Goal: Task Accomplishment & Management: Use online tool/utility

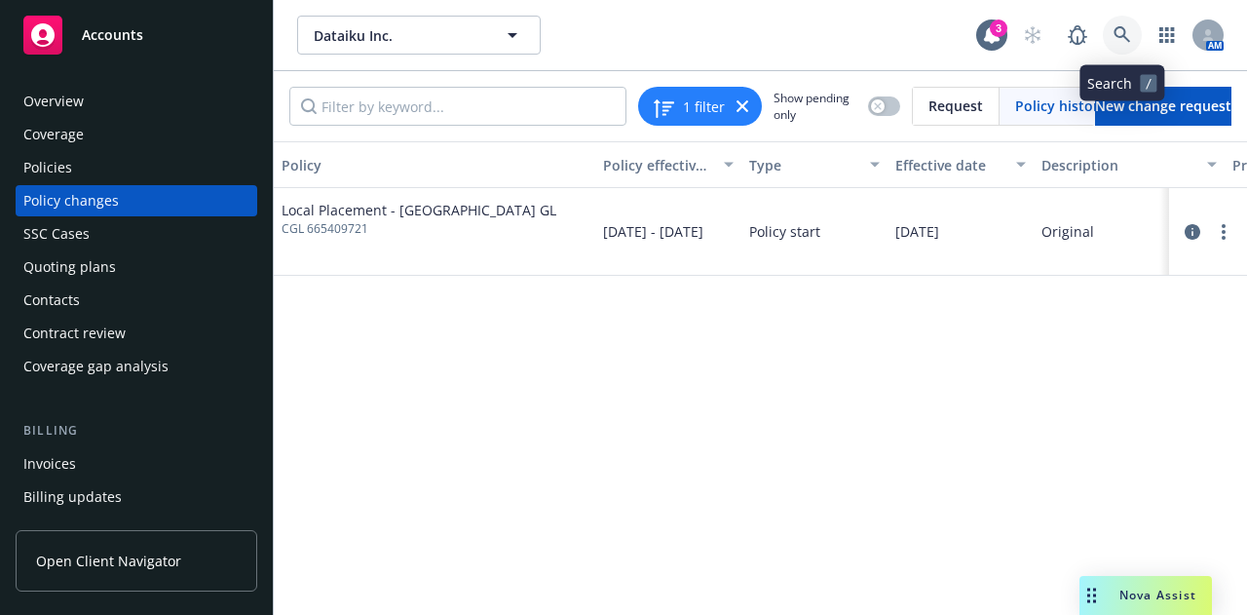
click at [1119, 42] on icon at bounding box center [1123, 35] width 18 height 18
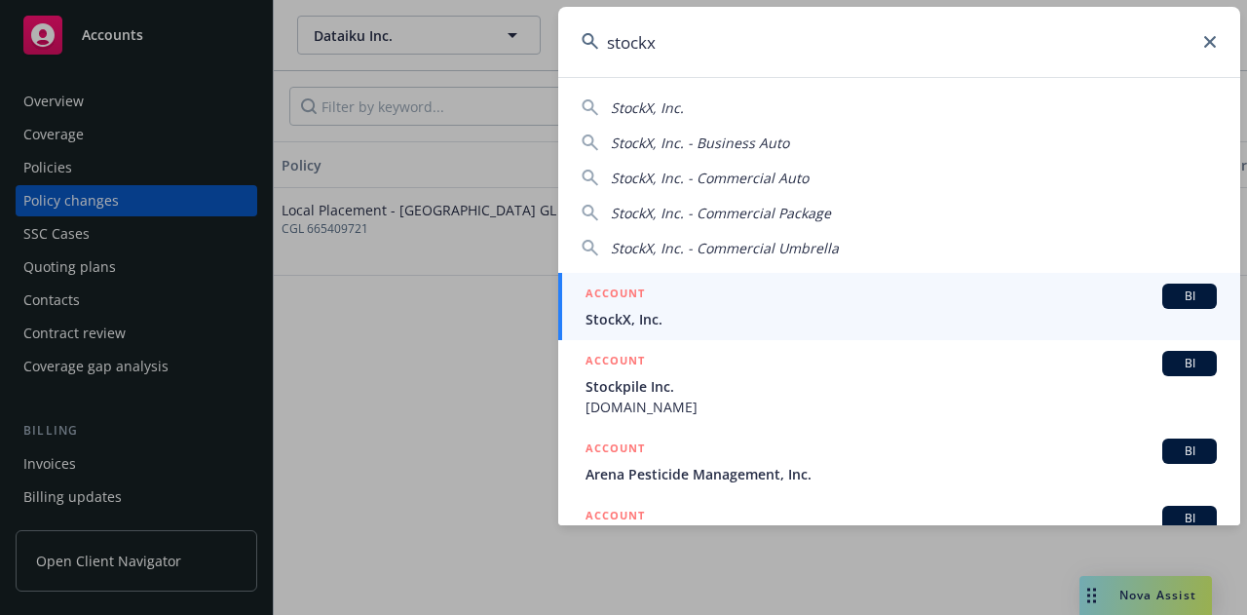
type input "stockx"
click at [850, 302] on div "ACCOUNT BI" at bounding box center [901, 295] width 631 height 25
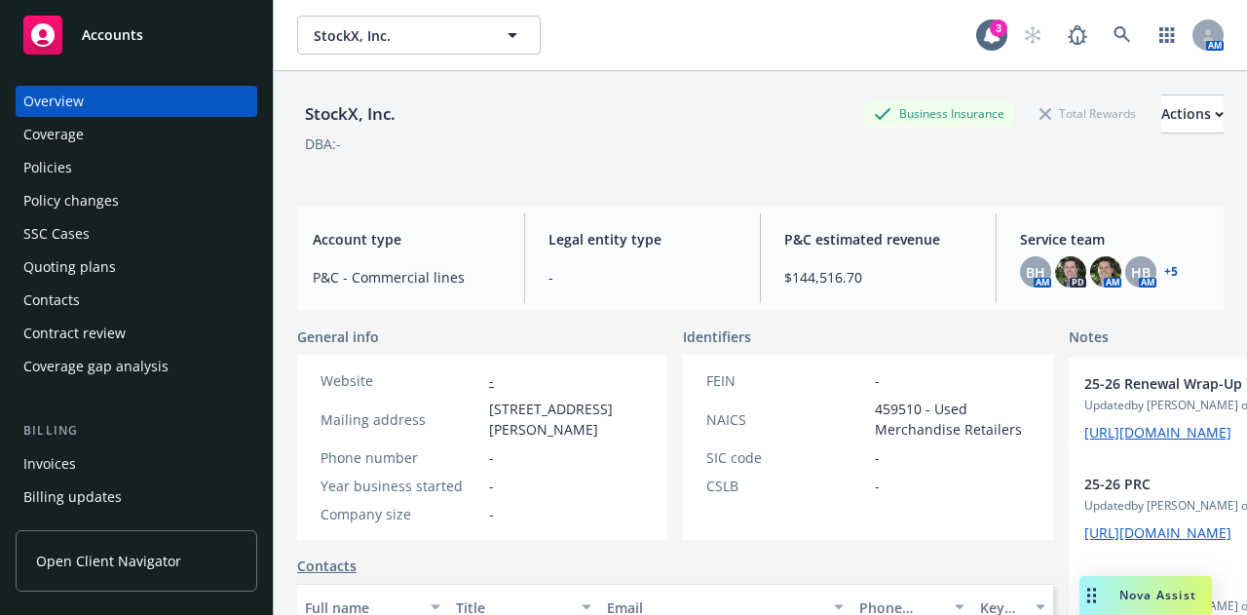
click at [159, 170] on div "Policies" at bounding box center [136, 167] width 226 height 31
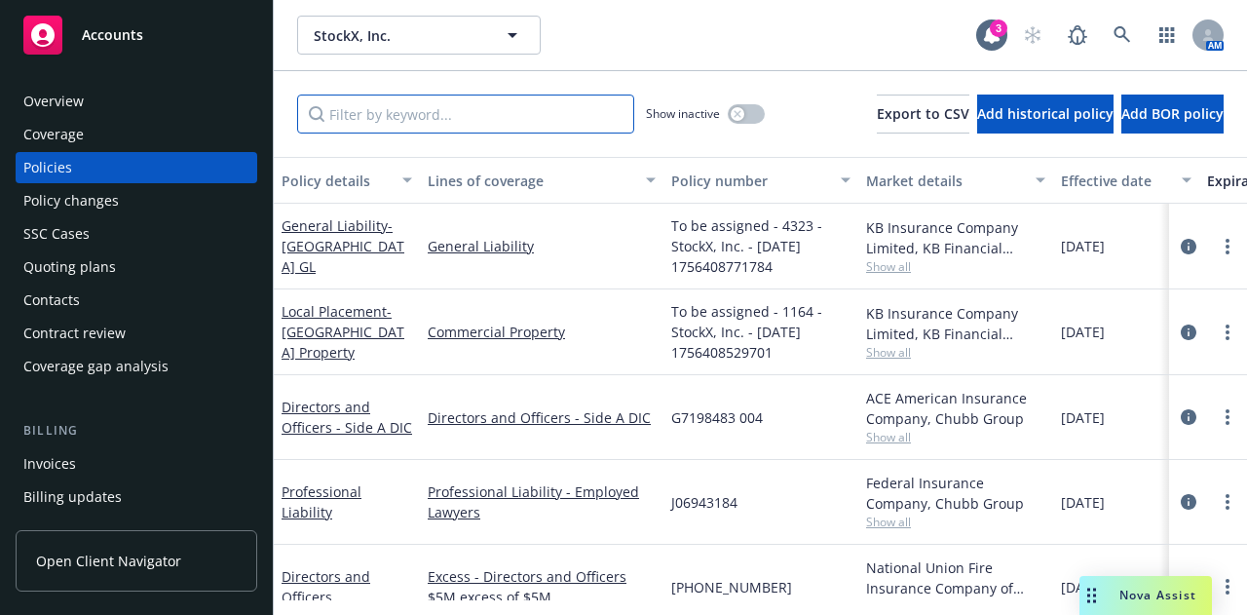
click at [575, 115] on input "Filter by keyword..." at bounding box center [465, 113] width 337 height 39
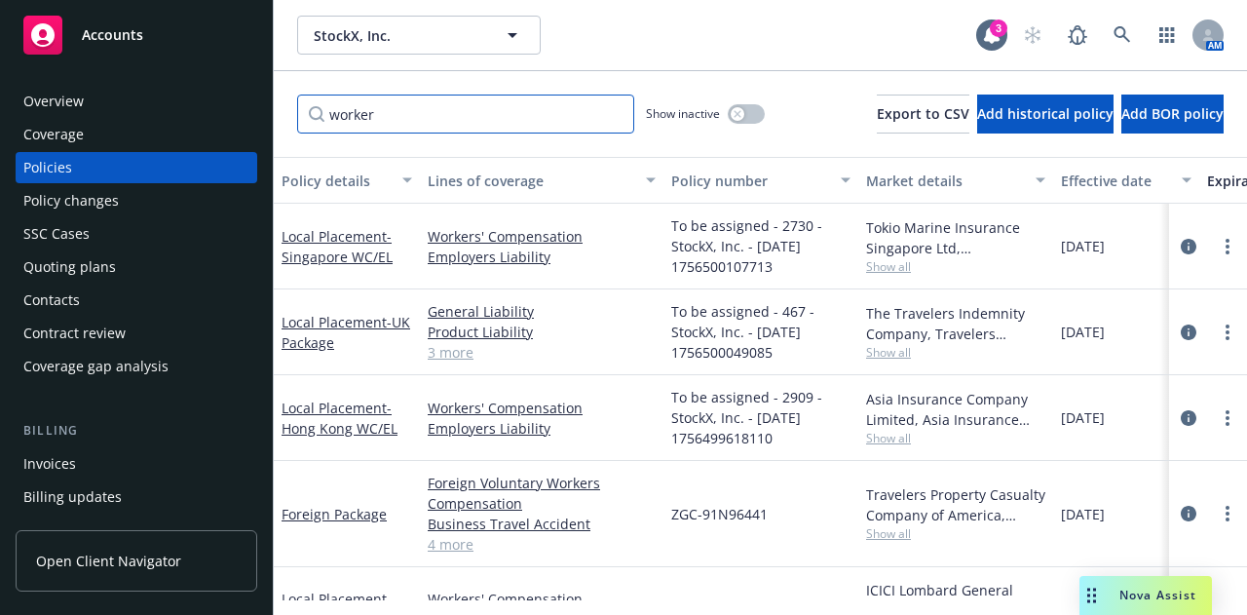
scroll to position [149, 0]
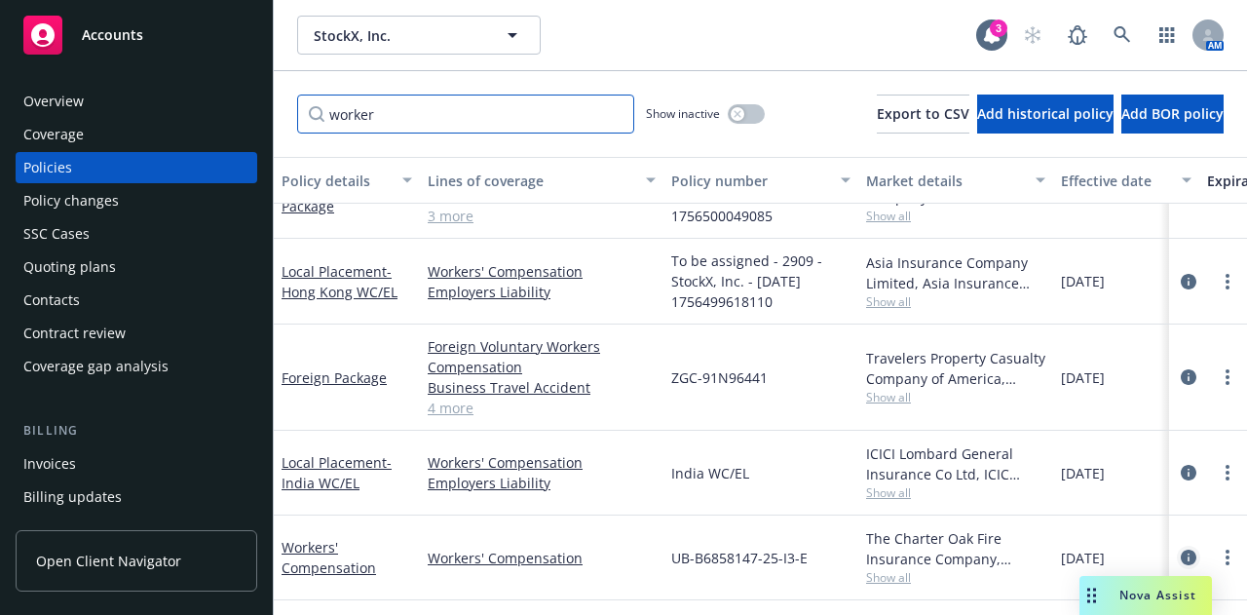
type input "worker"
click at [1181, 549] on icon "circleInformation" at bounding box center [1189, 557] width 16 height 16
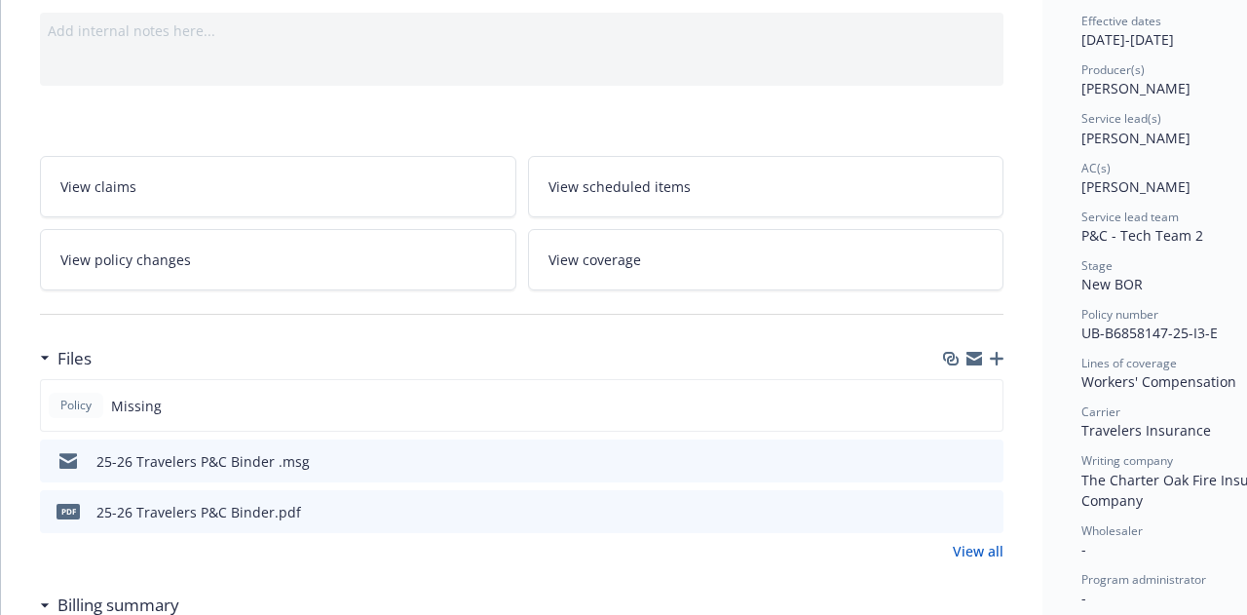
scroll to position [197, 0]
click at [1003, 359] on icon "button" at bounding box center [997, 358] width 14 height 14
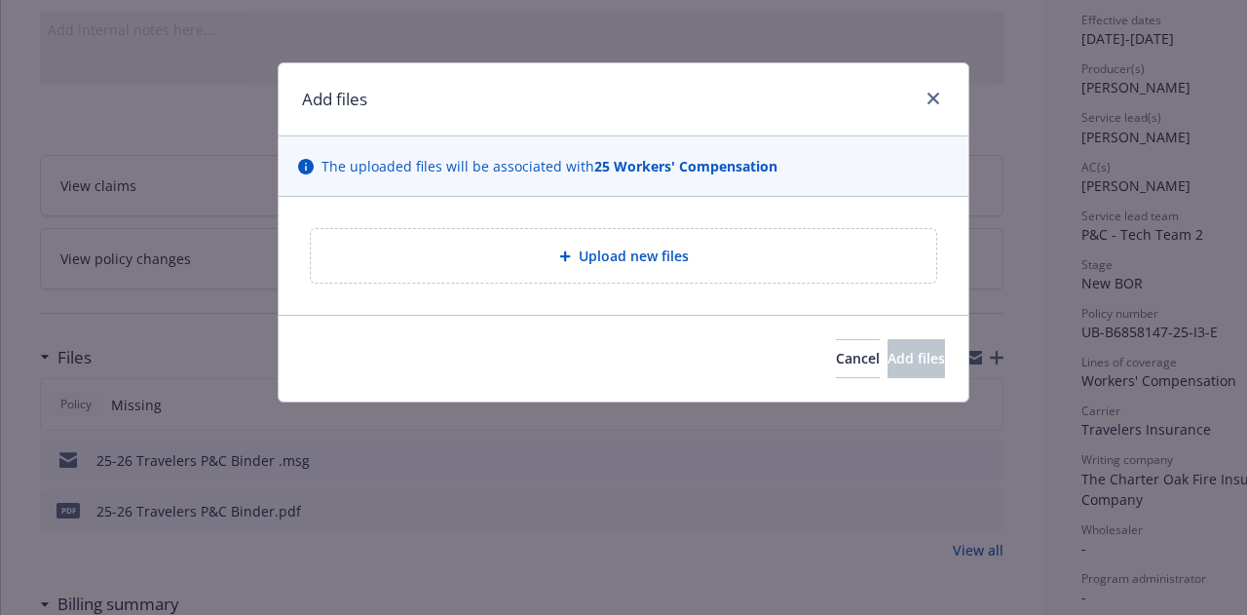
type textarea "x"
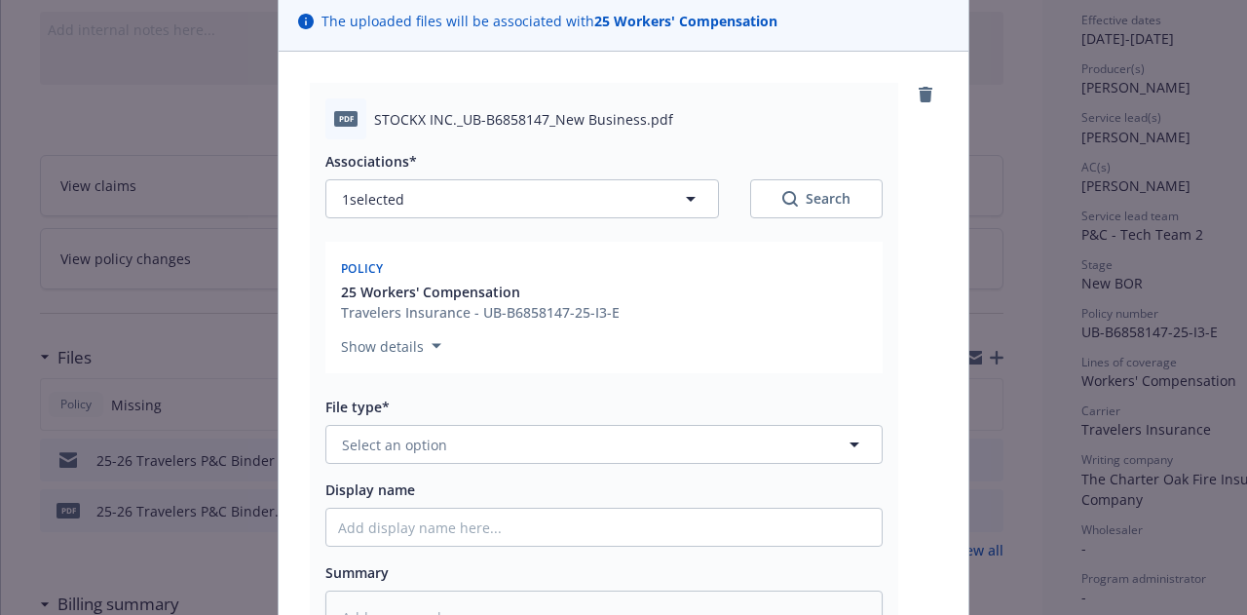
scroll to position [147, 0]
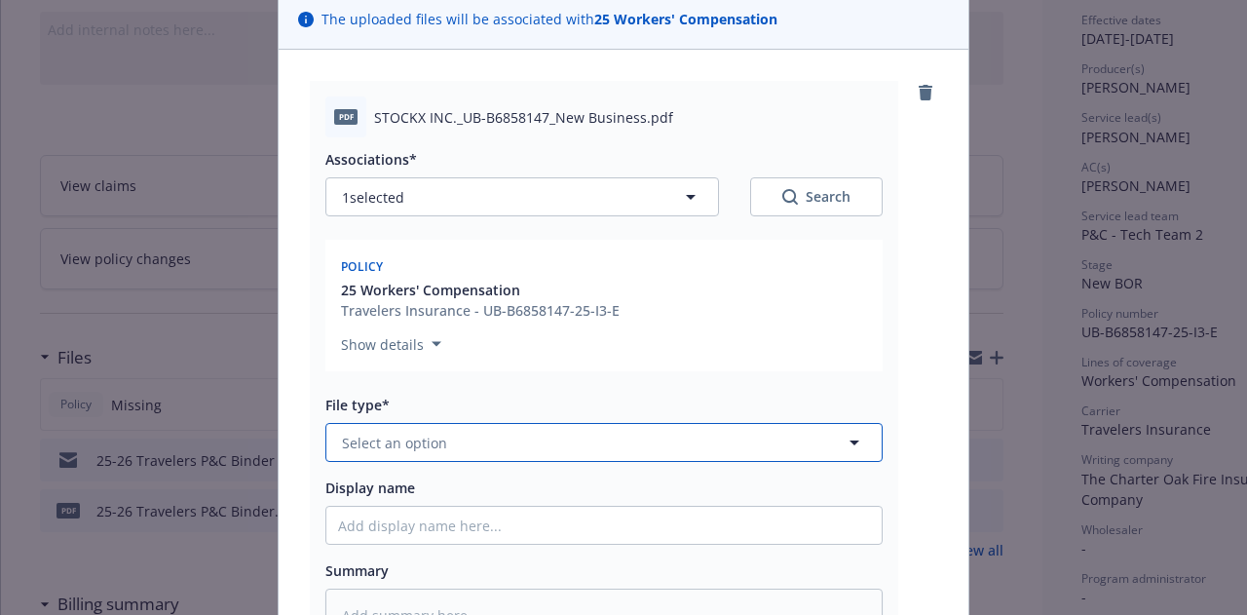
click at [661, 438] on button "Select an option" at bounding box center [603, 442] width 557 height 39
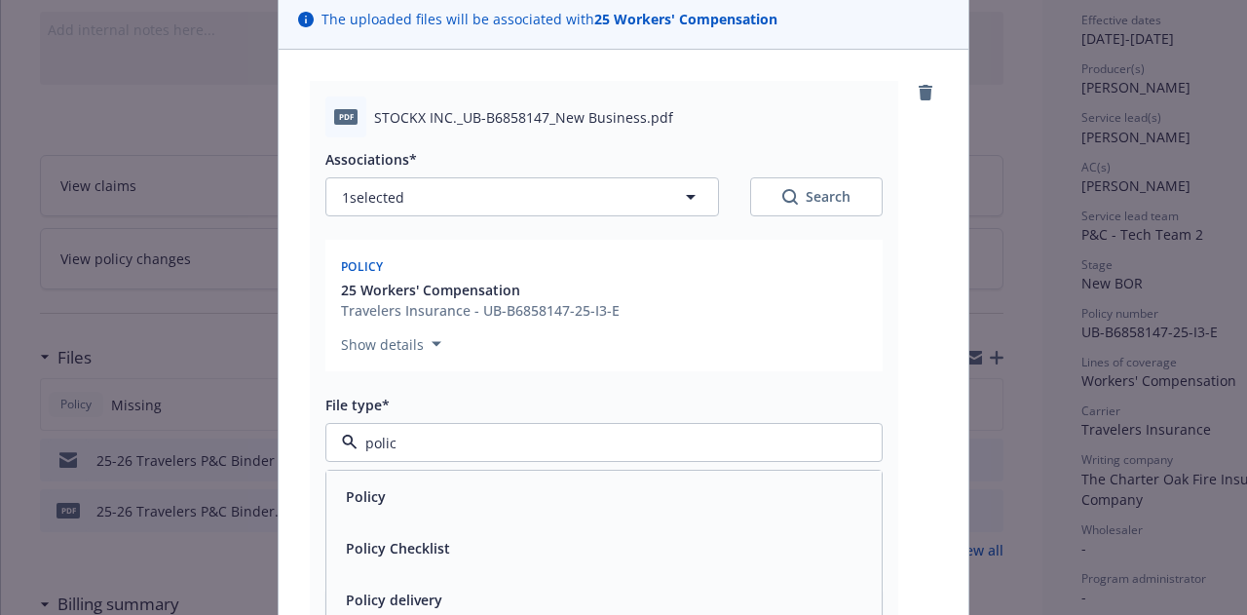
type input "polic"
click at [664, 463] on div "Associations* 1 selected Search Policy 25 Workers' Compensation Travelers Insur…" at bounding box center [603, 389] width 557 height 504
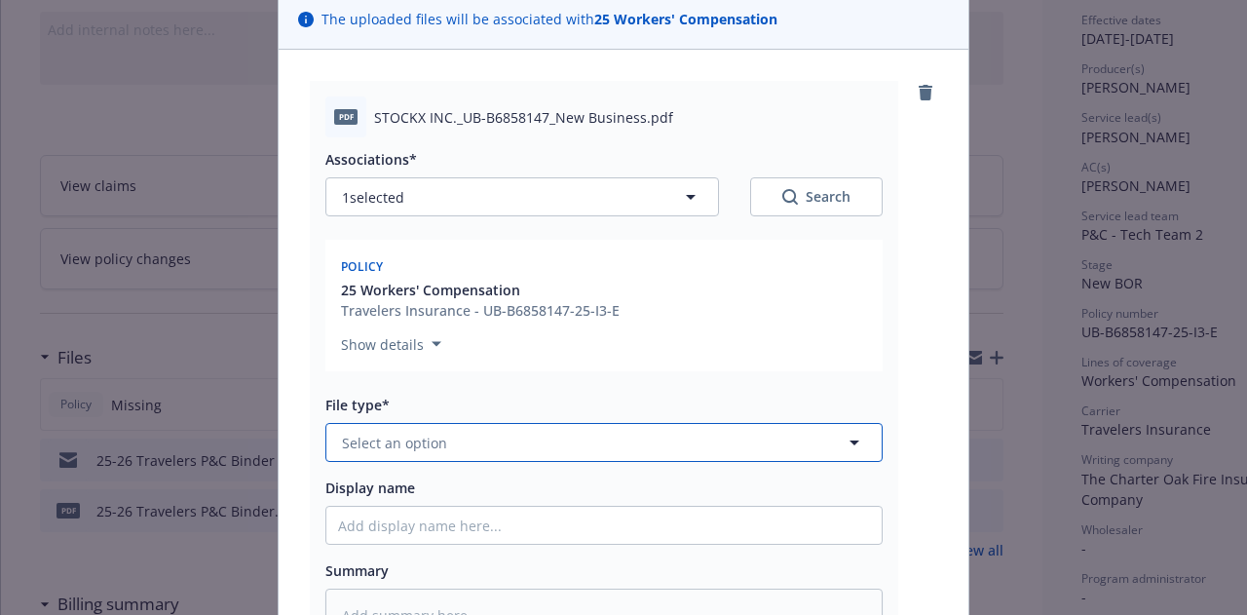
click at [709, 450] on button "Select an option" at bounding box center [603, 442] width 557 height 39
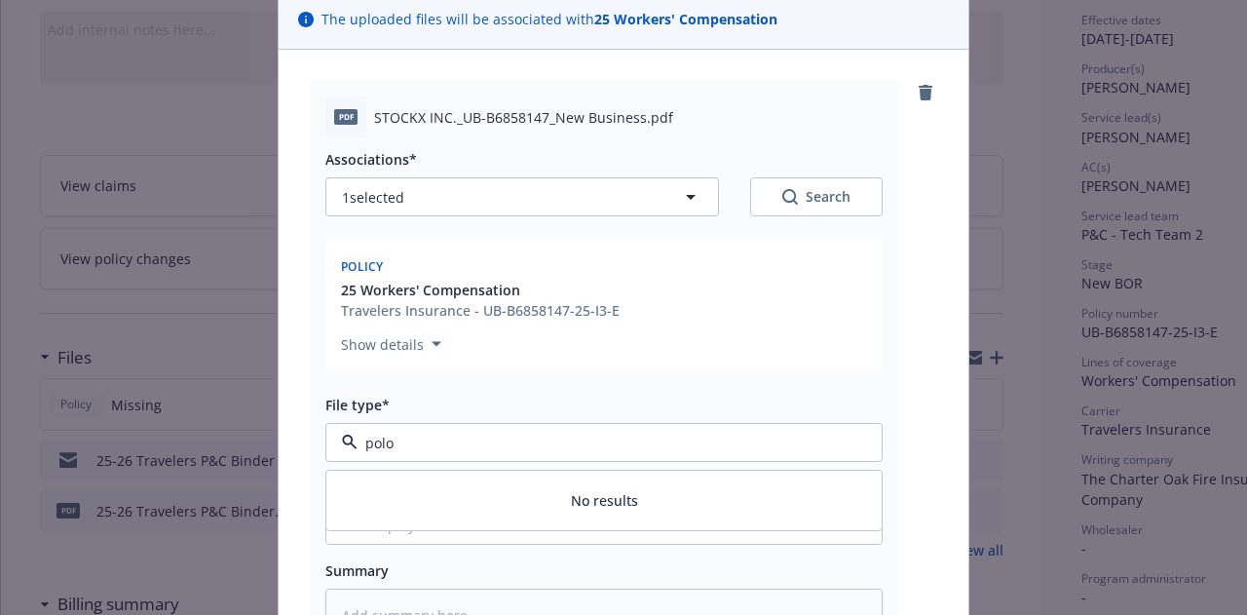
type input "pol"
click at [711, 493] on div "Policy" at bounding box center [604, 496] width 532 height 28
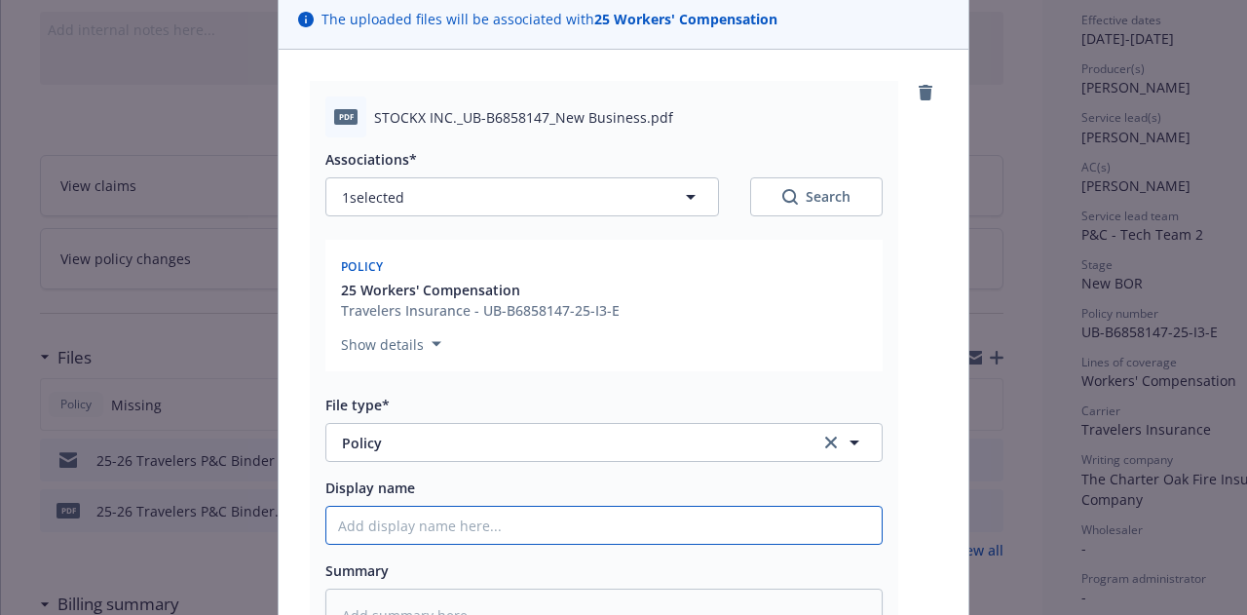
click at [699, 517] on input "Display name" at bounding box center [603, 525] width 555 height 37
type textarea "x"
type input "2"
type textarea "x"
type input "25"
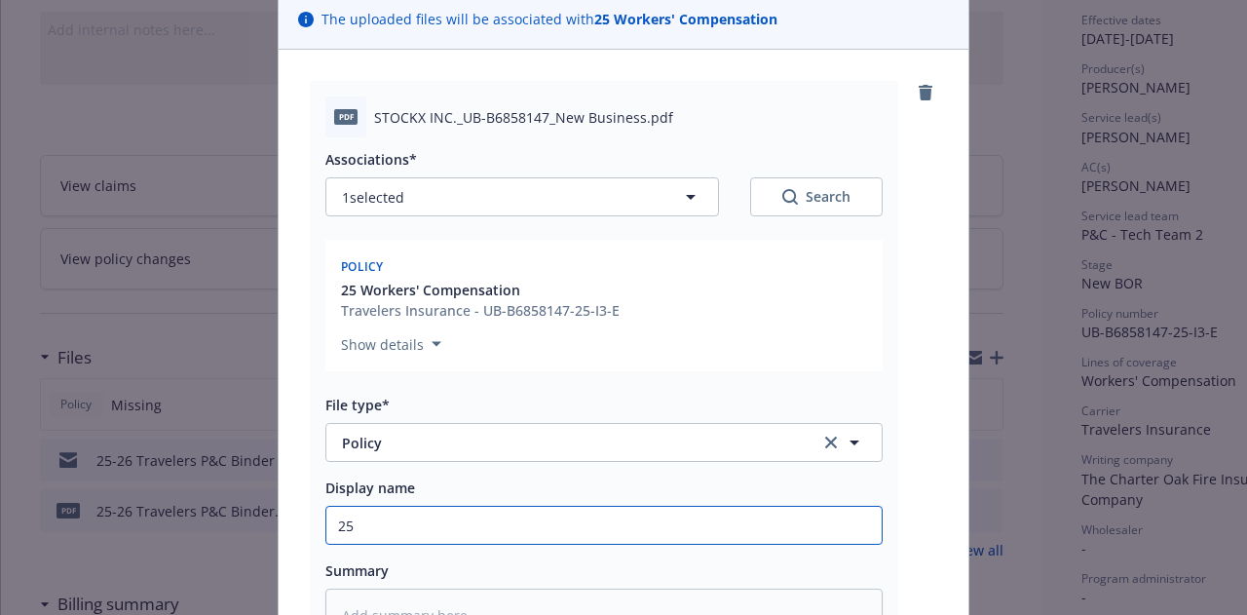
type textarea "x"
type input "25-"
type textarea "x"
type input "25-26"
type textarea "x"
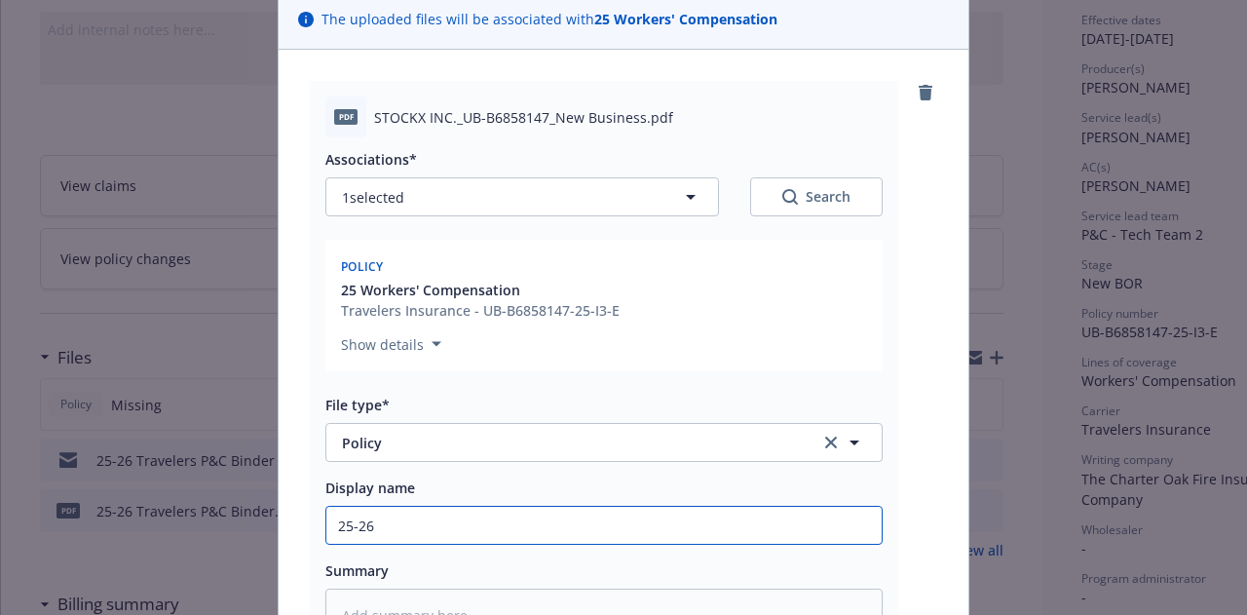
type input "25-26"
type textarea "x"
type input "25-26 Wo"
type textarea "x"
type input "25-26 Work"
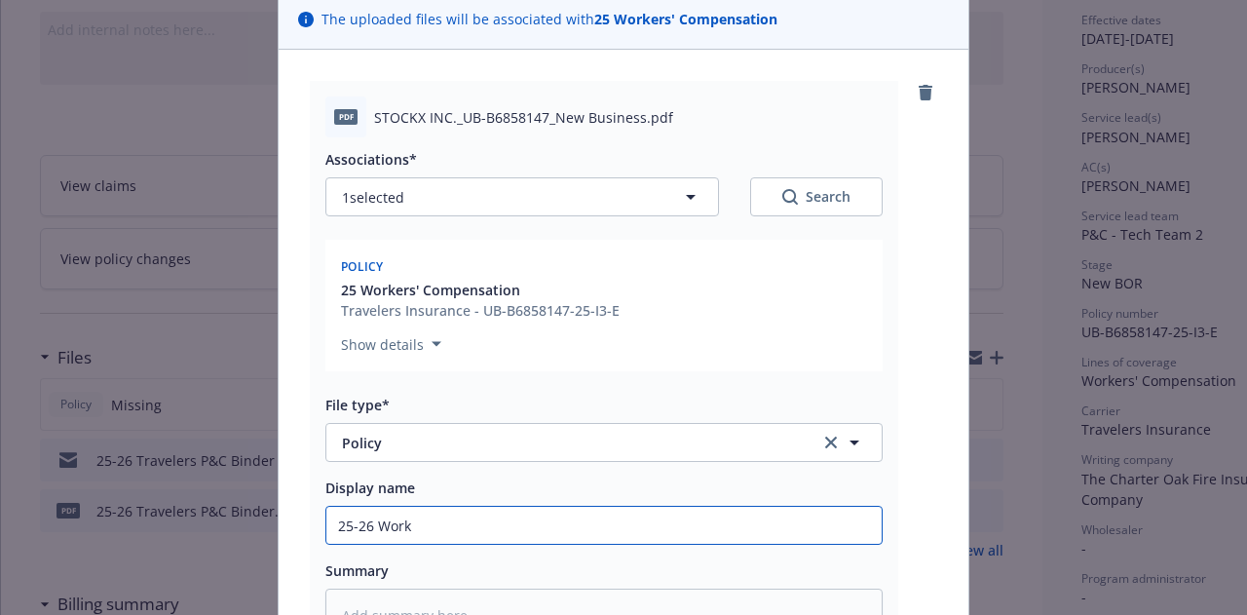
type textarea "x"
type input "25-26 Worker"
type textarea "x"
type input "25-26 Workers"
type textarea "x"
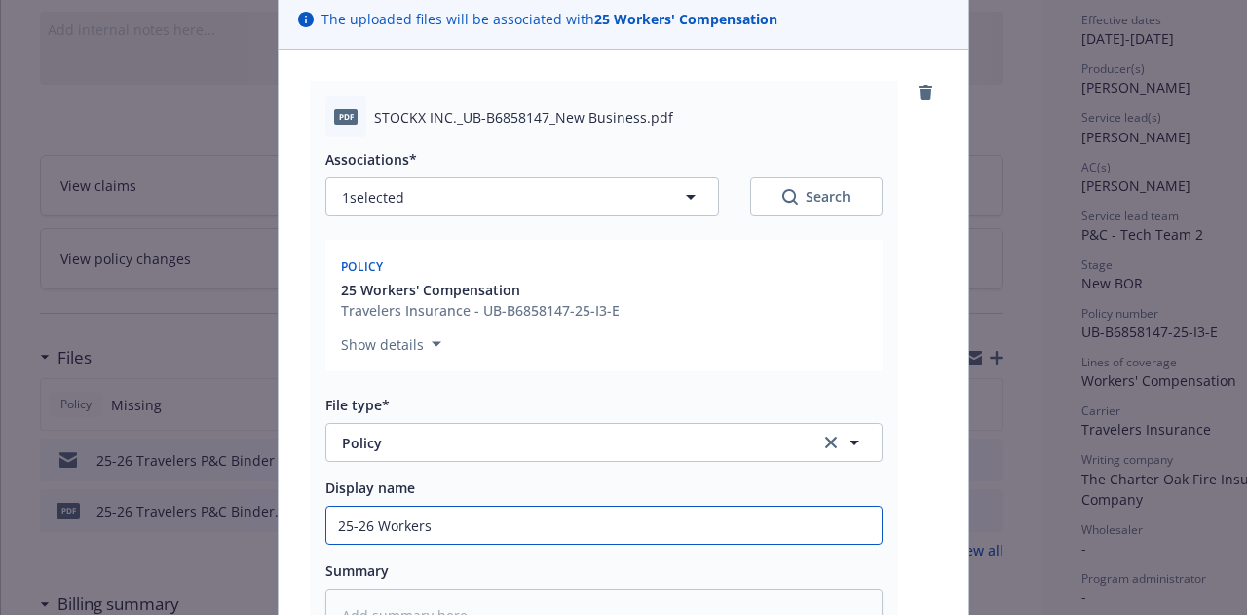
type input "25-26 Workers C"
type textarea "x"
type input "25-26 Workers Co"
type textarea "x"
type input "25-26 Workers Com"
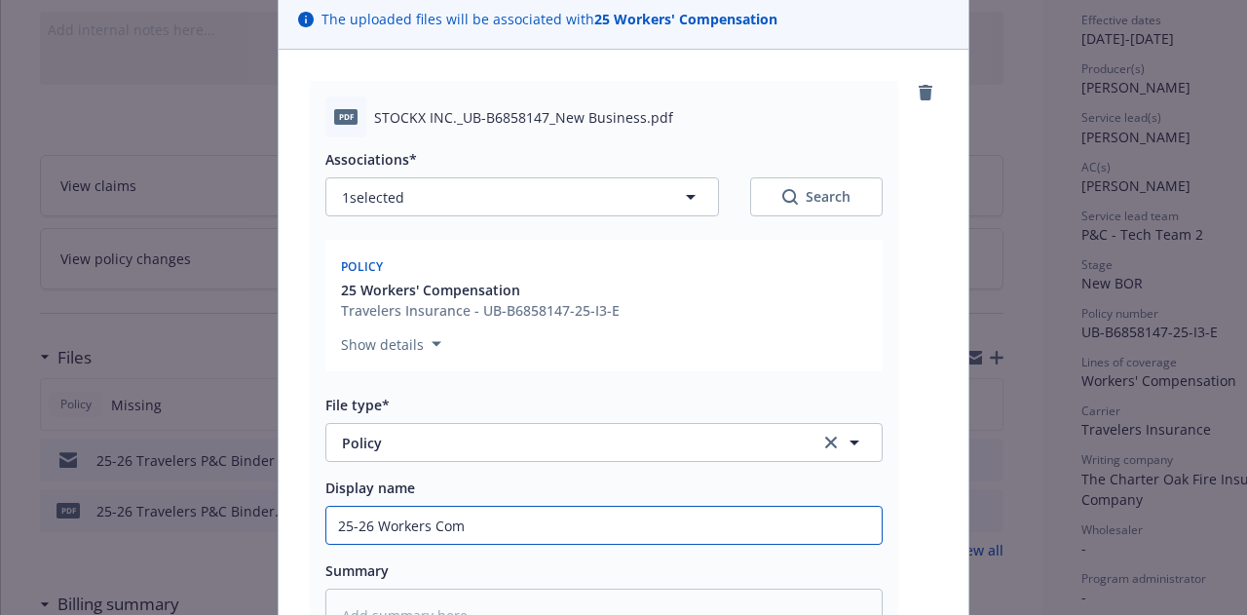
type textarea "x"
type input "25-26 Workers Compe"
type textarea "x"
type input "25-26 Workers Compen"
type textarea "x"
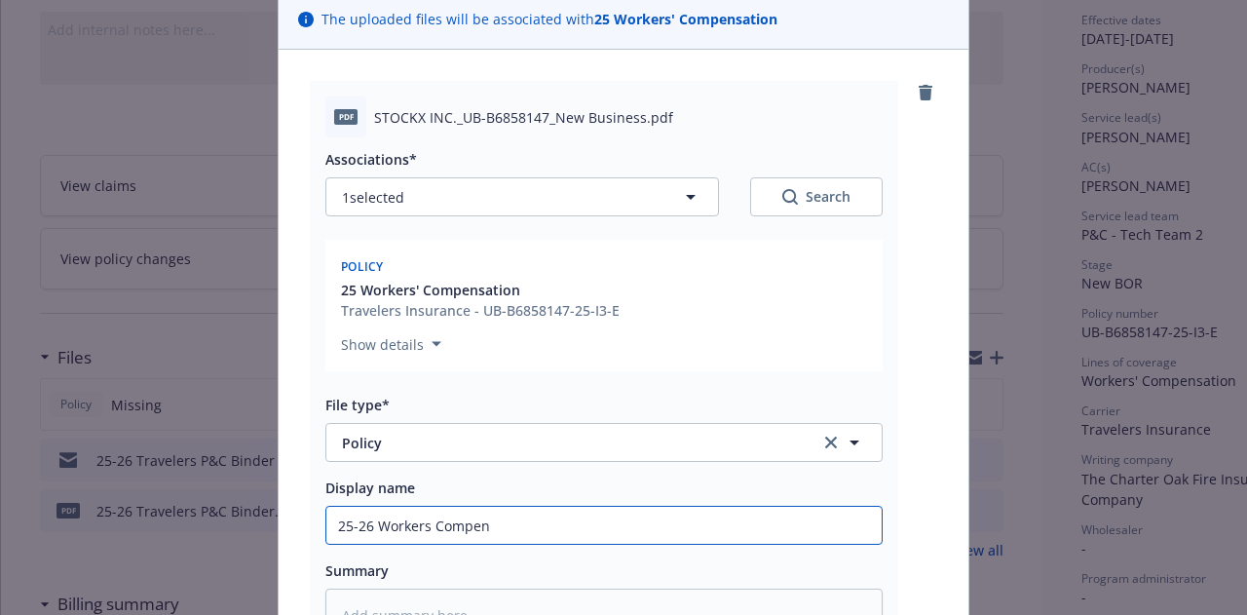
type input "25-26 Workers Compens"
type textarea "x"
type input "25-26 Workers Compensa"
type textarea "x"
type input "25-26 Workers Compensati"
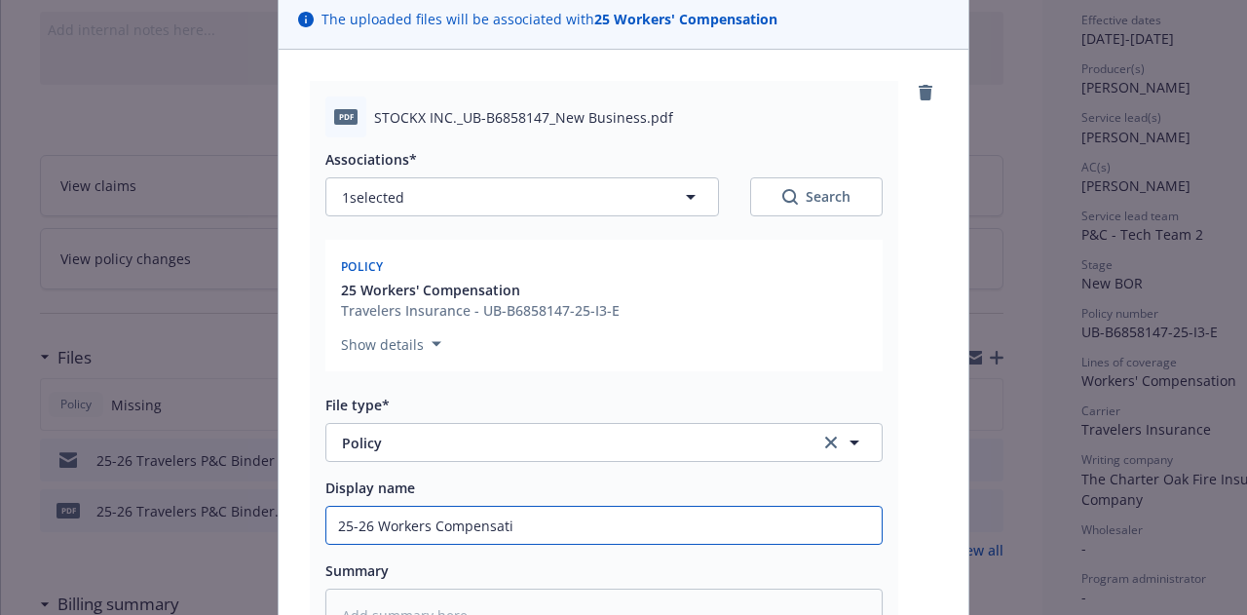
type textarea "x"
type input "25-26 Workers Compensatio"
type textarea "x"
type input "25-26 Workers Compensati"
type textarea "x"
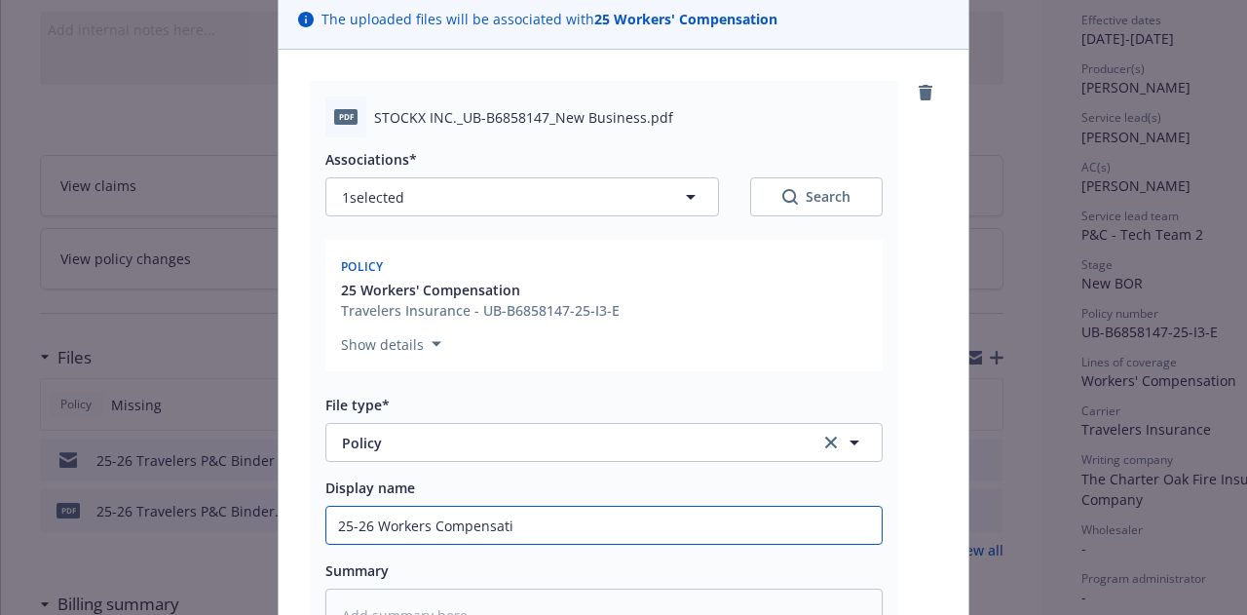
type input "25-26 Workers Compensatio"
type textarea "x"
type input "25-26 Workers Compensation"
type textarea "x"
type input "25-26 Workers Compensation"
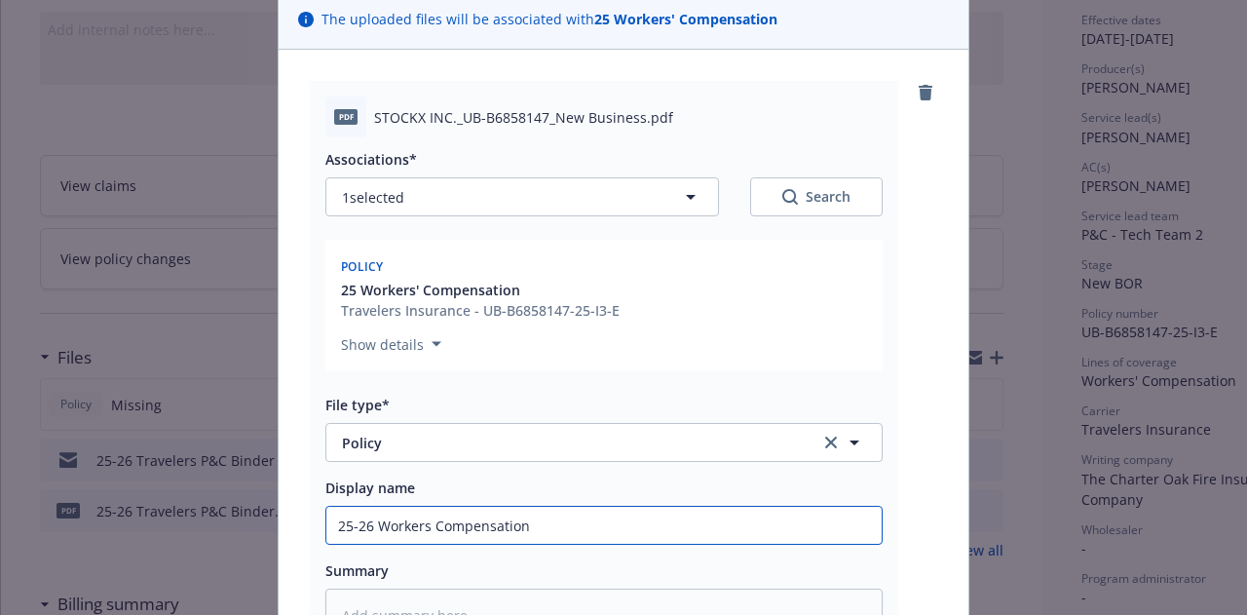
type textarea "x"
type input "25-26 Workers Compensation P"
type textarea "x"
type input "25-26 Workers Compensation Pol"
type textarea "x"
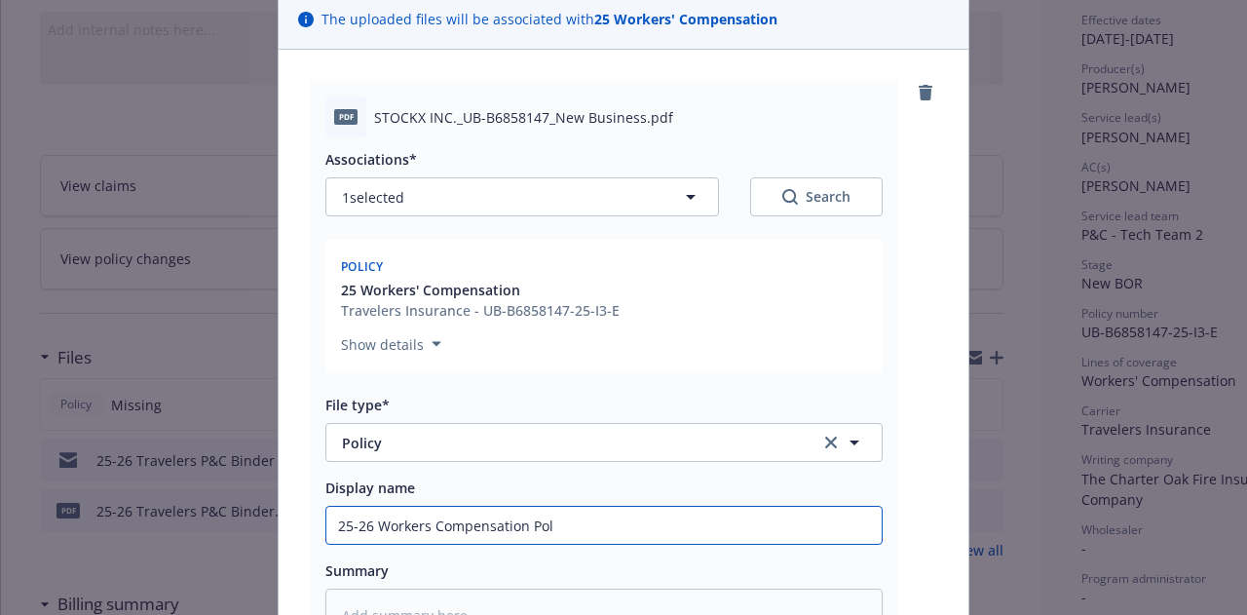
type input "25-26 Workers Compensation Poli"
type textarea "x"
type input "25-26 Workers Compensation Policy"
type textarea "x"
type input "25-26 Workers Compensation Policy"
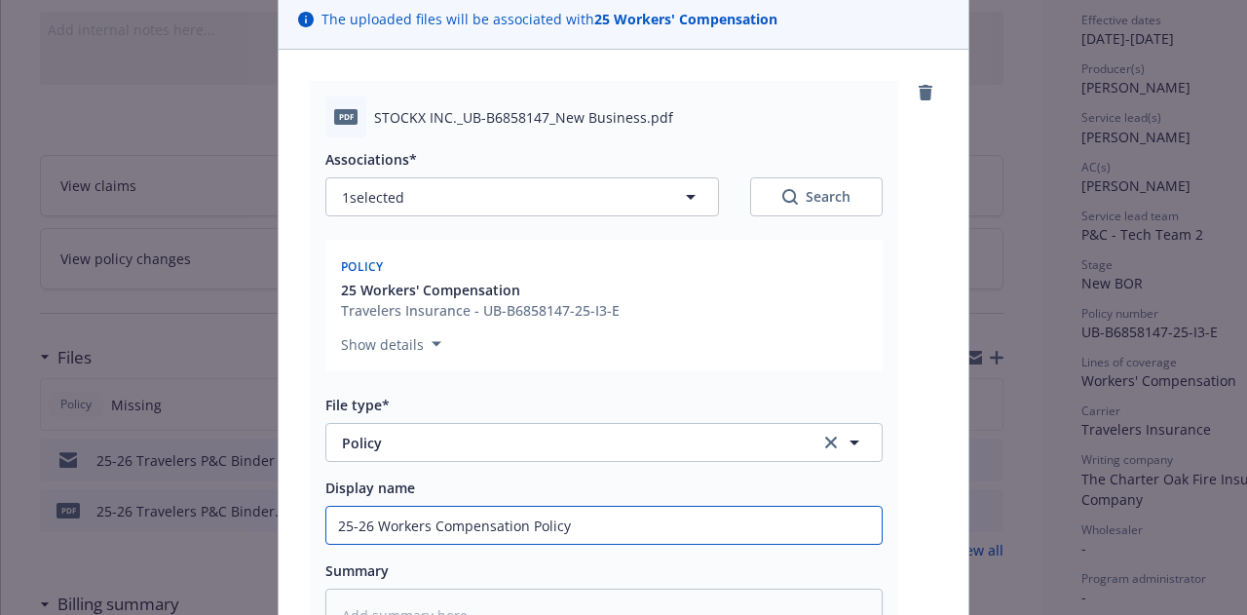
type textarea "x"
type input "25-26 Workers Compensation Policy ("
type textarea "x"
type input "25-26 Workers Compensation Policy (T"
type textarea "x"
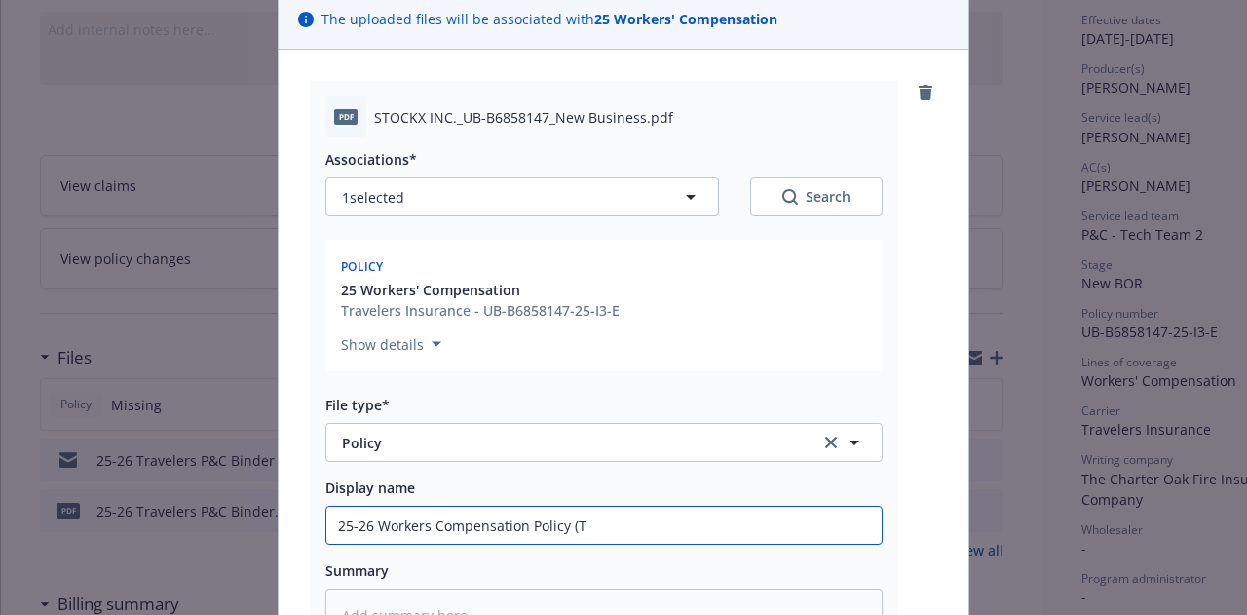
type input "25-26 Workers Compensation Policy (Tr"
type textarea "x"
type input "25-26 Workers Compensation Policy (Tra"
type textarea "x"
type input "25-26 Workers Compensation Policy (Trav"
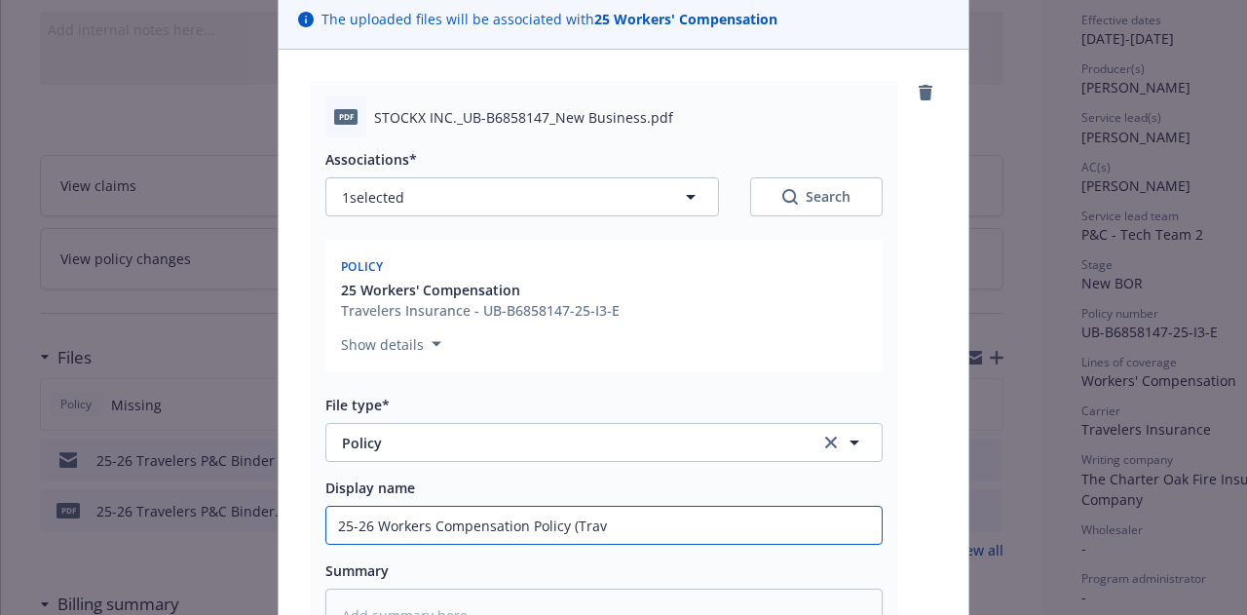
type textarea "x"
type input "25-26 Workers Compensation Policy (Travel"
type textarea "x"
type input "25-26 Workers Compensation Policy (Travele"
type textarea "x"
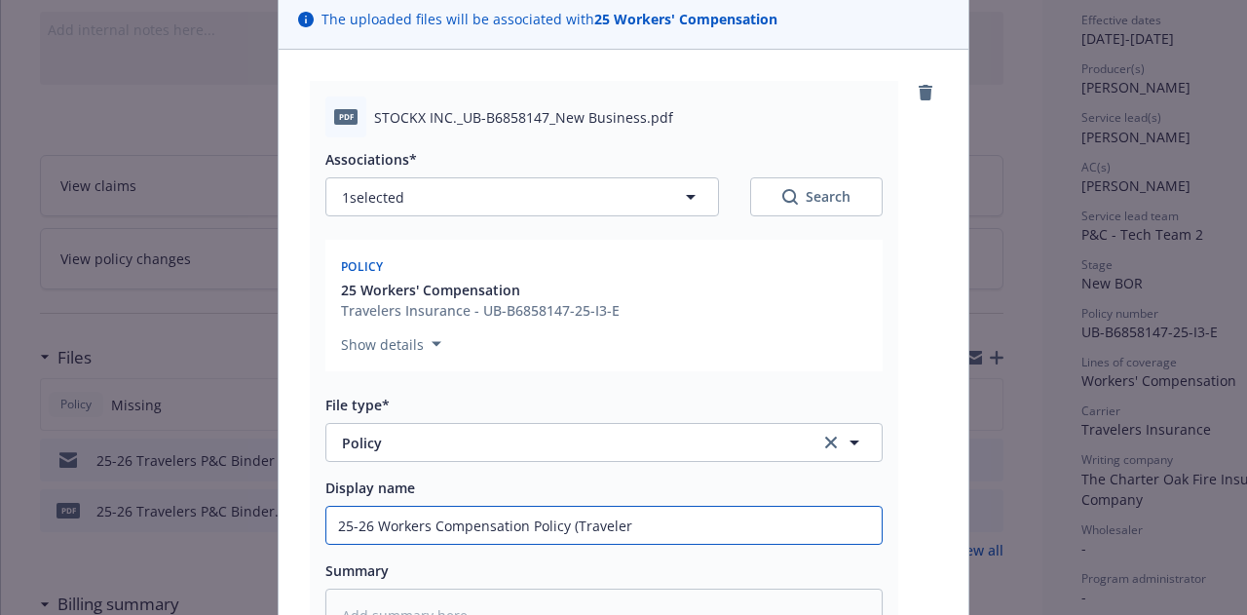
type input "25-26 Workers Compensation Policy (Travelers"
type textarea "x"
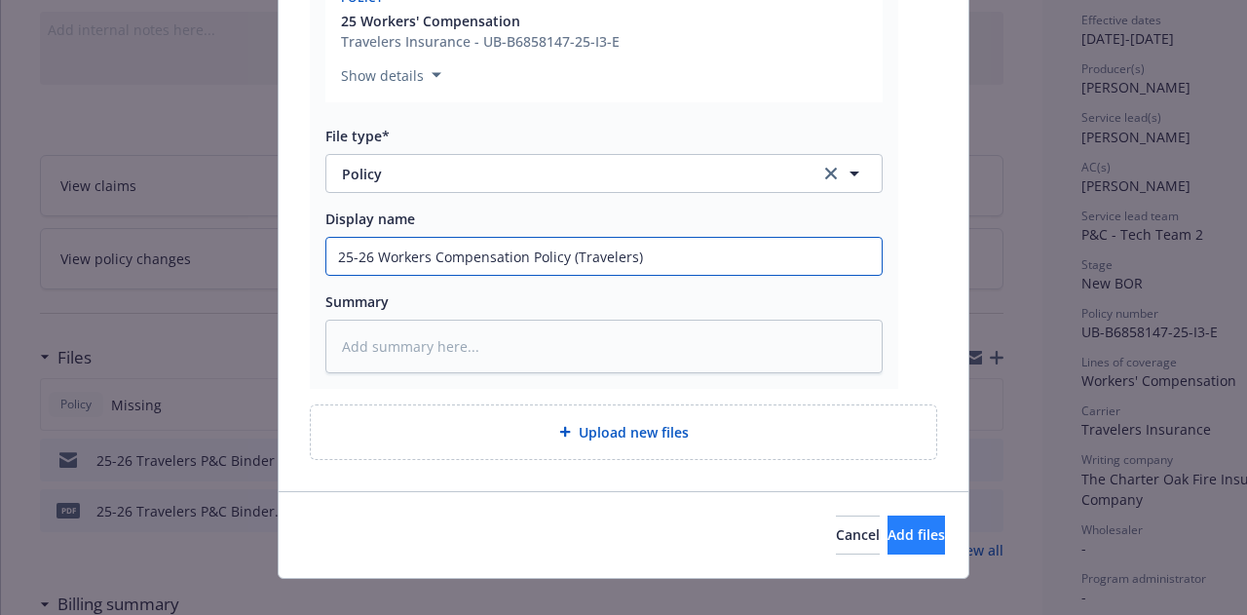
type input "25-26 Workers Compensation Policy (Travelers)"
click at [888, 533] on button "Add files" at bounding box center [916, 534] width 57 height 39
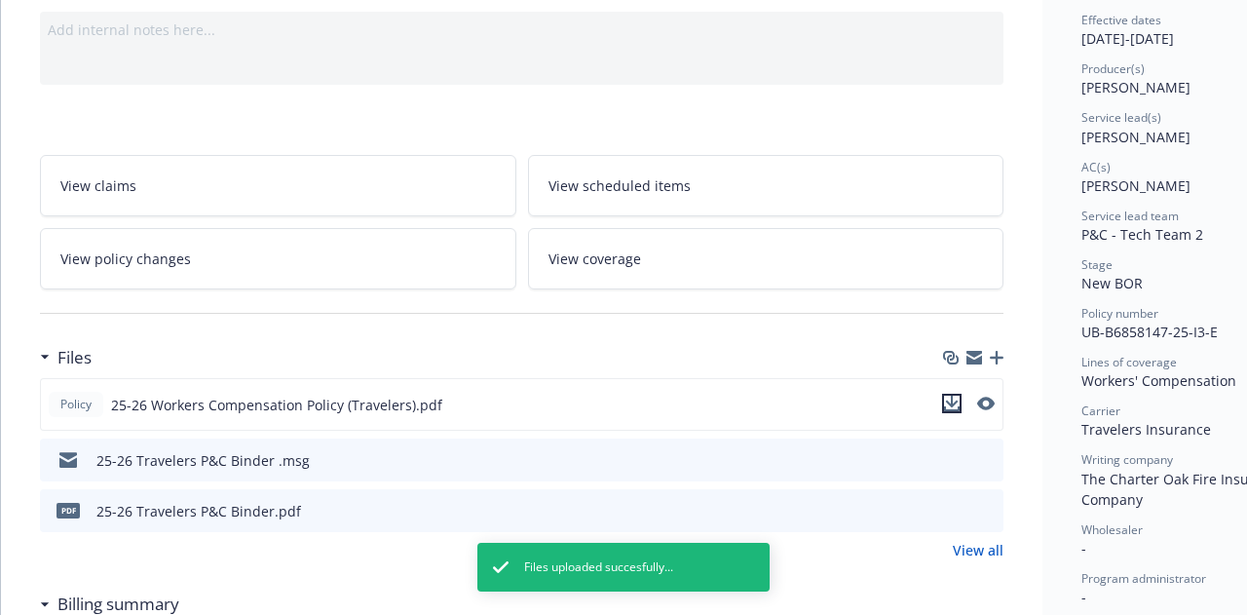
click at [950, 398] on icon "download file" at bounding box center [952, 404] width 16 height 16
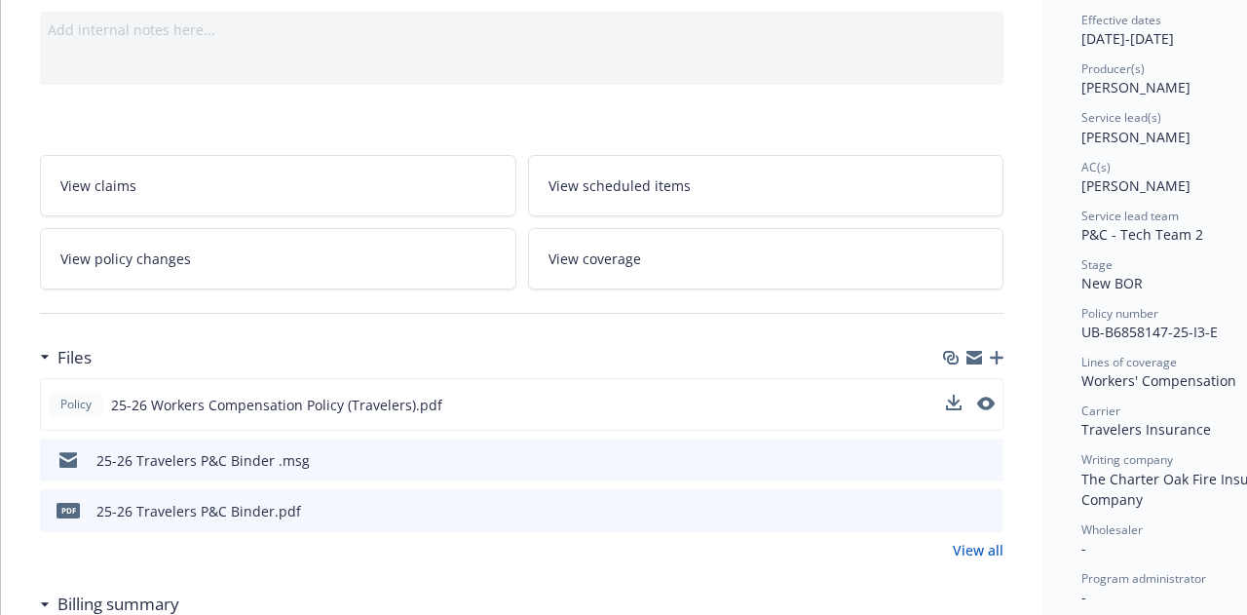
scroll to position [0, 0]
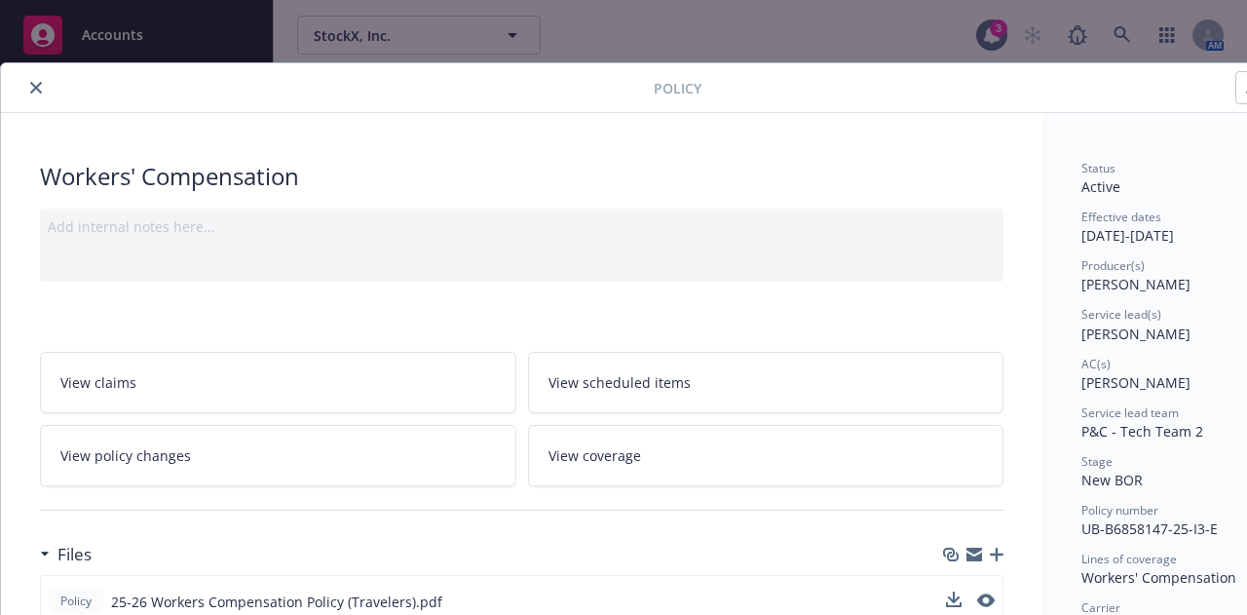
click at [417, 230] on div "Add internal notes here..." at bounding box center [522, 226] width 948 height 20
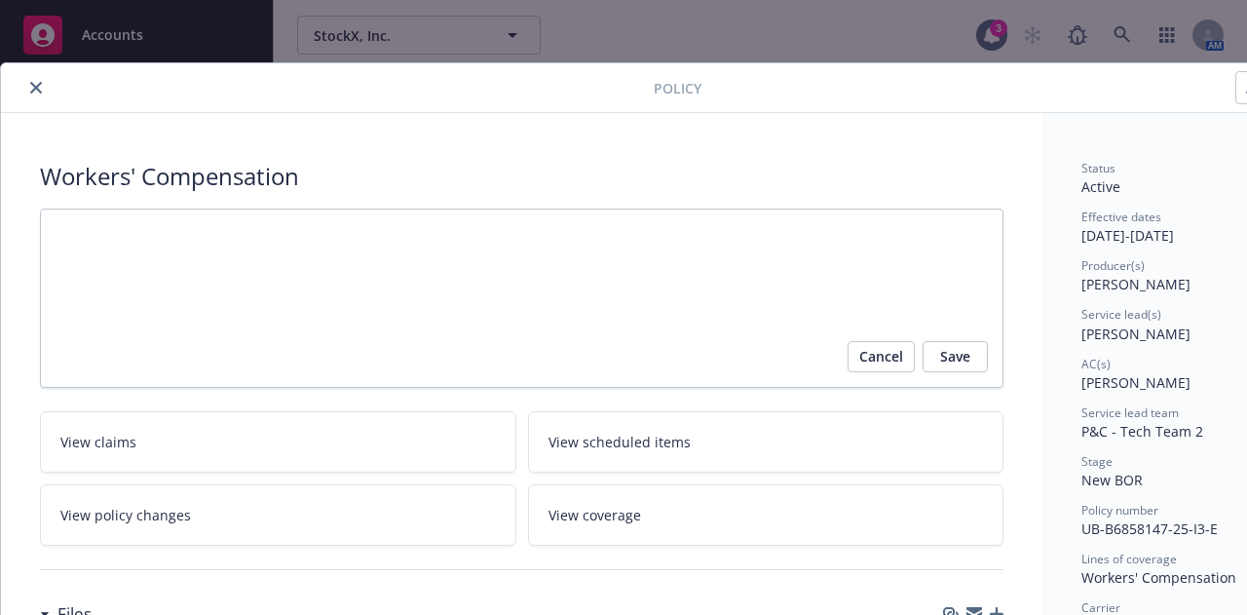
type textarea "x"
type textarea "P"
type textarea "x"
type textarea "Po"
type textarea "x"
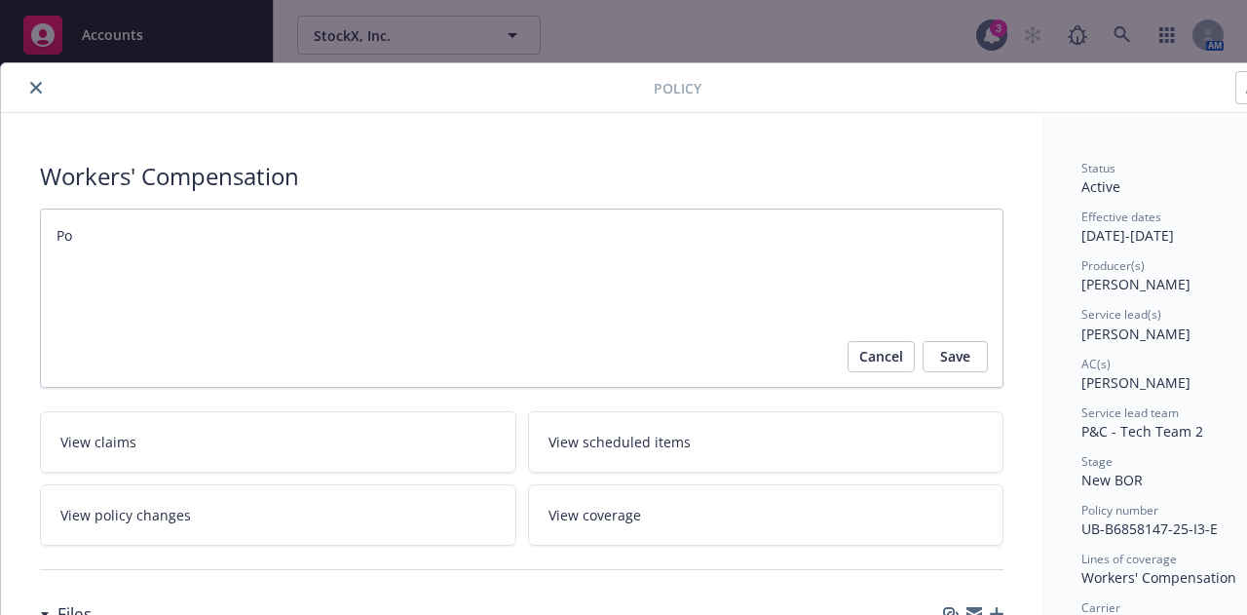
type textarea "Pol"
type textarea "x"
type textarea "Poli"
type textarea "x"
type textarea "Polic"
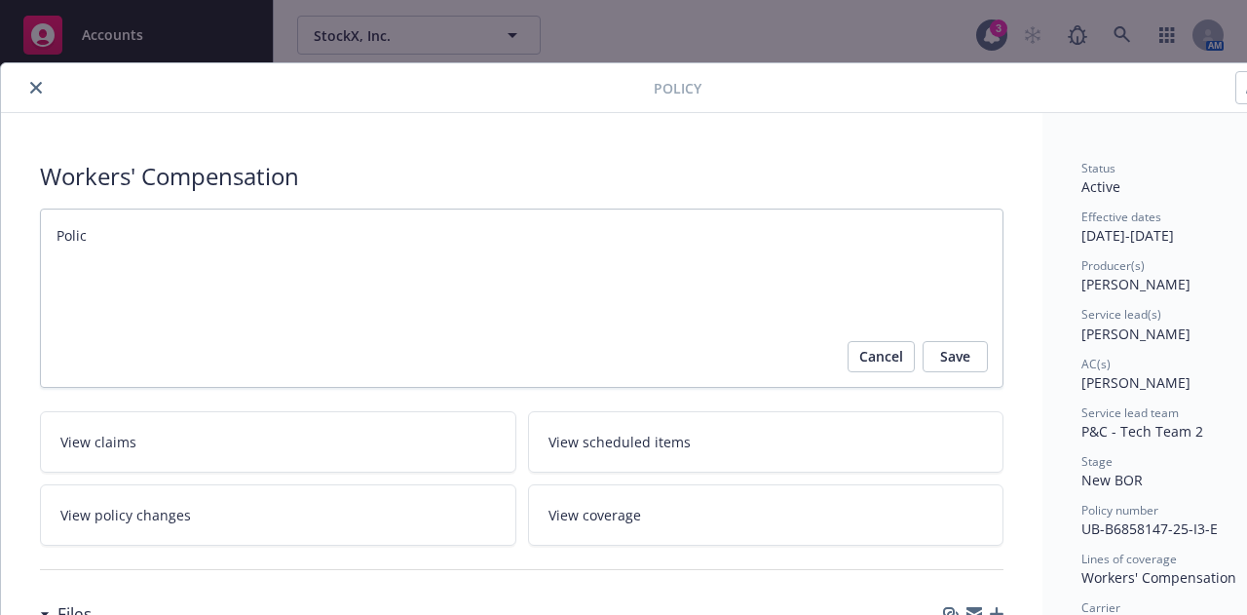
type textarea "x"
type textarea "Policy"
type textarea "x"
type textarea "Policy"
type textarea "x"
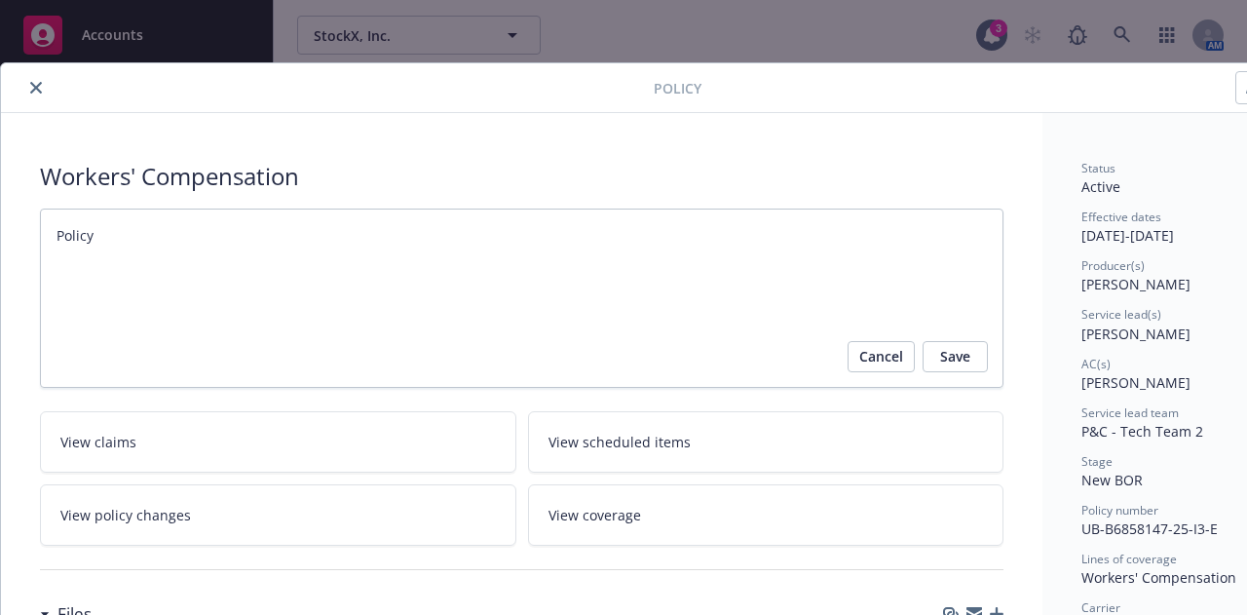
type textarea "Policy s"
type textarea "x"
type textarea "Policy se"
type textarea "x"
type textarea "Policy sen"
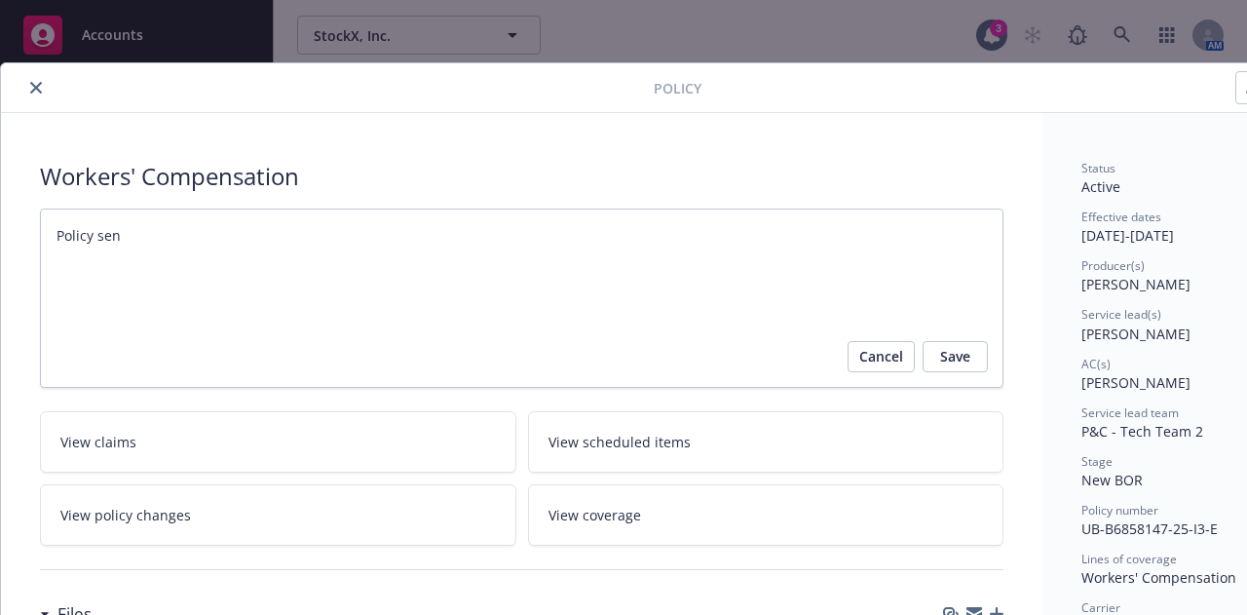
type textarea "x"
type textarea "Policy sent"
type textarea "x"
type textarea "Policy sent"
type textarea "x"
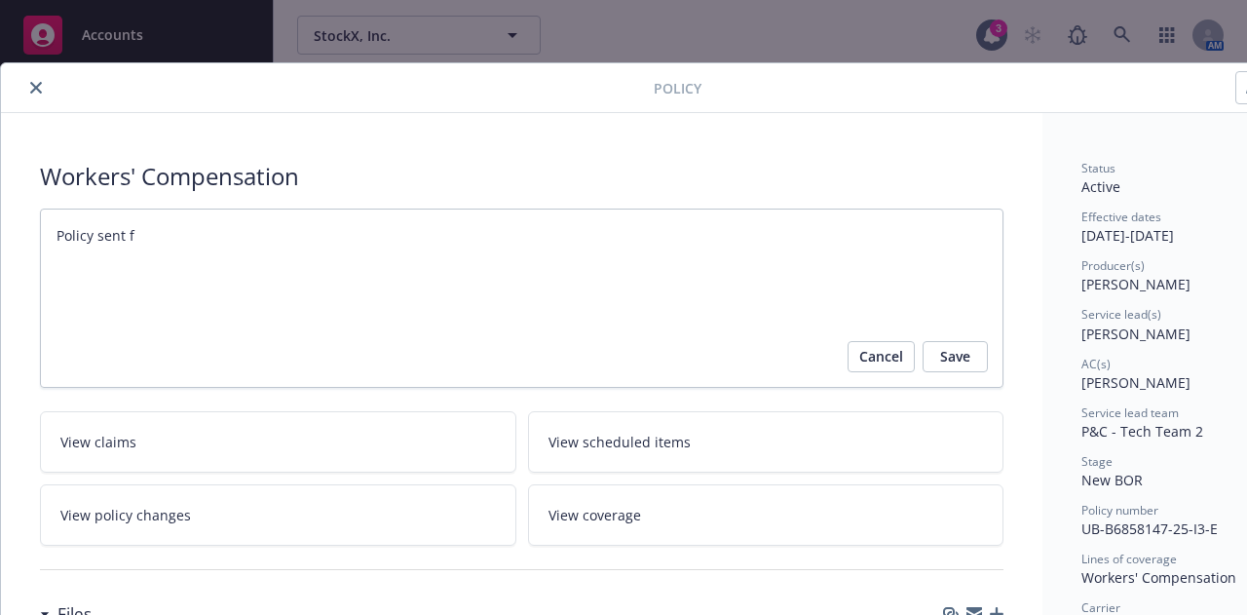
type textarea "Policy sent fo"
type textarea "x"
type textarea "Policy sent for"
type textarea "x"
type textarea "Policy sent for"
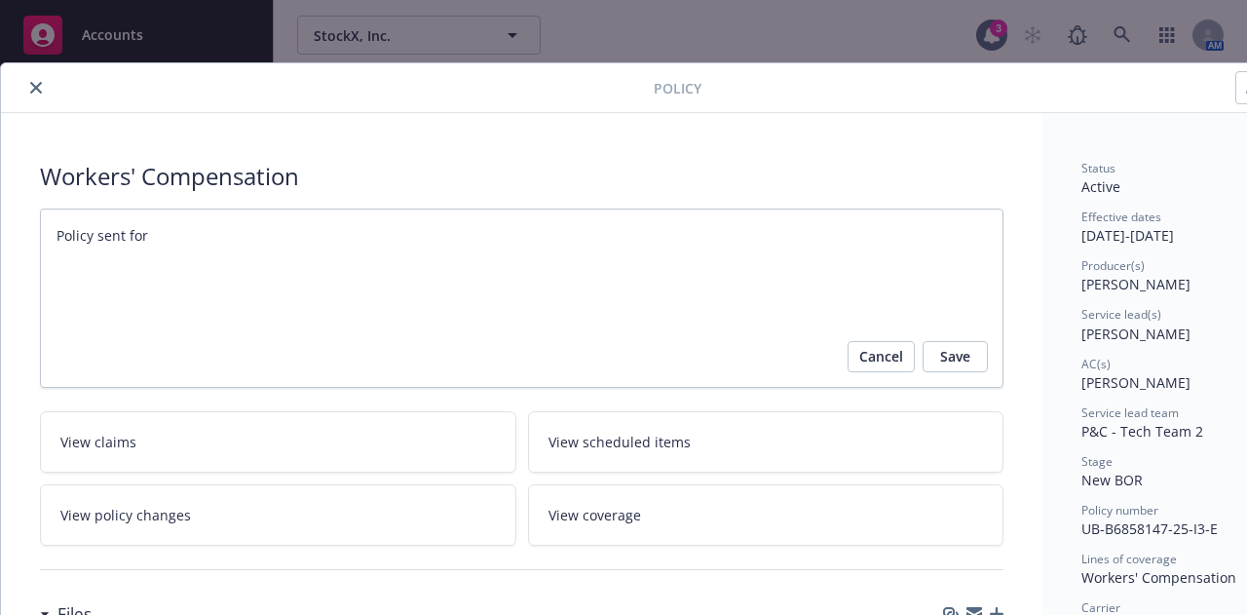
type textarea "x"
type textarea "Policy sent for i"
type textarea "x"
type textarea "Policy sent for in"
type textarea "x"
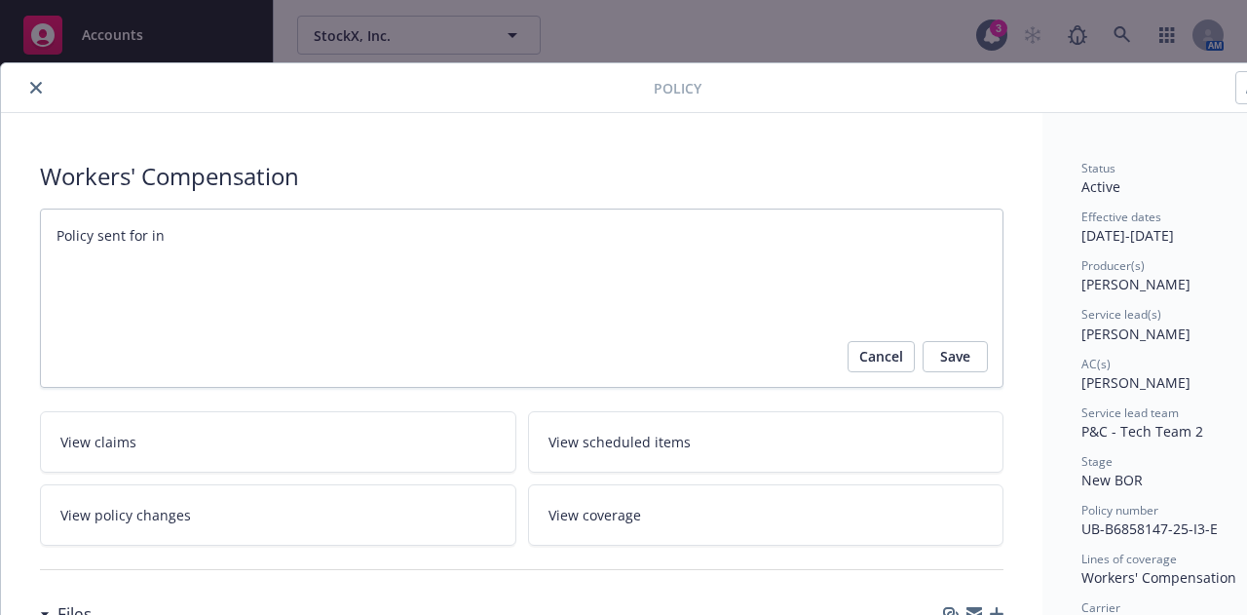
type textarea "Policy sent for ing"
type textarea "x"
type textarea "Policy sent for inge"
type textarea "x"
type textarea "Policy sent for inges"
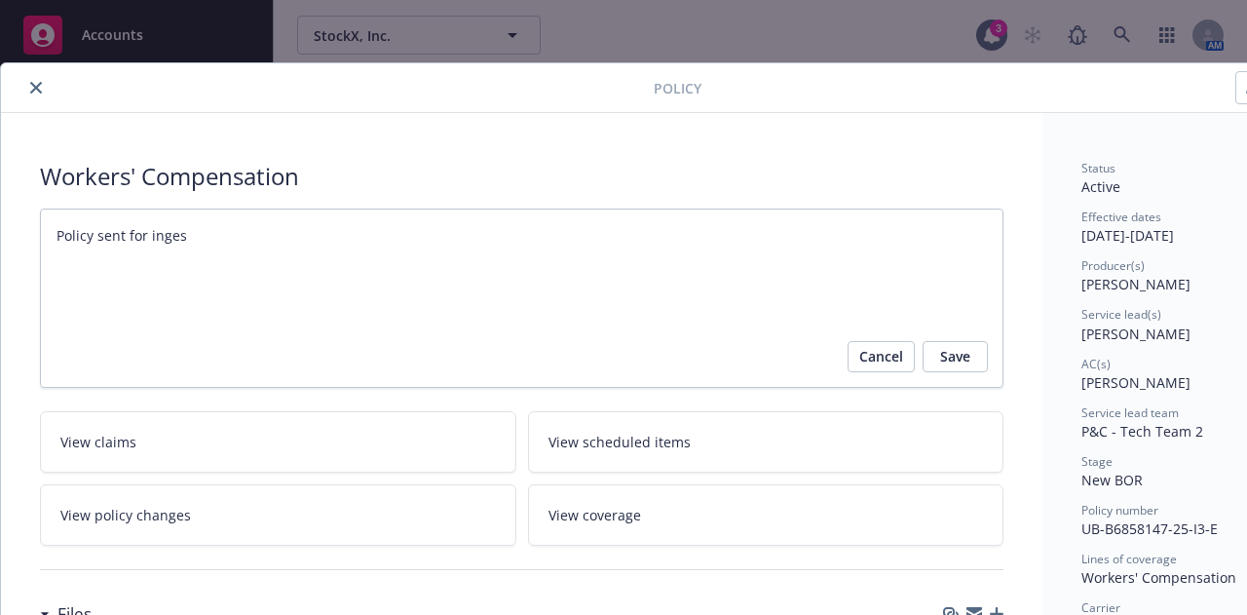
type textarea "x"
type textarea "Policy sent for ingesti"
type textarea "x"
type textarea "Policy sent for ingestio"
type textarea "x"
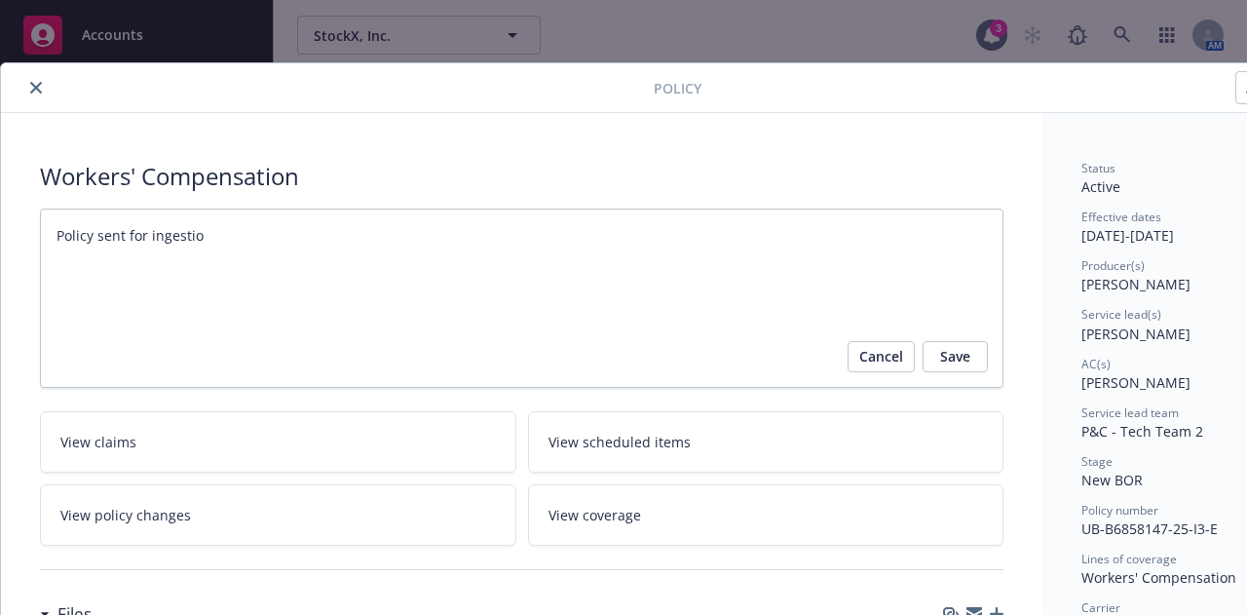
type textarea "Policy sent for ingestion"
type textarea "x"
type textarea "Policy sent for ingestion"
type textarea "x"
type textarea "Policy sent for ingestion o"
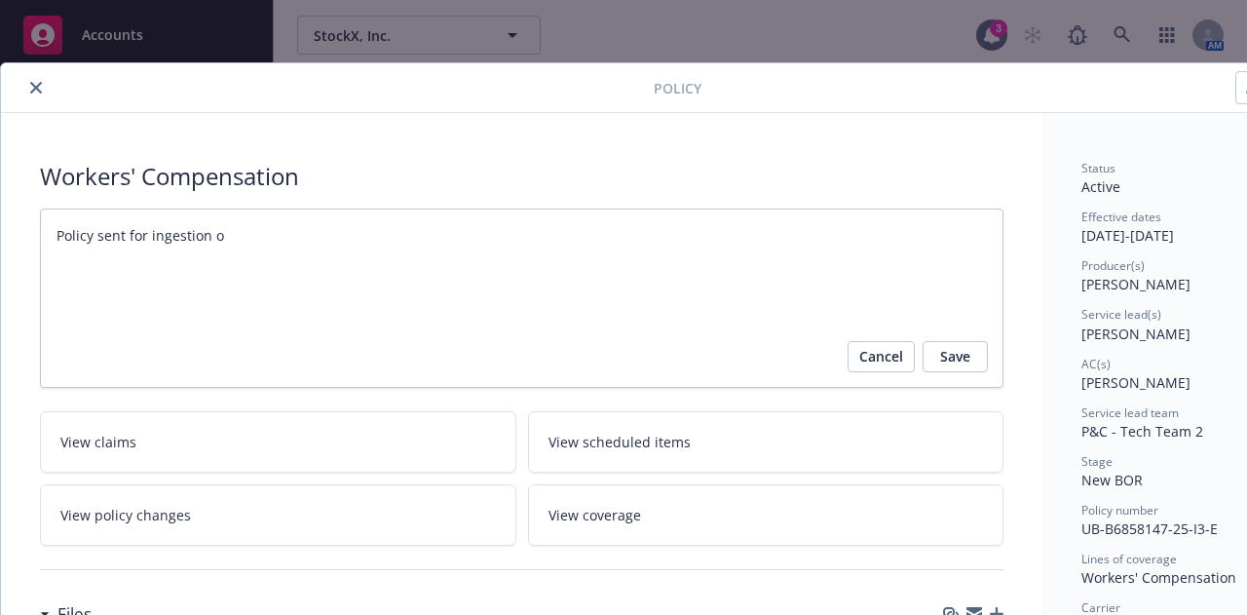
type textarea "x"
type textarea "Policy sent for ingestion on"
type textarea "x"
type textarea "Policy sent for ingestion on"
type textarea "x"
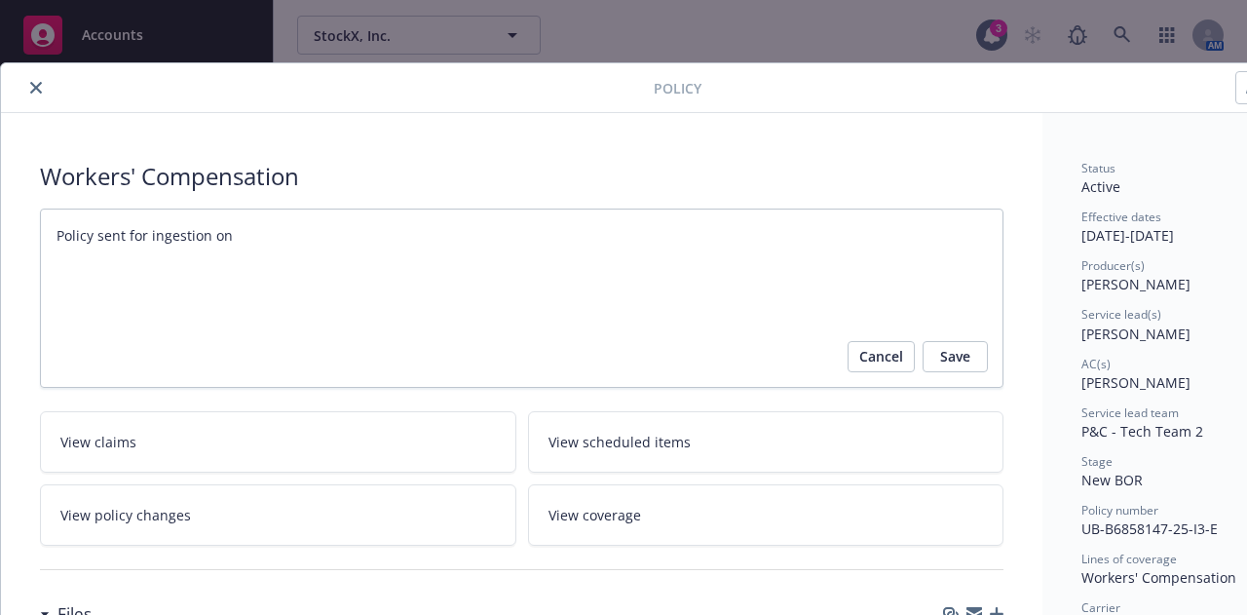
type textarea "Policy sent for ingestion on 9"
type textarea "x"
type textarea "Policy sent for ingestion on 9/"
type textarea "x"
type textarea "Policy sent for ingestion on 9/2"
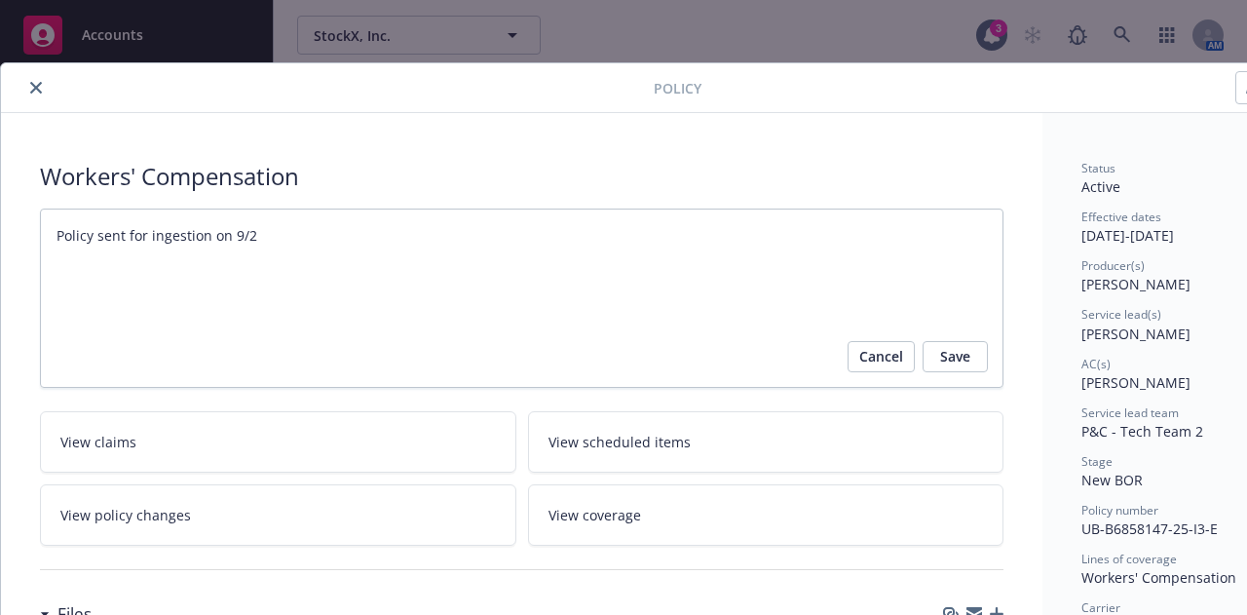
type textarea "x"
type textarea "Policy sent for ingestion on 9/29"
type textarea "x"
type textarea "Policy sent for ingestion on 9/29/"
type textarea "x"
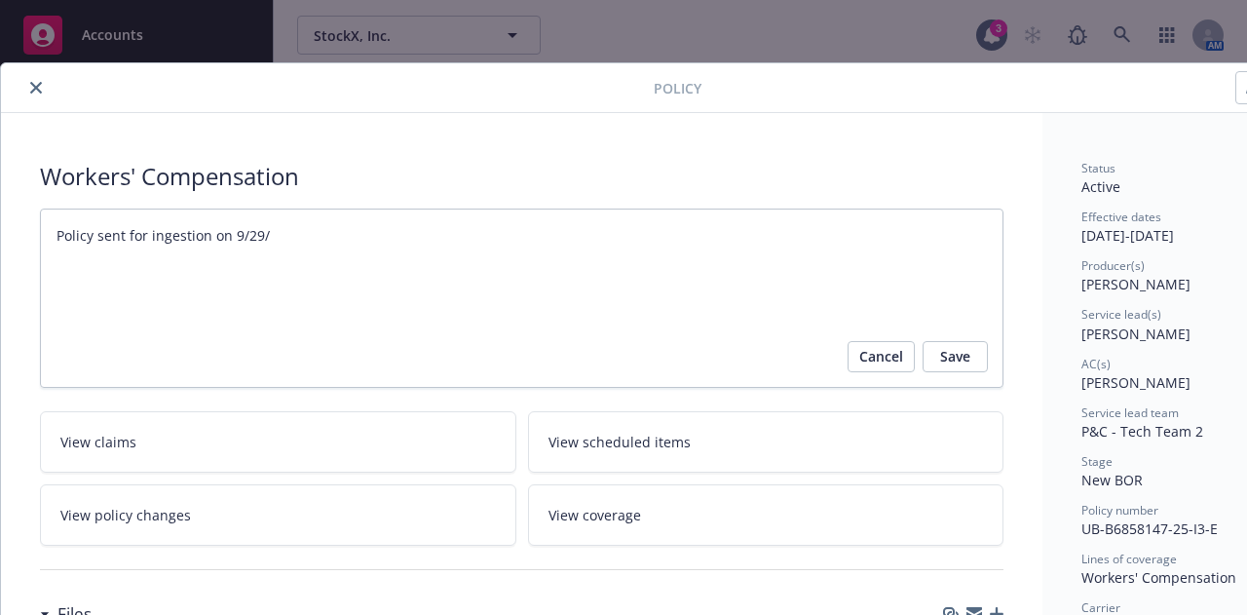
type textarea "Policy sent for ingestion on 9/29/2"
type textarea "x"
type textarea "Policy sent for ingestion on 9/29/25"
type textarea "x"
type textarea "Policy sent for ingestion on 9/29/25."
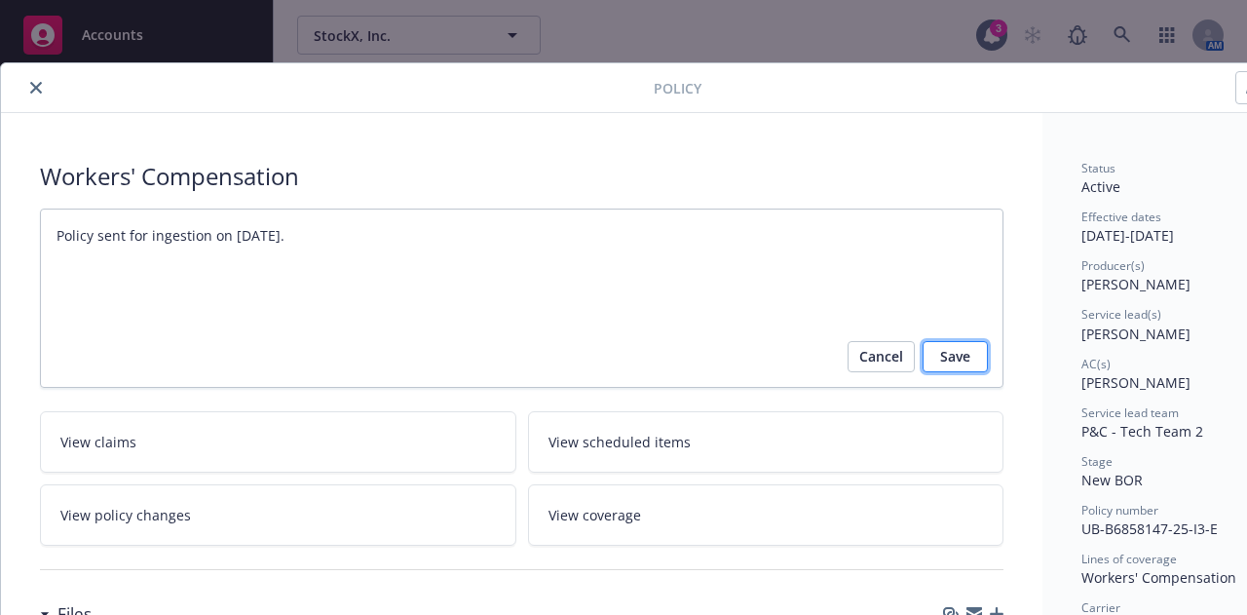
click at [963, 367] on span "Save" at bounding box center [955, 356] width 30 height 31
type textarea "x"
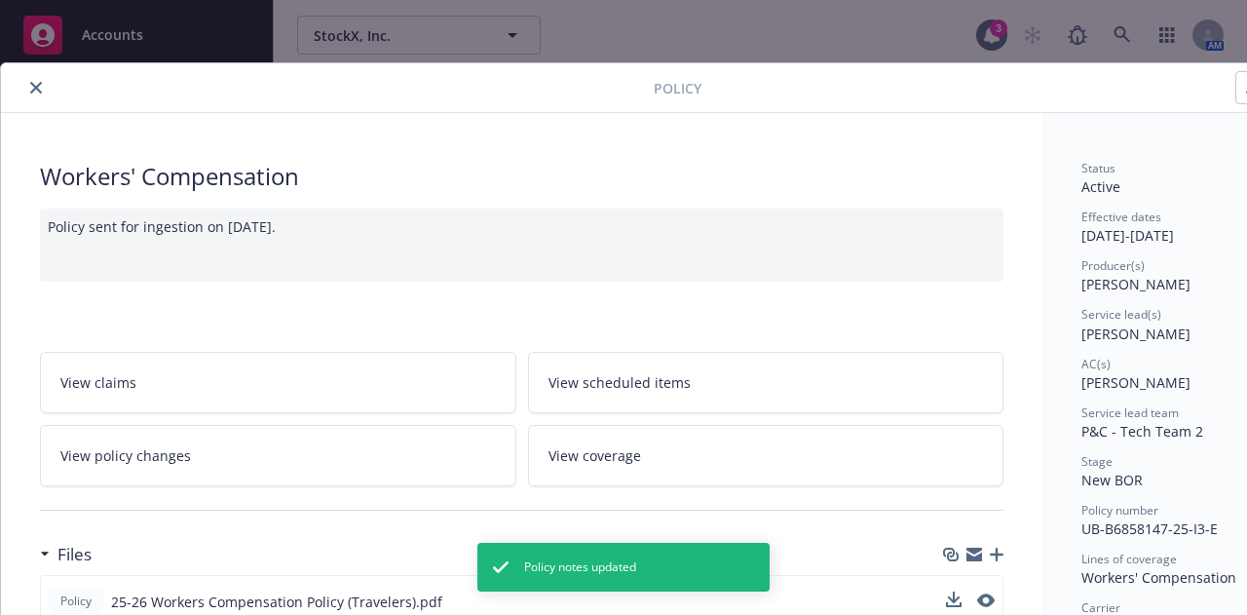
click at [35, 85] on icon "close" at bounding box center [36, 88] width 12 height 12
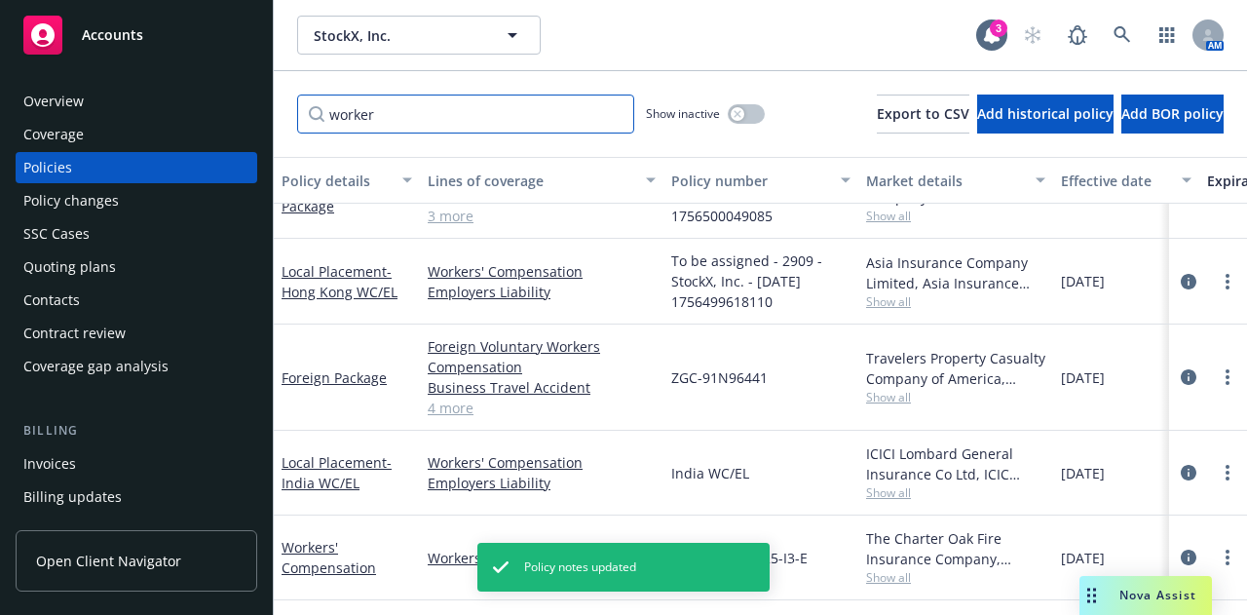
drag, startPoint x: 519, startPoint y: 122, endPoint x: 232, endPoint y: 143, distance: 288.2
click at [232, 143] on div "Accounts Overview Coverage Policies Policy changes SSC Cases Quoting plans Cont…" at bounding box center [623, 307] width 1247 height 615
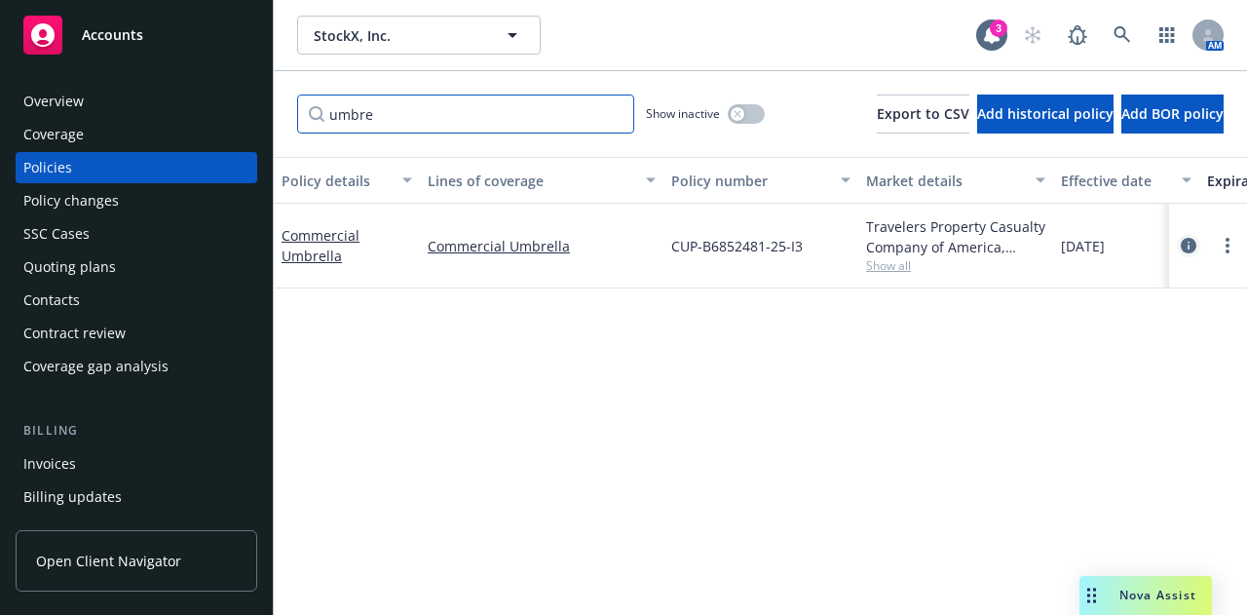
type input "umbre"
click at [1190, 244] on icon "circleInformation" at bounding box center [1189, 246] width 16 height 16
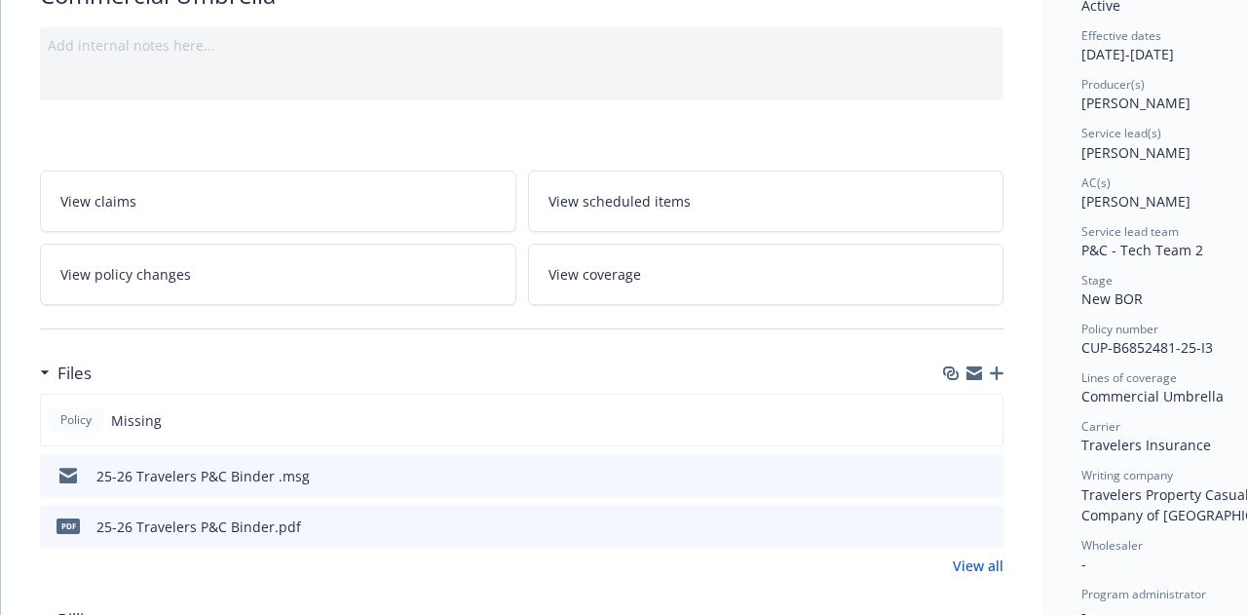
scroll to position [188, 0]
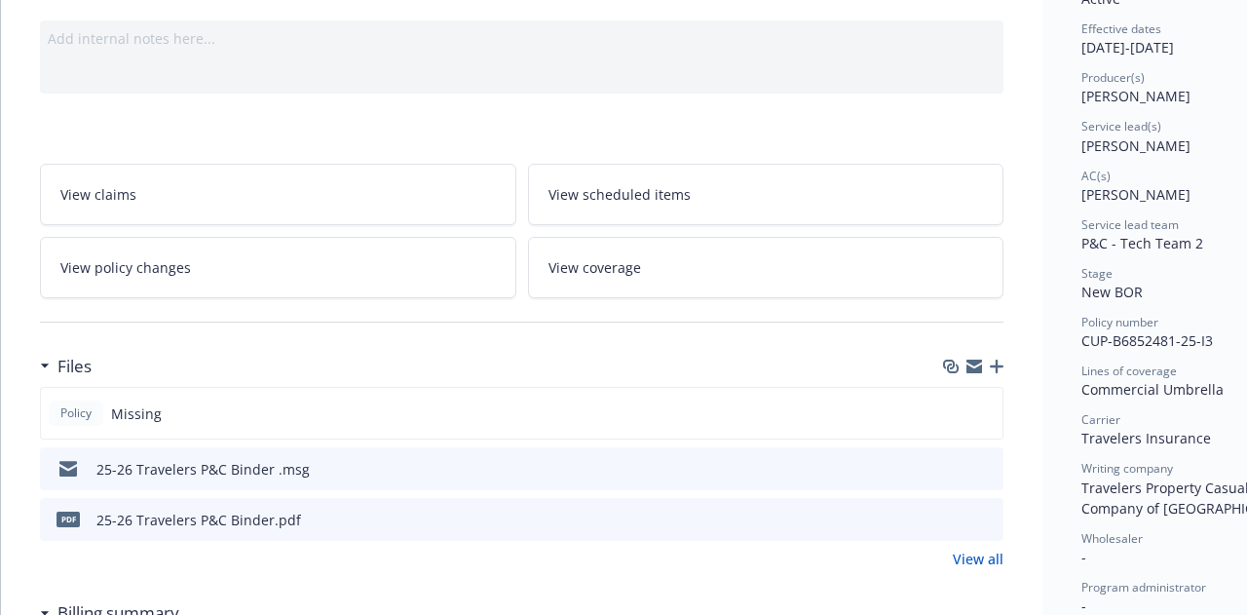
click at [996, 359] on icon "button" at bounding box center [997, 366] width 14 height 14
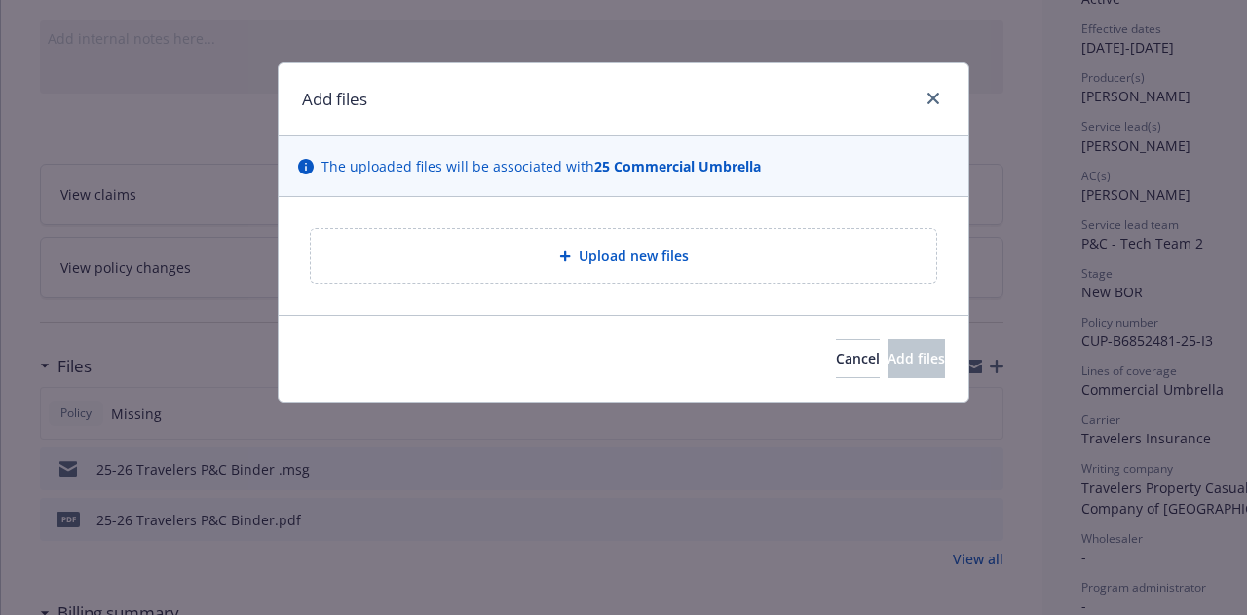
type textarea "x"
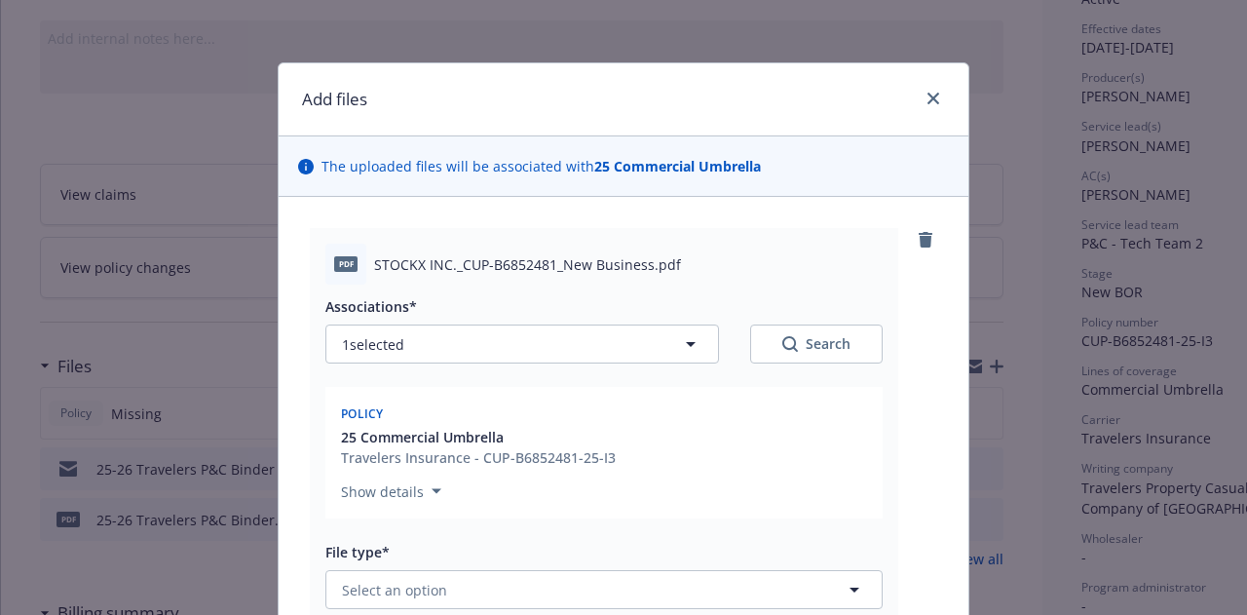
scroll to position [229, 0]
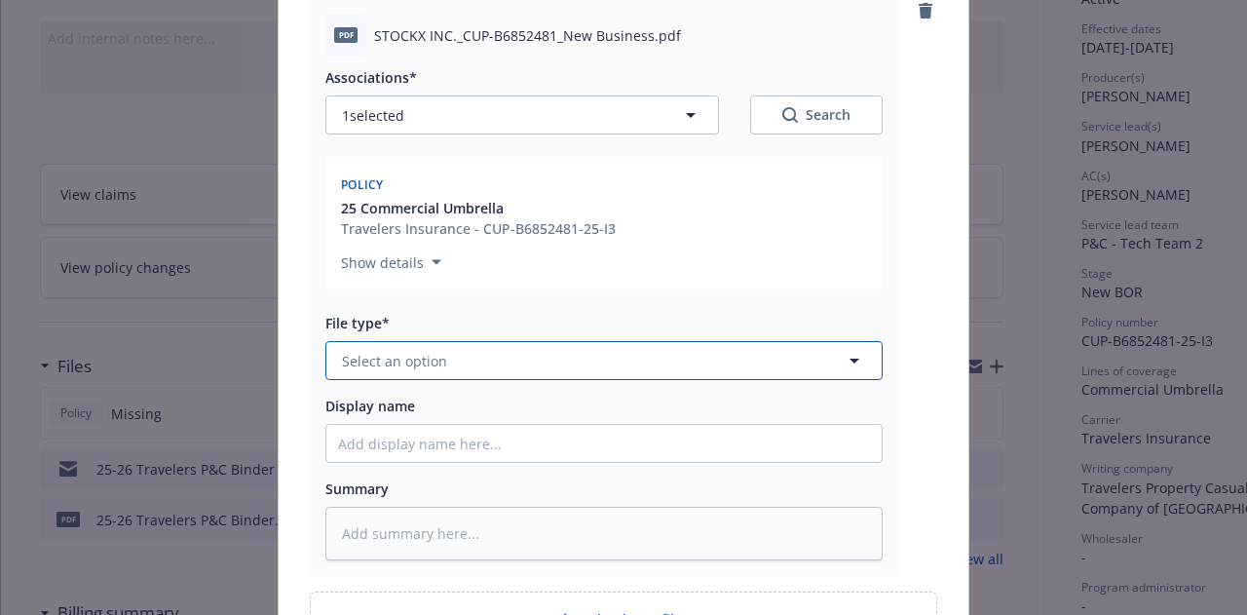
click at [699, 365] on button "Select an option" at bounding box center [603, 360] width 557 height 39
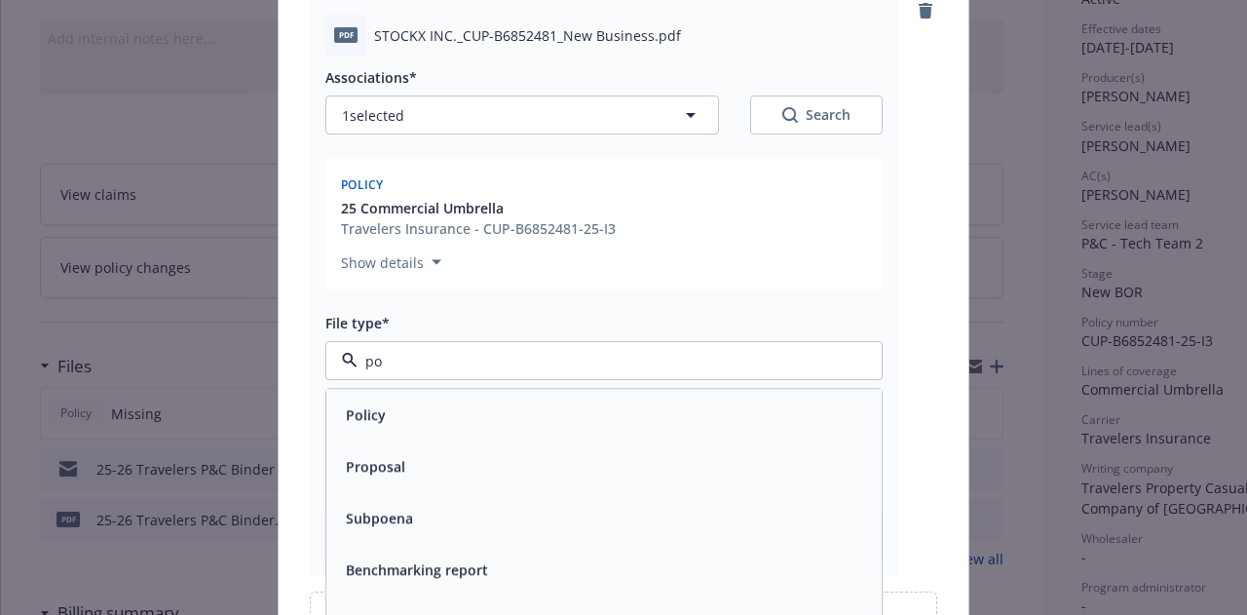
type input "pol"
click at [702, 406] on div "Policy" at bounding box center [604, 414] width 532 height 28
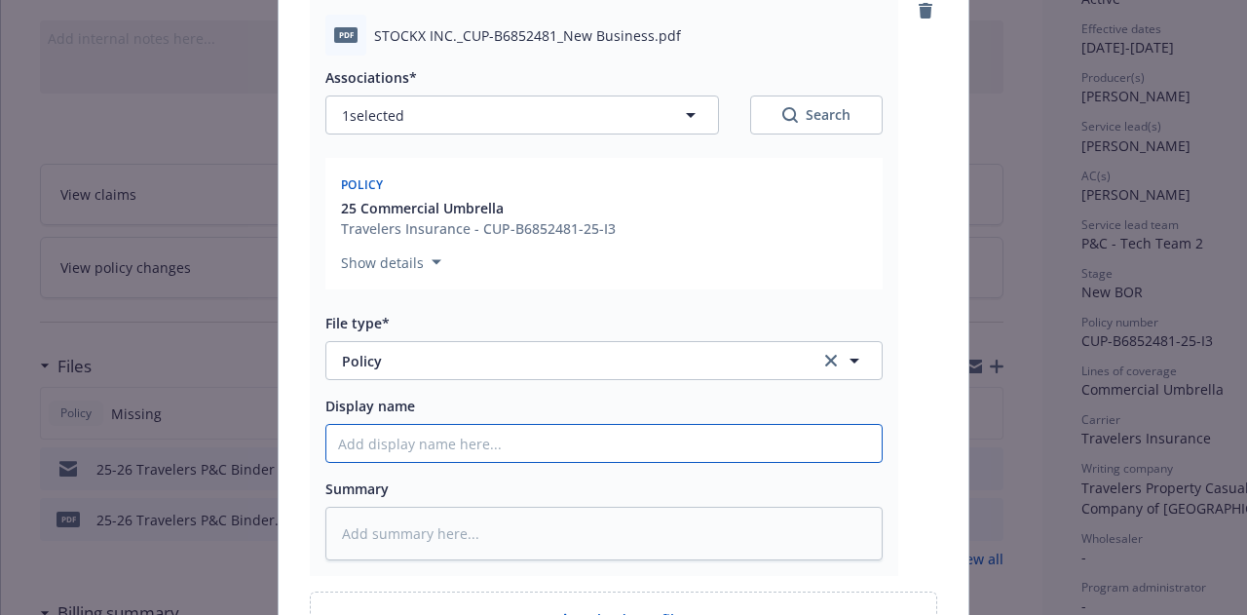
click at [707, 445] on input "Display name" at bounding box center [603, 443] width 555 height 37
type textarea "x"
type input "2"
type textarea "x"
type input "25-"
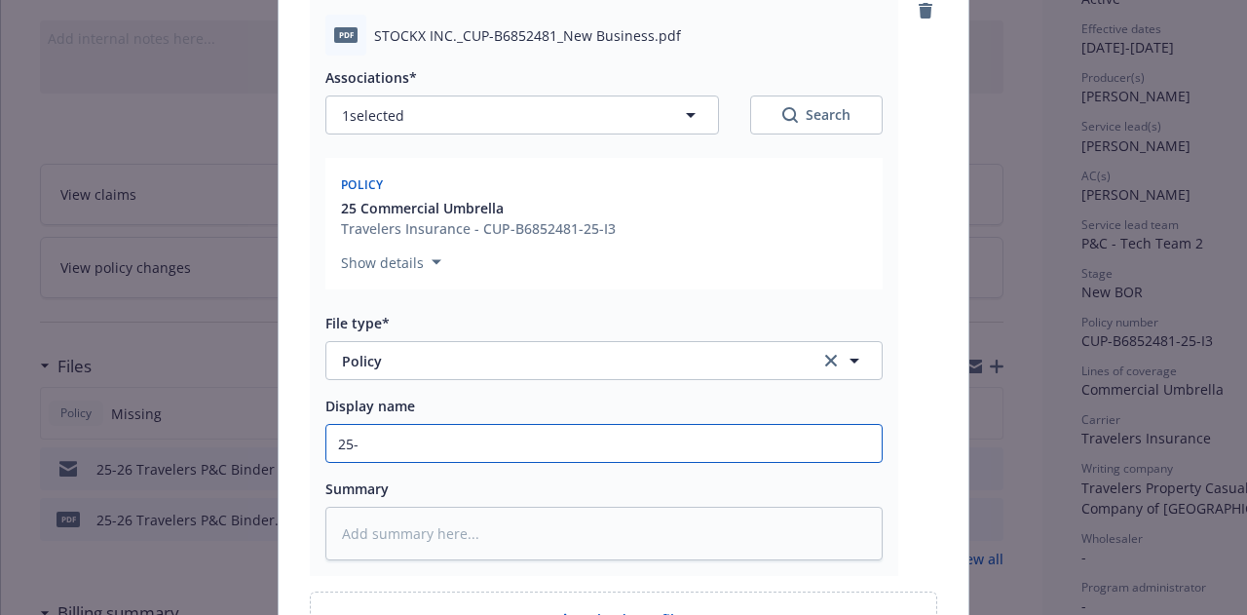
type textarea "x"
type input "25-26"
type textarea "x"
type input "25-26"
type textarea "x"
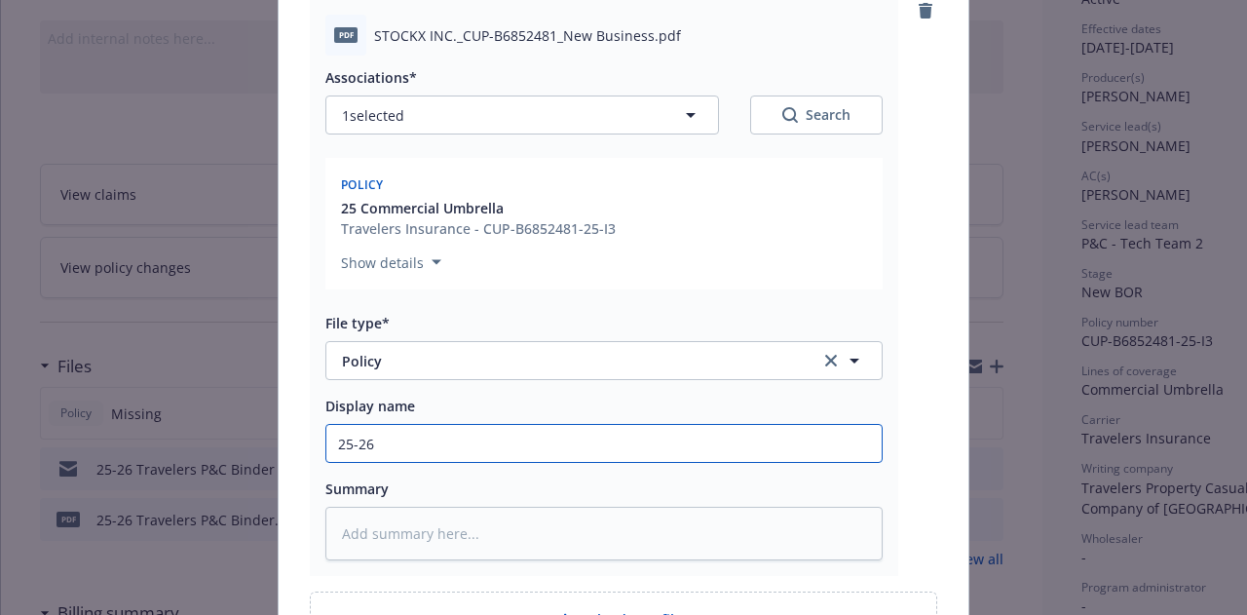
type input "25-26 U"
type textarea "x"
type input "25-26 Um"
type textarea "x"
type input "25-26 Umbr"
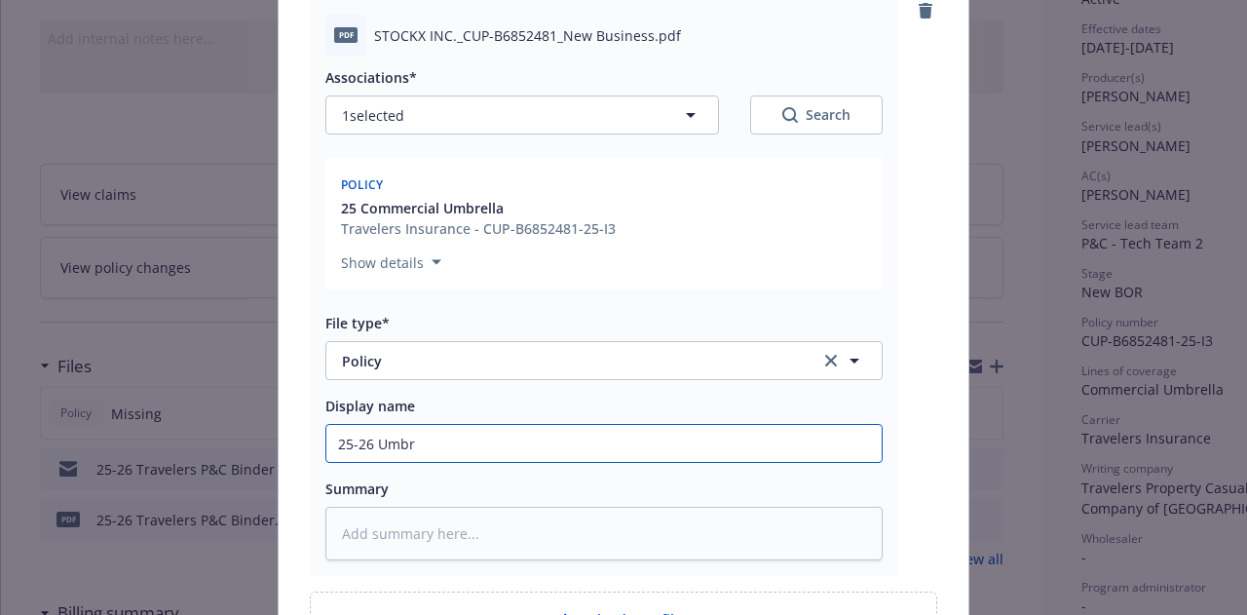
type textarea "x"
type input "25-26 Umbre"
type textarea "x"
type input "25-26 Umbrel"
type textarea "x"
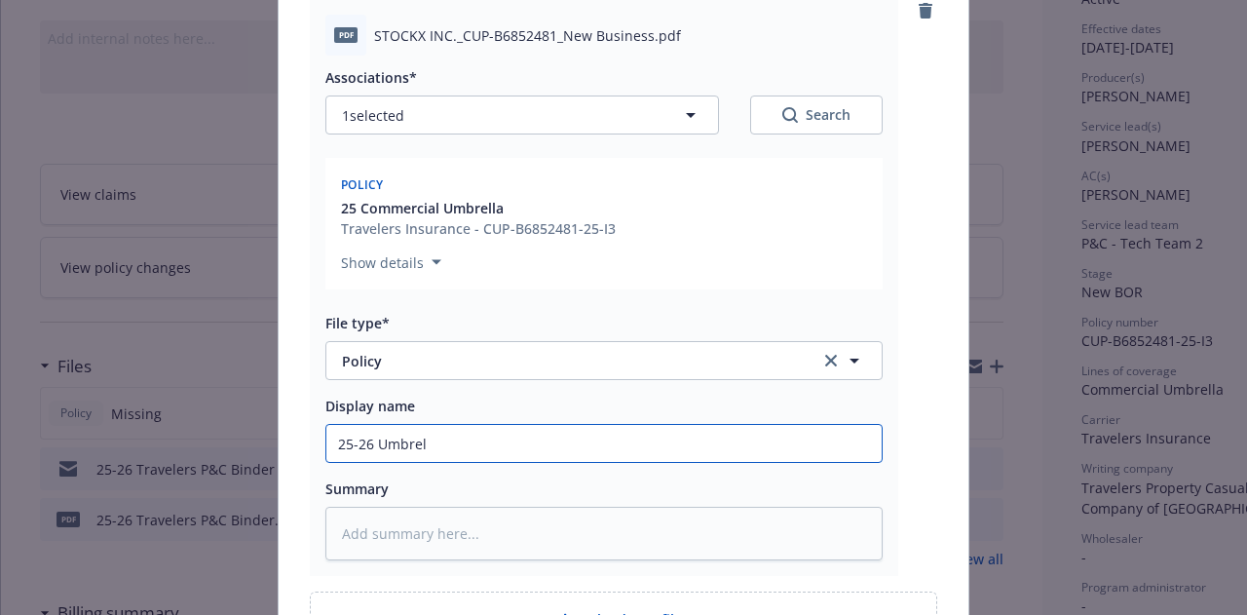
type input "25-26 Umbrell"
type textarea "x"
type input "25-26 Umbrella"
type textarea "x"
type input "25-26 Umbrella"
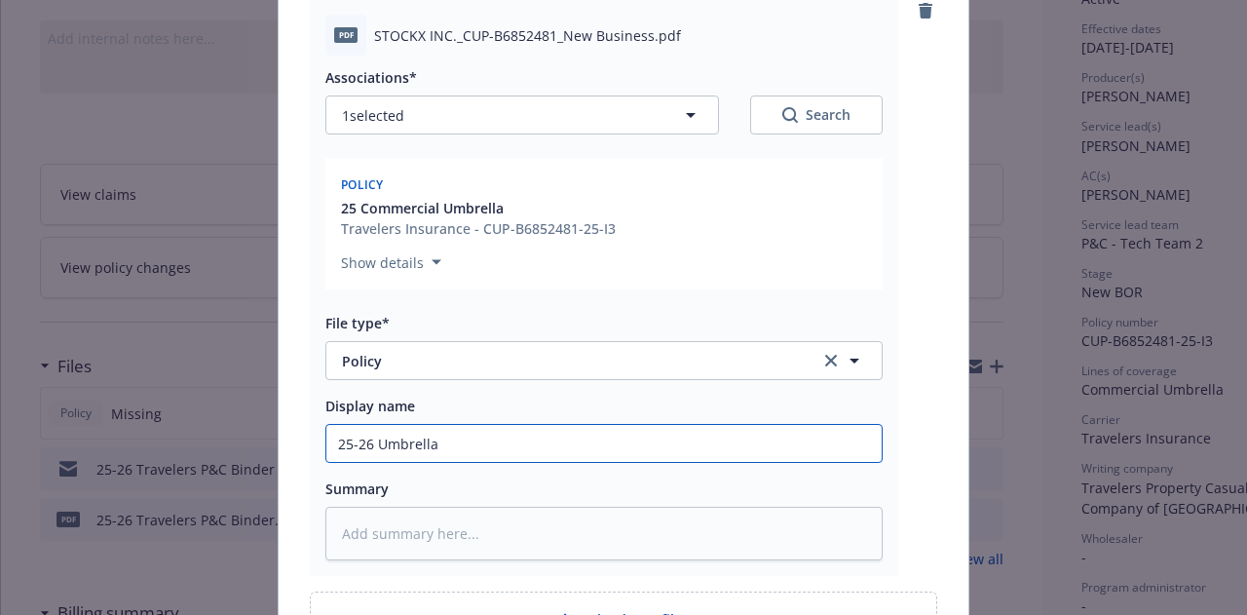
type textarea "x"
type input "25-26 Umbrella P"
type textarea "x"
type input "25-26 Umbrella Po"
type textarea "x"
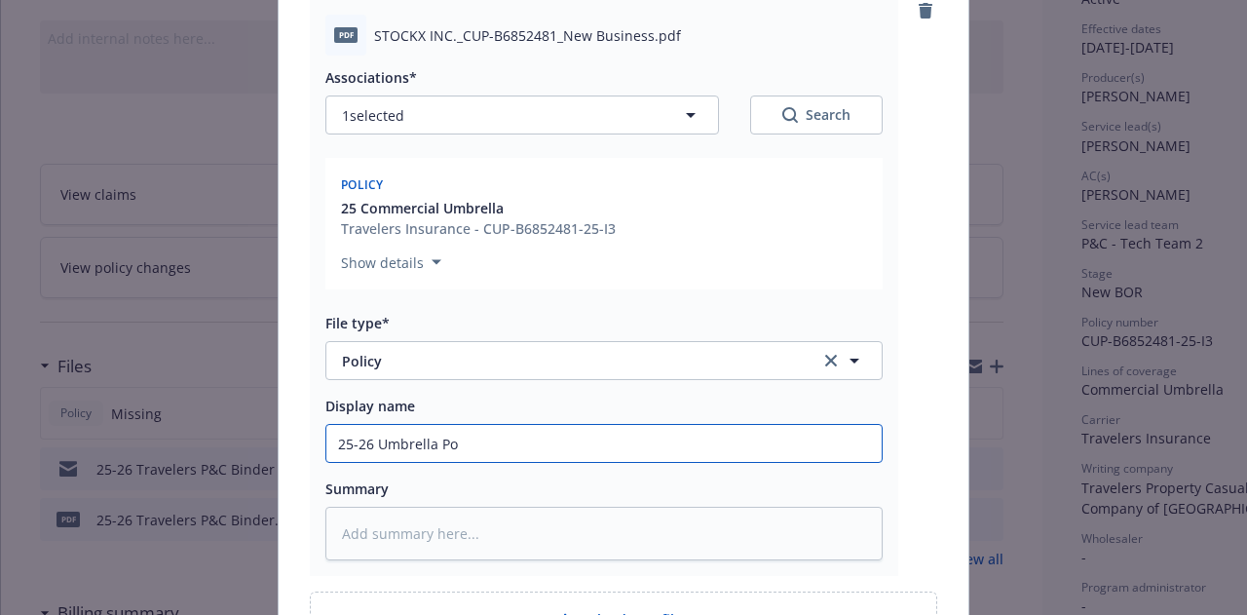
type input "25-26 Umbrella Pol"
type textarea "x"
type input "25-26 Umbrella Poli"
type textarea "x"
type input "25-26 Umbrella Policy"
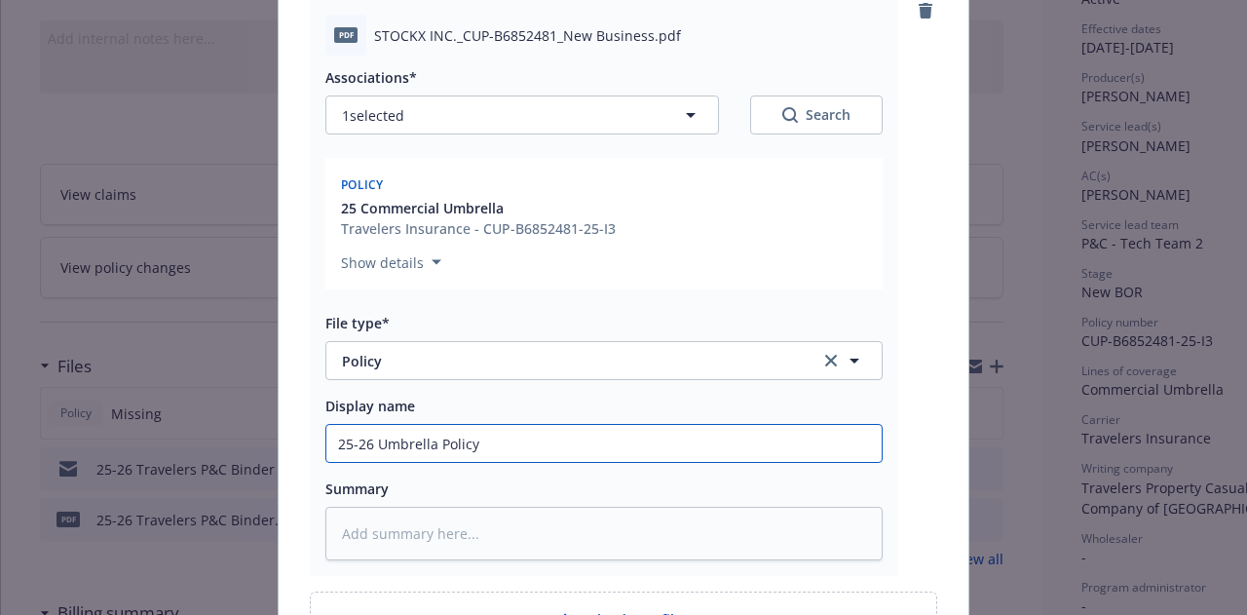
type textarea "x"
type input "25-26 Umbrella Policy"
type textarea "x"
type input "25-26 Umbrella Policy ("
type textarea "x"
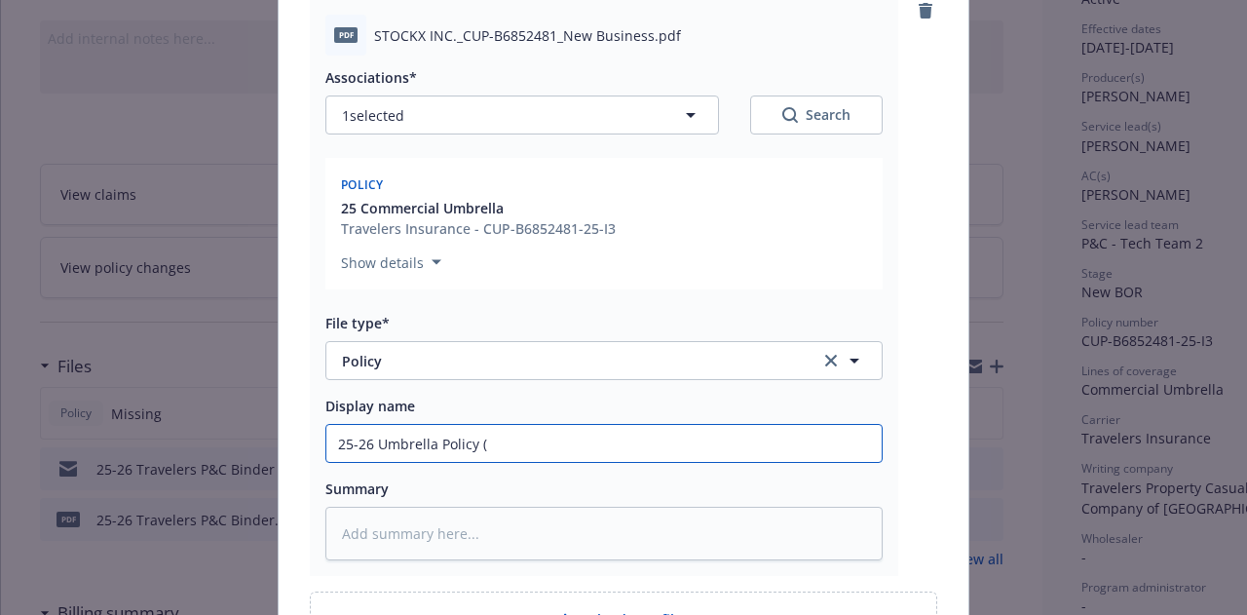
type input "25-26 Umbrella Policy (T"
type textarea "x"
type input "25-26 Umbrella Policy (Tr"
type textarea "x"
type input "25-26 Umbrella Policy (Trav"
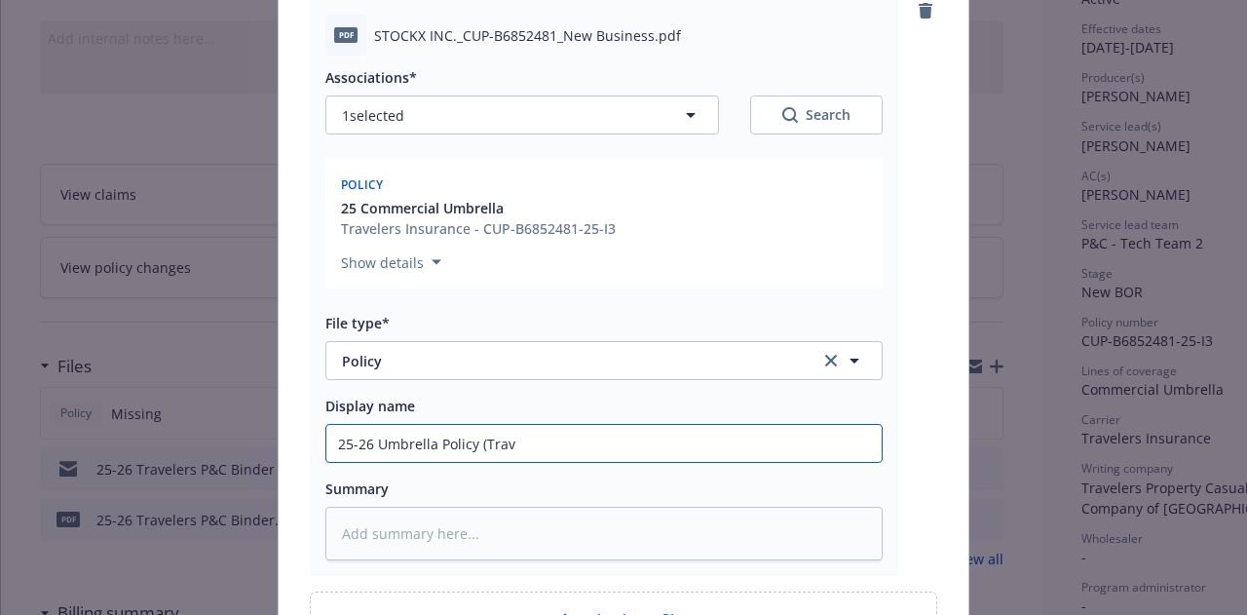
type textarea "x"
type input "25-26 Umbrella Policy (Travel"
type textarea "x"
type input "25-26 Umbrella Policy (Travele"
type textarea "x"
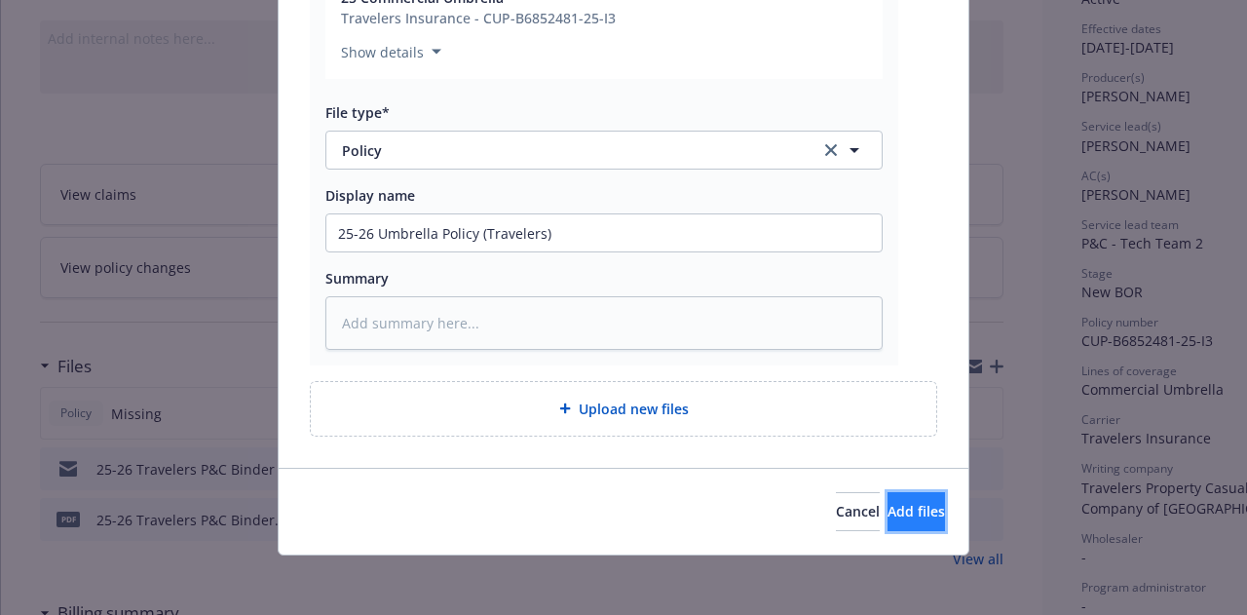
click at [888, 511] on span "Add files" at bounding box center [916, 511] width 57 height 19
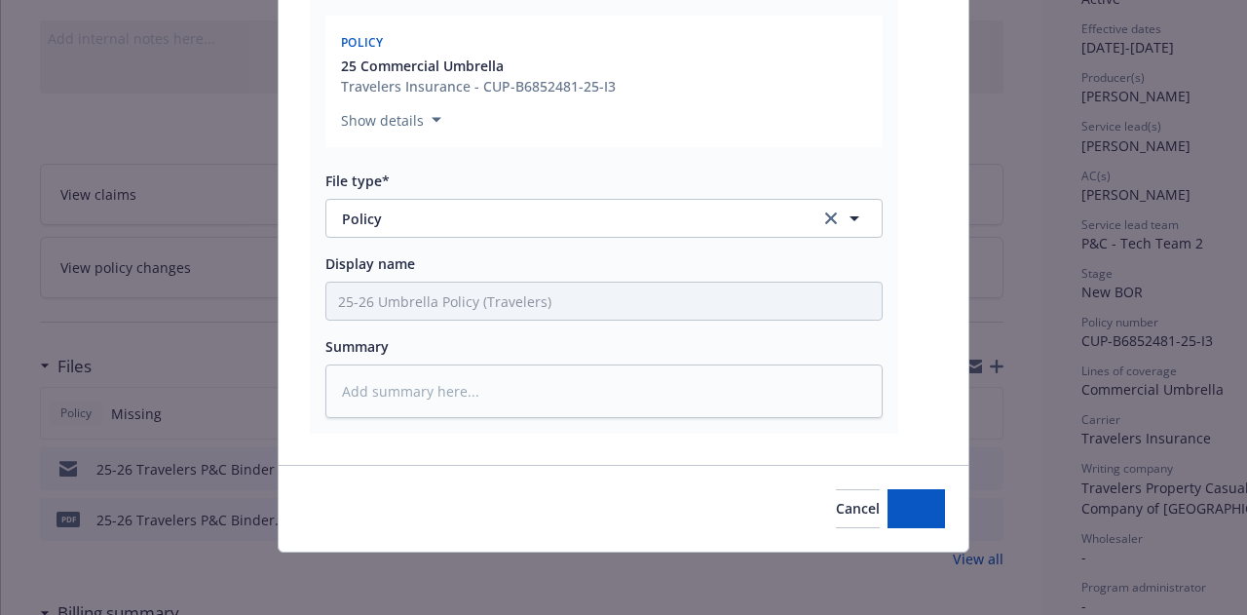
scroll to position [368, 0]
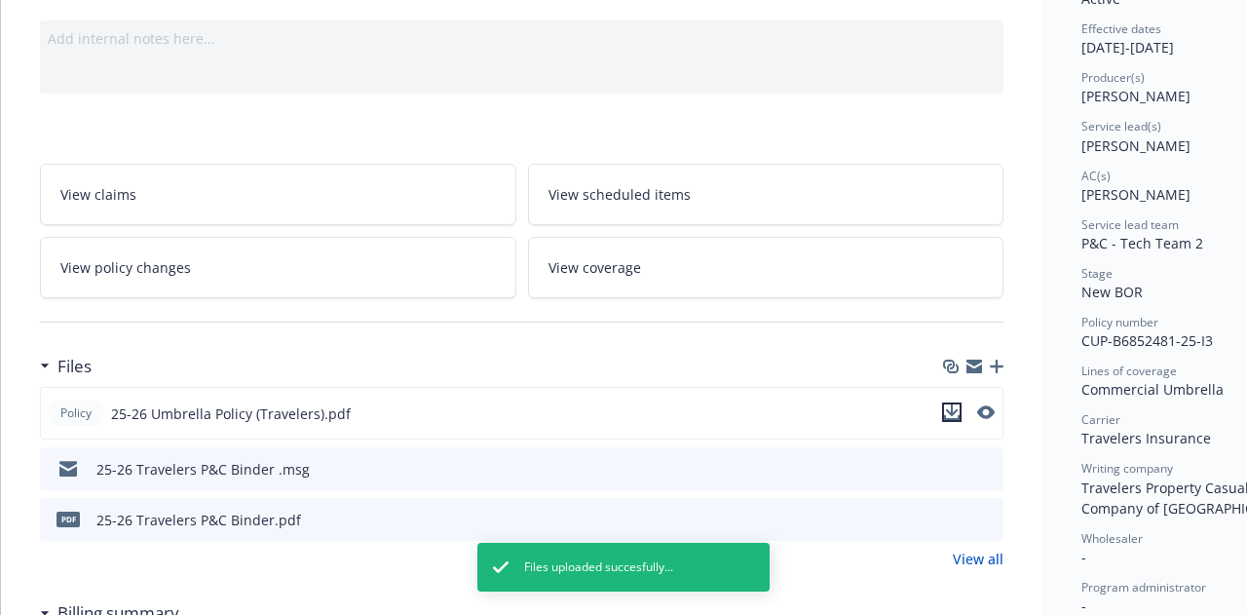
click at [953, 408] on icon "download file" at bounding box center [952, 410] width 13 height 12
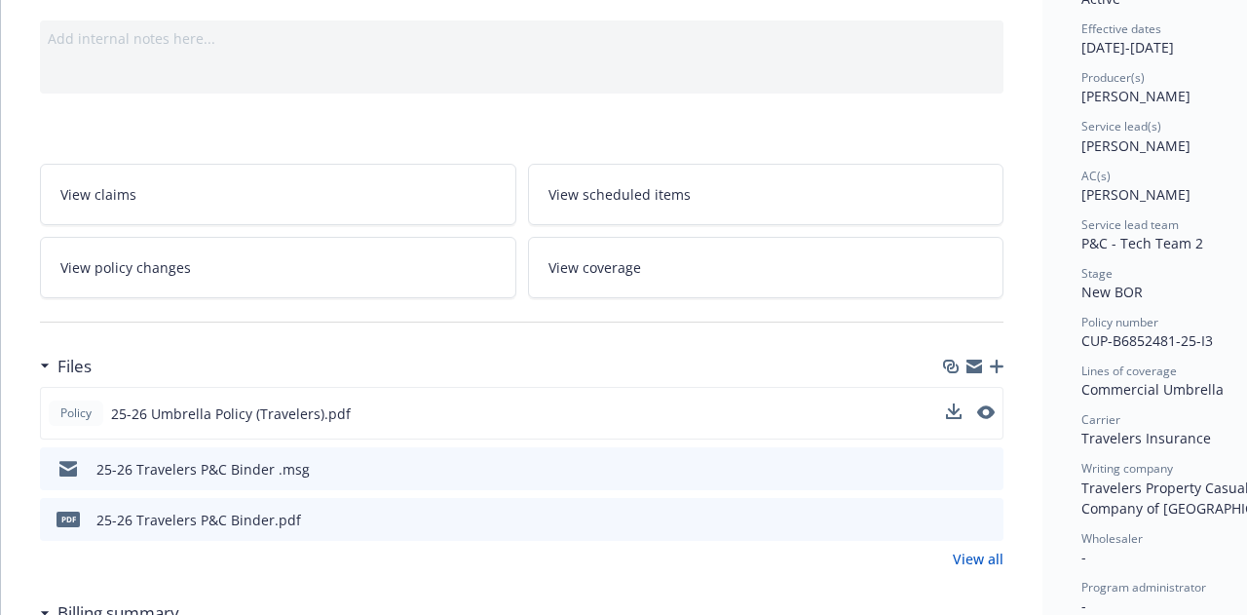
scroll to position [117, 0]
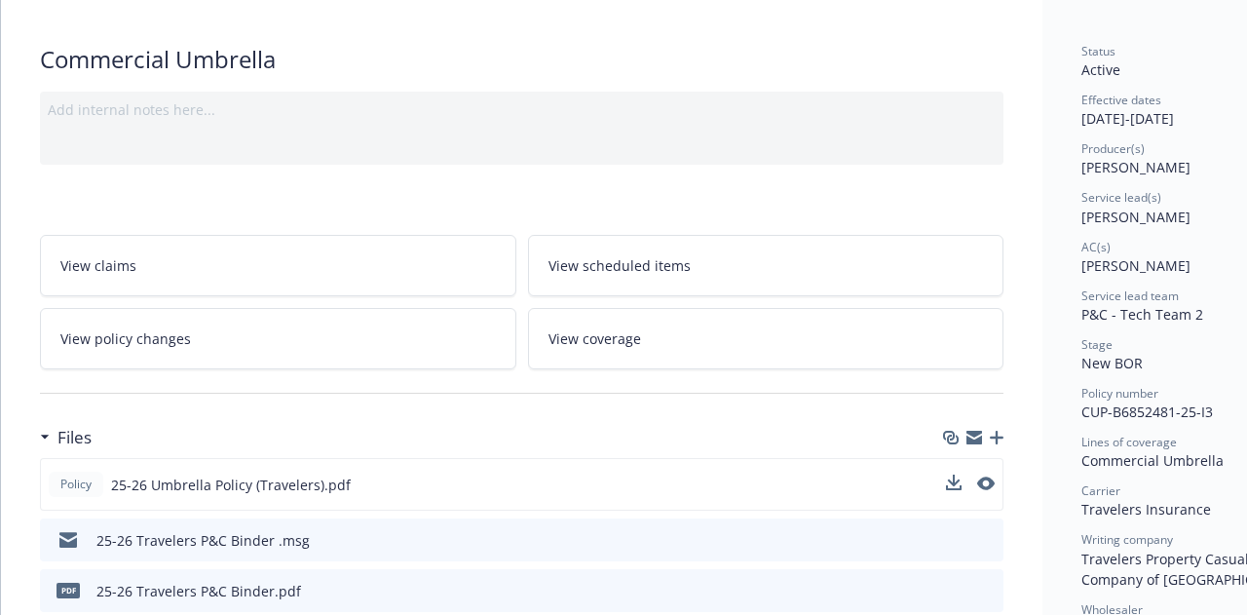
click at [507, 135] on div "Add internal notes here..." at bounding box center [522, 128] width 964 height 73
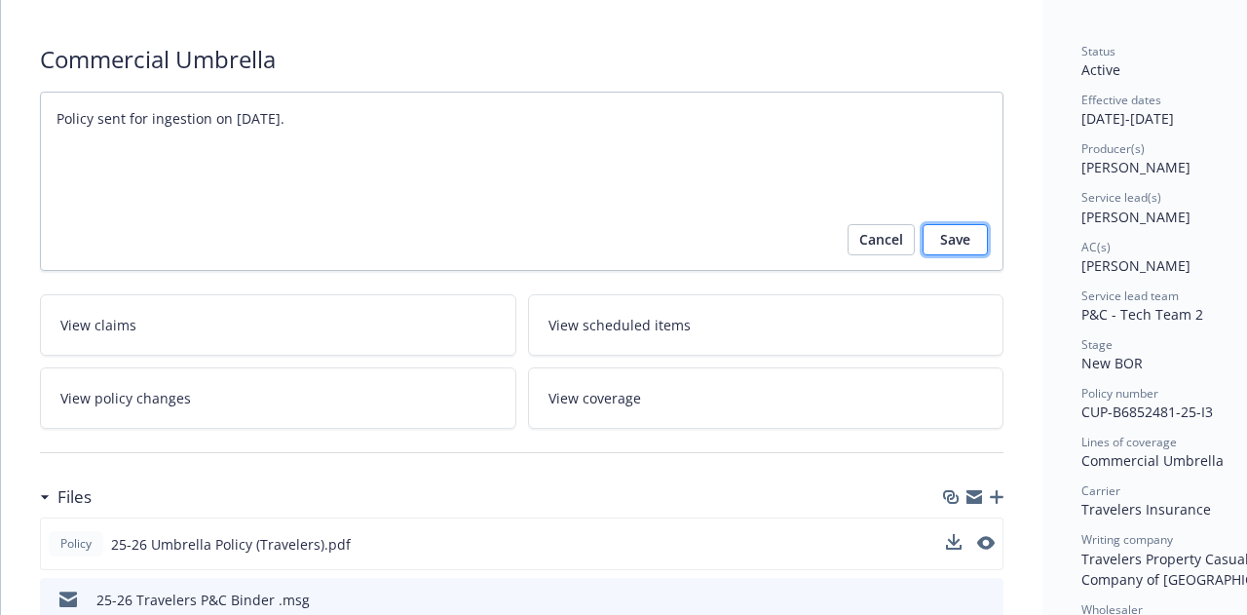
click at [946, 245] on span "Save" at bounding box center [955, 239] width 30 height 31
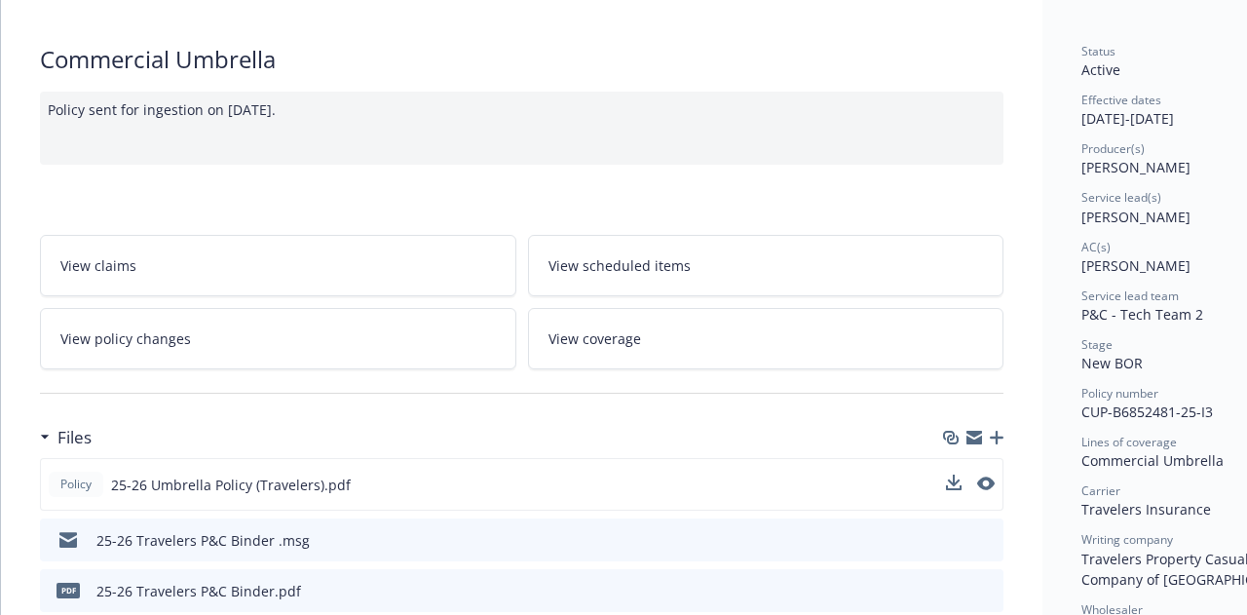
scroll to position [0, 0]
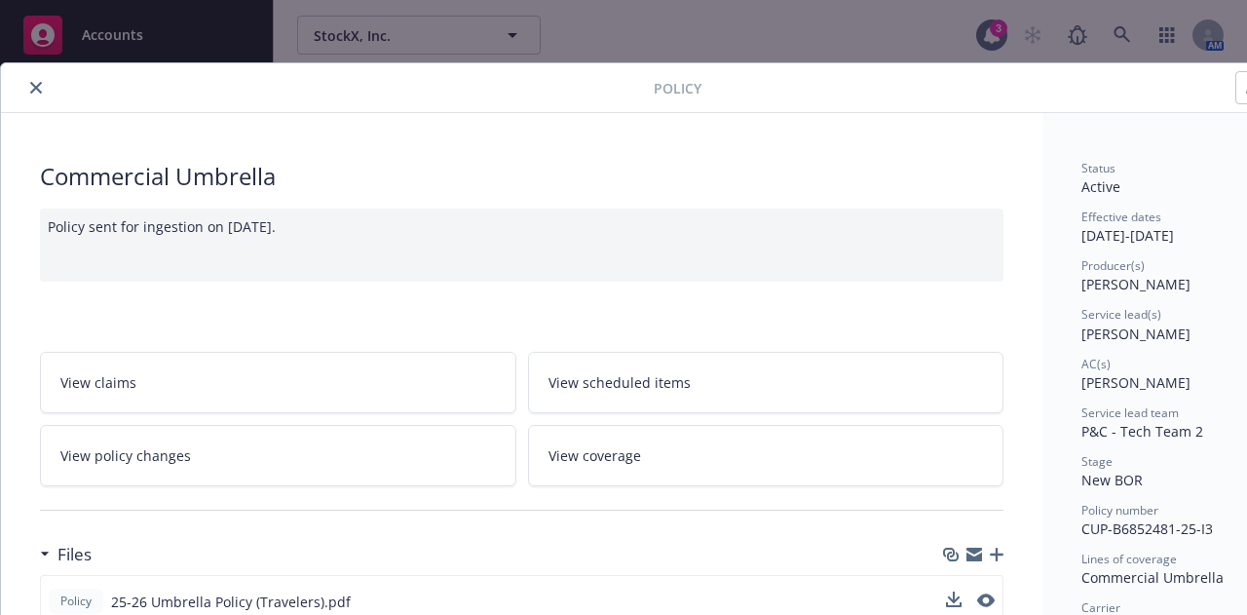
click at [34, 94] on button "close" at bounding box center [35, 87] width 23 height 23
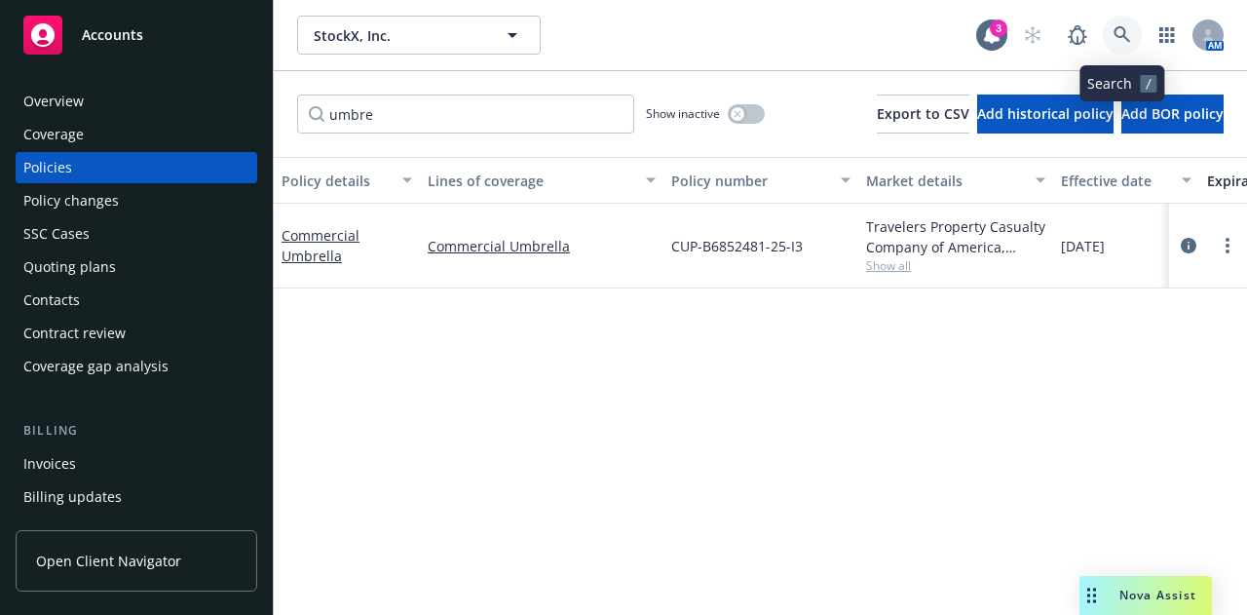
click at [1123, 40] on icon at bounding box center [1123, 35] width 18 height 18
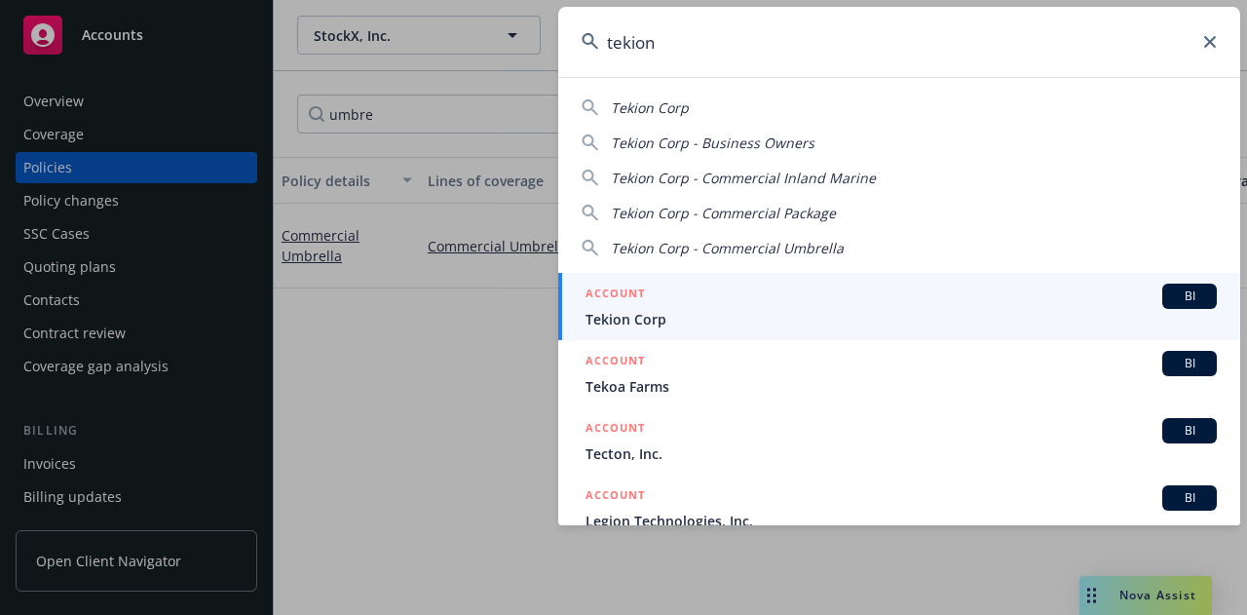
click at [751, 282] on link "ACCOUNT BI Tekion Corp" at bounding box center [899, 306] width 682 height 67
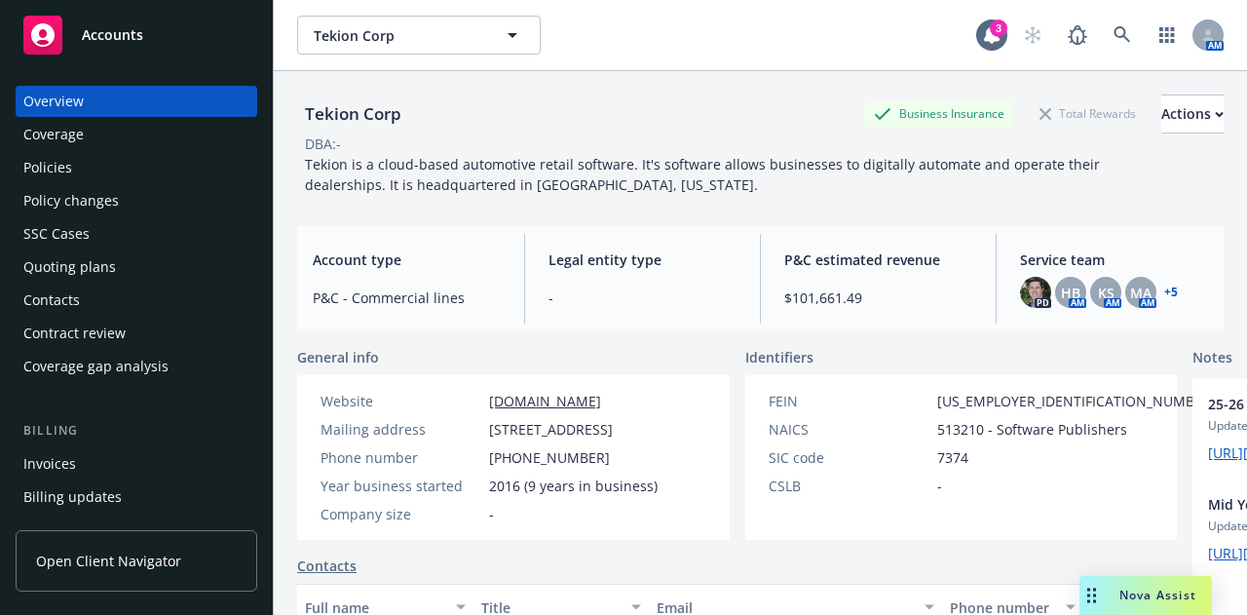
click at [114, 158] on div "Policies" at bounding box center [136, 167] width 226 height 31
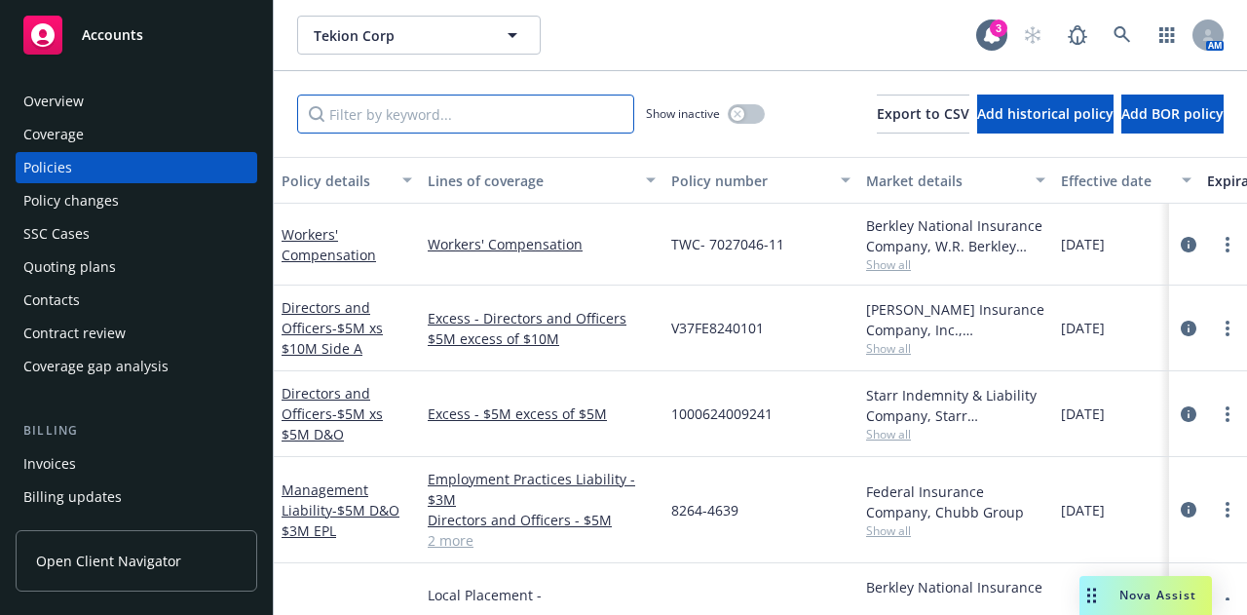
click at [527, 129] on input "Filter by keyword..." at bounding box center [465, 113] width 337 height 39
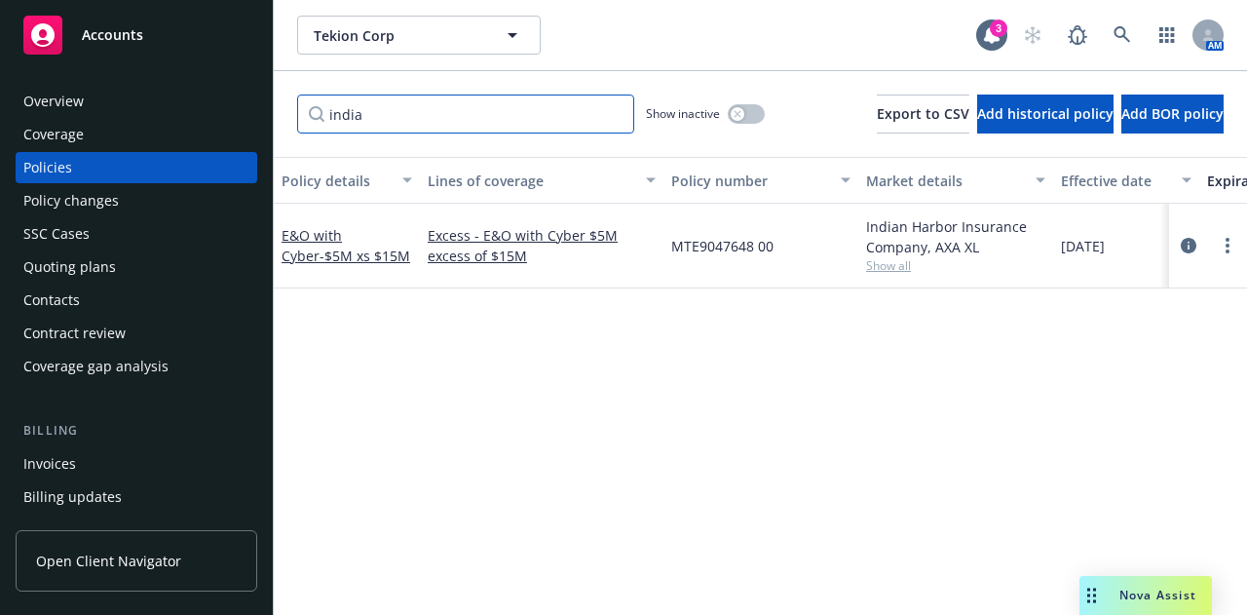
click at [617, 116] on input "india" at bounding box center [465, 113] width 337 height 39
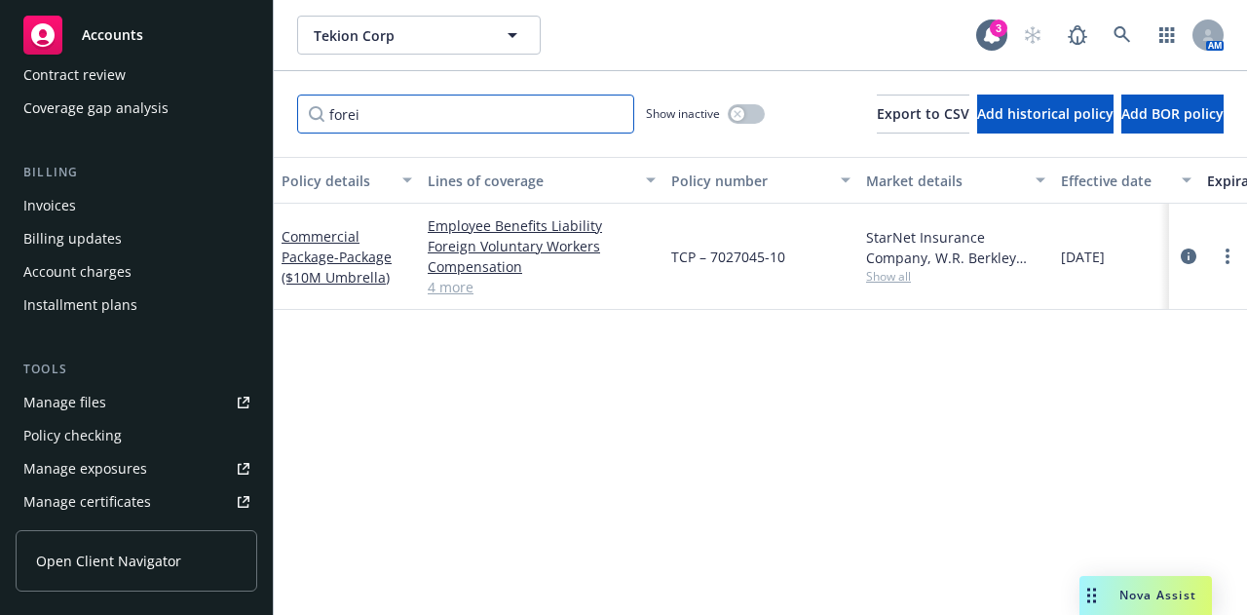
scroll to position [265, 0]
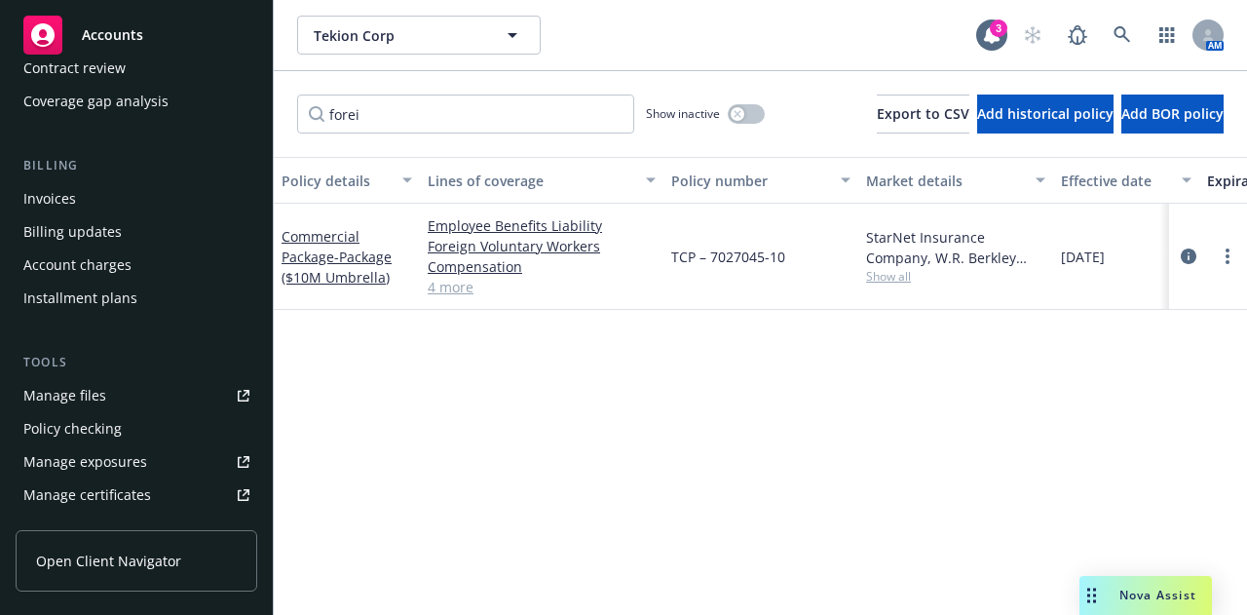
click at [160, 395] on link "Manage files" at bounding box center [137, 395] width 242 height 31
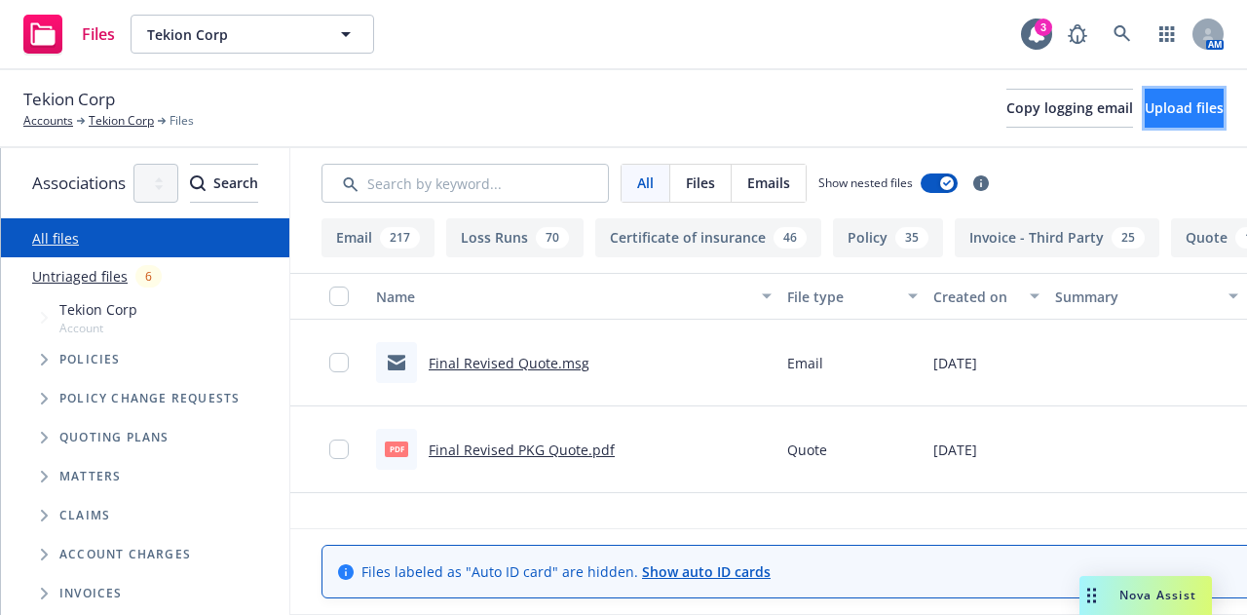
click at [1145, 123] on button "Upload files" at bounding box center [1184, 108] width 79 height 39
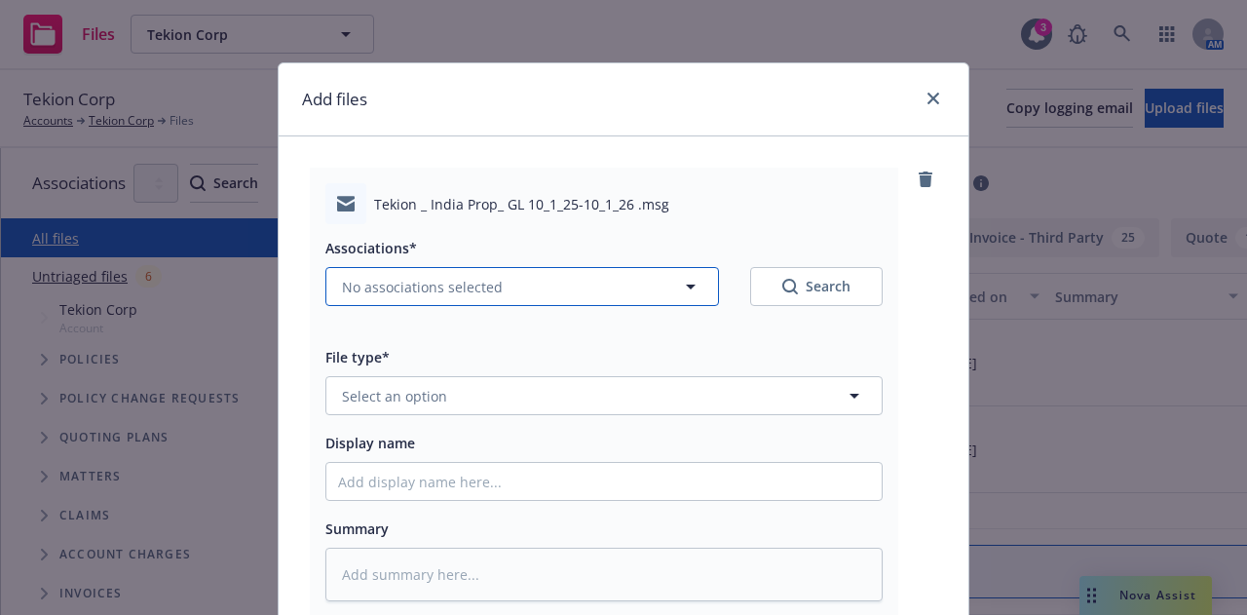
click at [643, 292] on button "No associations selected" at bounding box center [522, 286] width 394 height 39
type textarea "x"
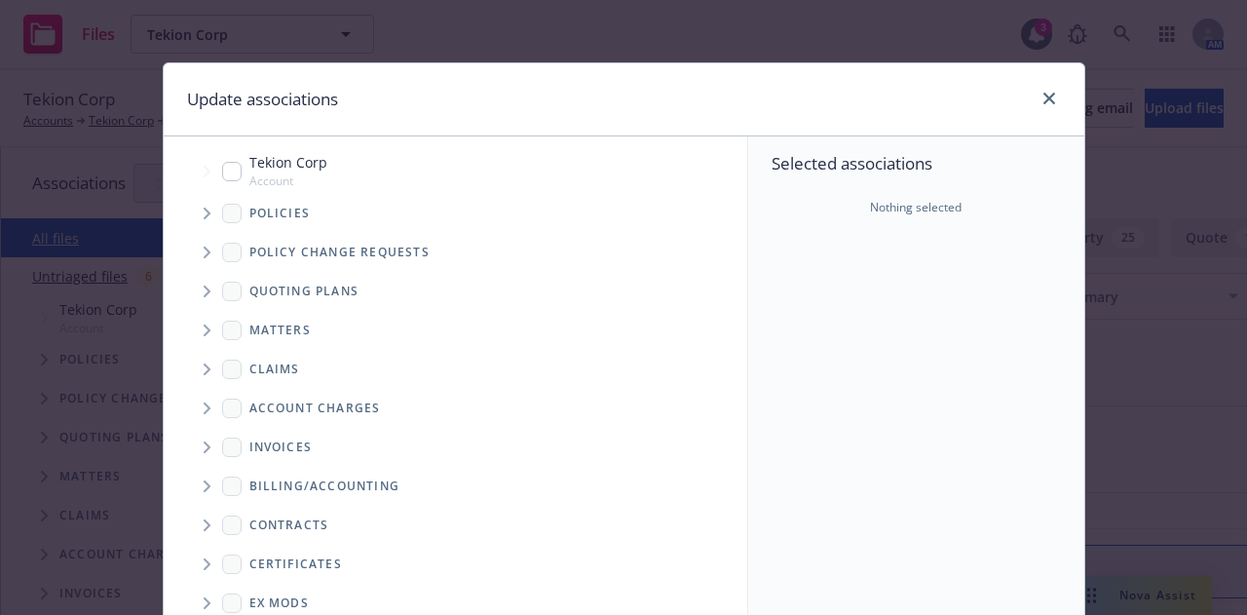
click at [228, 174] on input "Tree Example" at bounding box center [231, 171] width 19 height 19
checkbox input "true"
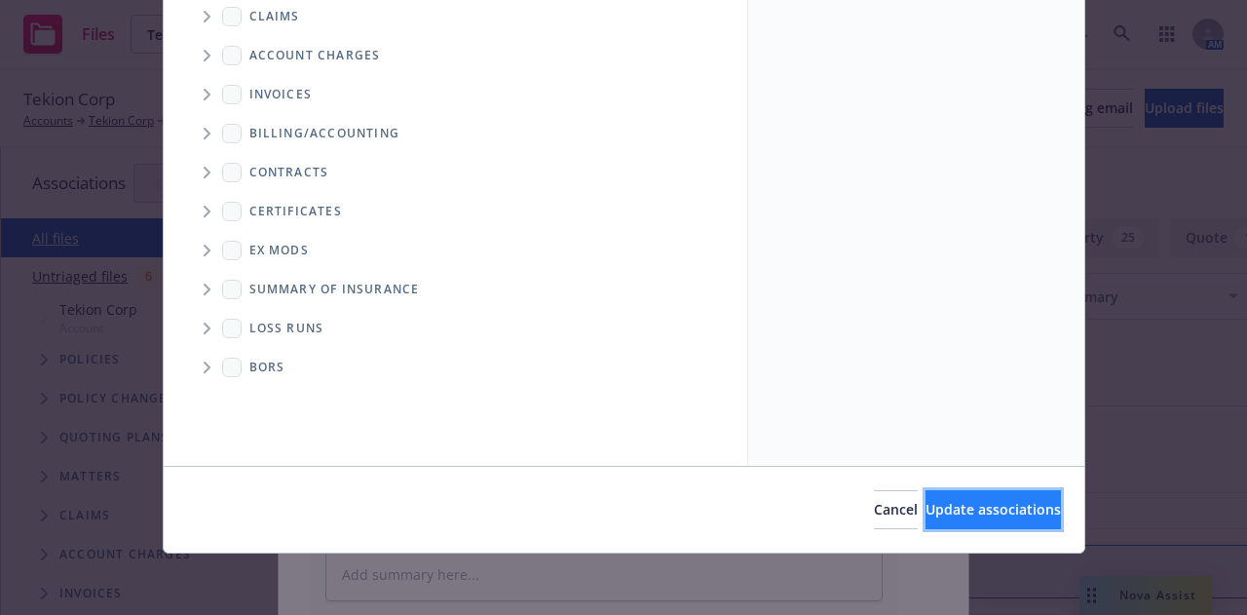
click at [990, 505] on span "Update associations" at bounding box center [993, 509] width 135 height 19
type textarea "x"
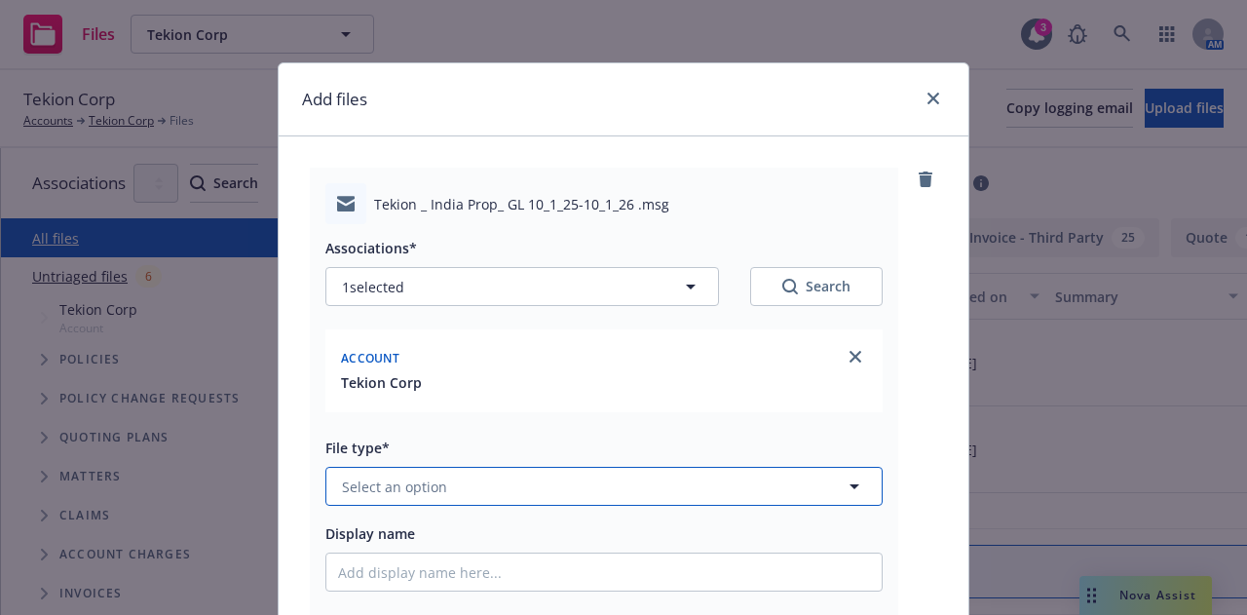
click at [483, 485] on button "Select an option" at bounding box center [603, 486] width 557 height 39
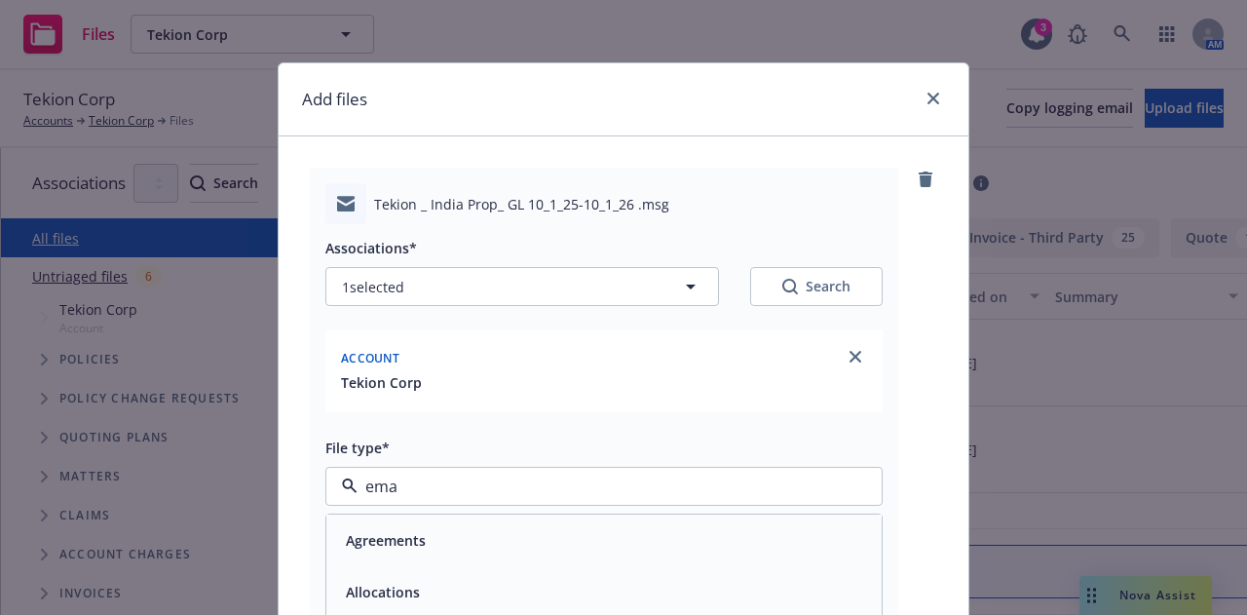
type input "emai"
click at [507, 524] on div "Email" at bounding box center [603, 540] width 555 height 52
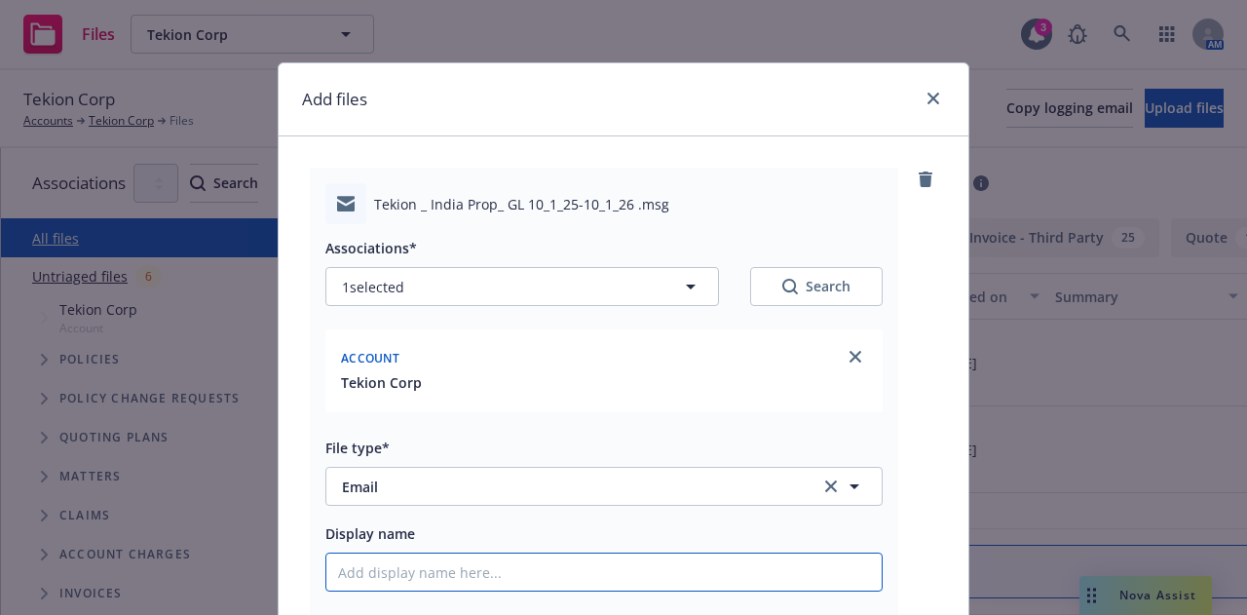
click at [517, 568] on input "Display name" at bounding box center [603, 571] width 555 height 37
type textarea "x"
type input "2"
type textarea "x"
type input "25"
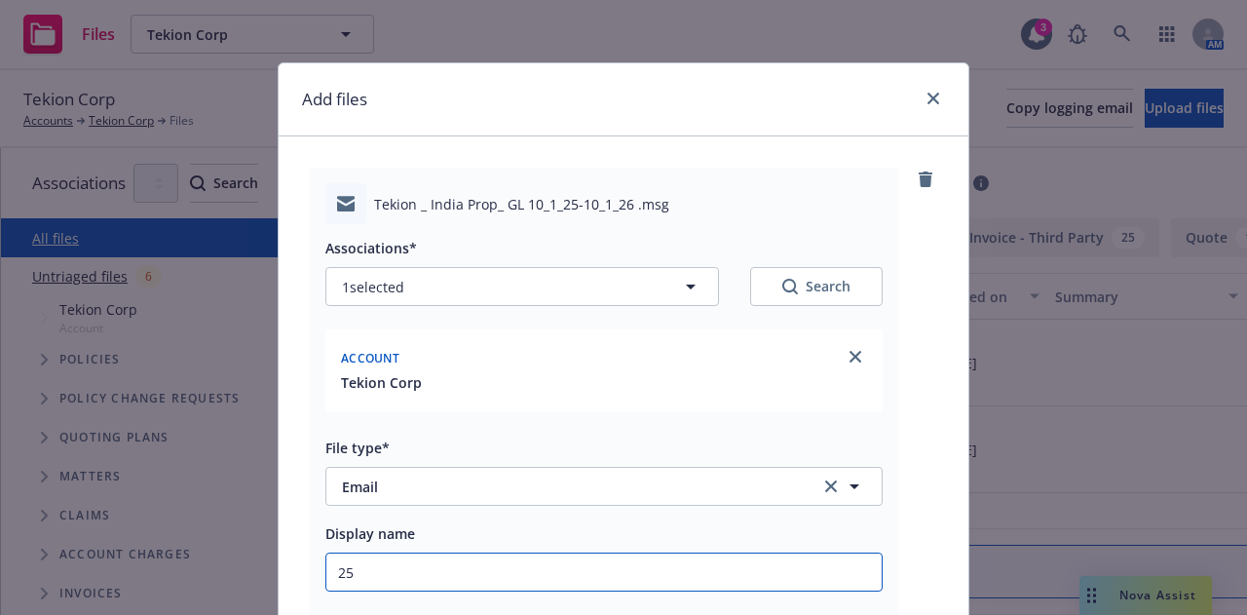
type textarea "x"
type input "25-"
type textarea "x"
type input "25-26"
type textarea "x"
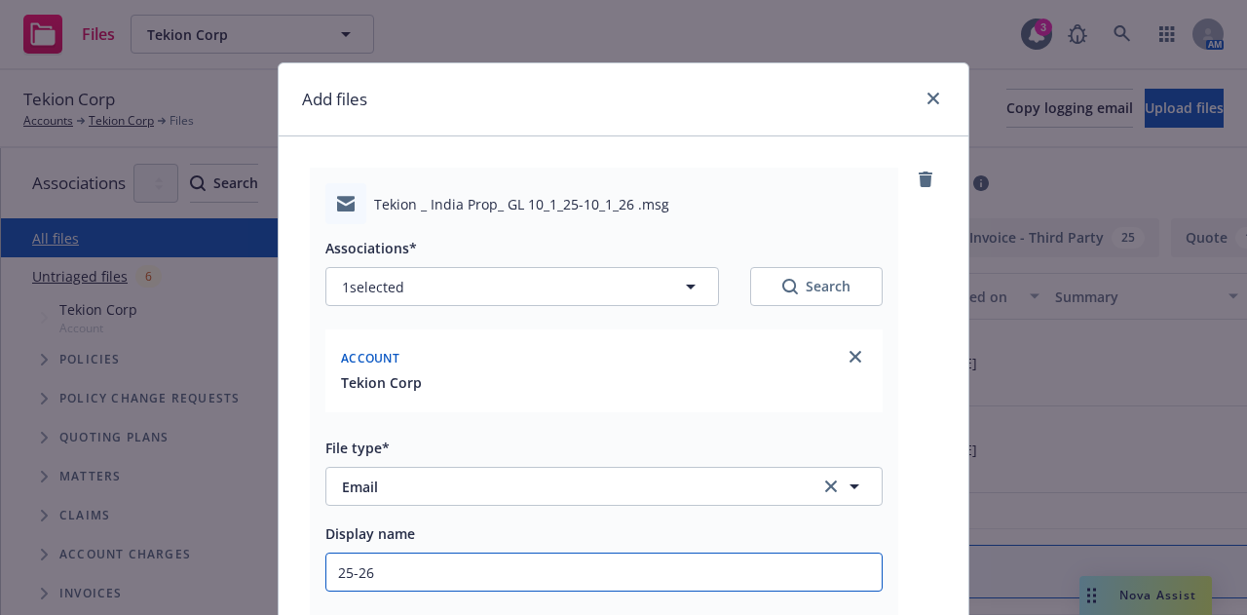
type input "25-26"
type textarea "x"
type input "25-26 I"
type textarea "x"
type input "25-26 In"
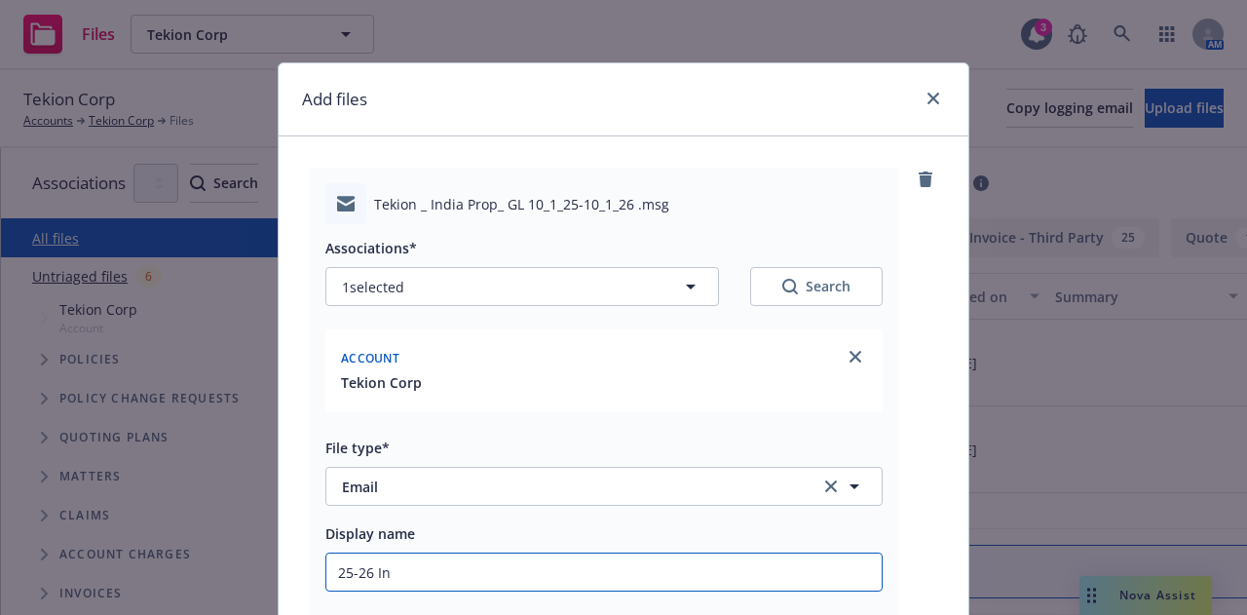
type textarea "x"
type input "25-26 Ind"
type textarea "x"
type input "25-26 Indi"
type textarea "x"
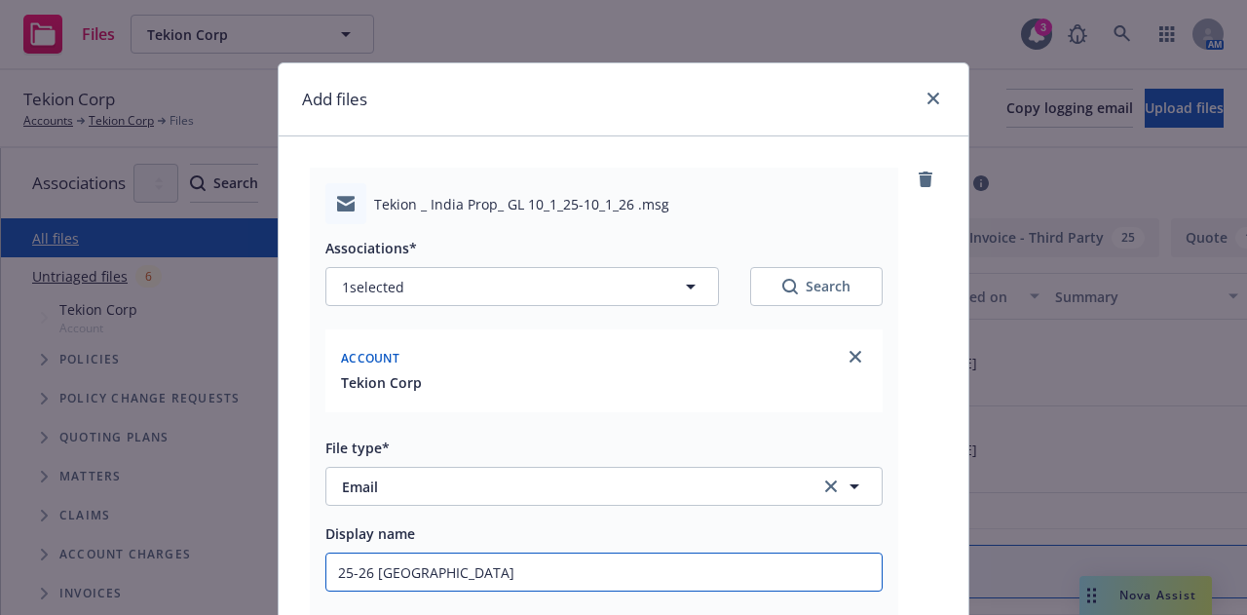
type input "25-26 India"
type textarea "x"
type input "25-26 India F"
type textarea "x"
type input "25-26 India Fo"
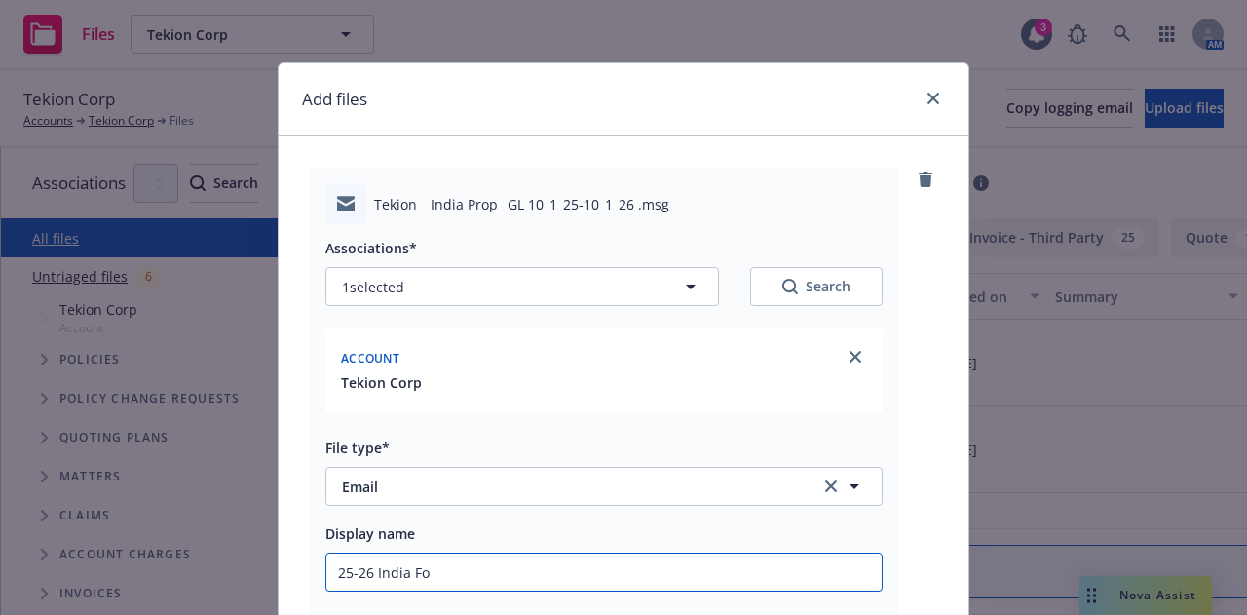
type textarea "x"
type input "25-26 India For"
type textarea "x"
type input "25-26 India Fore"
type textarea "x"
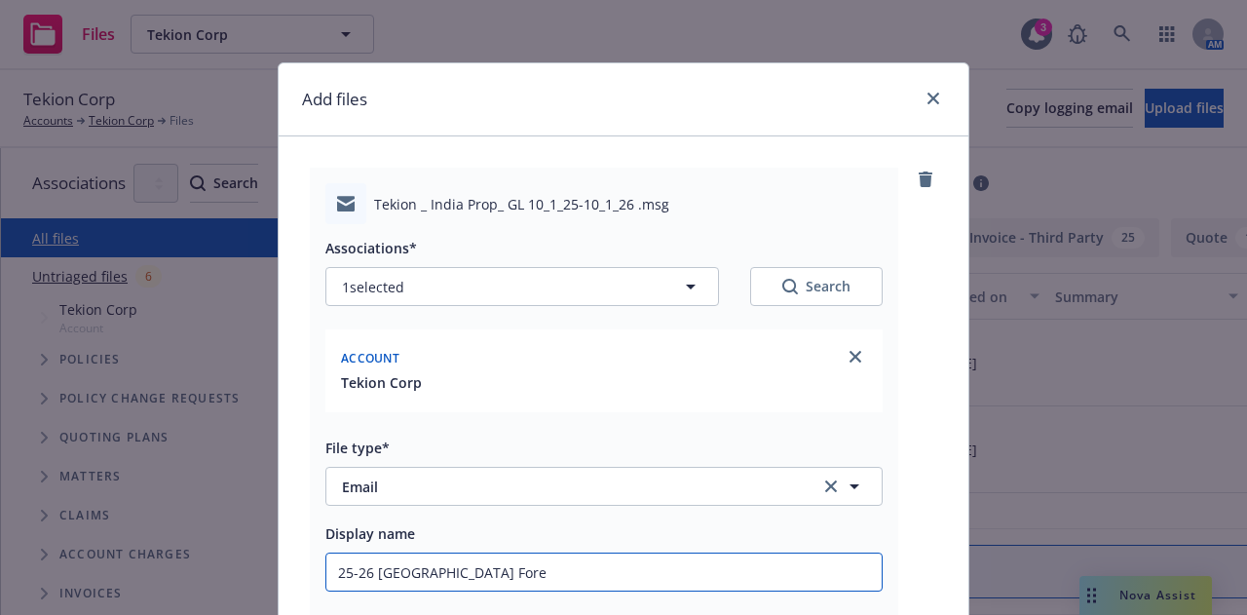
type input "25-26 India Forei"
type textarea "x"
type input "25-26 India Foreig"
type textarea "x"
type input "25-26 India Foreign"
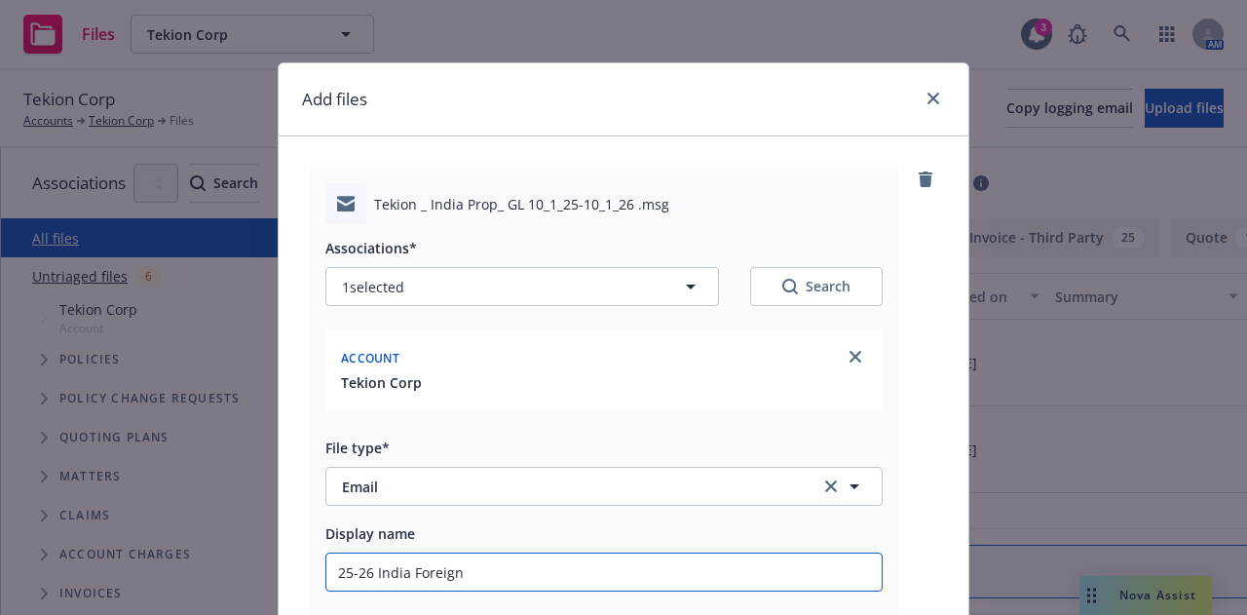
type textarea "x"
type input "25-26 India Foreign"
type textarea "x"
type input "25-26 India Foreign L"
type textarea "x"
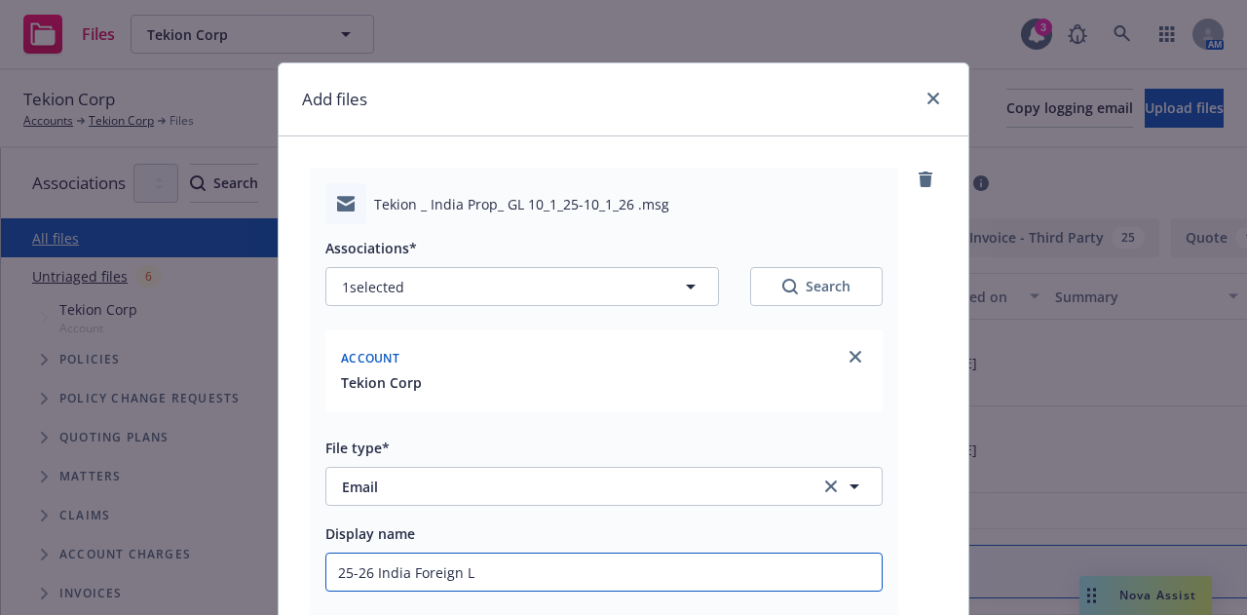
type input "25-26 India Foreign Lo"
type textarea "x"
type input "25-26 India Foreign Loc"
type textarea "x"
type input "25-26 India Foreign Loca"
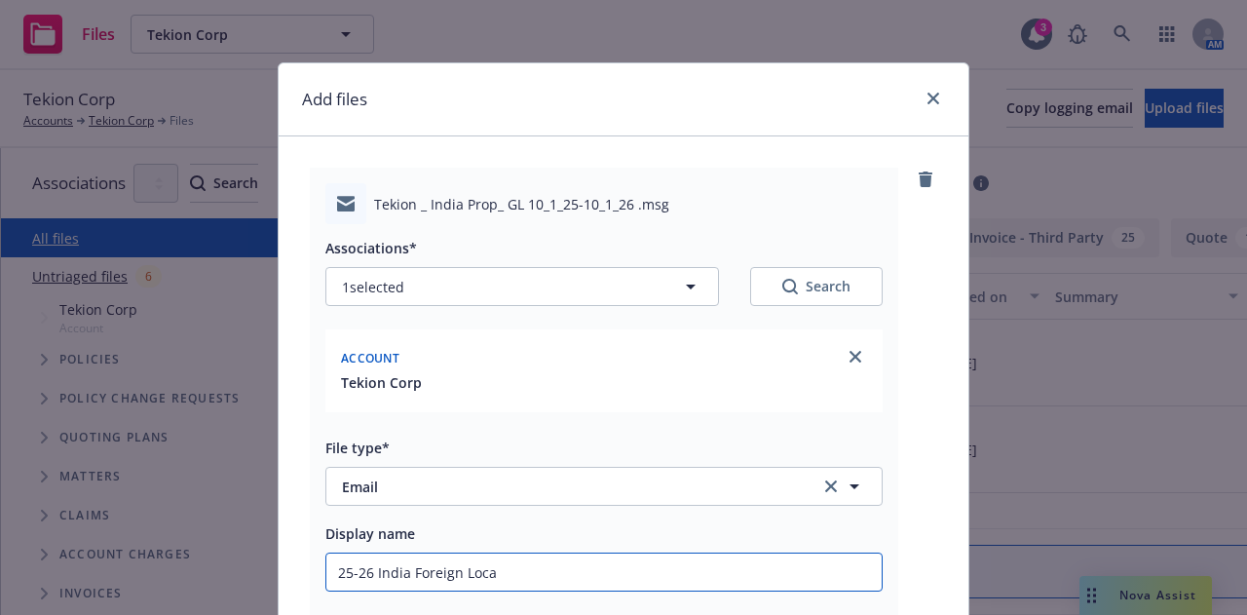
type textarea "x"
type input "25-26 India Foreign Local"
type textarea "x"
type input "25-26 India Foreign Local"
type textarea "x"
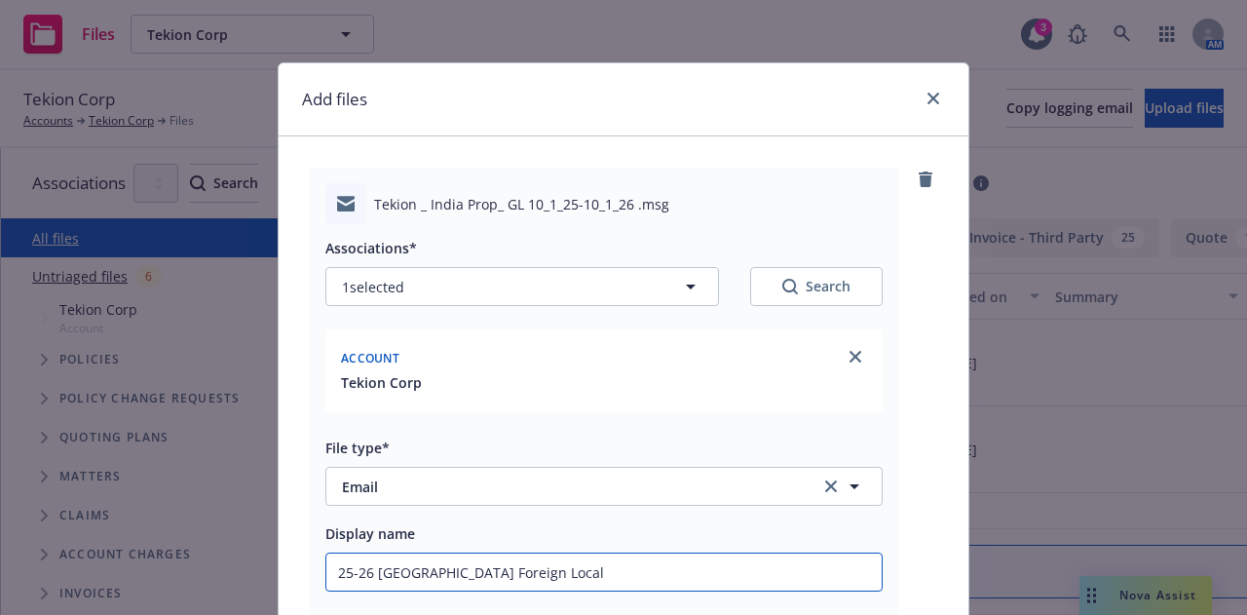
type input "25-26 India Foreign Local -"
type textarea "x"
type input "25-26 India Foreign Local -"
type textarea "x"
type input "25-26 India Foreign Local - R"
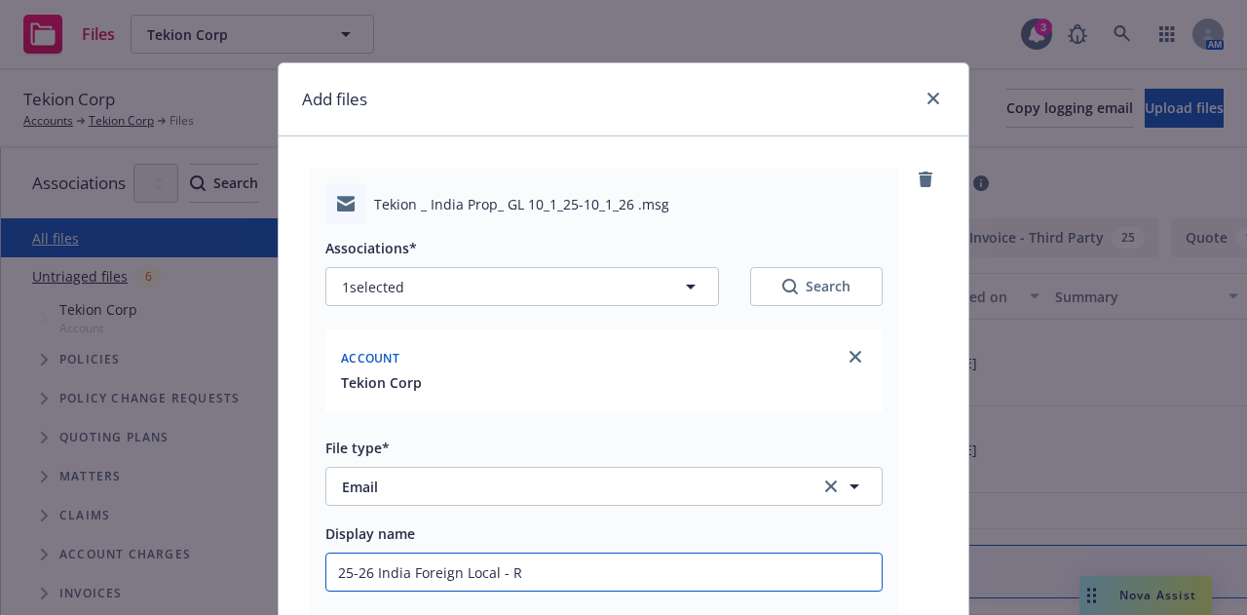
type textarea "x"
type input "25-26 India Foreign Local - Re"
type textarea "x"
type input "25-26 India Foreign Local - Req"
type textarea "x"
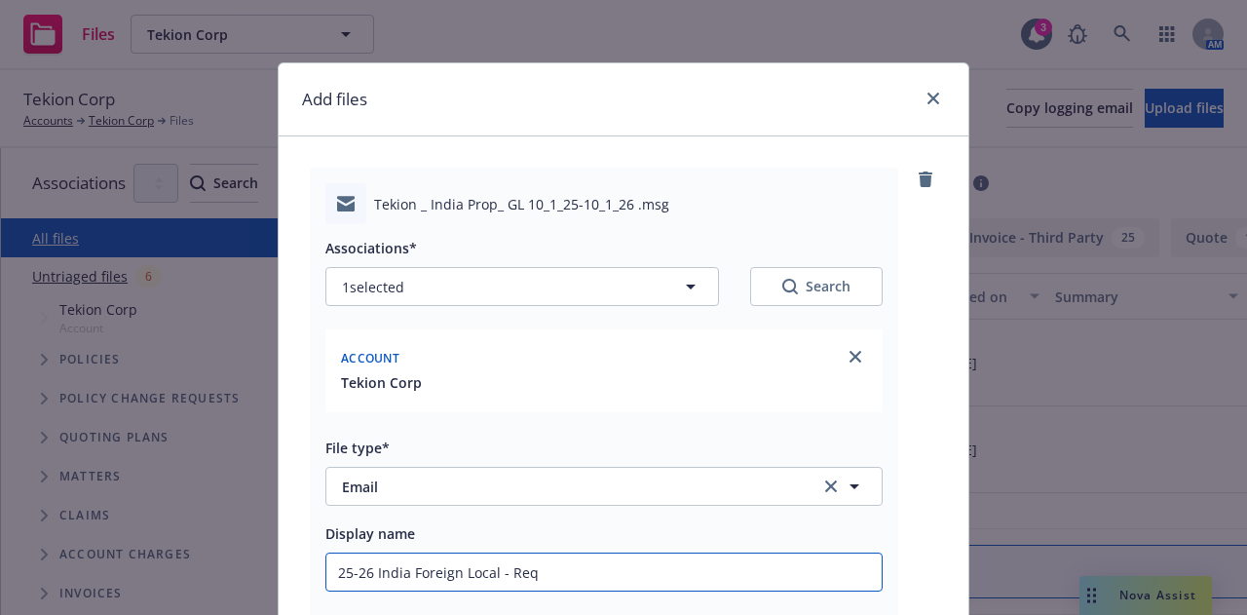
type input "25-26 India Foreign Local - Requ"
type textarea "x"
type input "25-26 India Foreign Local - Reque"
type textarea "x"
type input "25-26 India Foreign Local - Reques"
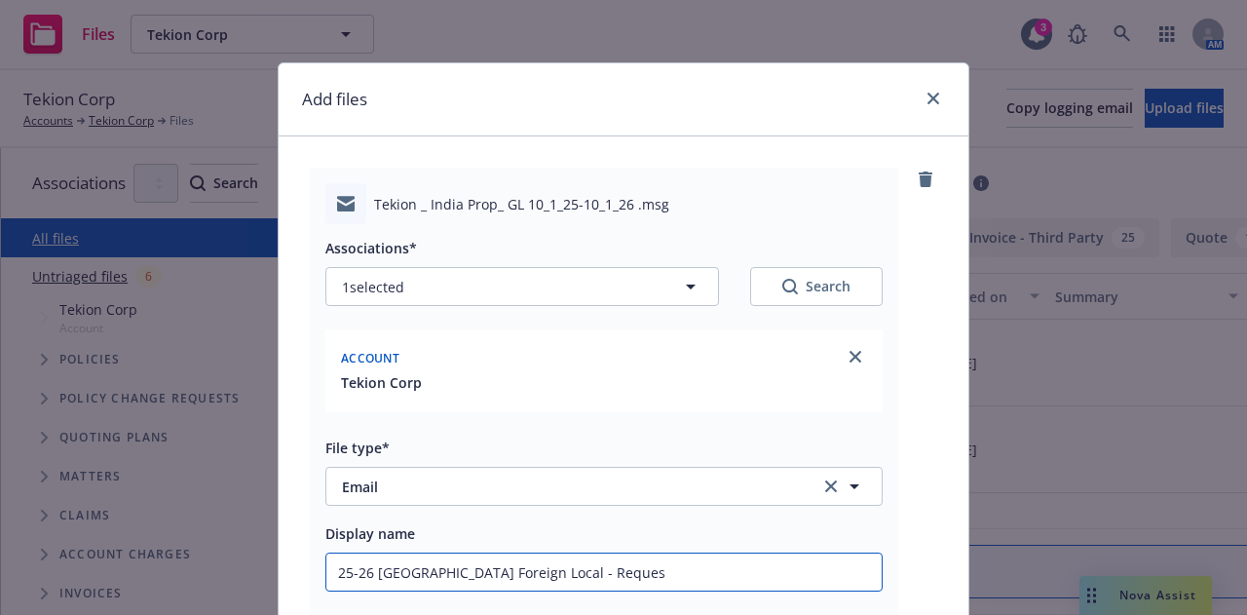
type textarea "x"
type input "25-26 India Foreign Local - Request"
type textarea "x"
type input "25-26 India Foreign Local - Request"
type textarea "x"
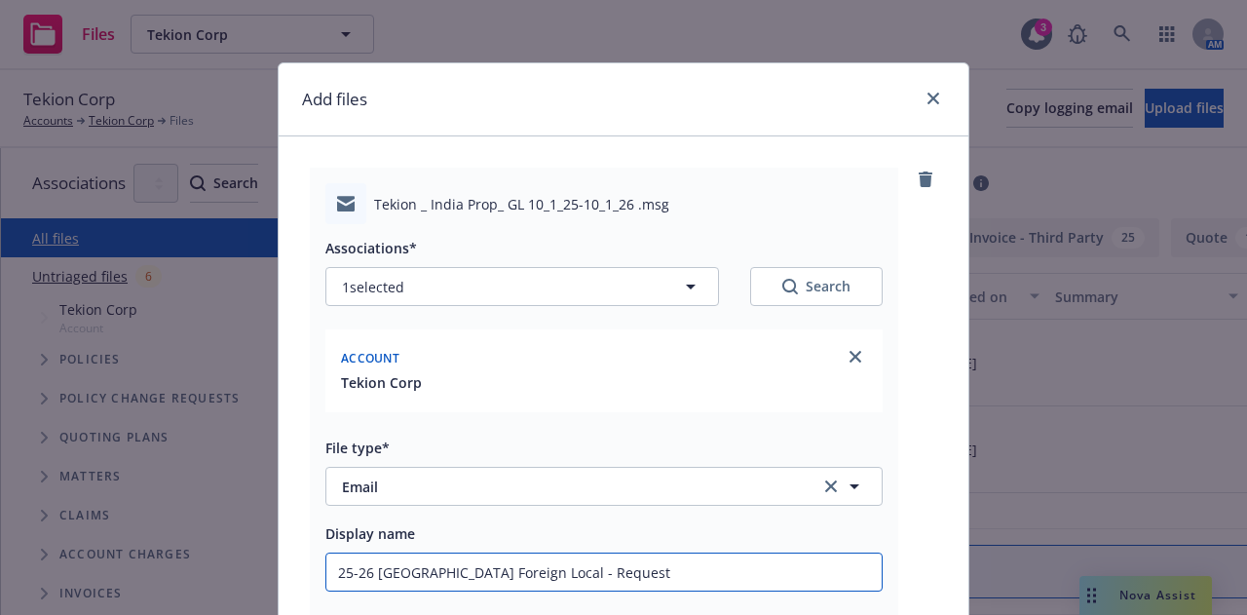
type input "25-26 India Foreign Local - Request f"
type textarea "x"
type input "25-26 India Foreign Local - Request fo"
type textarea "x"
type input "25-26 India Foreign Local - Request for"
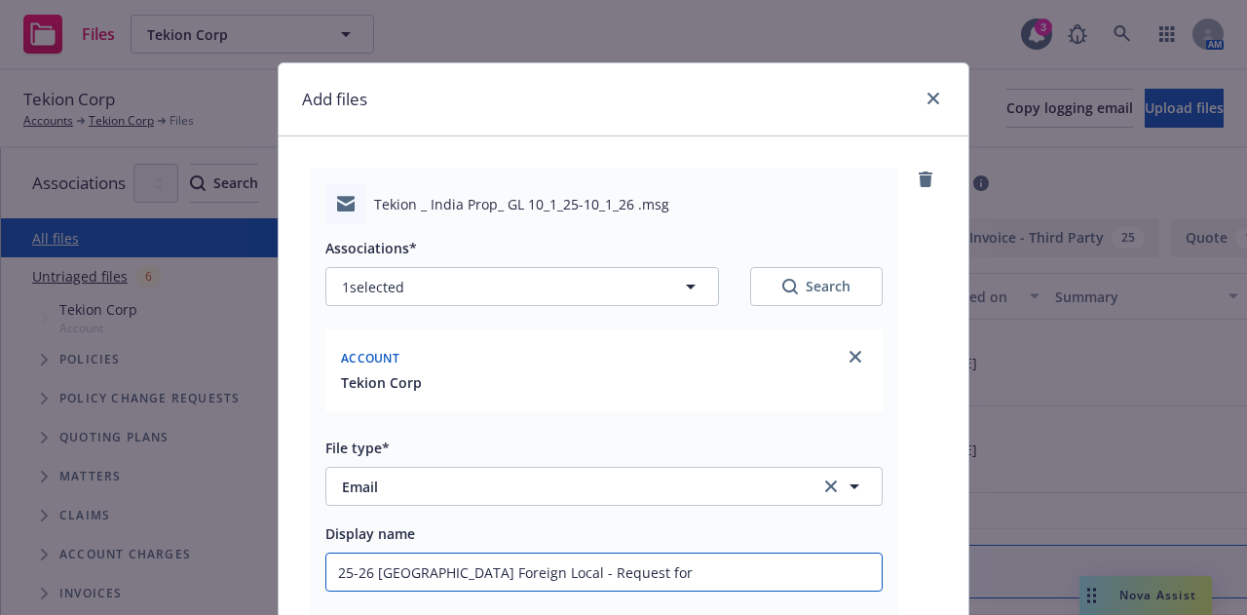
type textarea "x"
type input "25-26 India Foreign Local - Request for"
type textarea "x"
type input "25-26 India Foreign Local - Request for i"
type textarea "x"
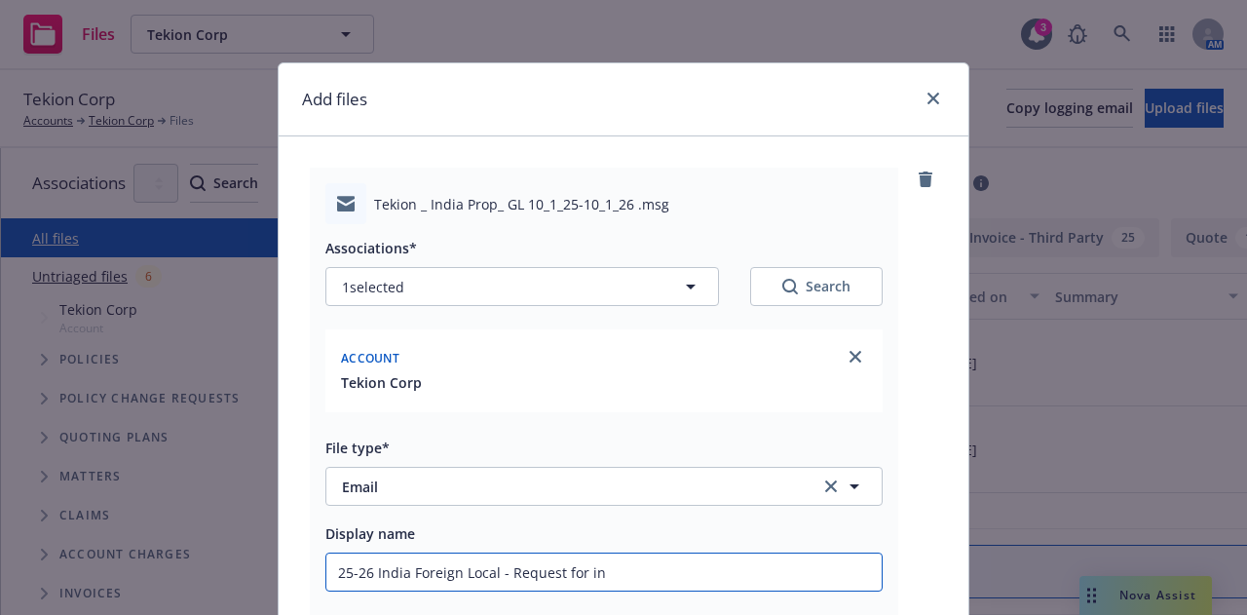
type input "25-26 India Foreign Local - Request for inv"
type textarea "x"
type input "25-26 India Foreign Local - Request for invo"
type textarea "x"
type input "25-26 India Foreign Local - Request for invoi"
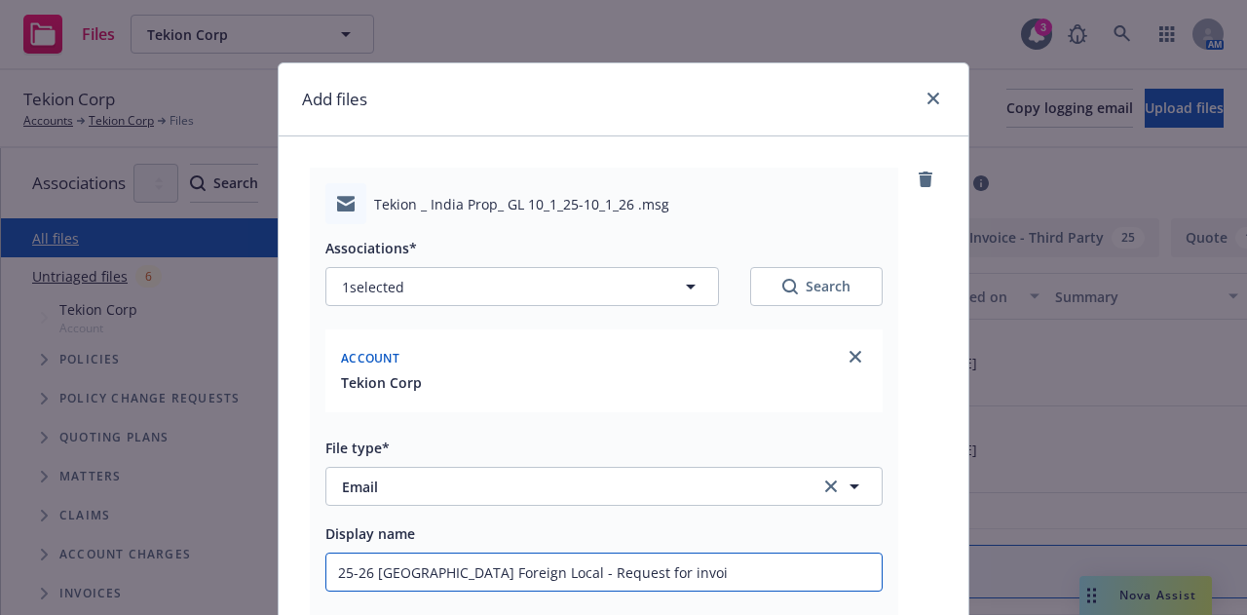
type textarea "x"
type input "25-26 India Foreign Local - Request for invoic"
type textarea "x"
type input "25-26 India Foreign Local - Request for invoice"
type textarea "x"
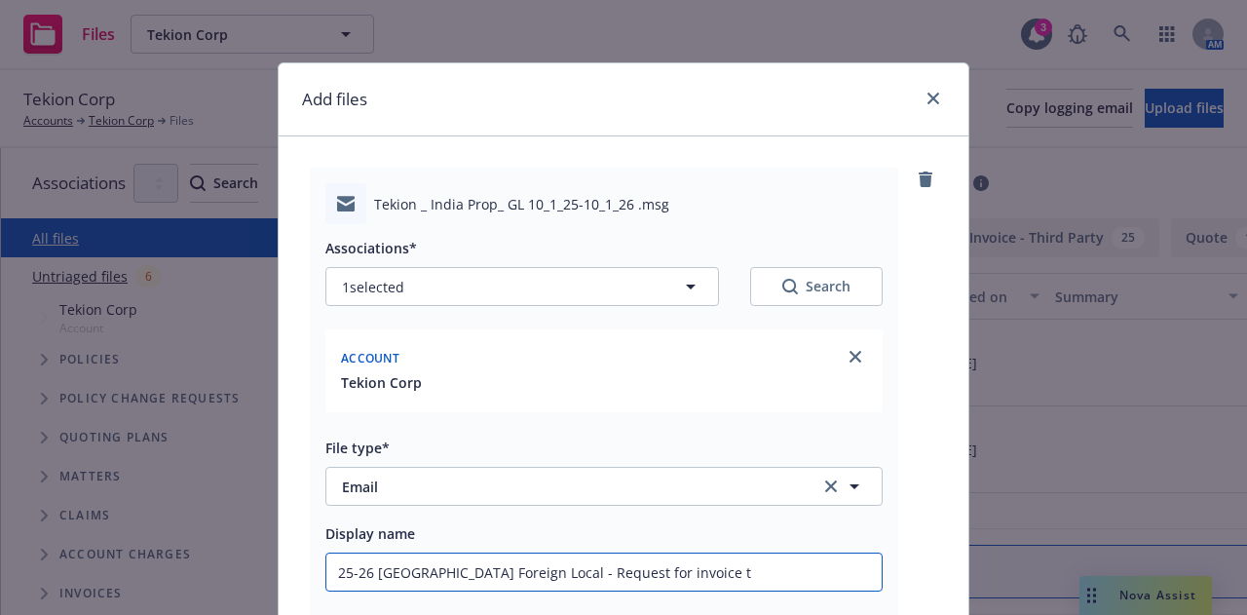
type input "25-26 India Foreign Local - Request for invoice to"
type textarea "x"
type input "25-26 India Foreign Local - Request for invoice to"
type textarea "x"
type input "25-26 India Foreign Local - Request for invoice to l"
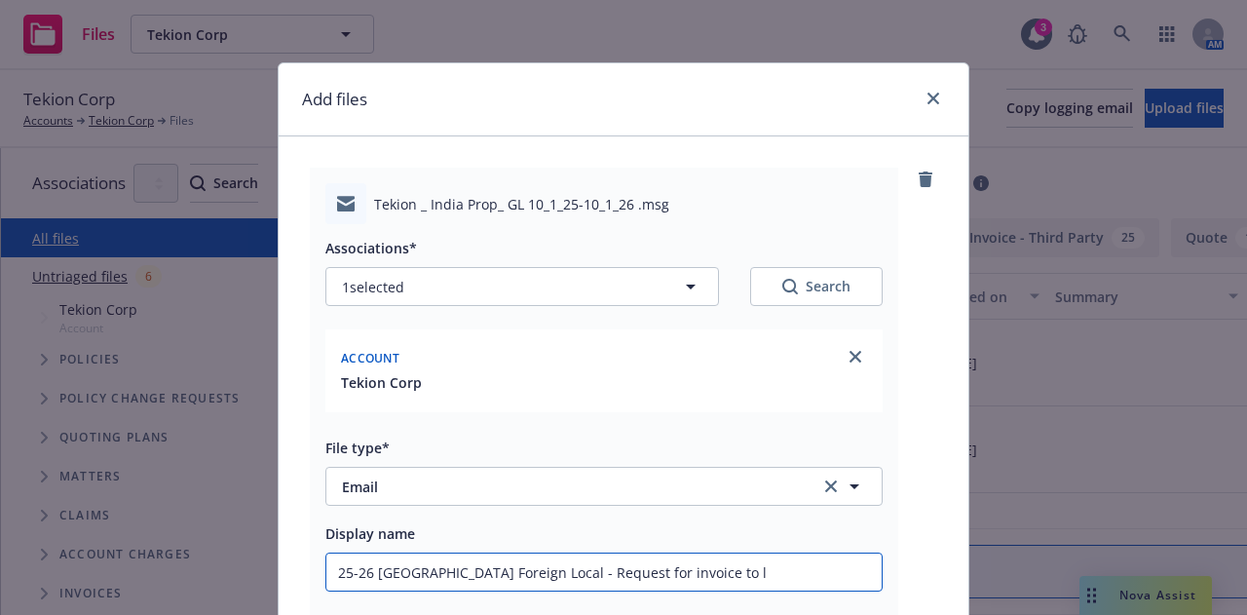
type textarea "x"
type input "25-26 India Foreign Local - Request for invoice to lo"
type textarea "x"
type input "25-26 India Foreign Local - Request for invoice to loc"
type textarea "x"
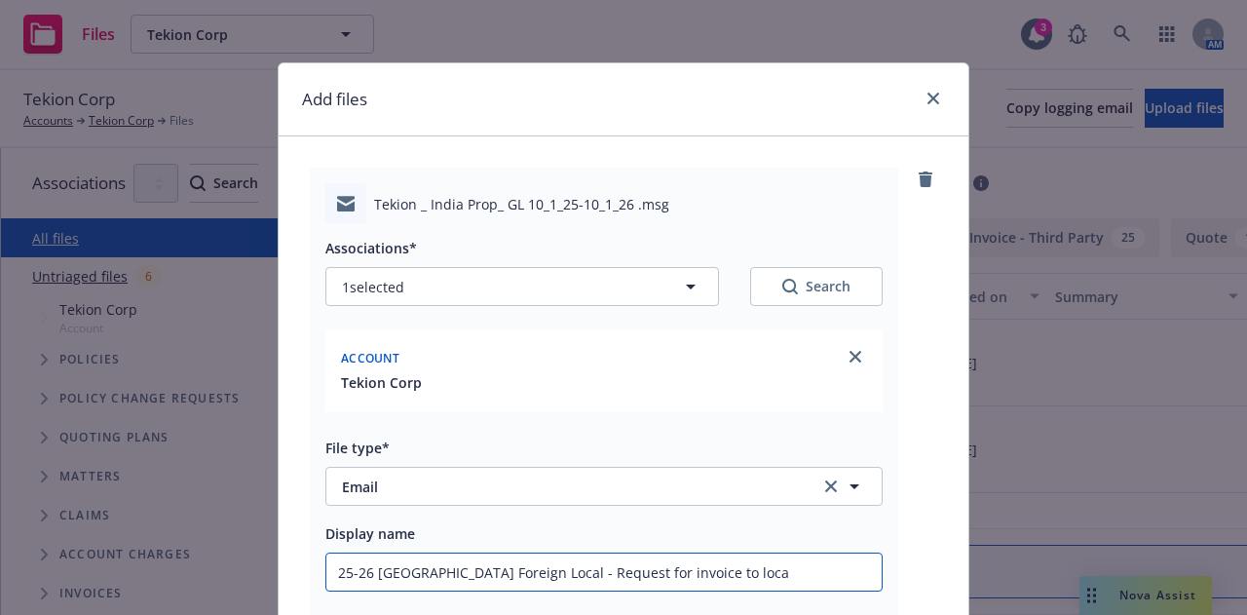
type input "25-26 India Foreign Local - Request for invoice to local"
type textarea "x"
type input "25-26 India Foreign Local - Request for invoice to local"
type textarea "x"
type input "25-26 India Foreign Local - Request for invoice to local b"
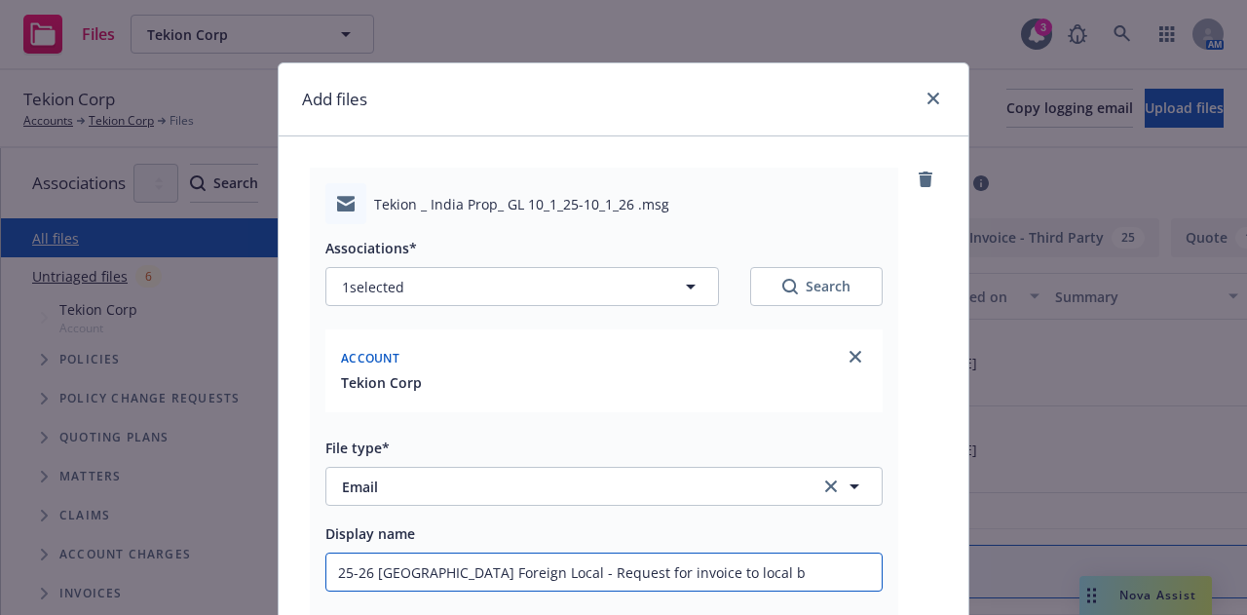
type textarea "x"
type input "25-26 India Foreign Local - Request for invoice to local bro"
type textarea "x"
type input "25-26 India Foreign Local - Request for invoice to local broke"
type textarea "x"
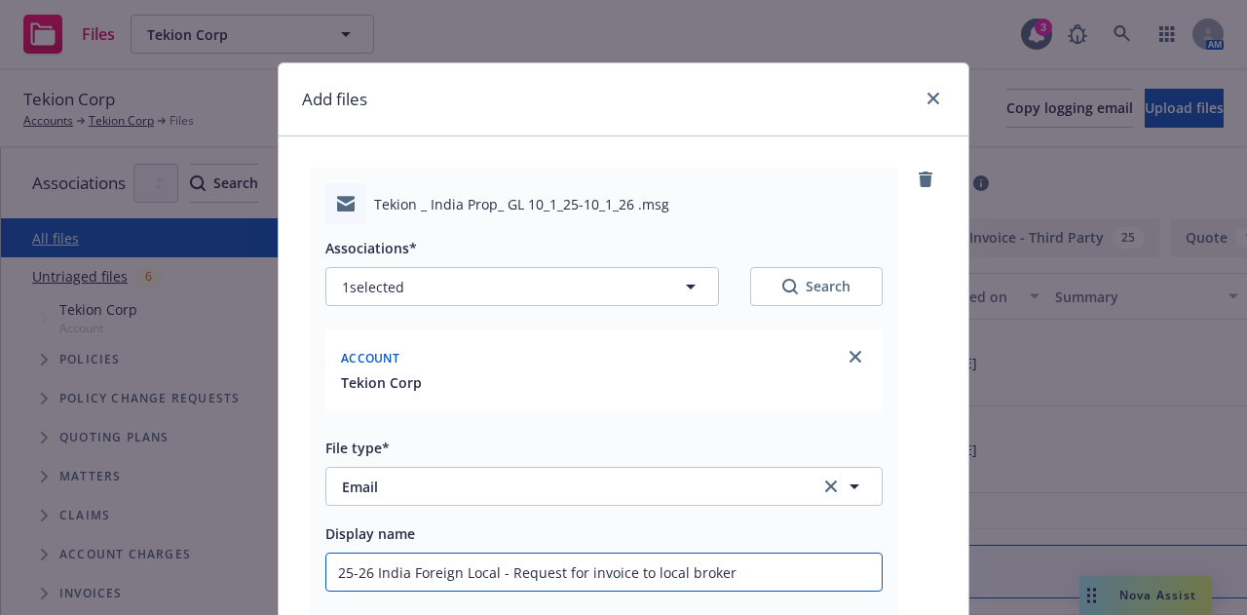
type input "25-26 India Foreign Local - Request for invoice to local broker"
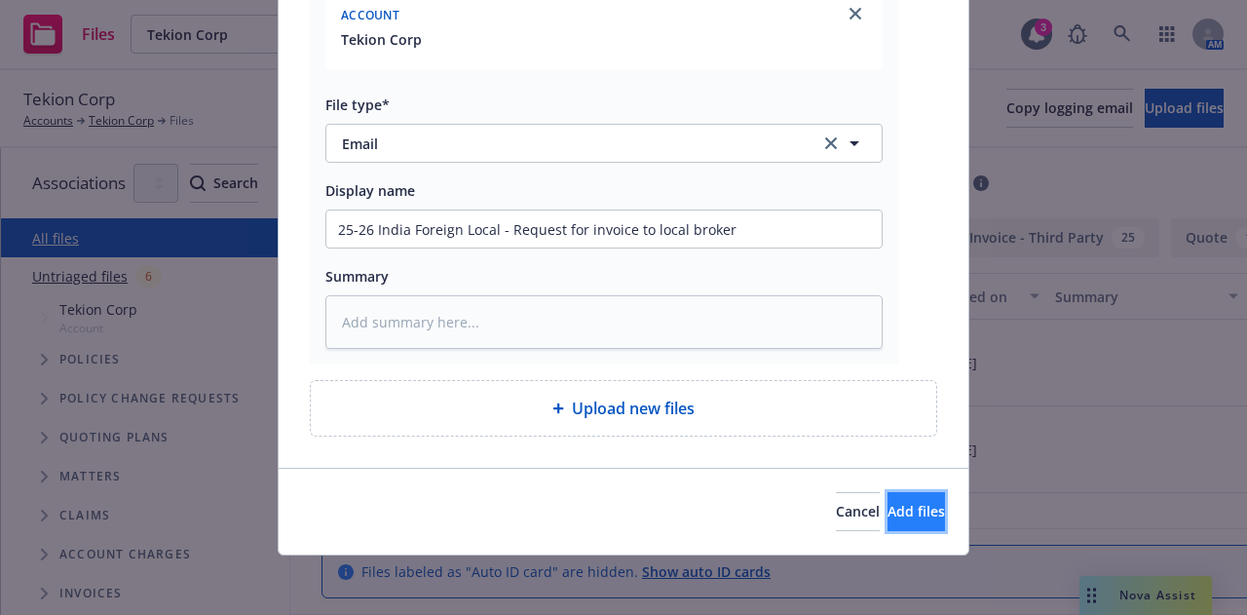
click at [916, 506] on button "Add files" at bounding box center [916, 511] width 57 height 39
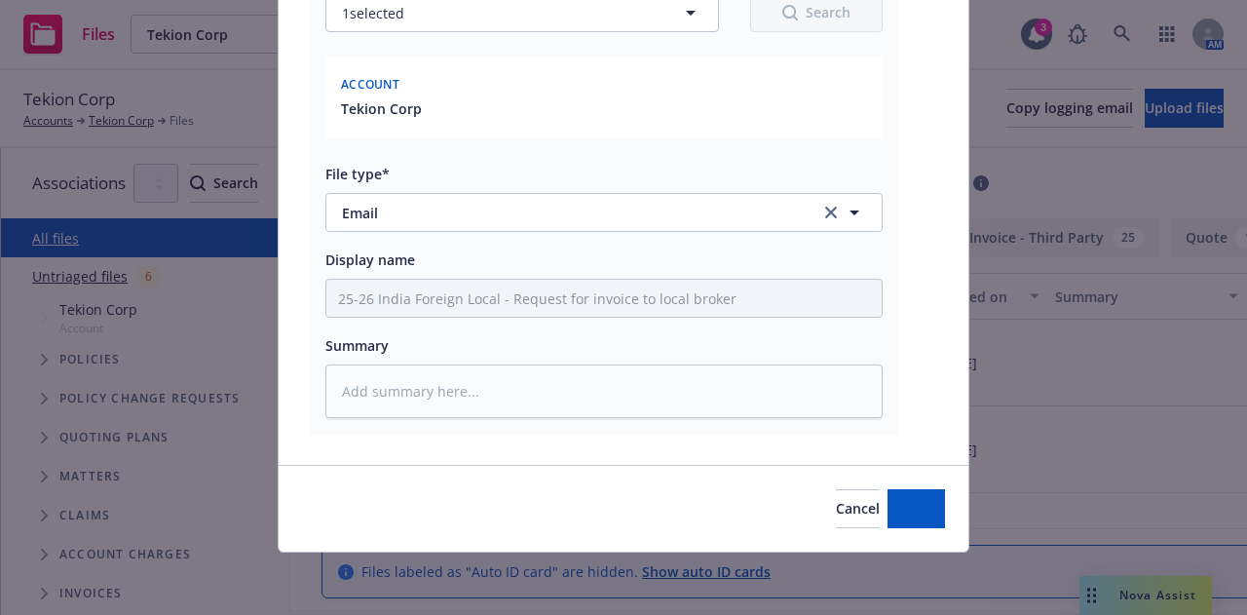
scroll to position [272, 0]
type textarea "x"
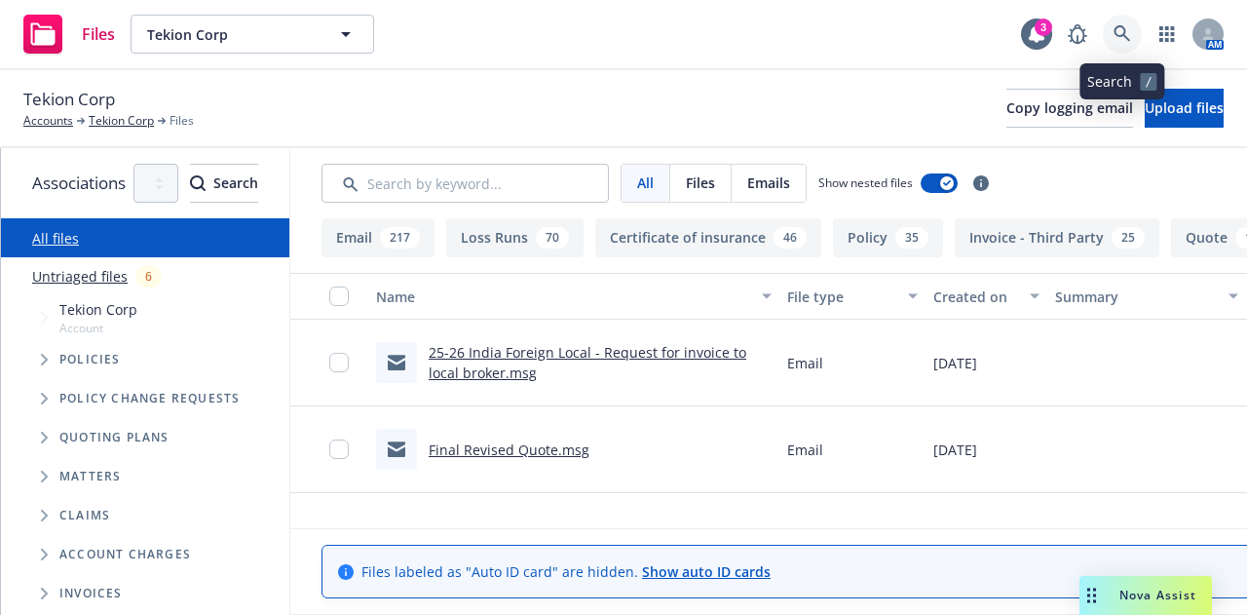
click at [1121, 46] on link at bounding box center [1122, 34] width 39 height 39
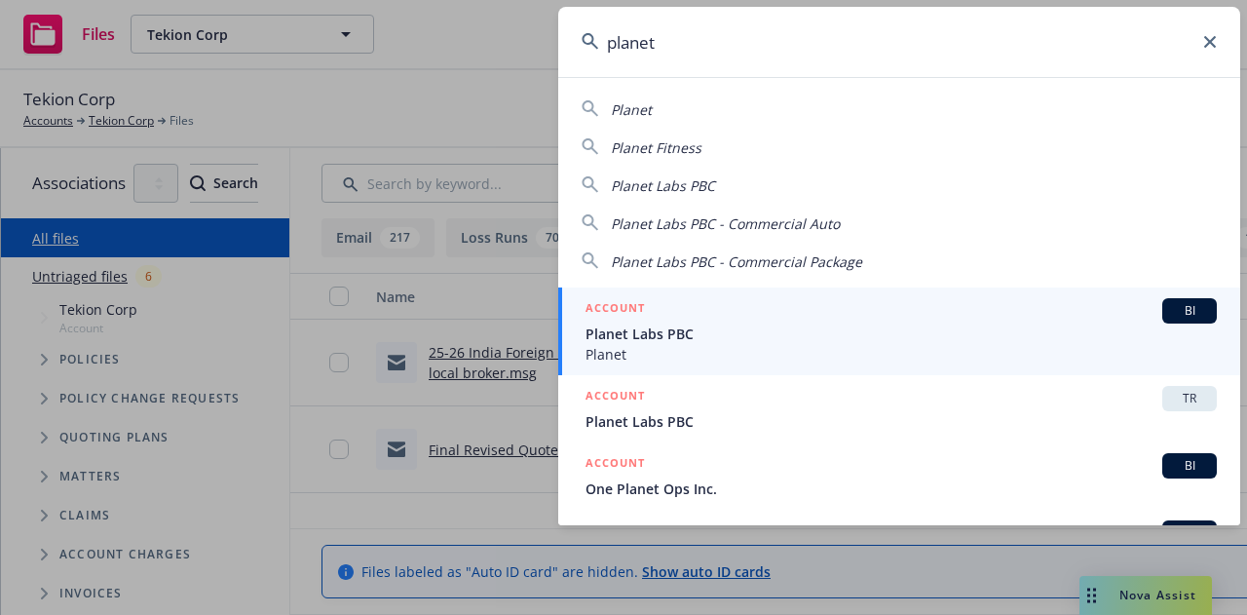
type input "planet"
click at [797, 304] on div "ACCOUNT BI" at bounding box center [901, 310] width 631 height 25
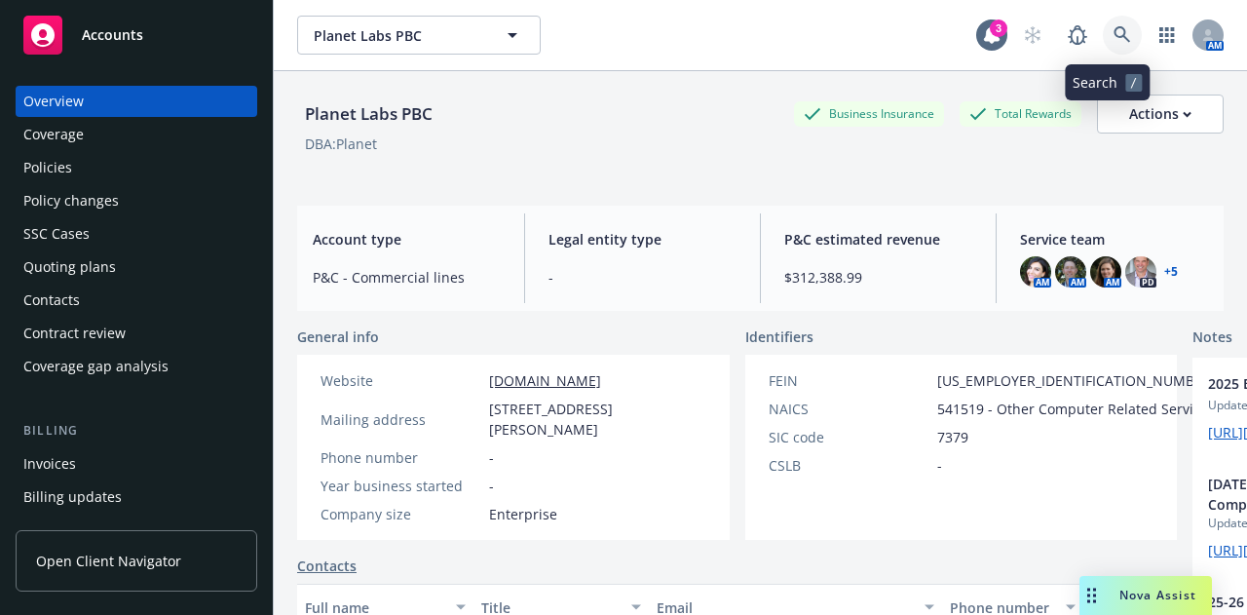
click at [1114, 39] on icon at bounding box center [1123, 35] width 18 height 18
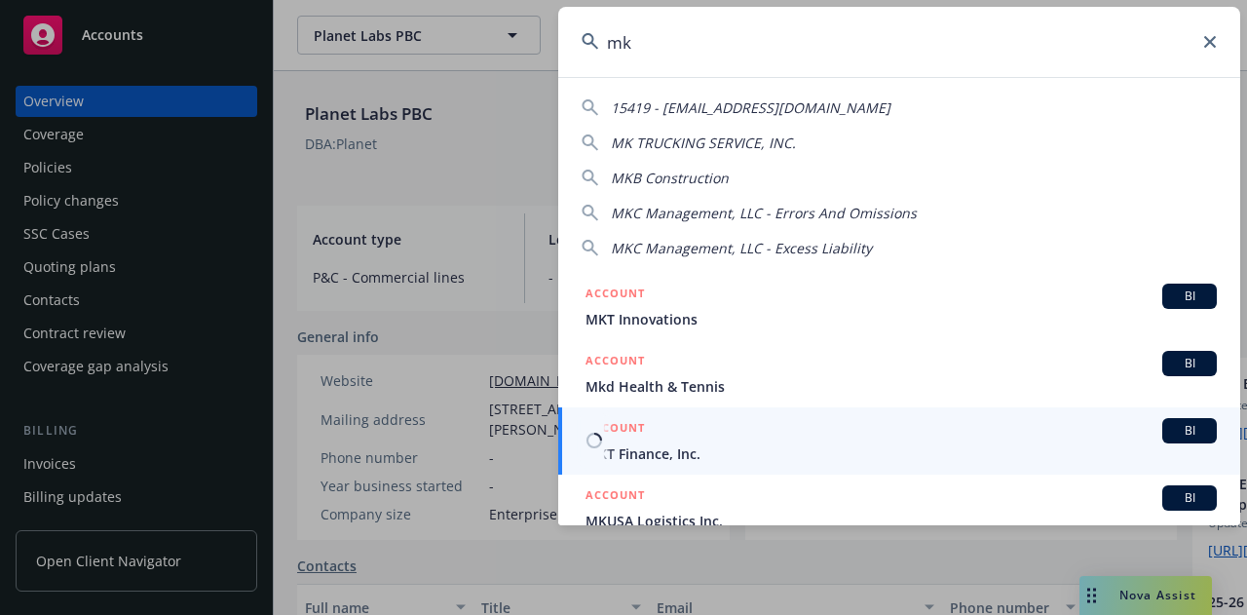
type input "m"
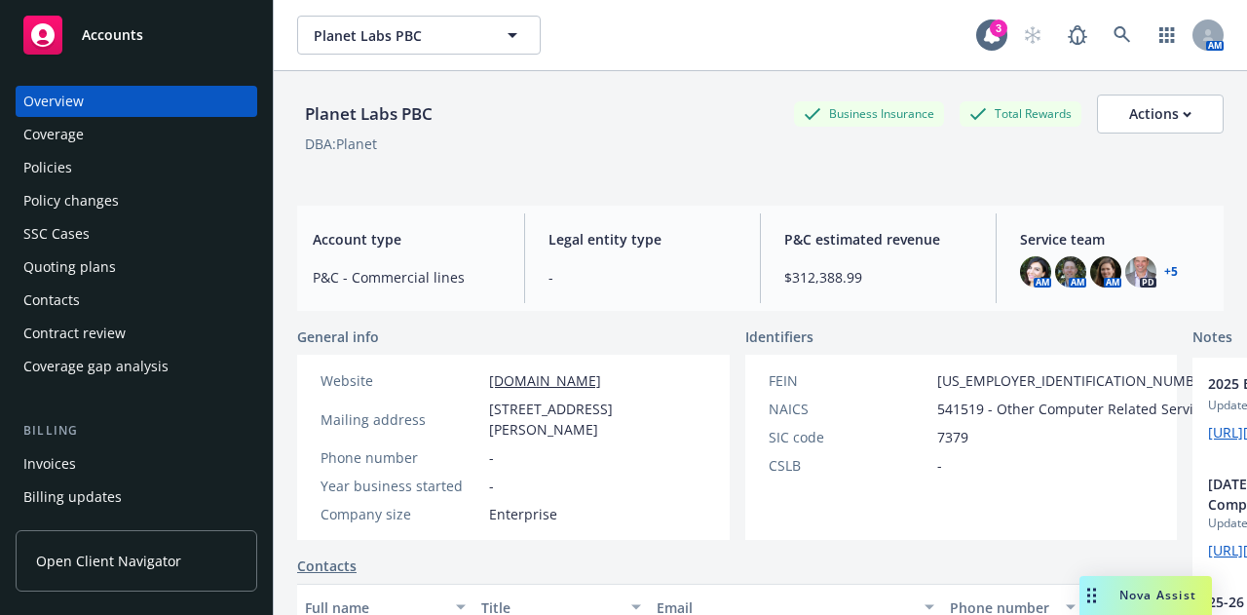
click at [146, 179] on div "Policies" at bounding box center [136, 167] width 226 height 31
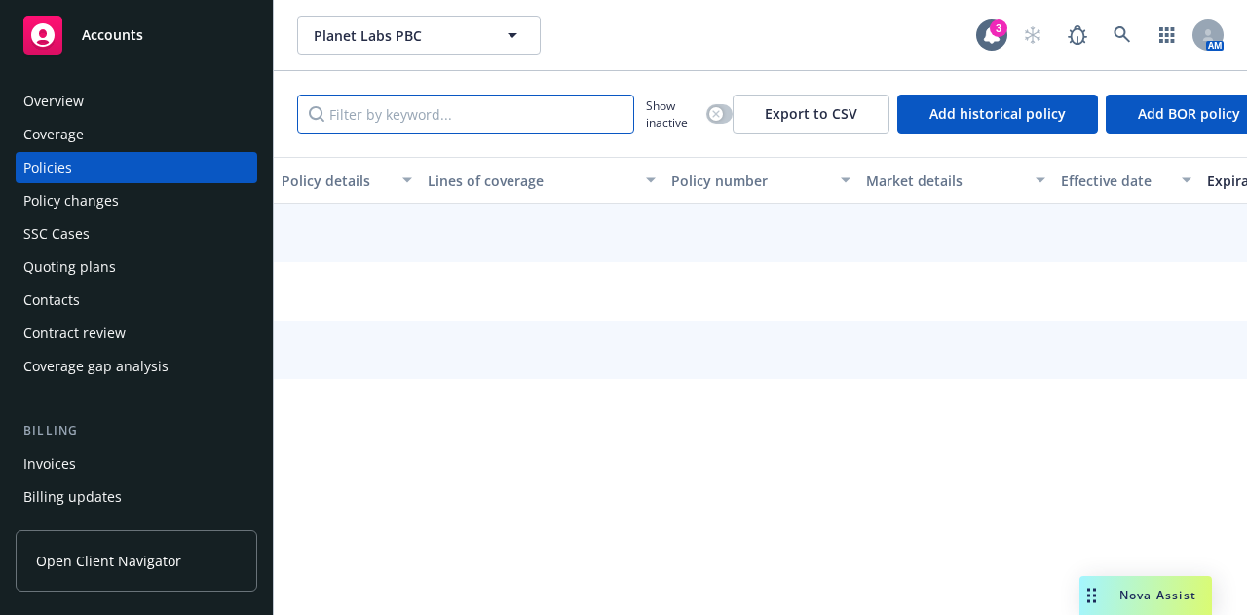
click at [458, 118] on input "Filter by keyword..." at bounding box center [465, 113] width 337 height 39
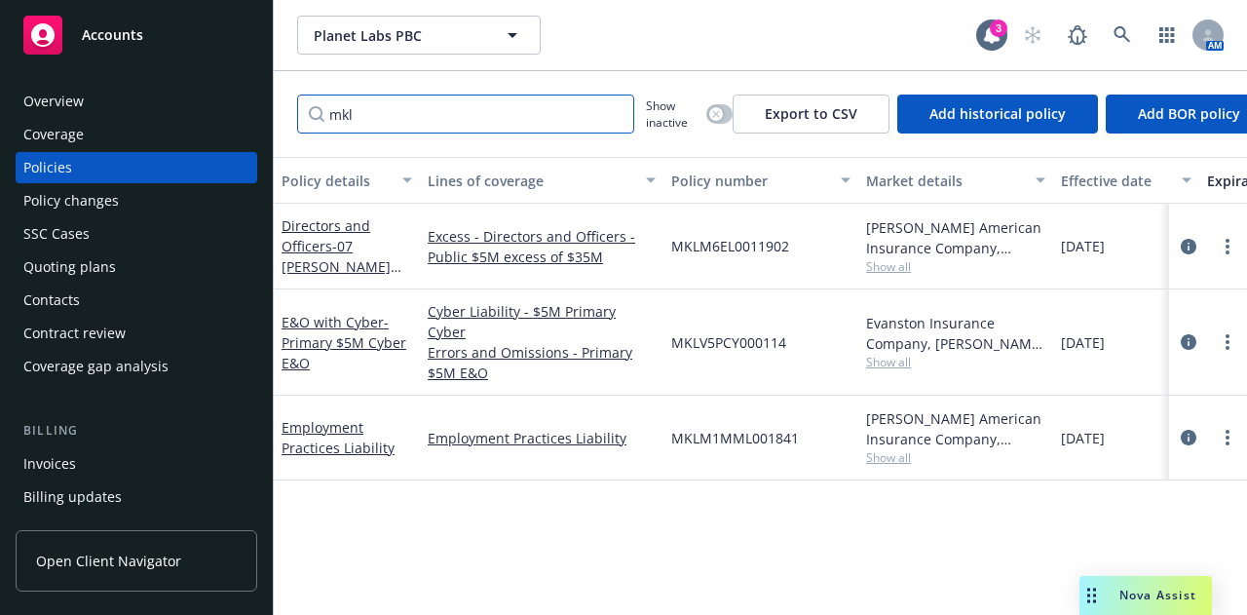
type input "mkl"
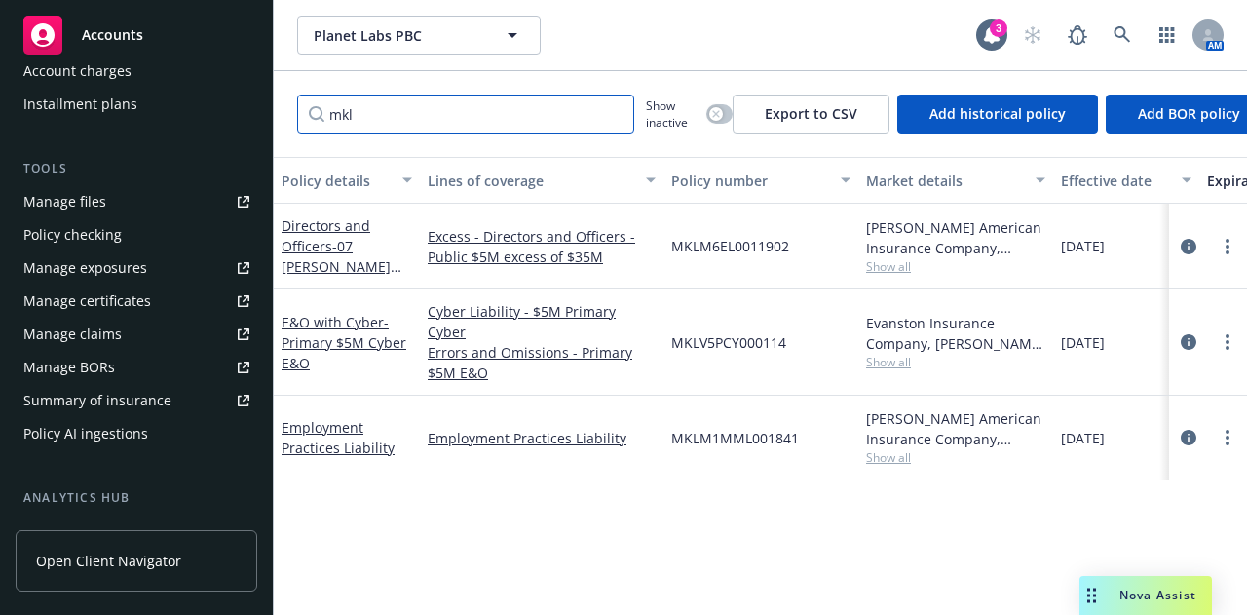
scroll to position [471, 0]
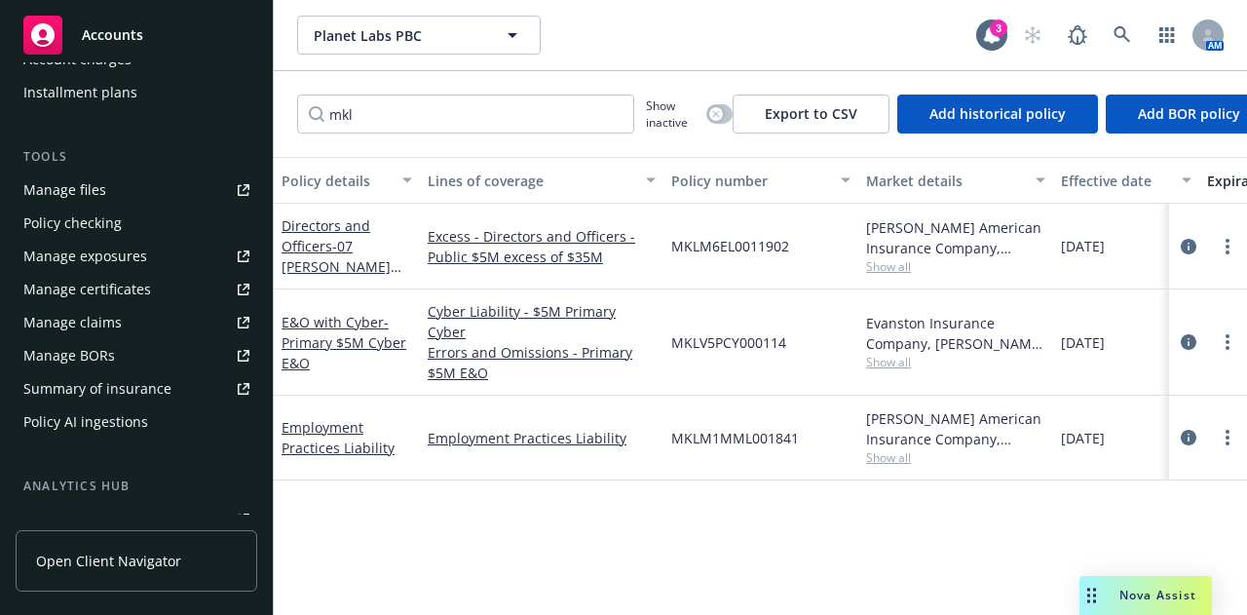
click at [131, 408] on div "Policy AI ingestions" at bounding box center [85, 421] width 125 height 31
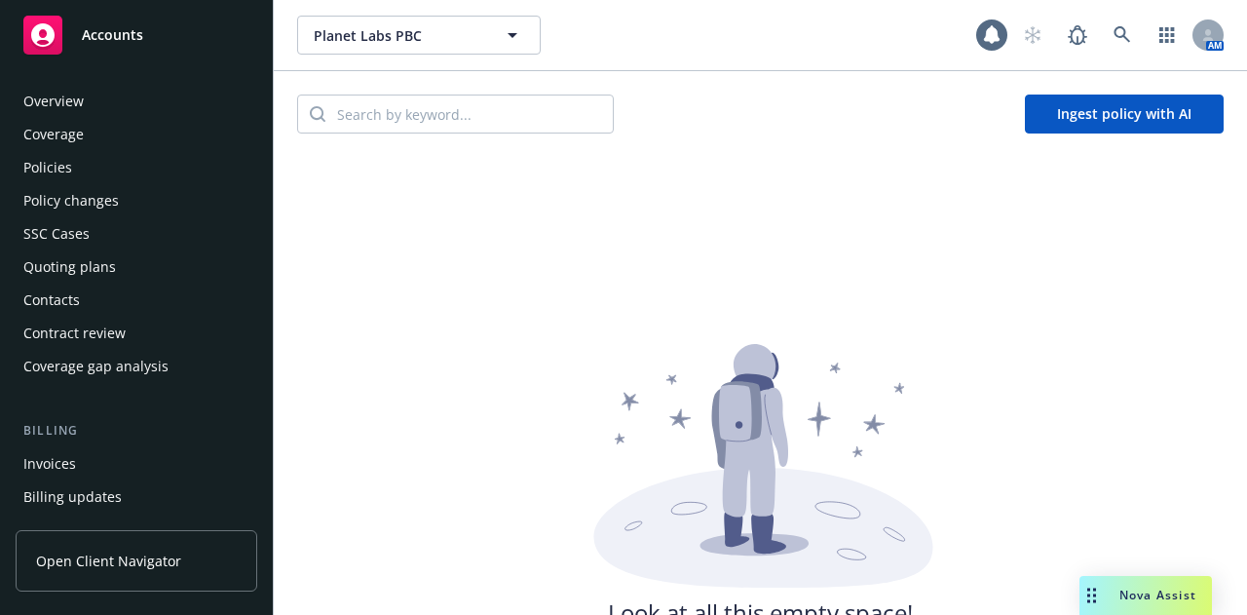
scroll to position [553, 0]
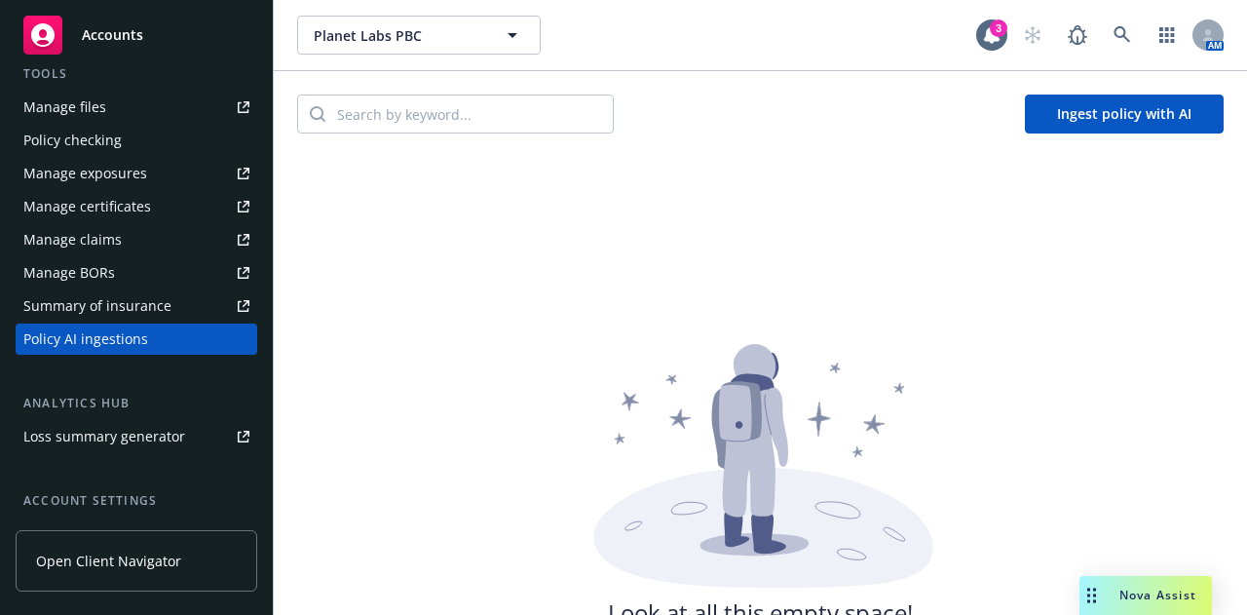
click at [1147, 120] on button "Ingest policy with AI" at bounding box center [1124, 113] width 199 height 39
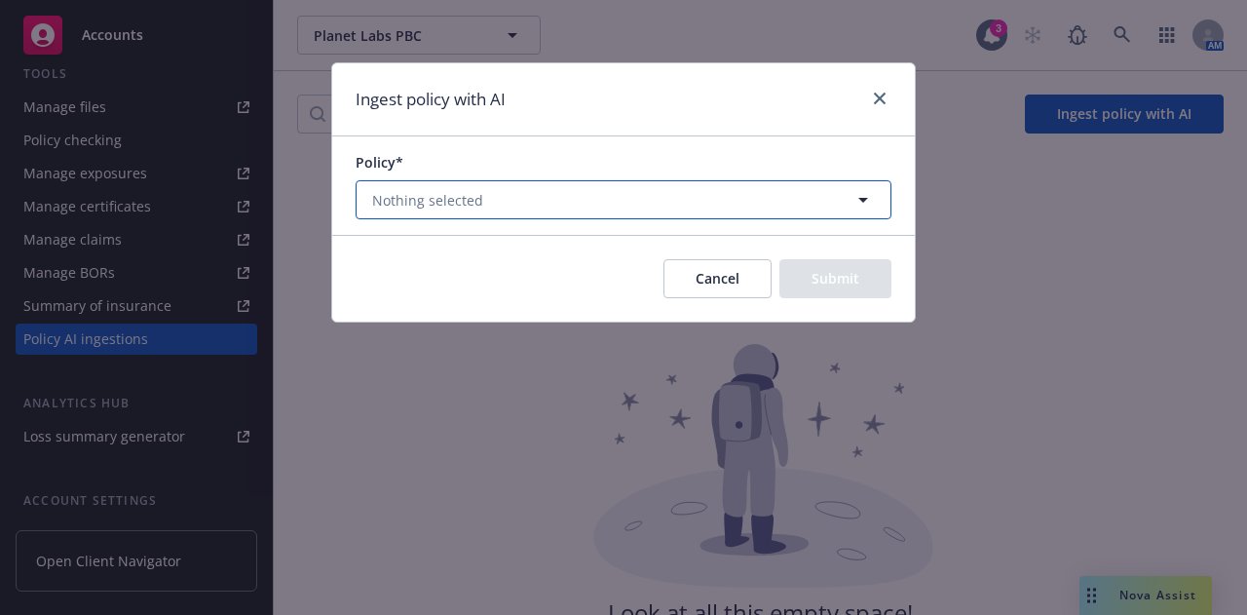
click at [754, 197] on button "Nothing selected" at bounding box center [624, 199] width 536 height 39
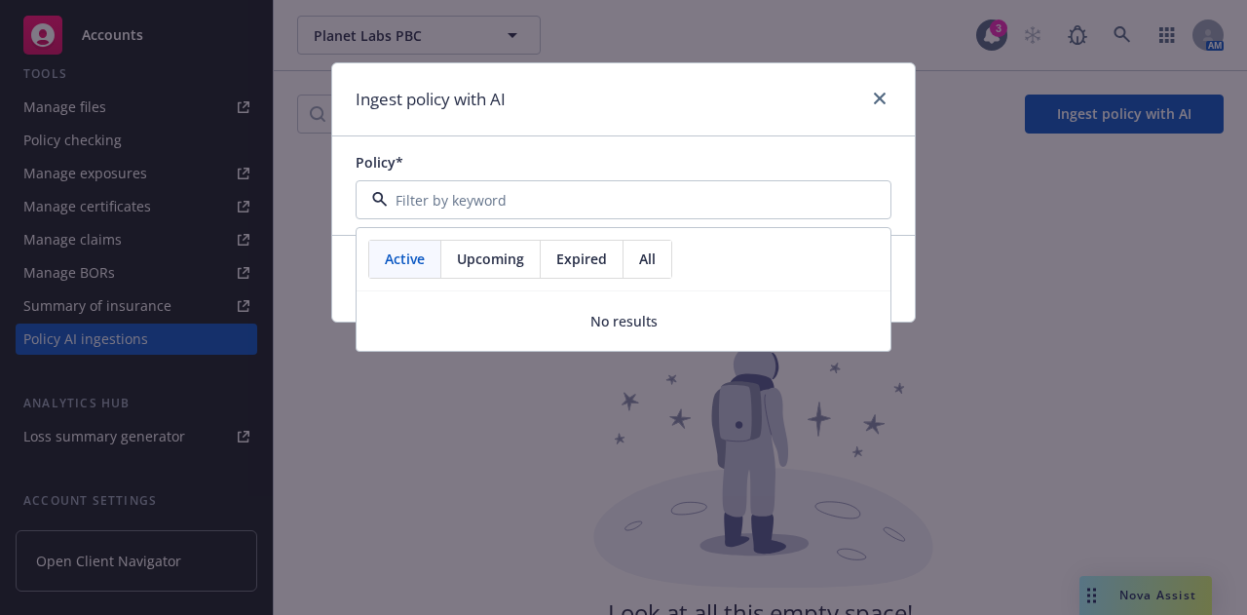
click at [672, 107] on div "Ingest policy with AI" at bounding box center [623, 99] width 583 height 73
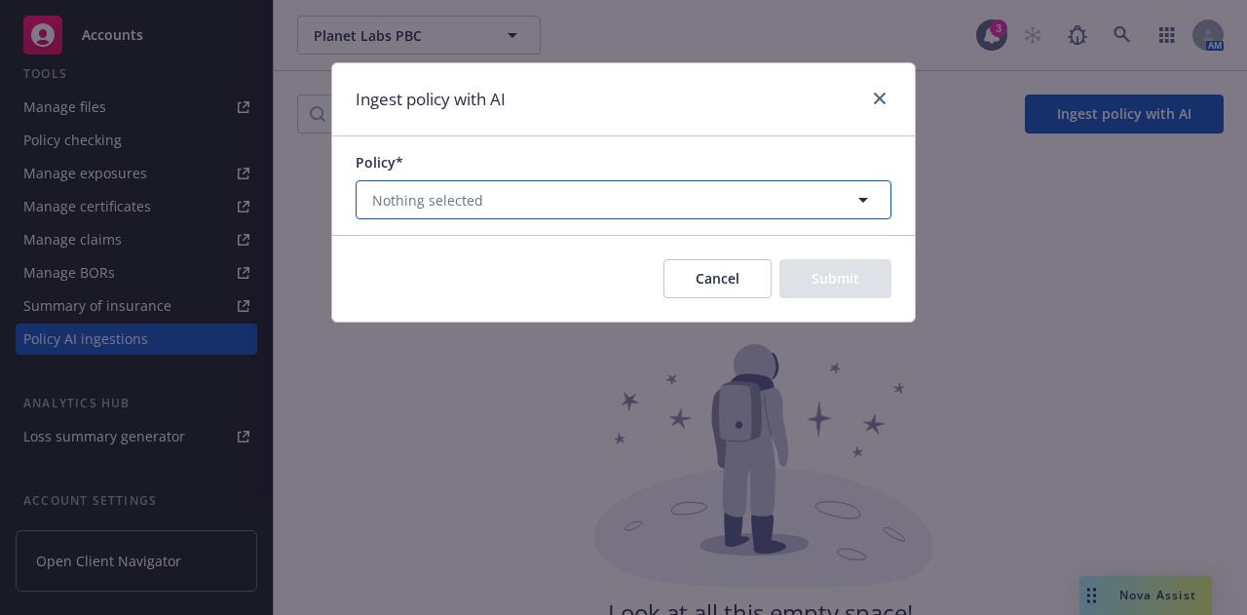
click at [785, 198] on button "Nothing selected" at bounding box center [624, 199] width 536 height 39
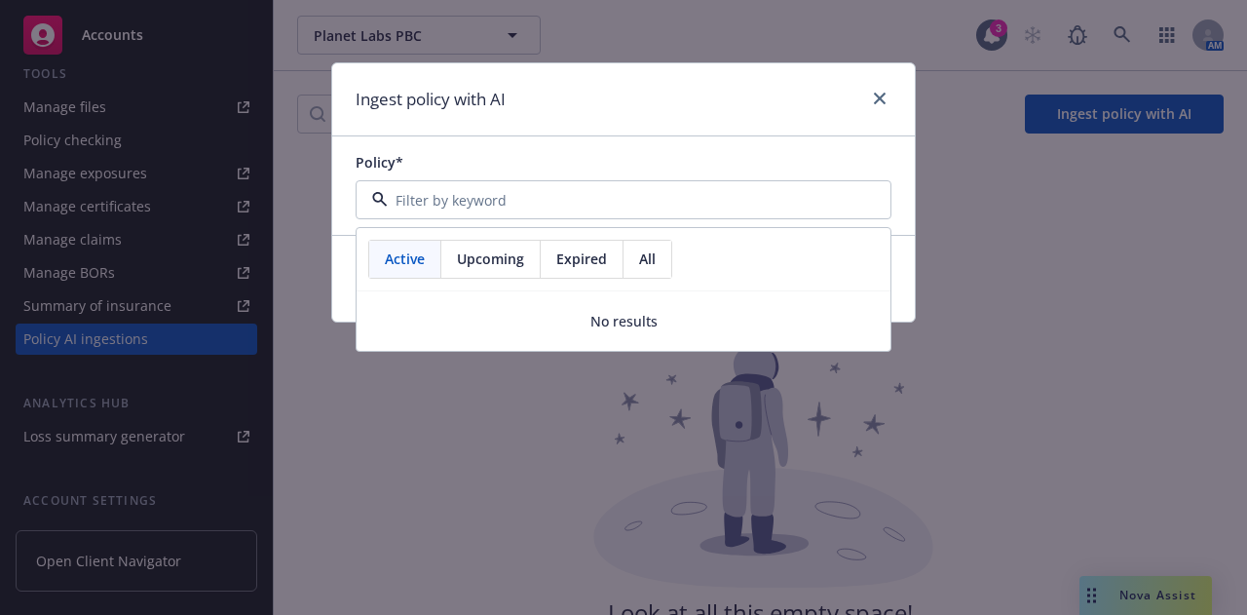
click at [527, 268] on div "Upcoming" at bounding box center [490, 259] width 99 height 37
click at [576, 260] on span "Expired" at bounding box center [581, 258] width 51 height 20
click at [643, 256] on span "All" at bounding box center [647, 258] width 17 height 20
click at [804, 126] on div "Ingest policy with AI" at bounding box center [623, 99] width 583 height 73
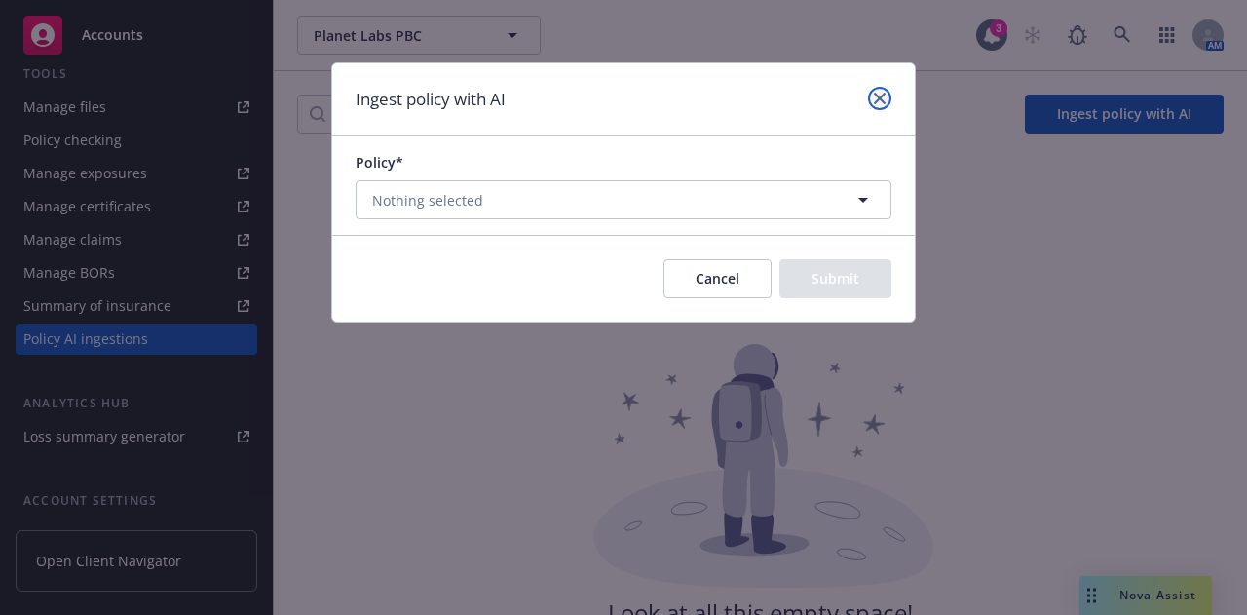
click at [872, 97] on link "close" at bounding box center [879, 98] width 23 height 23
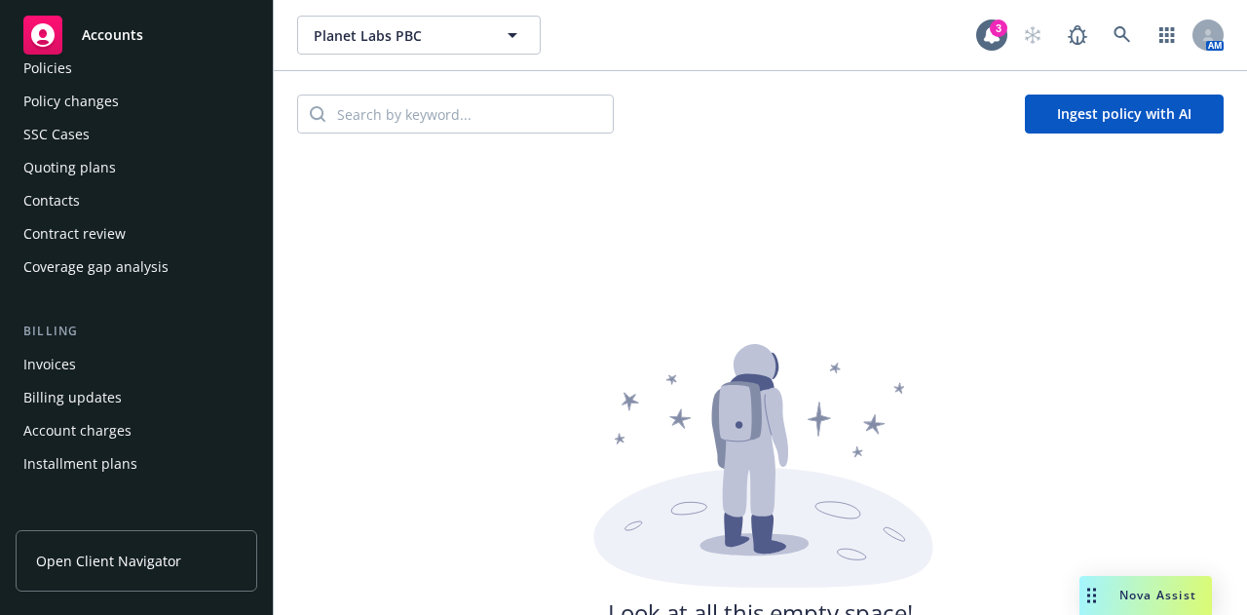
scroll to position [70, 0]
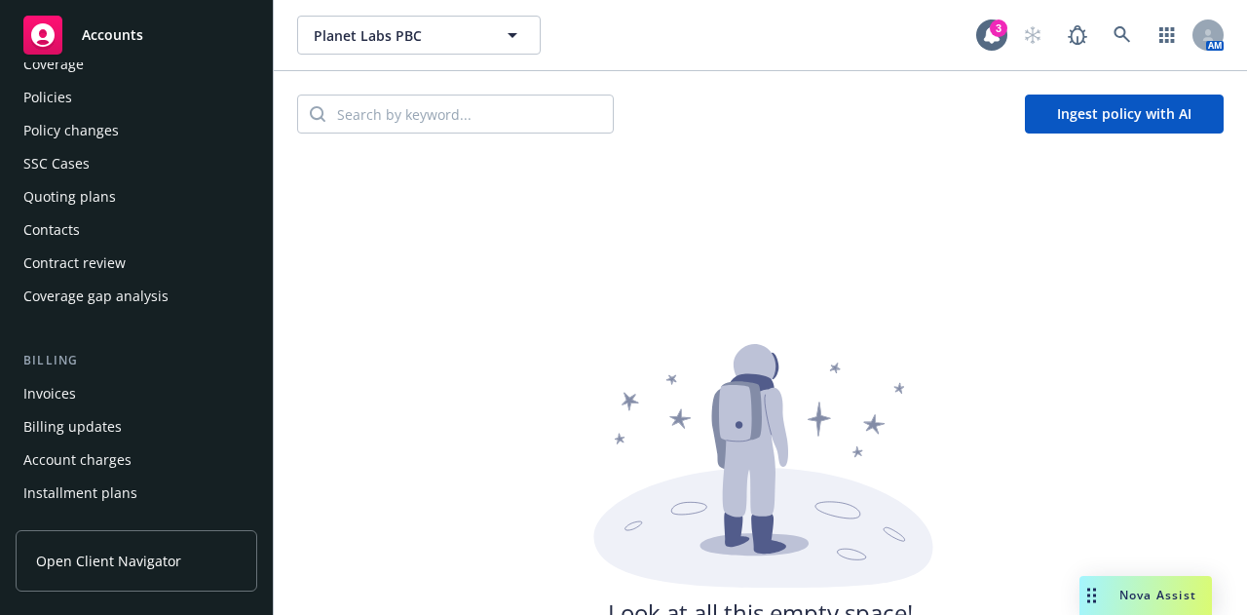
click at [123, 87] on div "Policies" at bounding box center [136, 97] width 226 height 31
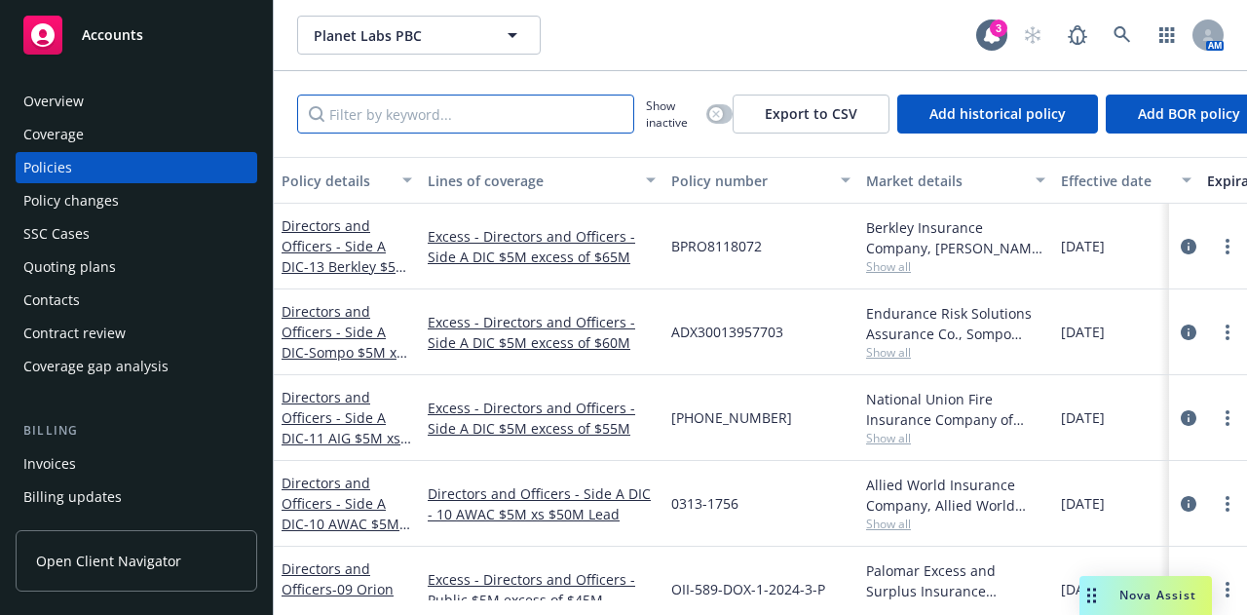
click at [462, 103] on input "Filter by keyword..." at bounding box center [465, 113] width 337 height 39
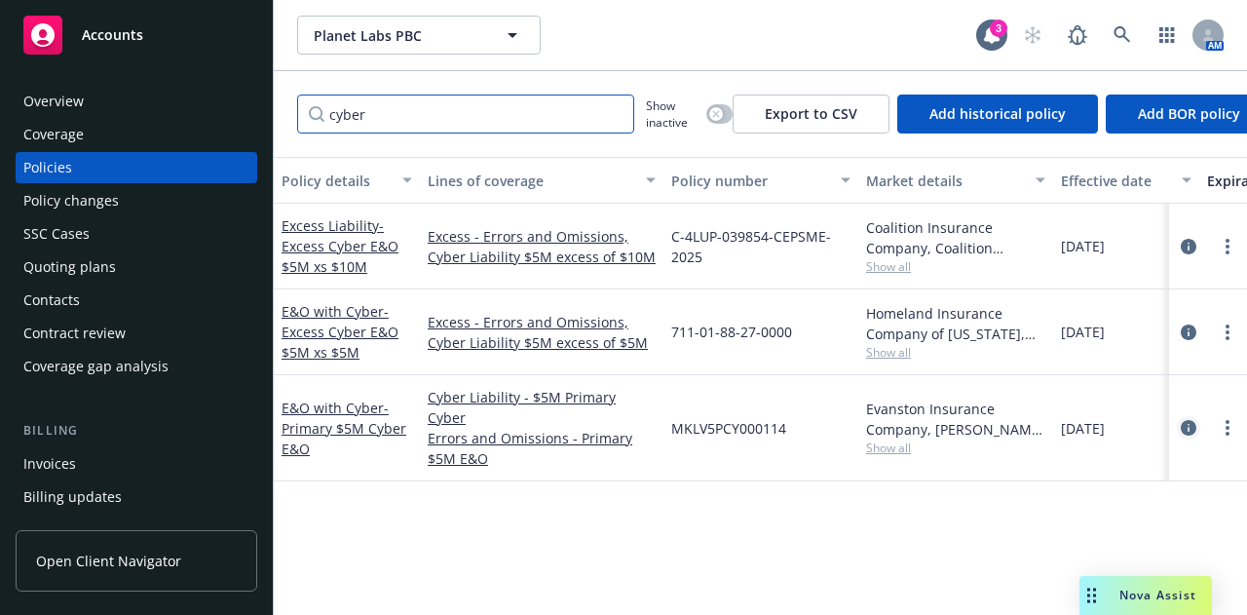
type input "cyber"
click at [1187, 420] on icon "circleInformation" at bounding box center [1189, 428] width 16 height 16
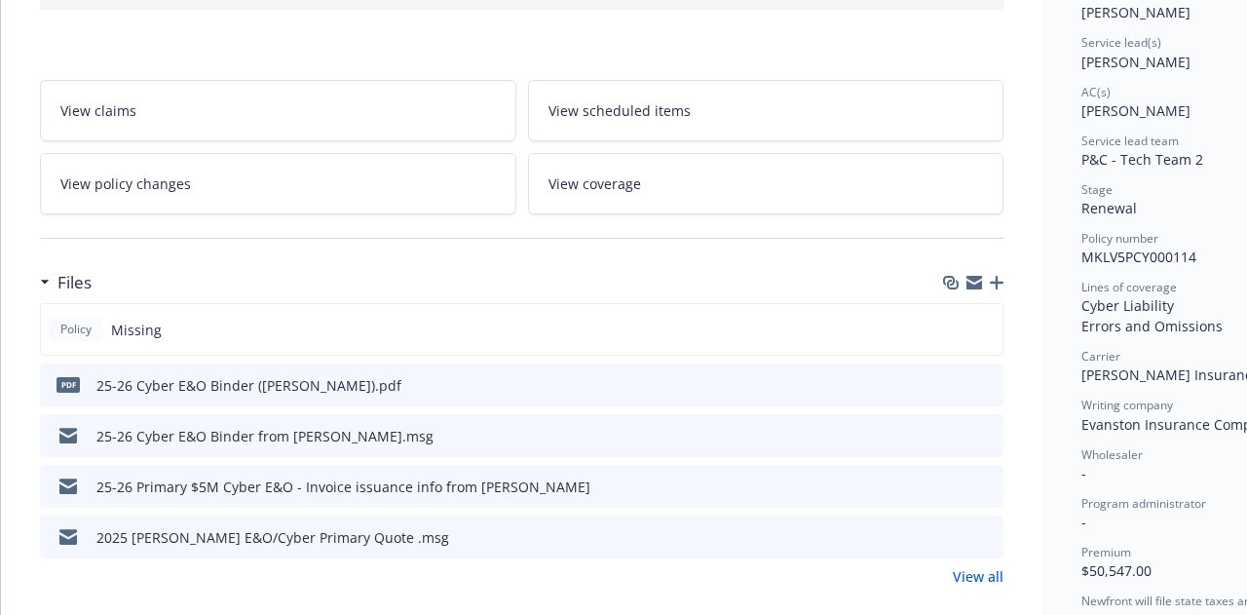
scroll to position [280, 0]
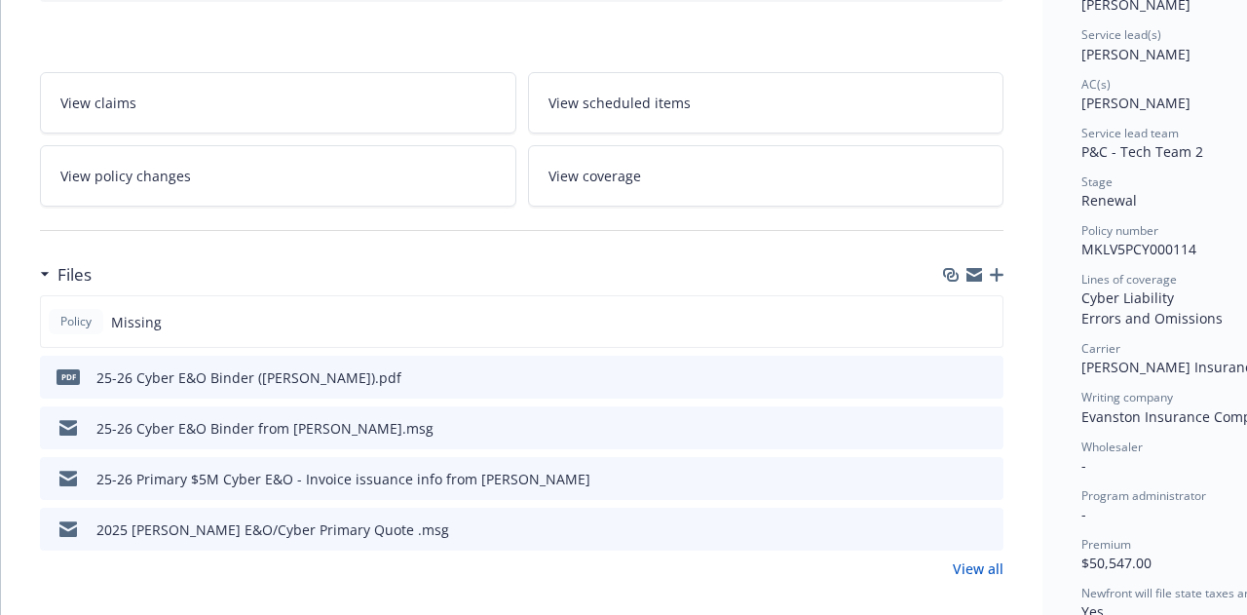
click at [989, 273] on div at bounding box center [973, 275] width 60 height 16
click at [1000, 268] on icon "button" at bounding box center [997, 275] width 14 height 14
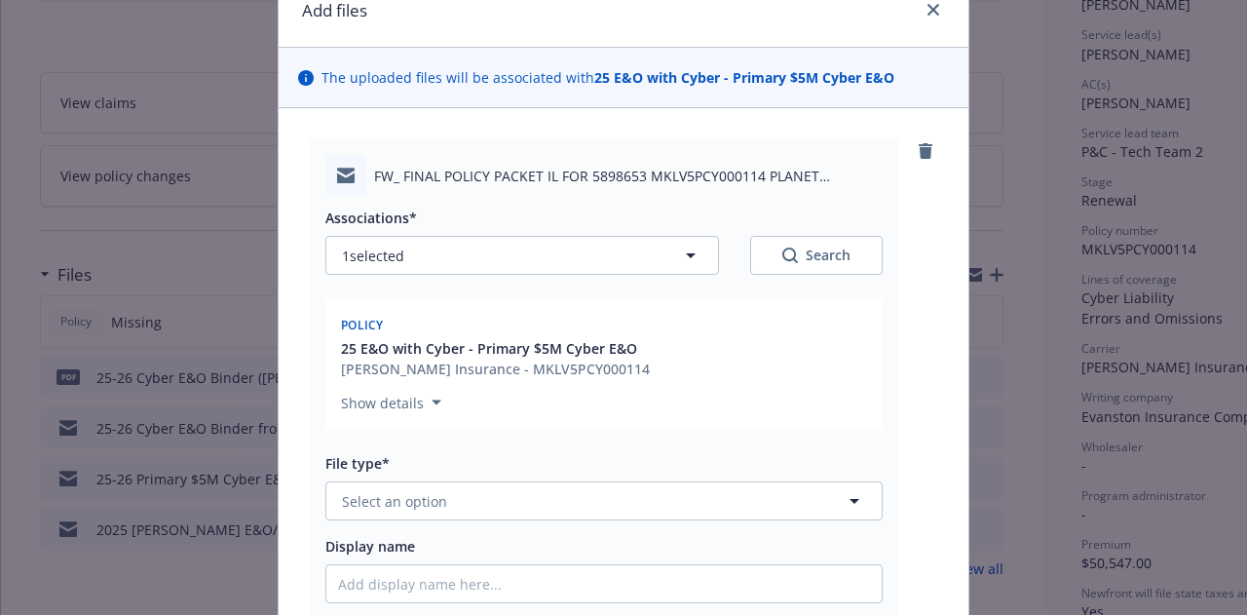
scroll to position [90, 0]
click at [661, 500] on button "Select an option" at bounding box center [603, 499] width 557 height 39
type input "emai"
click at [660, 533] on div "Email" at bounding box center [603, 554] width 555 height 52
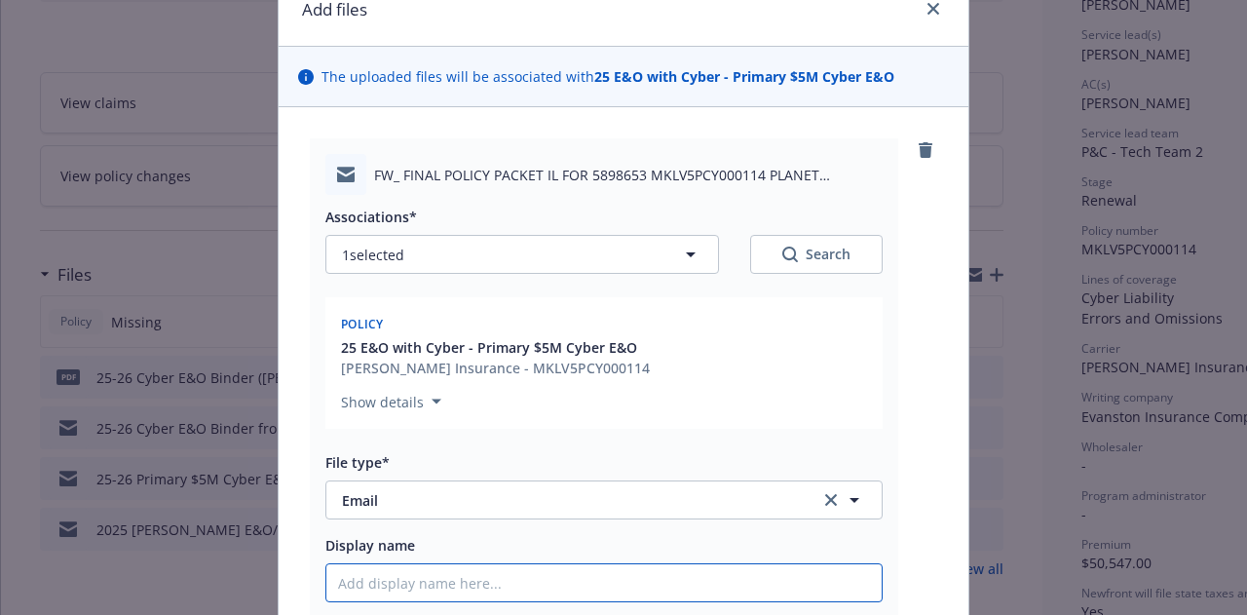
click at [661, 572] on input "Display name" at bounding box center [603, 582] width 555 height 37
type textarea "x"
type input "2"
type textarea "x"
type input "25-"
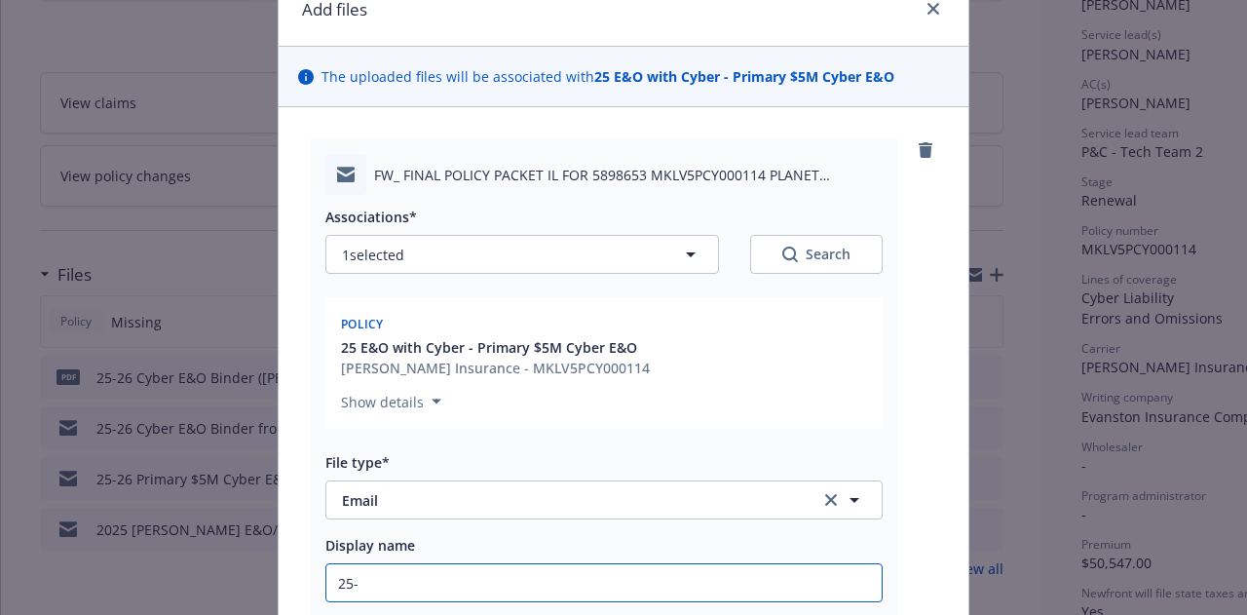
type textarea "x"
type input "25-26"
type textarea "x"
type input "25-26"
type textarea "x"
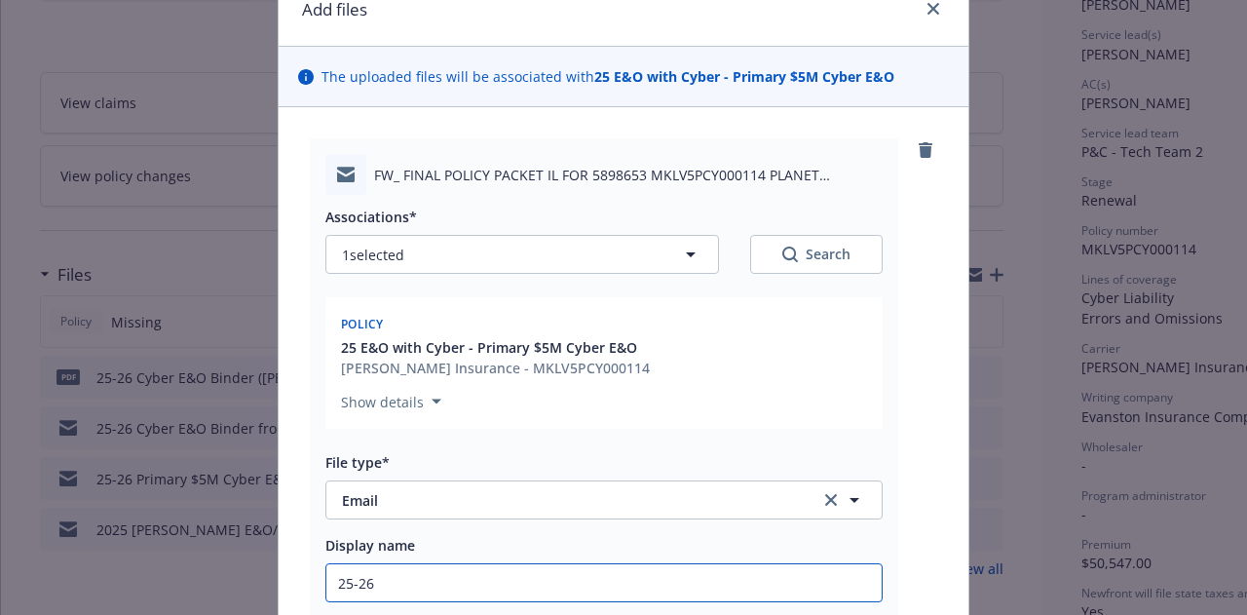
type input "25-26 P"
type textarea "x"
type input "25-26 Pr"
type textarea "x"
type input "25-26 Prim"
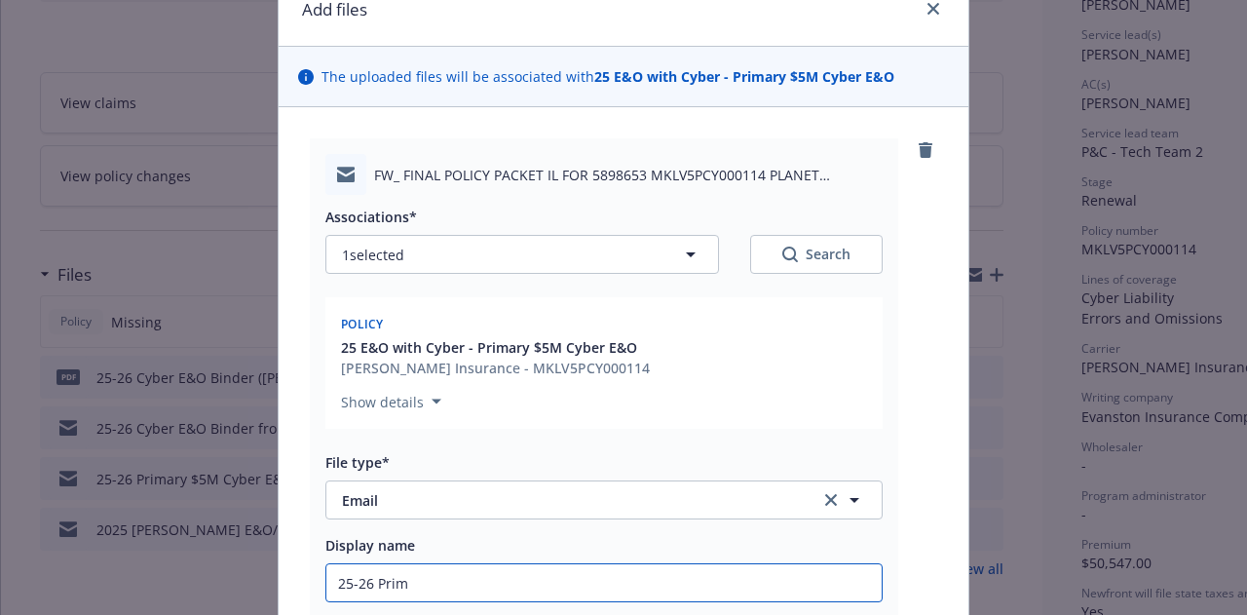
type textarea "x"
type input "25-26 Prima"
type textarea "x"
type input "25-26 Primary"
type textarea "x"
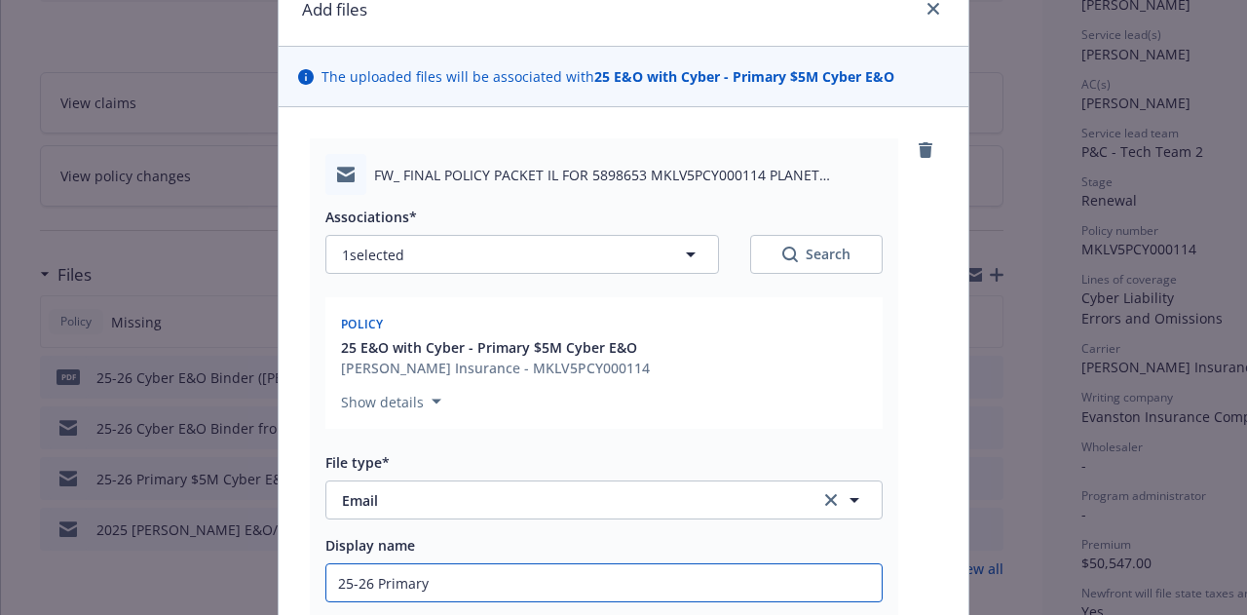
type input "25-26 Primary"
type textarea "x"
type input "25-26 Primary C"
type textarea "x"
type input "25-26 Primary Cy"
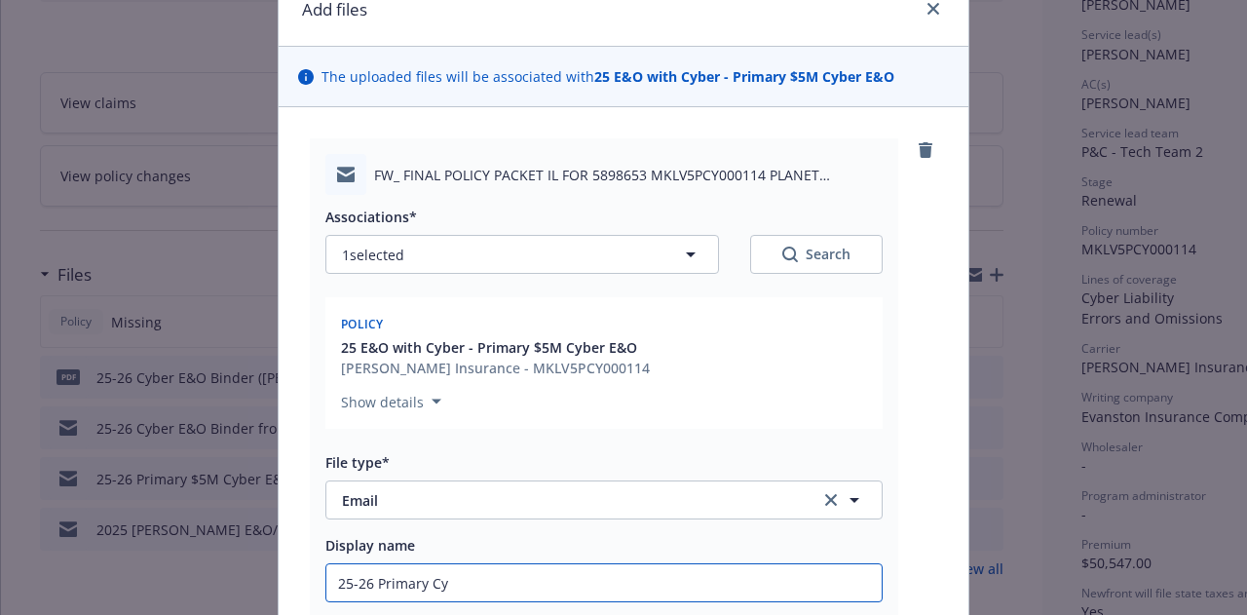
type textarea "x"
type input "25-26 Primary Cybe"
type textarea "x"
type input "25-26 Primary Cyber"
type textarea "x"
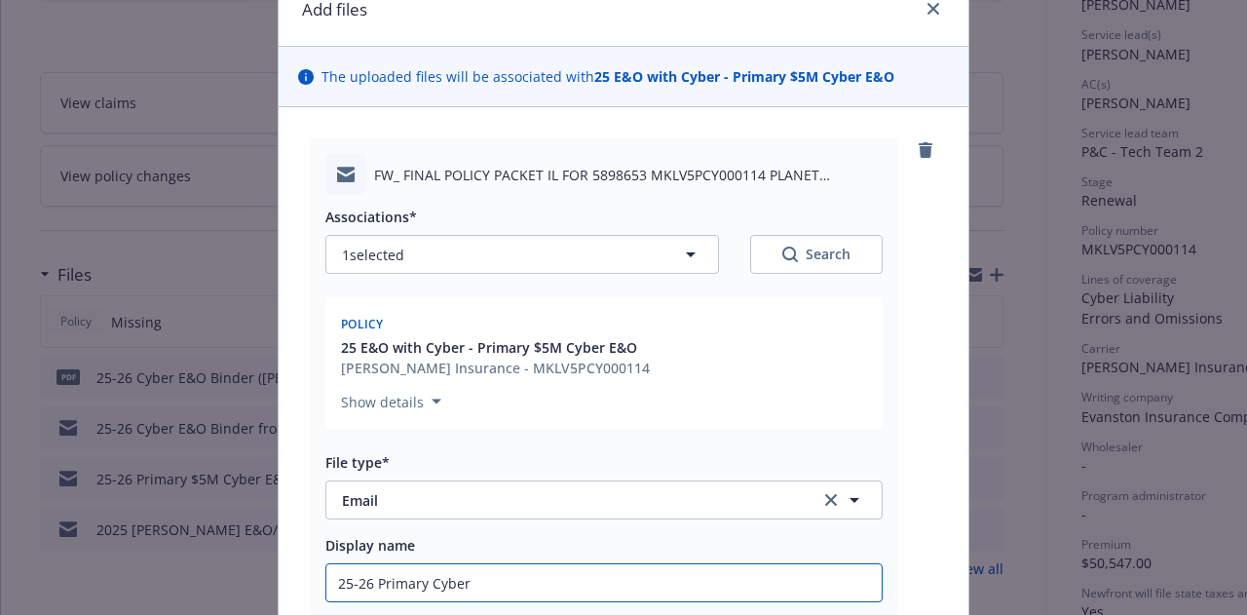
type input "25-26 Primary Cyber E"
type textarea "x"
type input "25-26 Primary Cyber E&"
type textarea "x"
type input "25-26 Primary Cyber E&O"
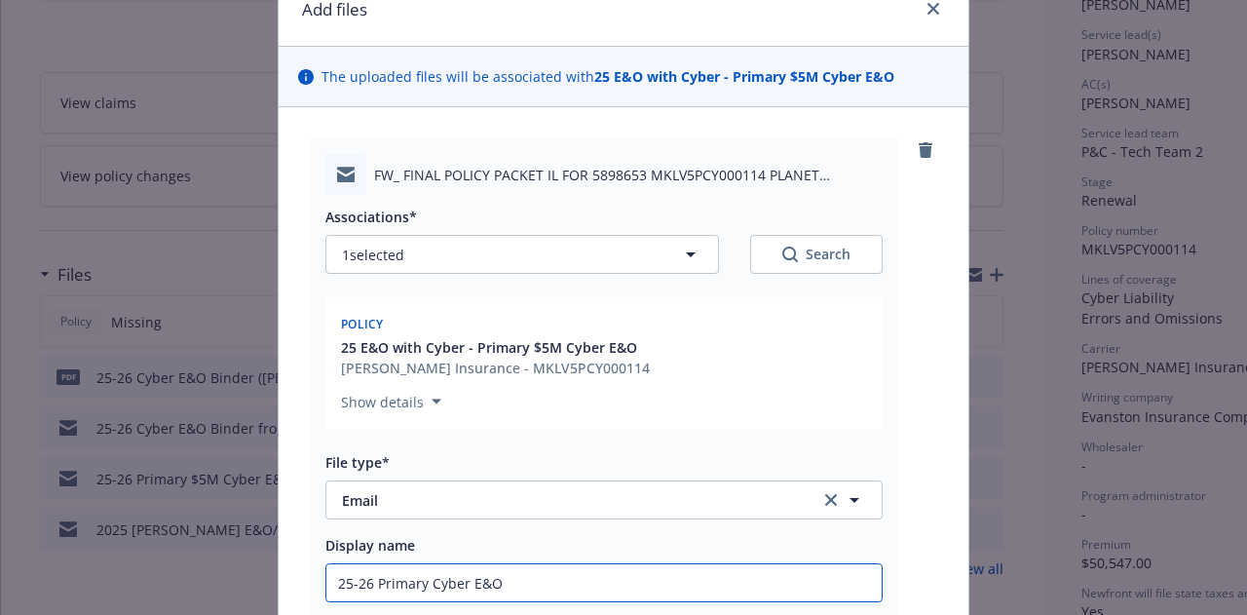
type textarea "x"
type input "25-26 Primary Cyber E&O P"
type textarea "x"
type input "25-26 Primary Cyber E&O Pol"
type textarea "x"
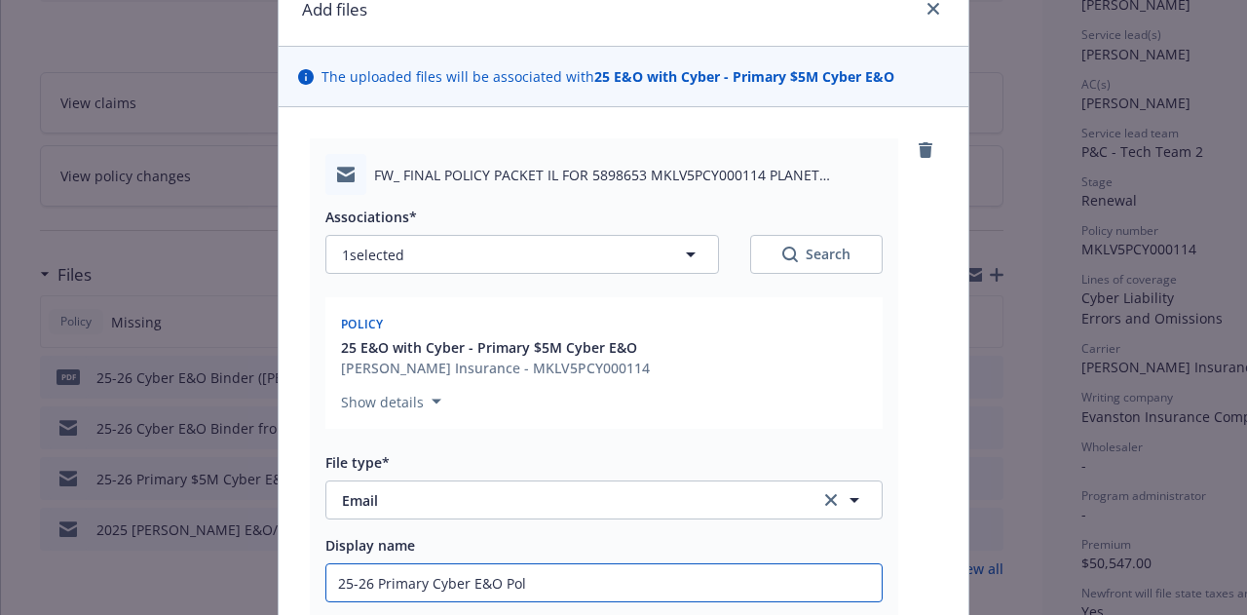
type input "25-26 Primary Cyber E&O Poli"
type textarea "x"
type input "25-26 Primary Cyber E&O Policy"
type textarea "x"
type input "25-26 Primary Cyber E&O Policy"
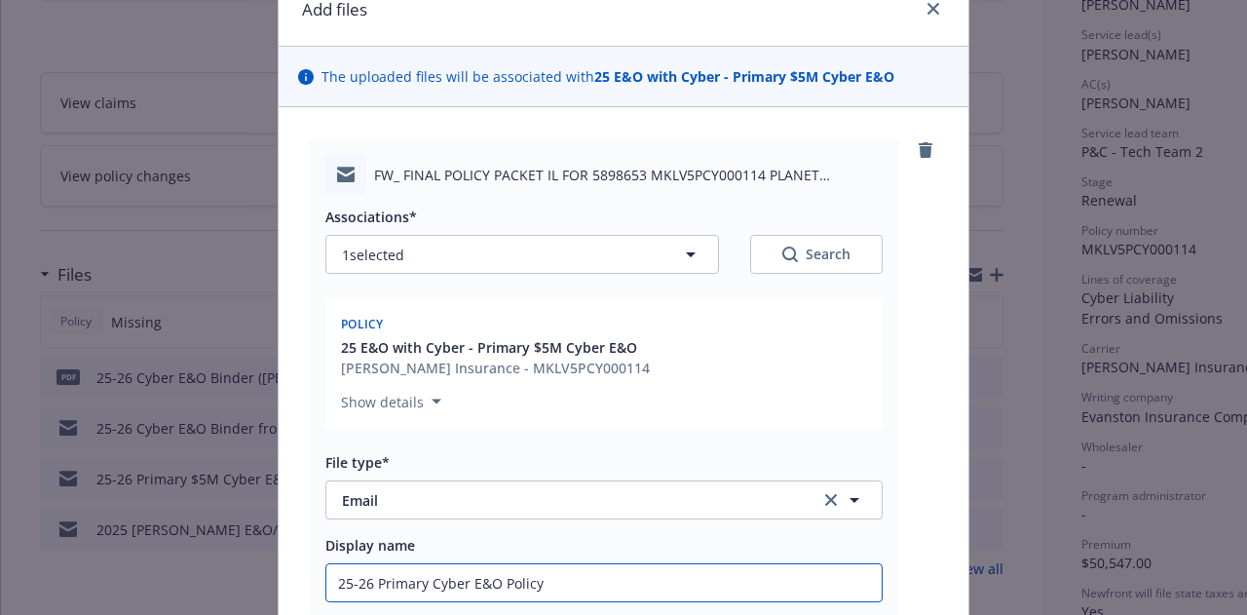
type textarea "x"
type input "25-26 Primary Cyber E&O Policy ("
type textarea "x"
type input "25-26 Primary Cyber E&O Policy"
type textarea "x"
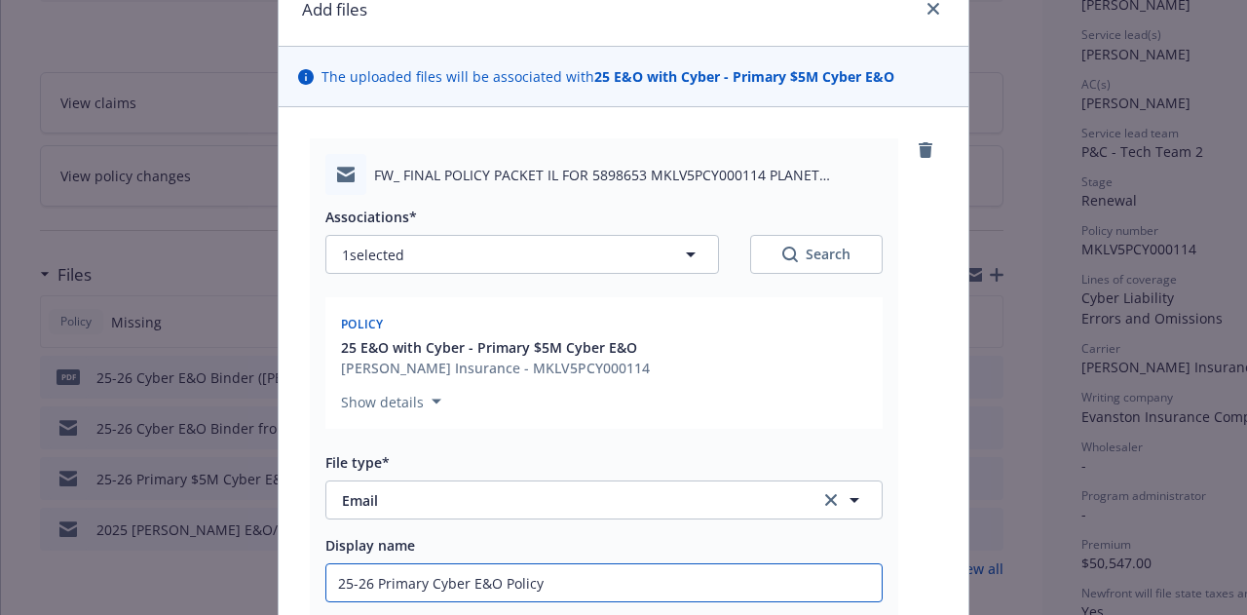
type input "25-26 Primary Cyber E&O Policy f"
type textarea "x"
type input "25-26 Primary Cyber E&O Policy fro"
type textarea "x"
type input "25-26 Primary Cyber E&O Policy from"
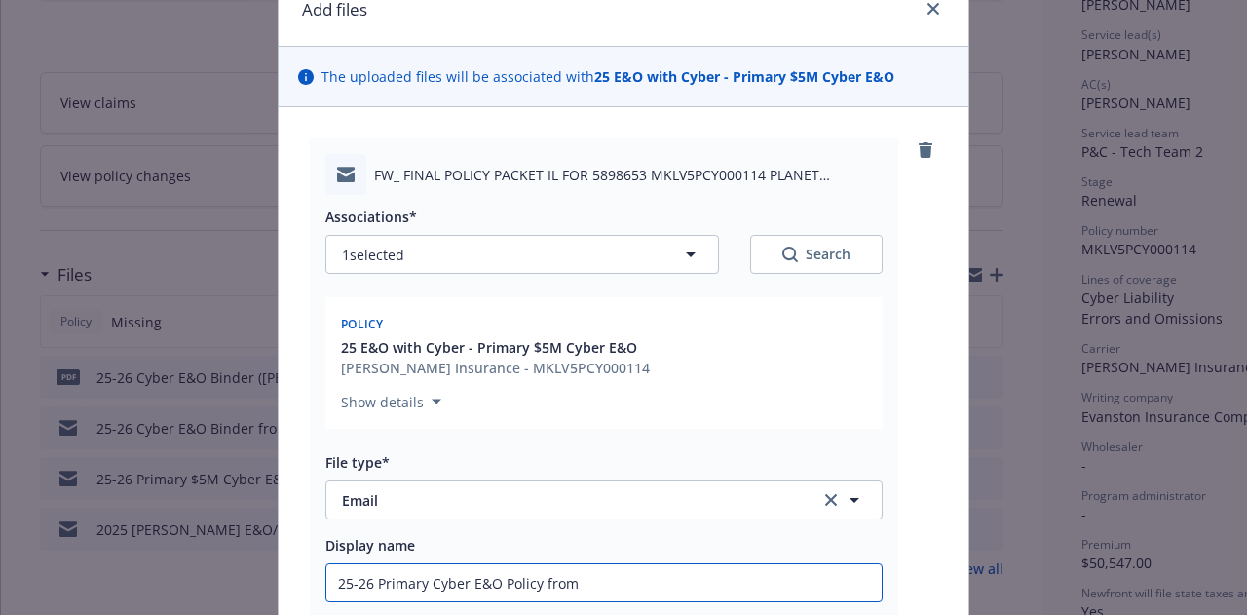
type textarea "x"
type input "25-26 Primary Cyber E&O Policy from"
type textarea "x"
type input "25-26 Primary Cyber E&O Policy from Ma"
type textarea "x"
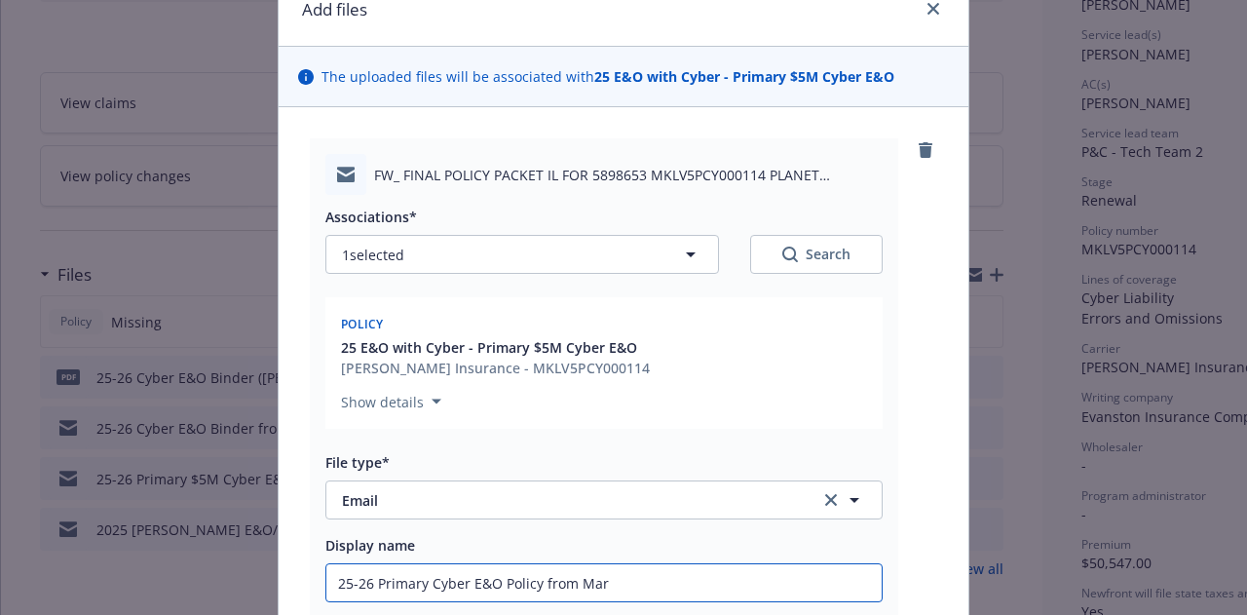
type input "25-26 Primary Cyber E&O Policy from [PERSON_NAME]"
type textarea "x"
type input "25-26 Primary Cyber E&O Policy from Marke"
type textarea "x"
type input "25-26 Primary Cyber E&O Policy from [PERSON_NAME]"
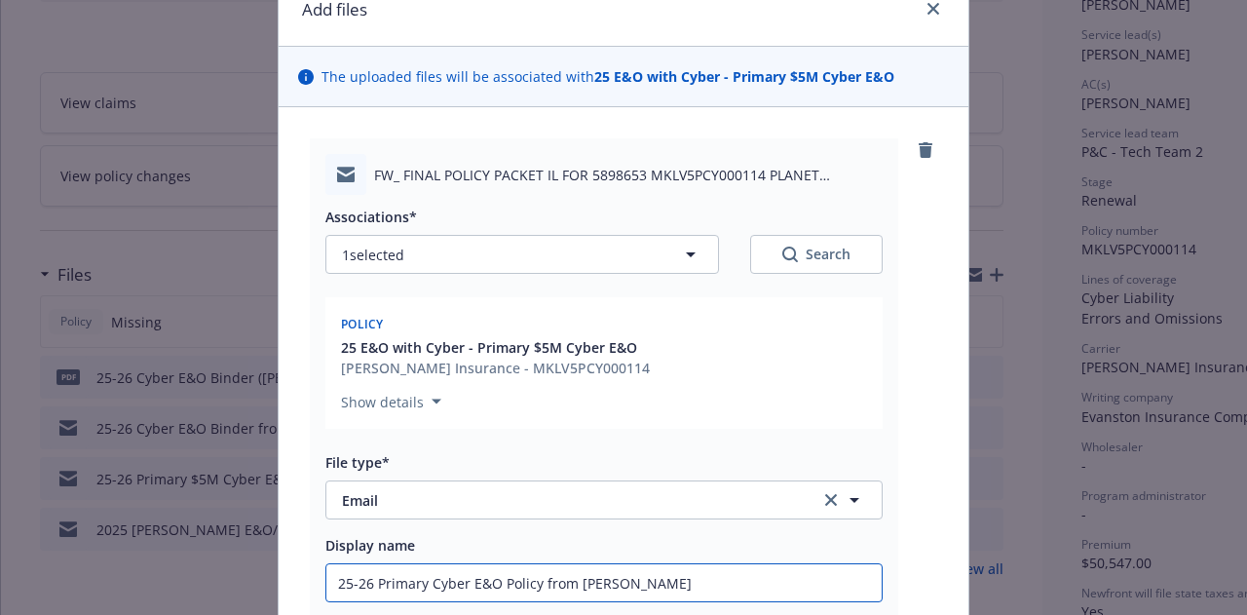
type textarea "x"
type input "25-26 Primary Cyber E&O Policy from [PERSON_NAME])"
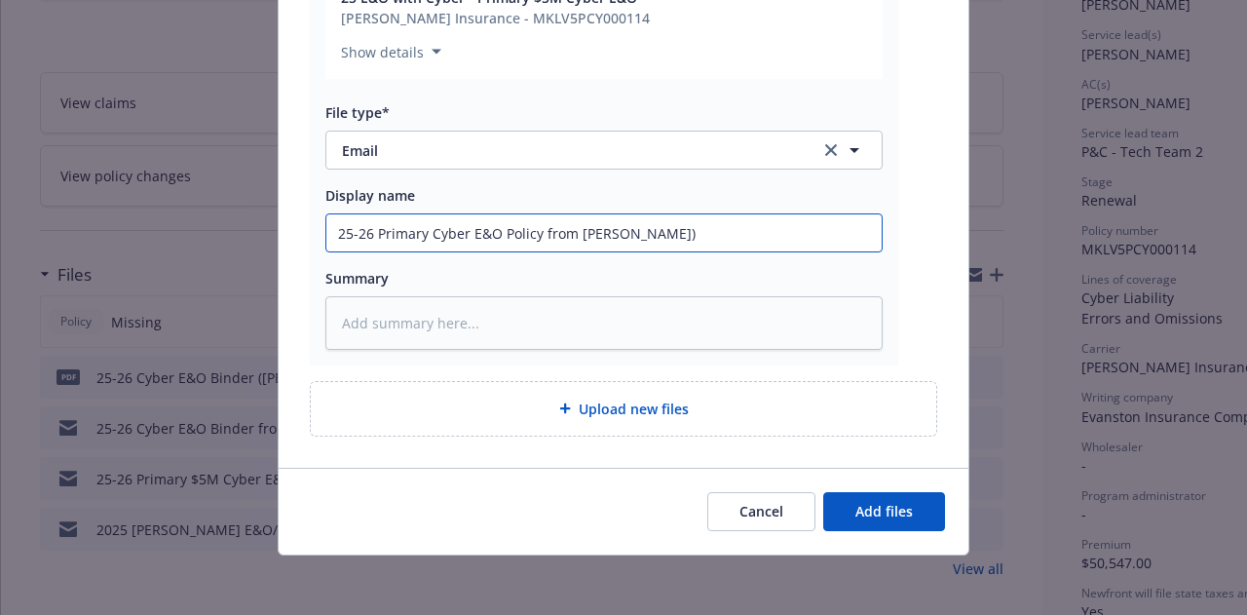
type textarea "x"
type input "25-26 Primary Cyber E&O Policy from [PERSON_NAME]"
type textarea "x"
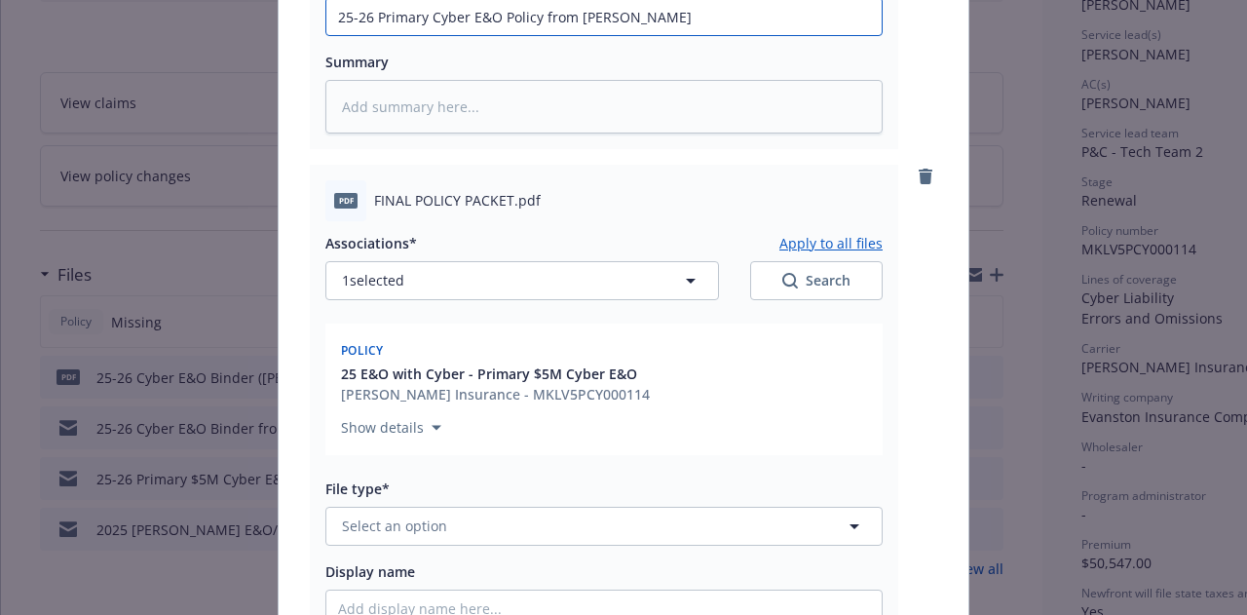
scroll to position [657, 0]
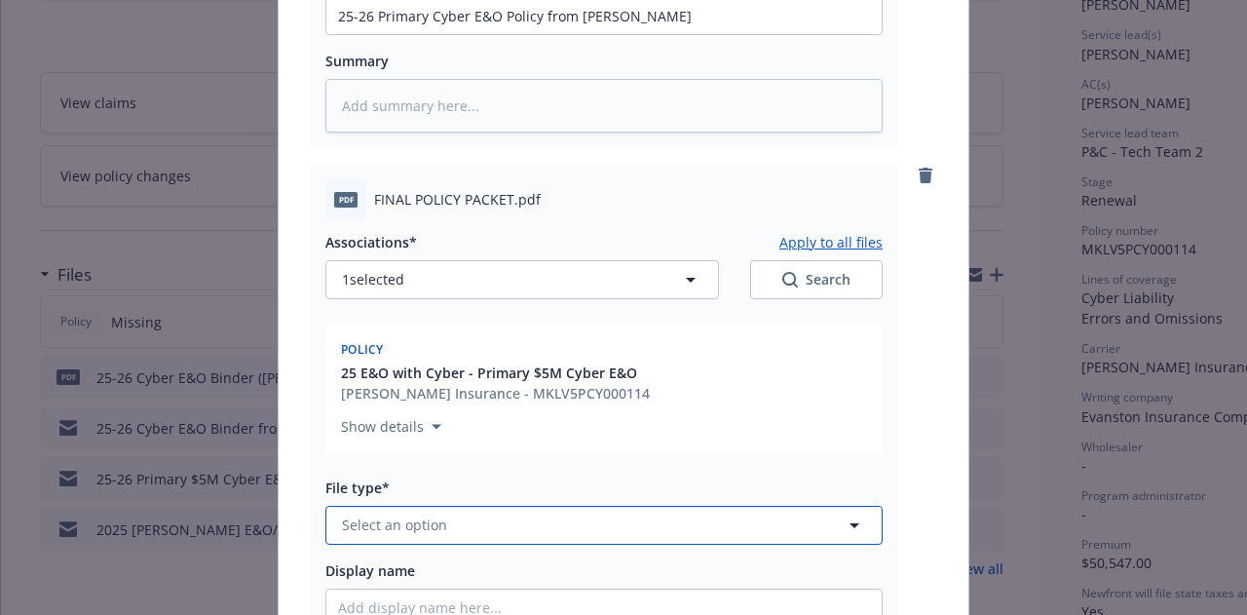
click at [584, 538] on button "Select an option" at bounding box center [603, 525] width 557 height 39
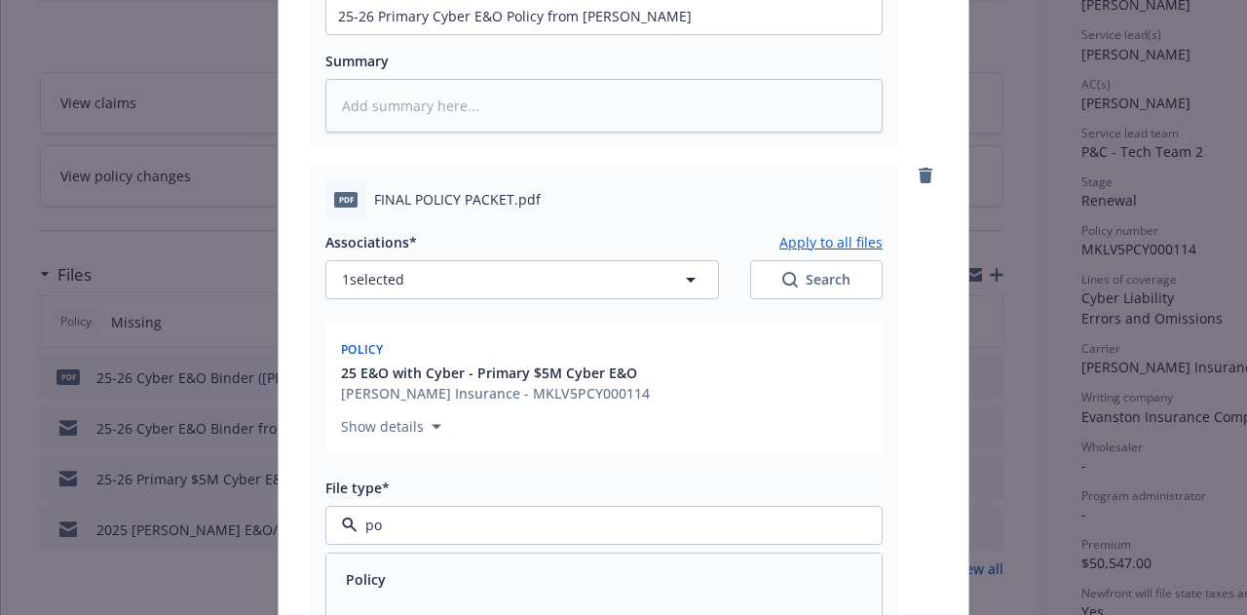
type input "p"
type input "poli"
click at [588, 579] on div "Policy" at bounding box center [604, 579] width 532 height 28
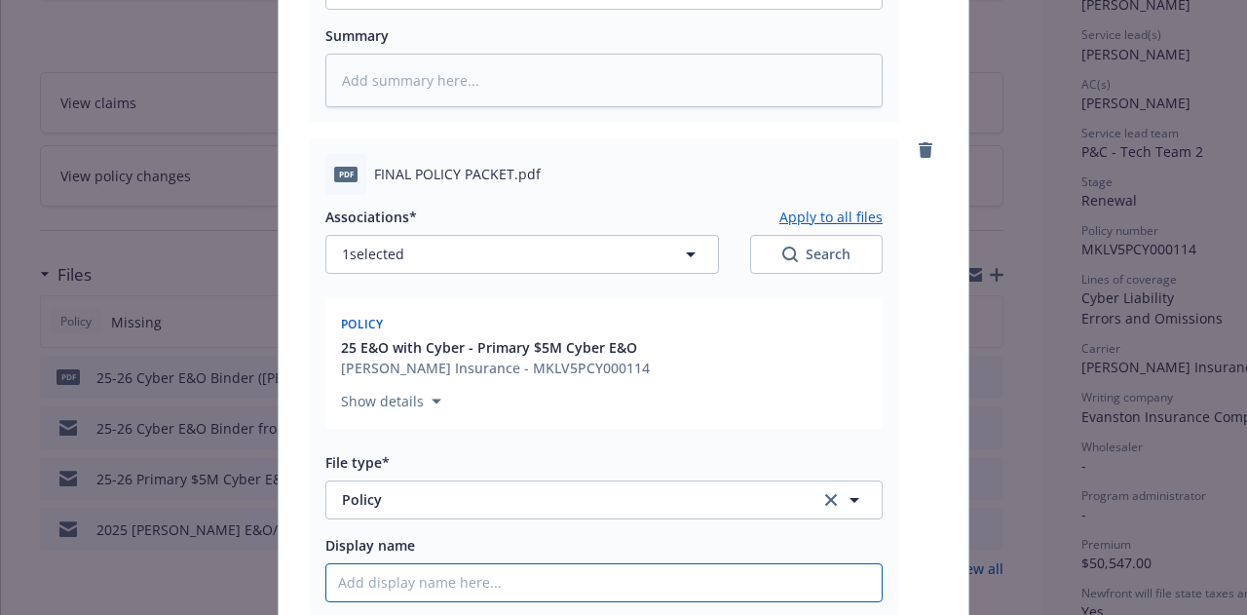
click at [629, 572] on input "Display name" at bounding box center [603, 582] width 555 height 37
type textarea "x"
type input "2"
type textarea "x"
type input "25-"
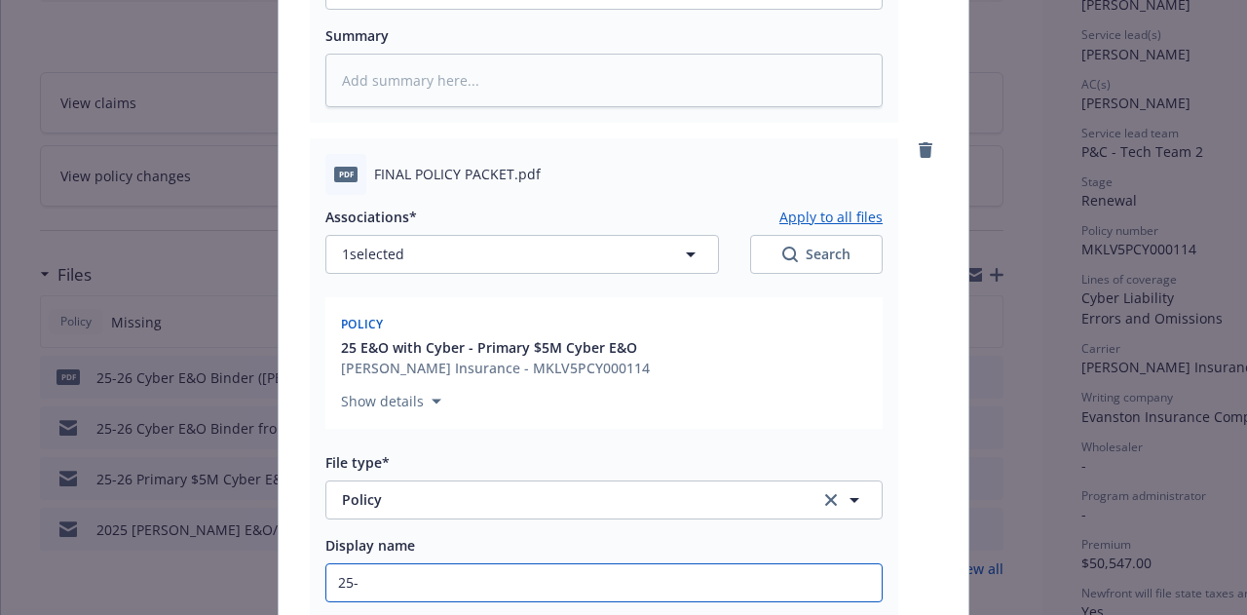
type textarea "x"
type input "25-26"
type textarea "x"
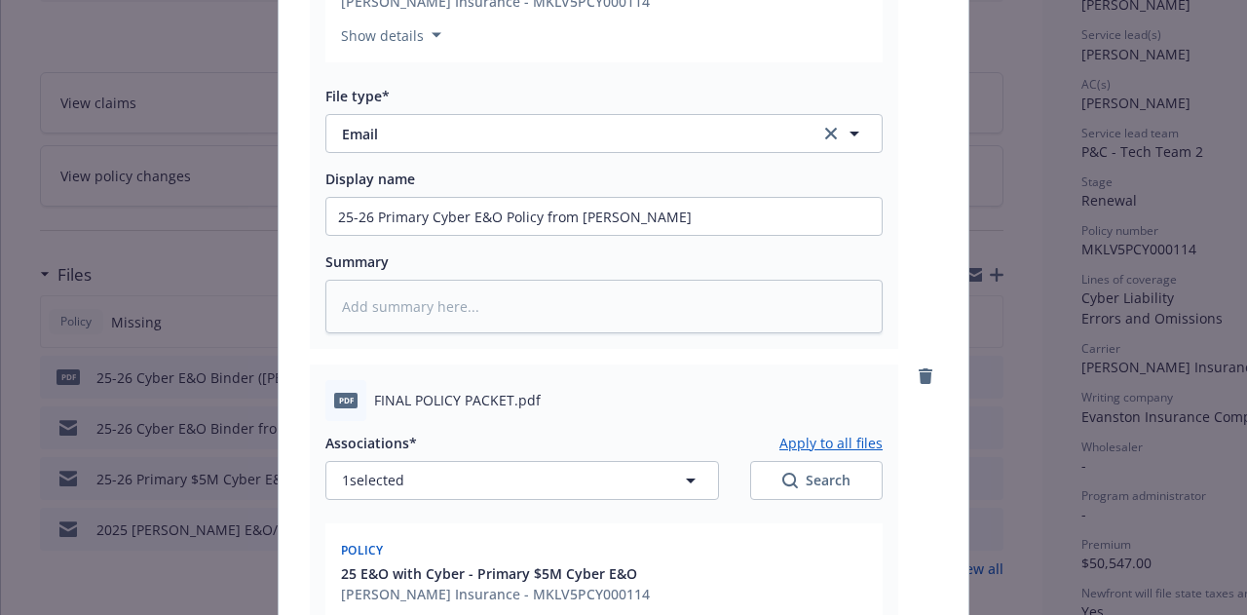
scroll to position [448, 0]
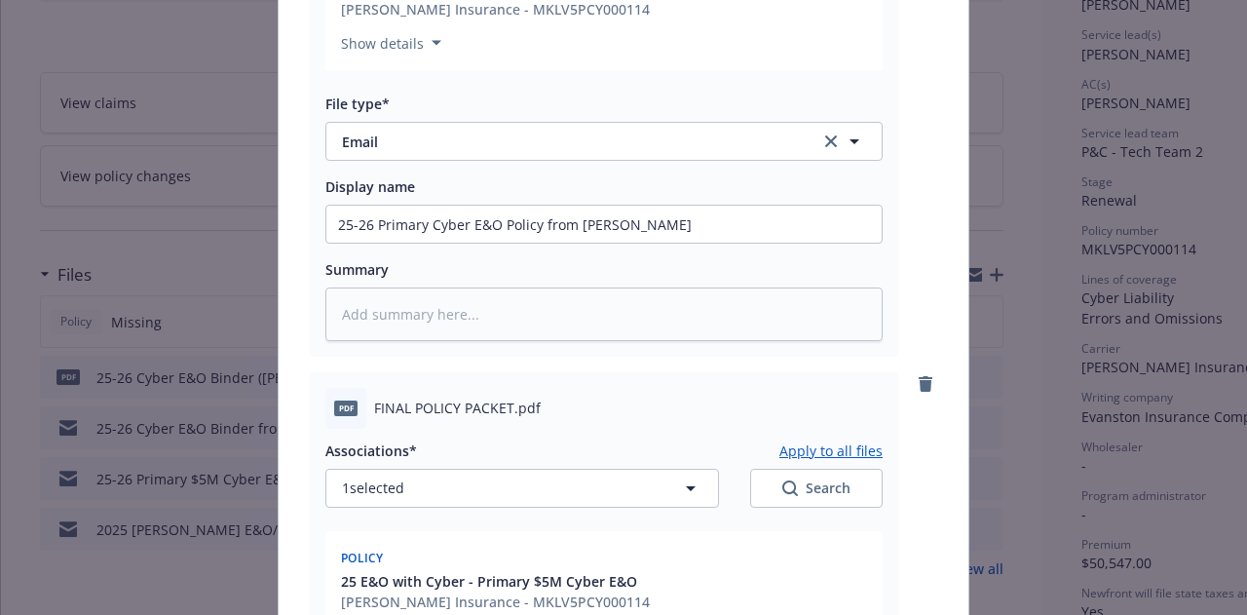
type input "25-26"
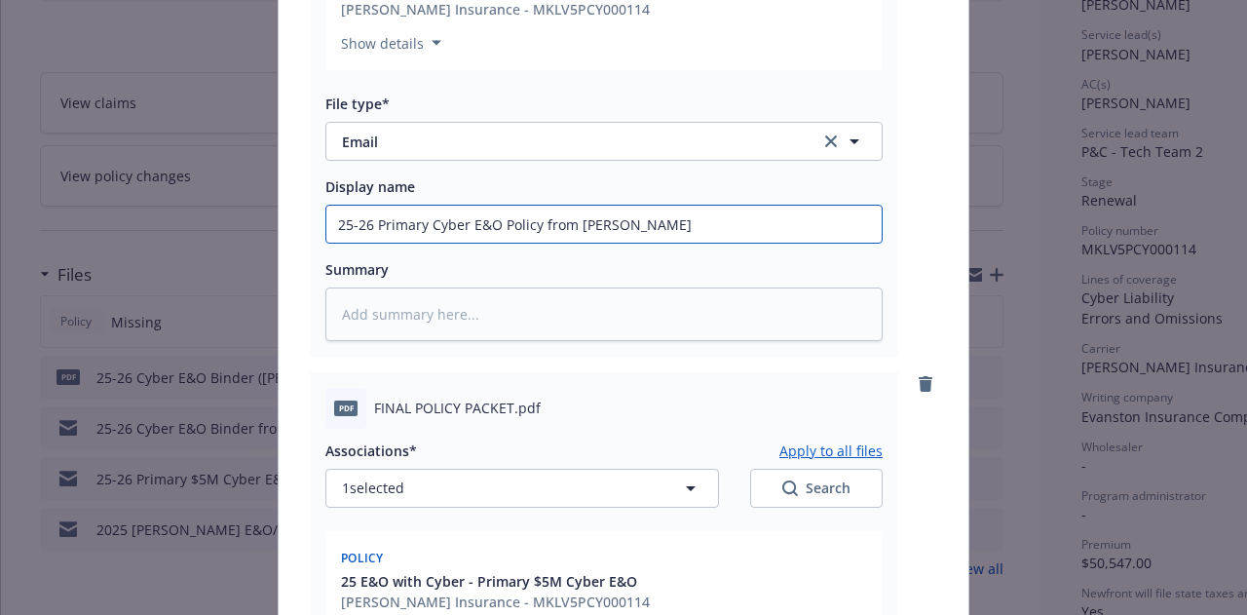
drag, startPoint x: 690, startPoint y: 216, endPoint x: 141, endPoint y: 235, distance: 548.8
click at [121, 245] on div "Add files The uploaded files will be associated with 25 E&O with Cyber - Primar…" at bounding box center [623, 307] width 1247 height 615
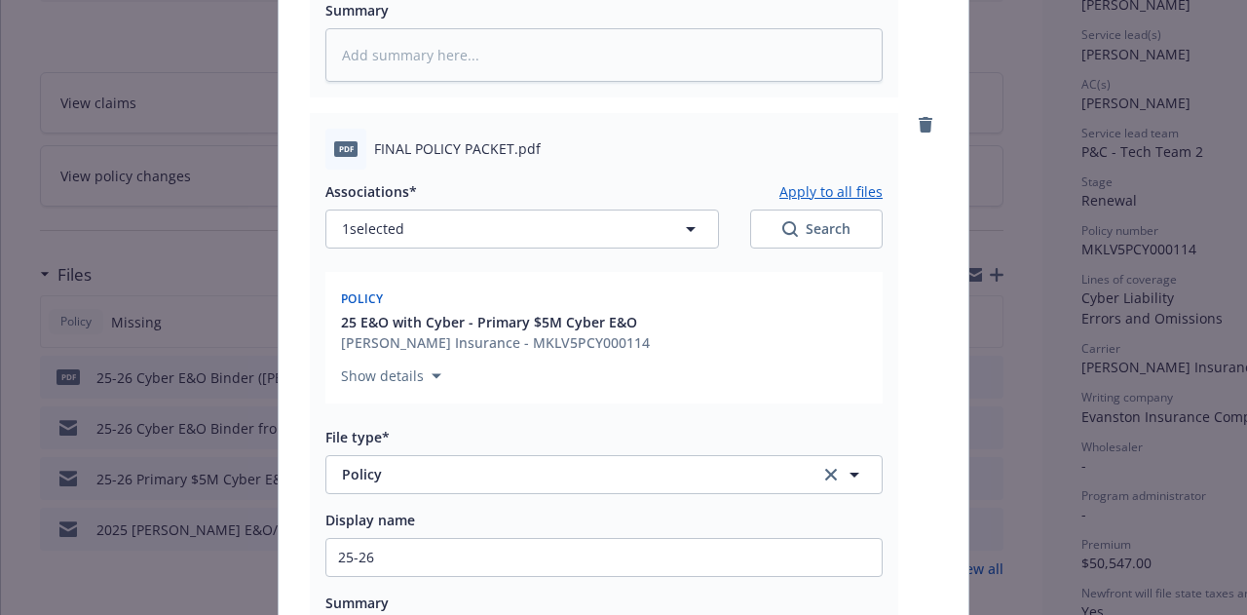
scroll to position [729, 0]
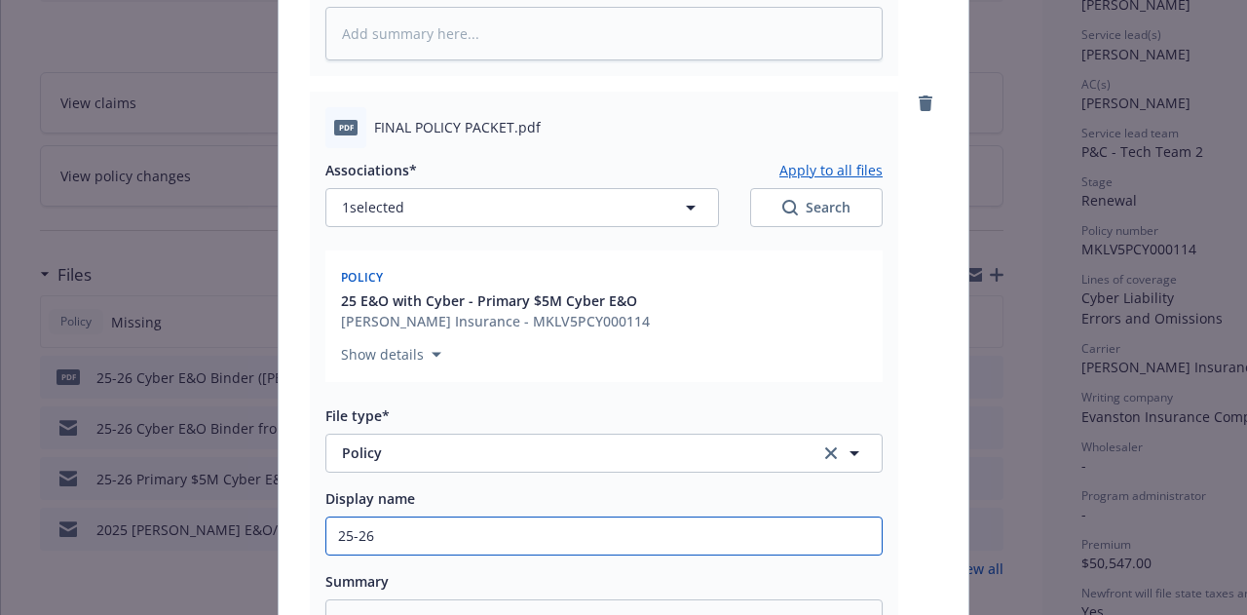
drag, startPoint x: 561, startPoint y: 525, endPoint x: 0, endPoint y: 398, distance: 575.3
click at [0, 398] on div "Add files The uploaded files will be associated with 25 E&O with Cyber - Primar…" at bounding box center [623, 307] width 1247 height 615
paste input "Primary Cyber E&O Policy from [PERSON_NAME]"
type textarea "x"
type input "25-26 Primary Cyber E&O Policy from [PERSON_NAME]"
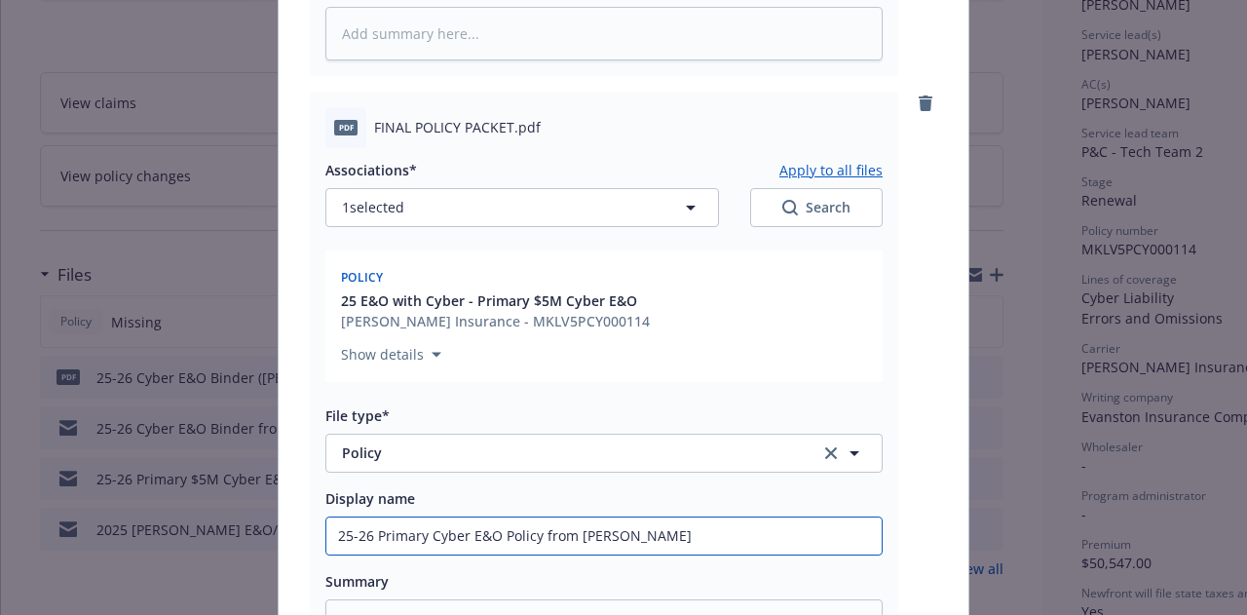
type textarea "x"
type input "25-26 Primary Cyber E&O Policy fromMarkel"
type textarea "x"
type input "25-26 Primary Cyber E&O Policy froMarkel"
type textarea "x"
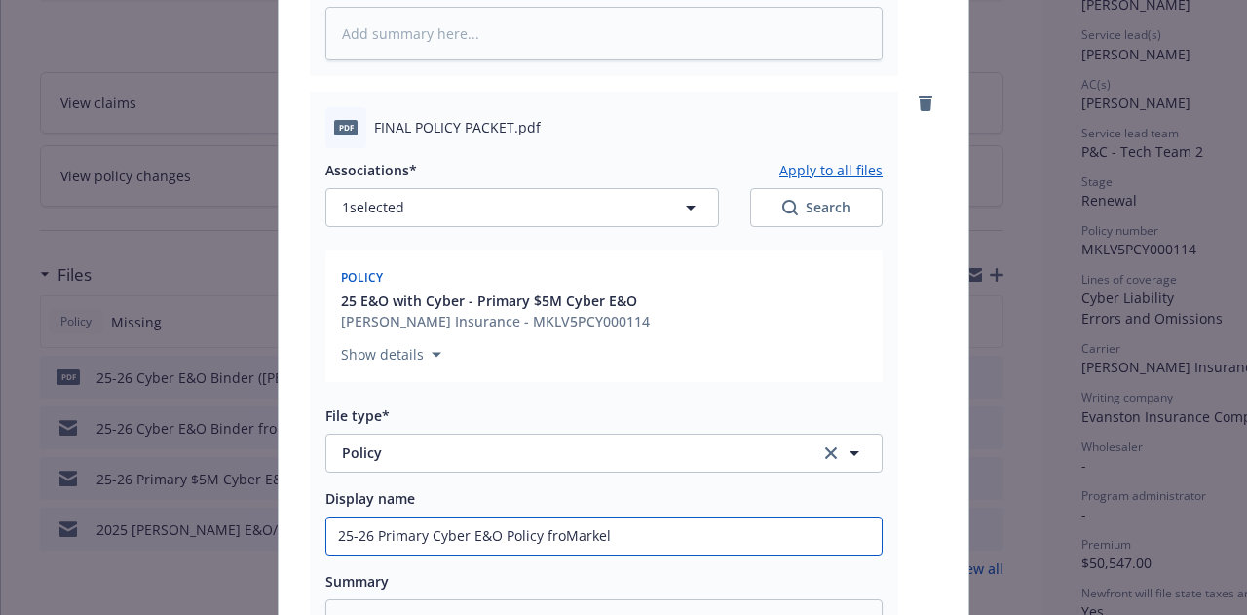
type input "25-26 Primary Cyber E&O Policy frMarkel"
type textarea "x"
type input "25-26 Primary Cyber E&O Policy fMarkel"
type textarea "x"
type input "25-26 Primary Cyber E&O Policy [PERSON_NAME]"
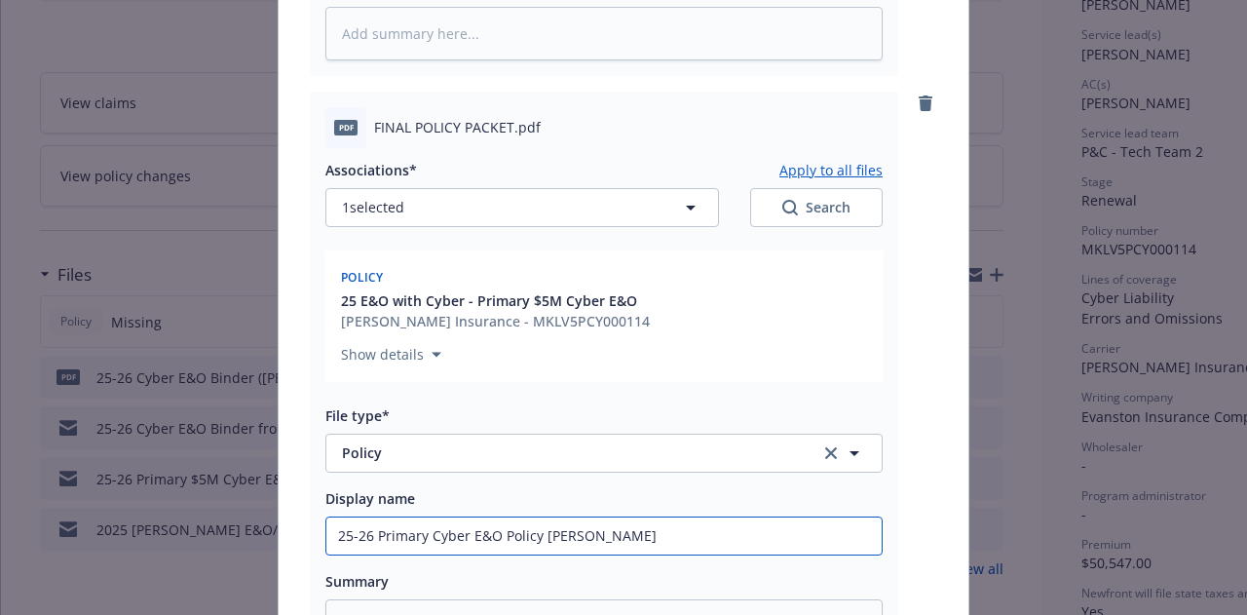
type textarea "x"
type input "25-26 Primary Cyber E&O Policy ([PERSON_NAME]"
click at [636, 547] on input "25-26 Primary Cyber E&O Policy ([PERSON_NAME]" at bounding box center [603, 535] width 555 height 37
type textarea "x"
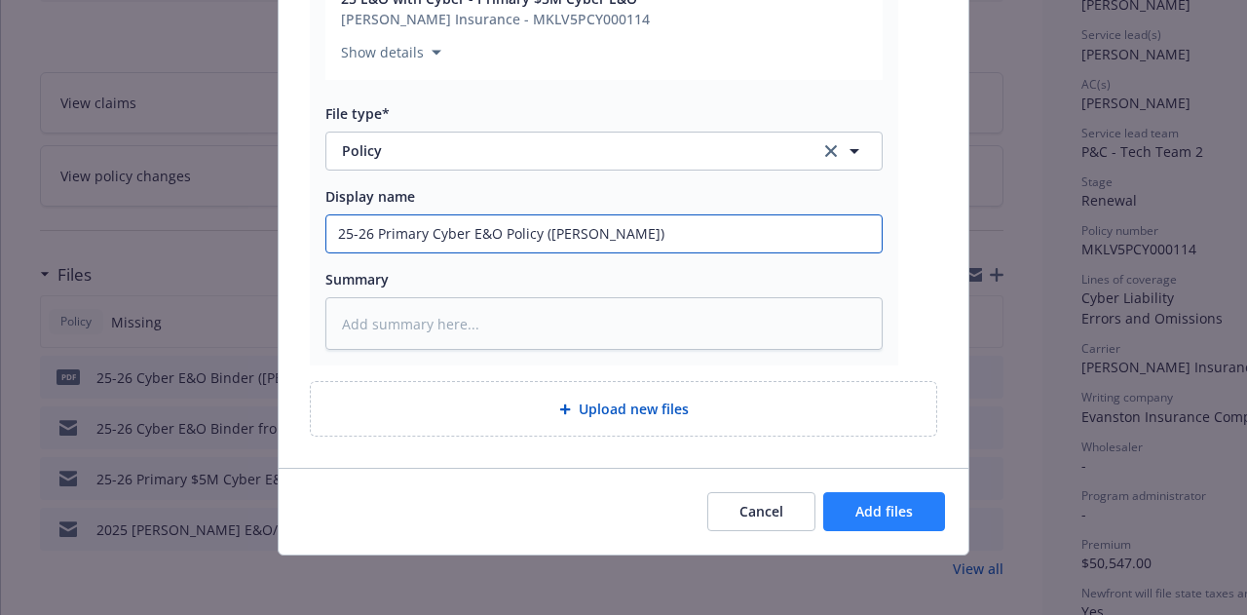
type input "25-26 Primary Cyber E&O Policy ([PERSON_NAME])"
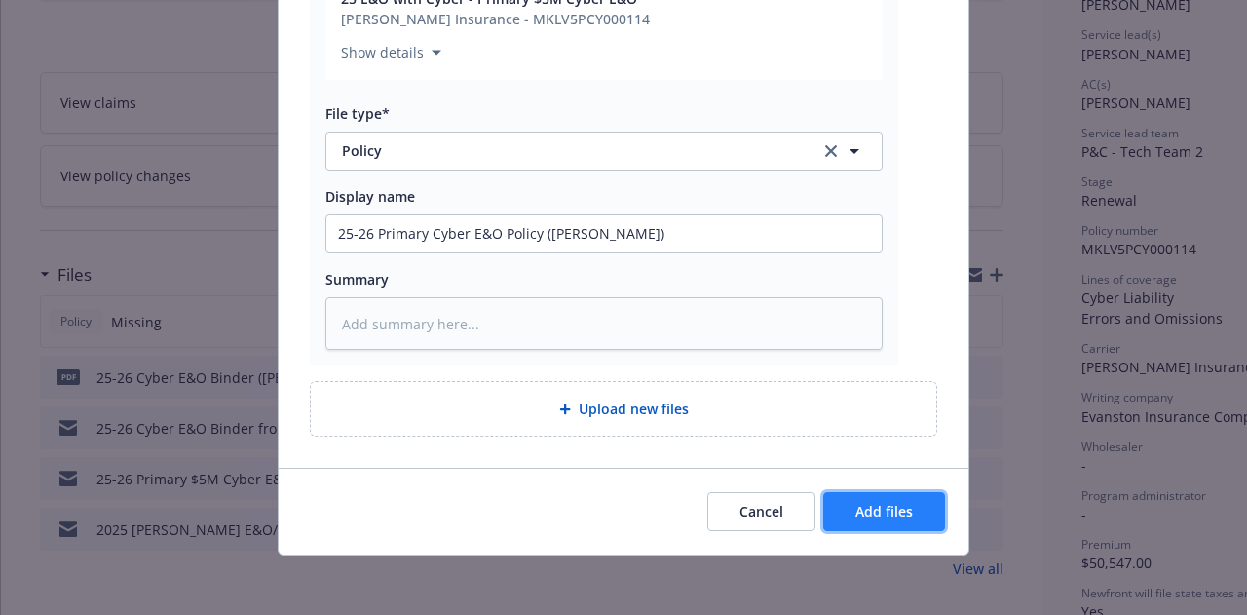
click at [903, 519] on button "Add files" at bounding box center [884, 511] width 122 height 39
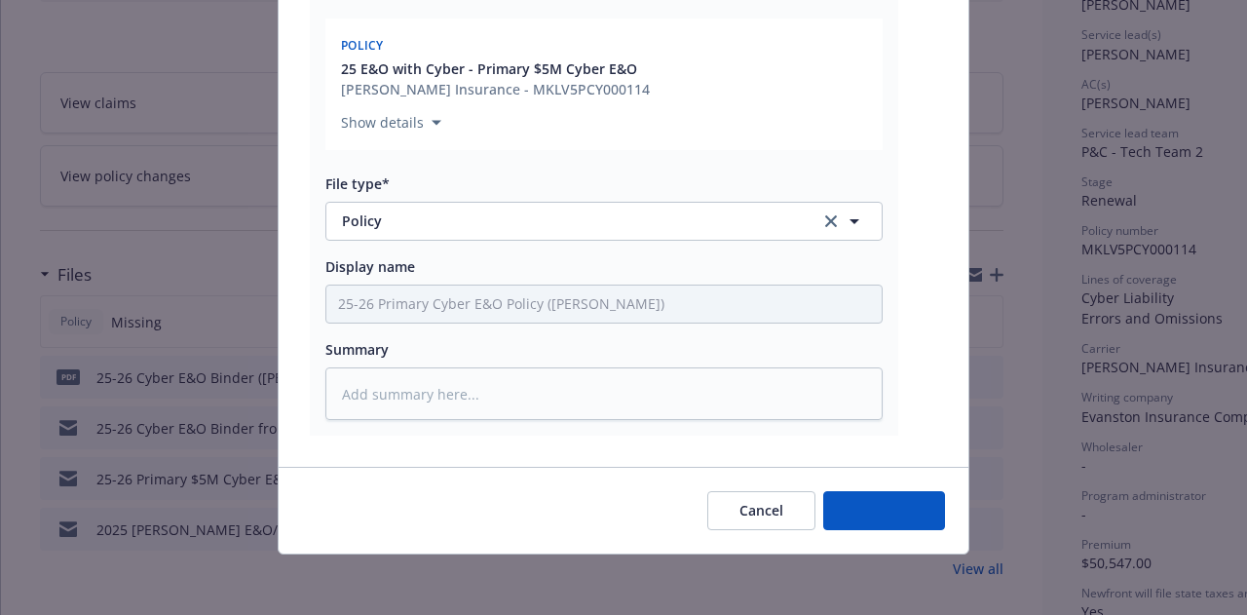
type textarea "x"
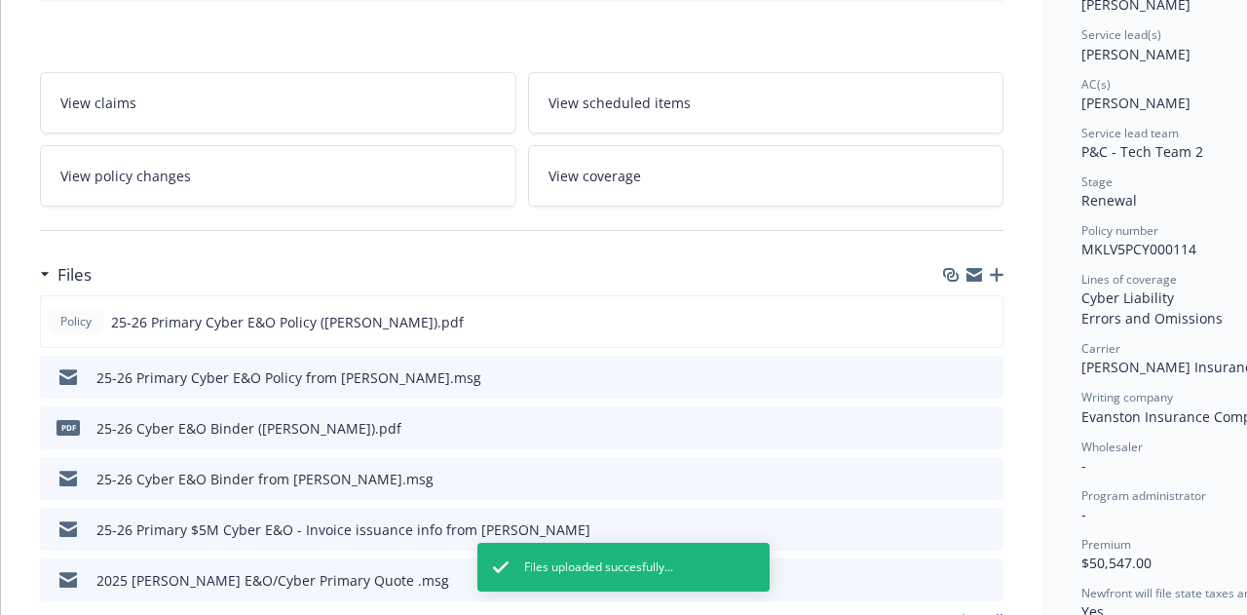
scroll to position [0, 0]
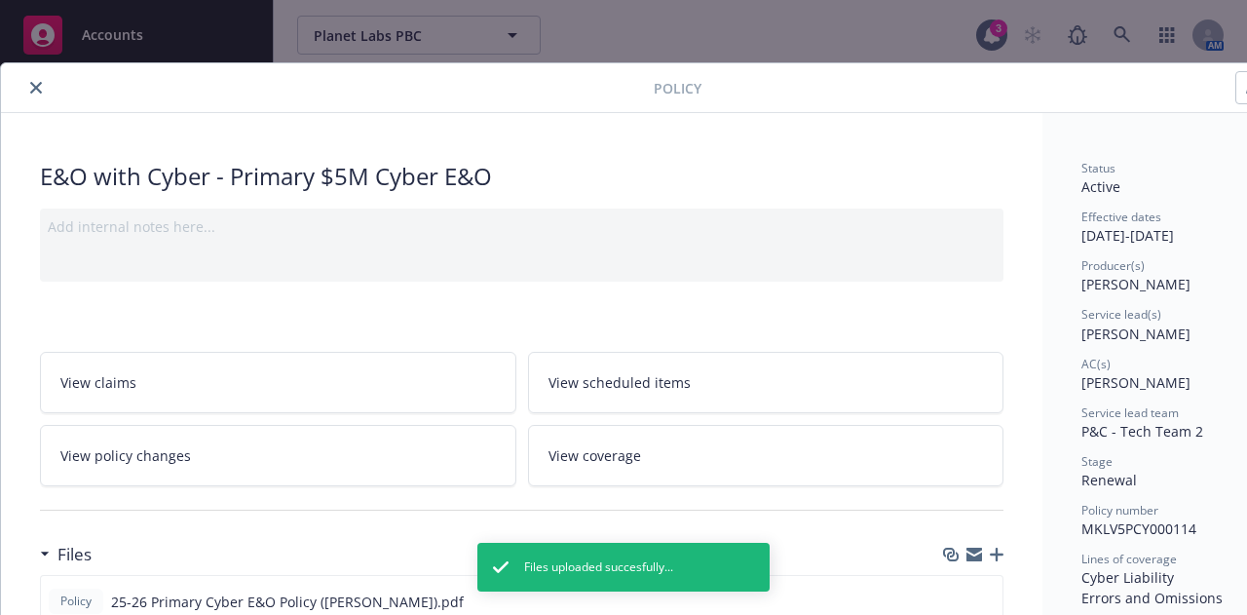
click at [41, 85] on icon "close" at bounding box center [36, 88] width 12 height 12
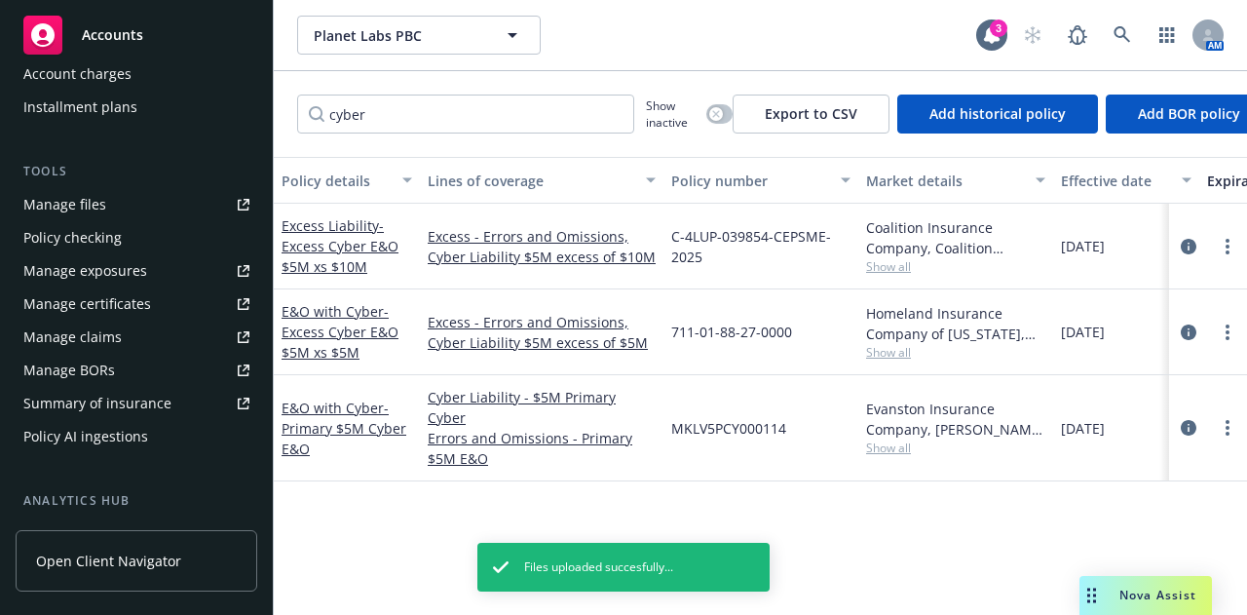
scroll to position [457, 0]
click at [167, 420] on div "Policy AI ingestions" at bounding box center [136, 435] width 226 height 31
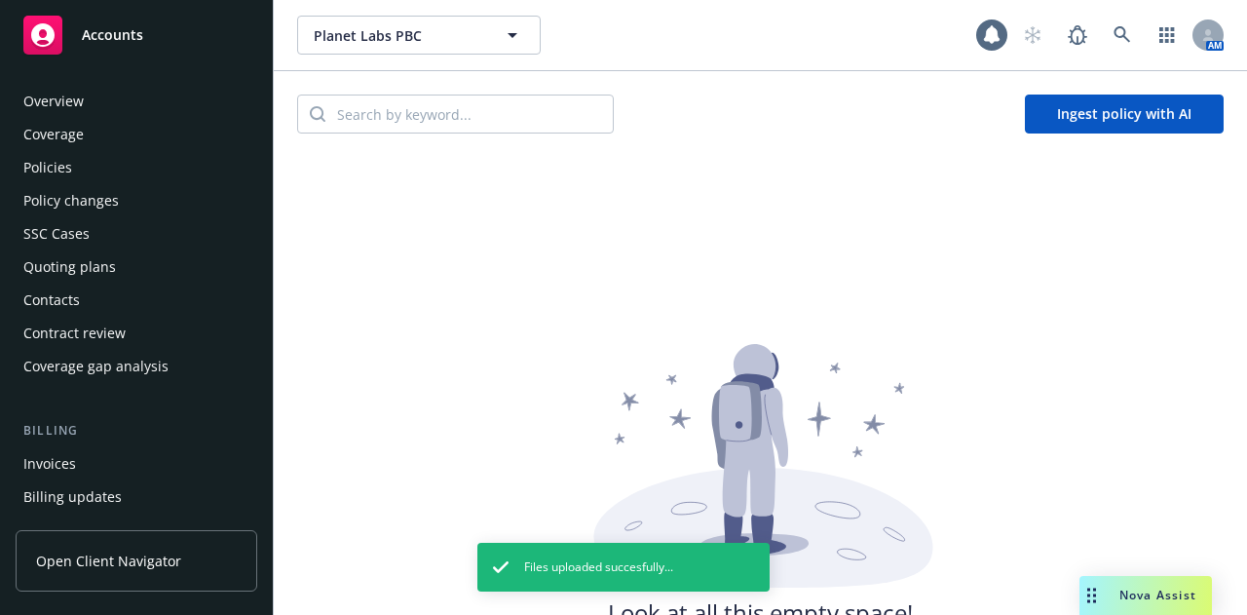
scroll to position [553, 0]
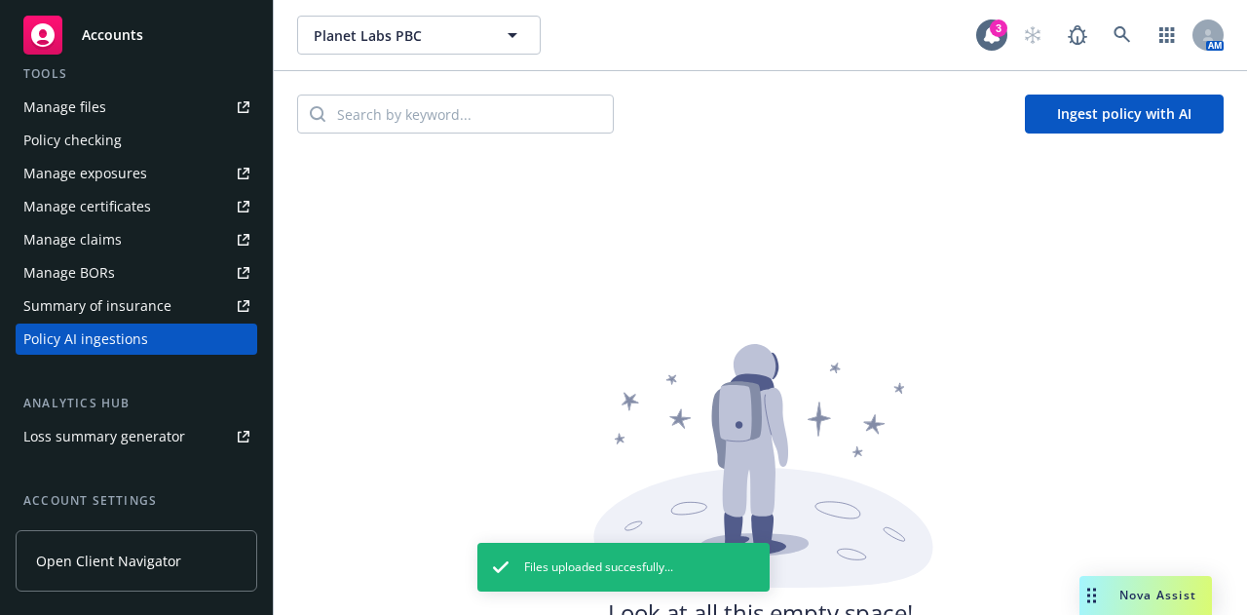
click at [1099, 116] on button "Ingest policy with AI" at bounding box center [1124, 113] width 199 height 39
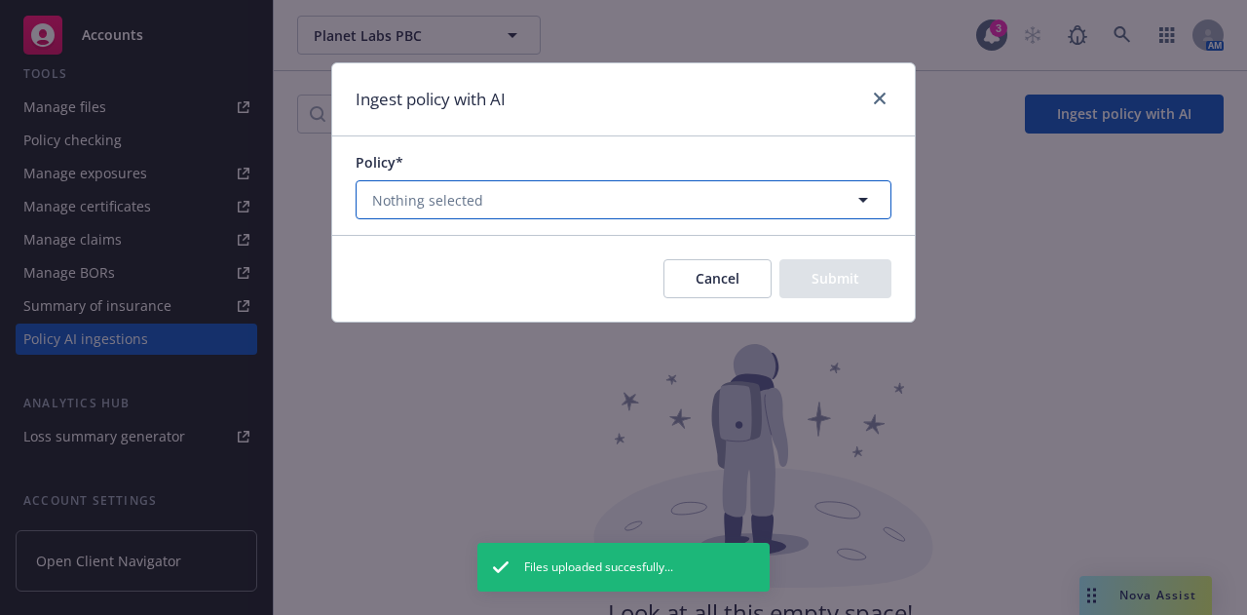
click at [643, 189] on button "Nothing selected" at bounding box center [624, 199] width 536 height 39
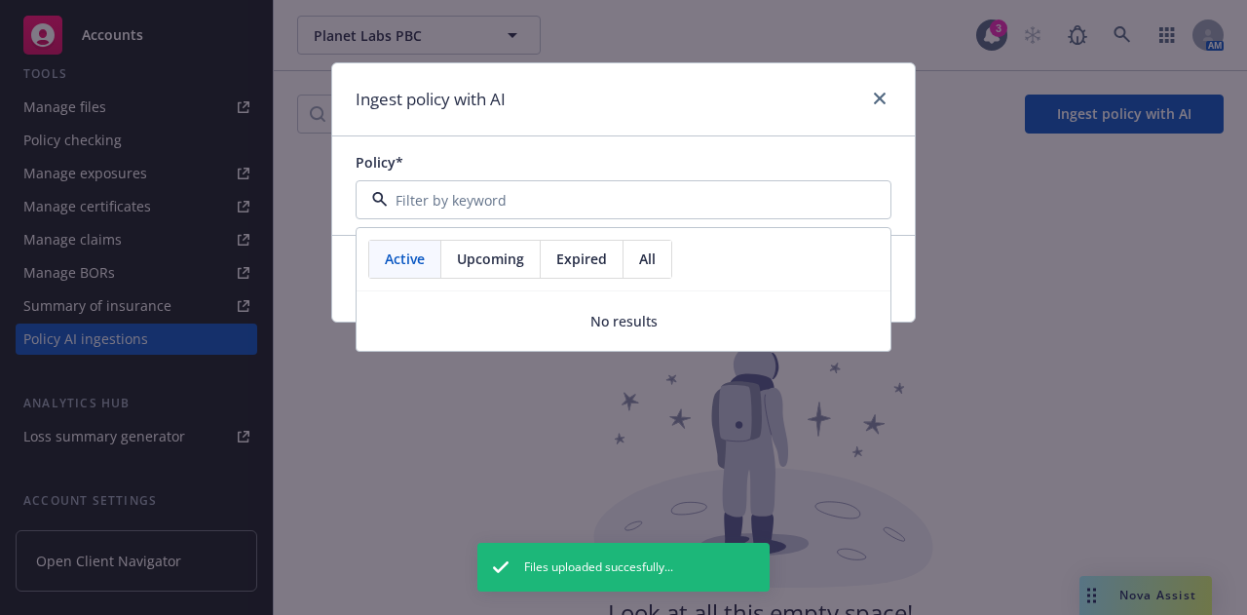
click at [483, 274] on div "Upcoming" at bounding box center [490, 259] width 99 height 37
click at [561, 260] on span "Expired" at bounding box center [581, 258] width 51 height 20
click at [664, 256] on div "All" at bounding box center [648, 259] width 48 height 37
click at [815, 127] on div "Ingest policy with AI" at bounding box center [623, 99] width 583 height 73
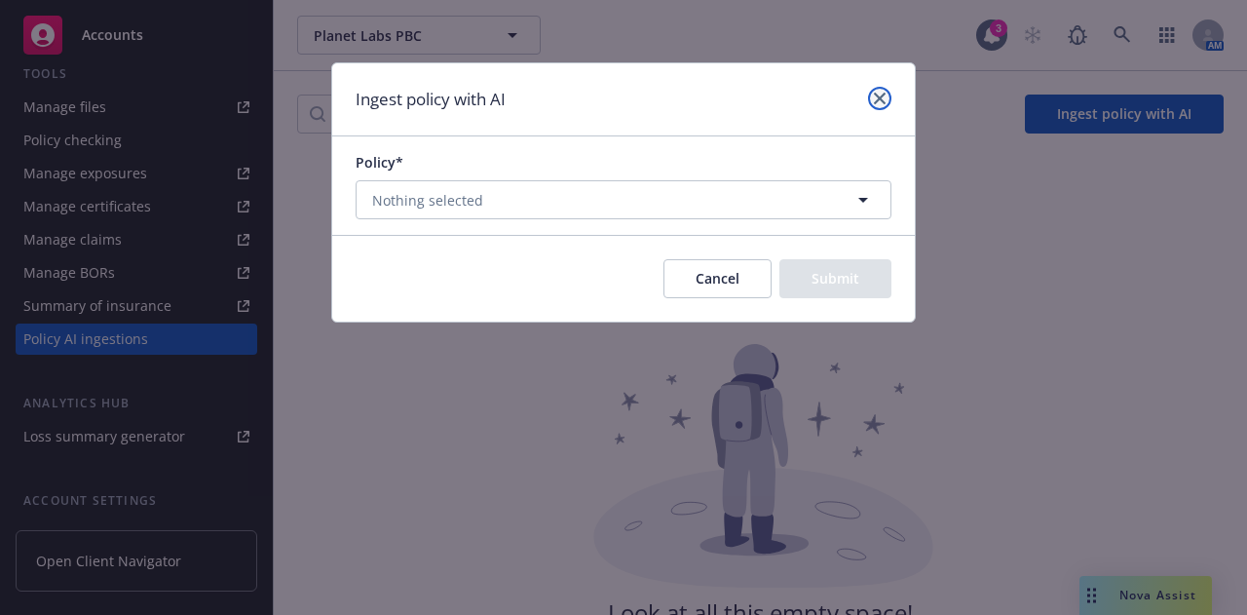
click at [881, 96] on icon "close" at bounding box center [880, 99] width 12 height 12
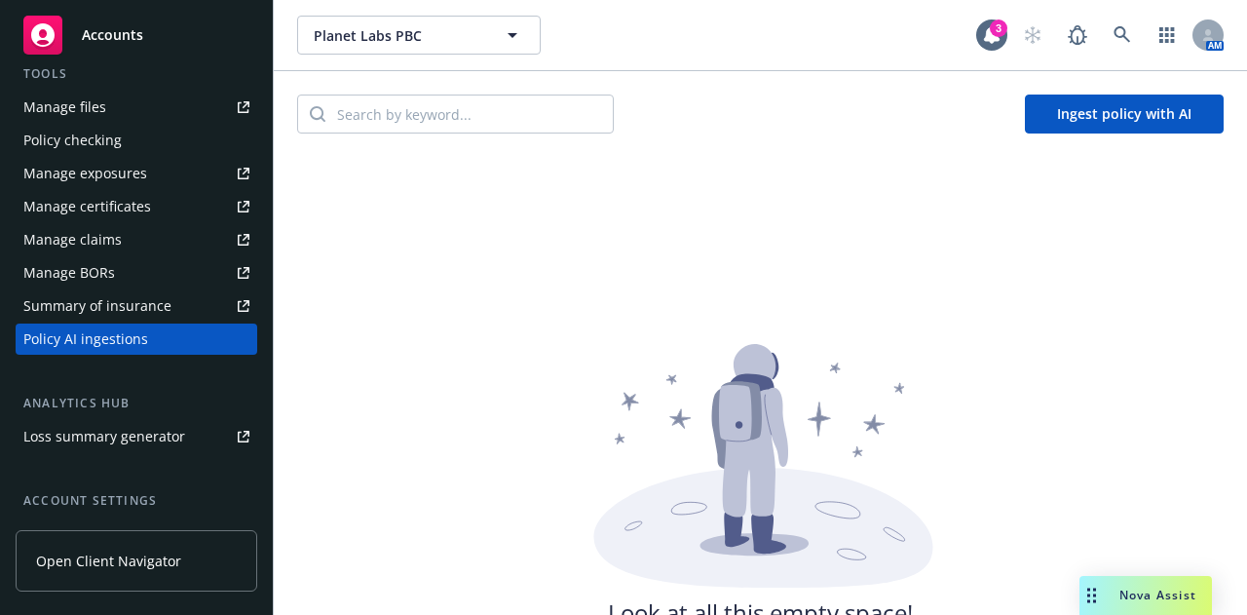
scroll to position [0, 0]
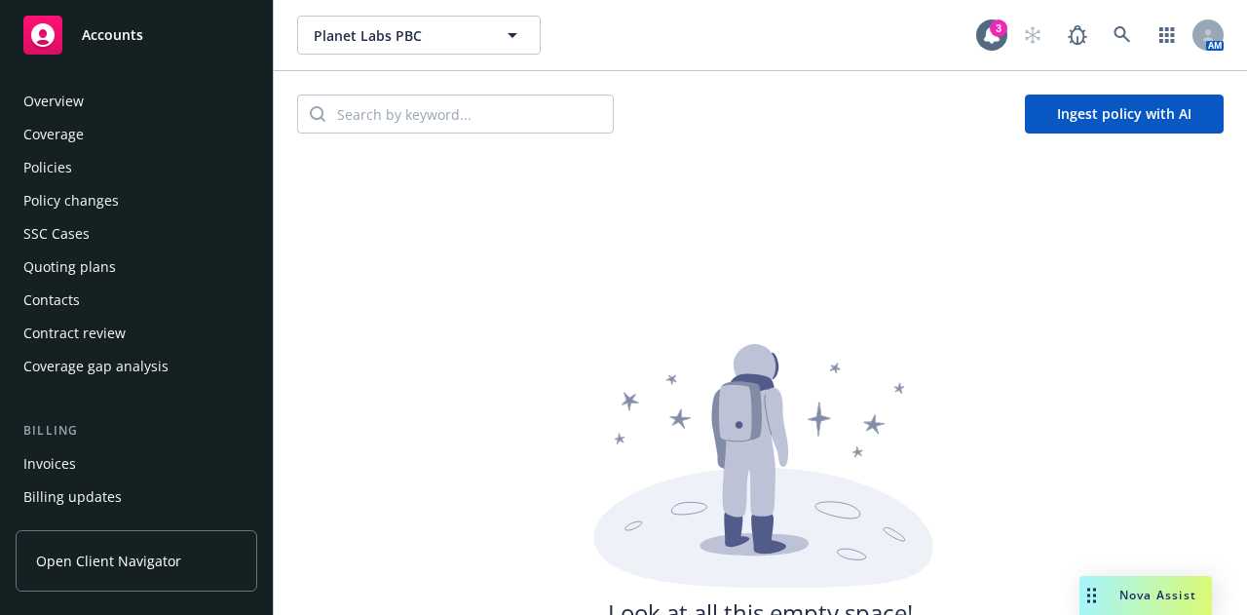
click at [97, 165] on div "Policies" at bounding box center [136, 167] width 226 height 31
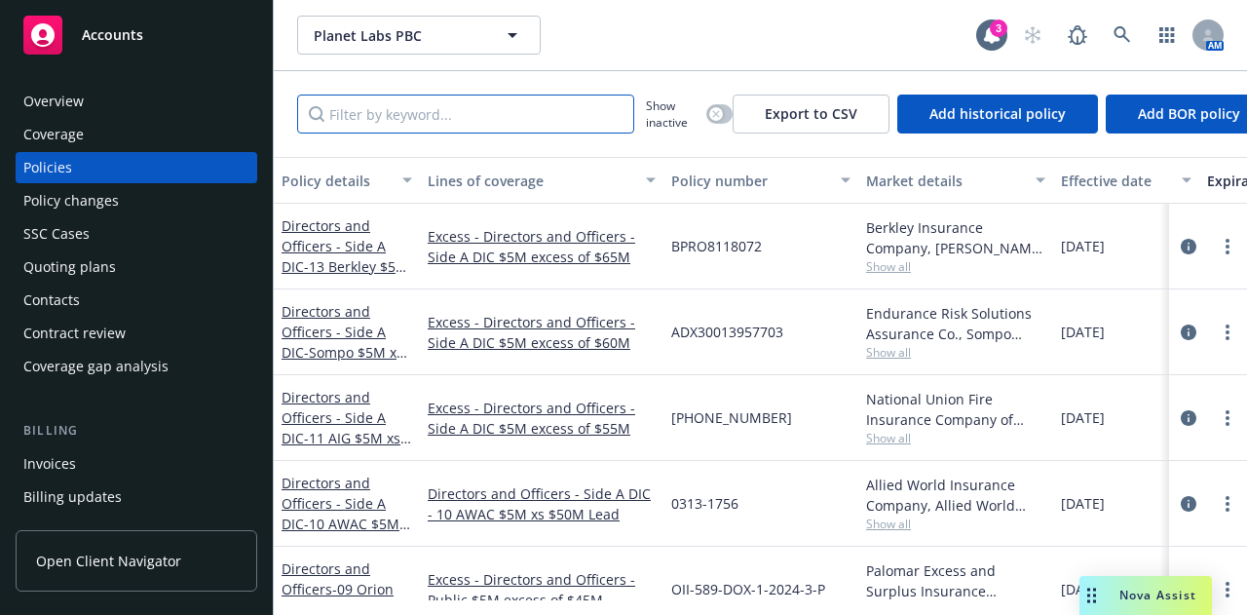
click at [543, 118] on input "Filter by keyword..." at bounding box center [465, 113] width 337 height 39
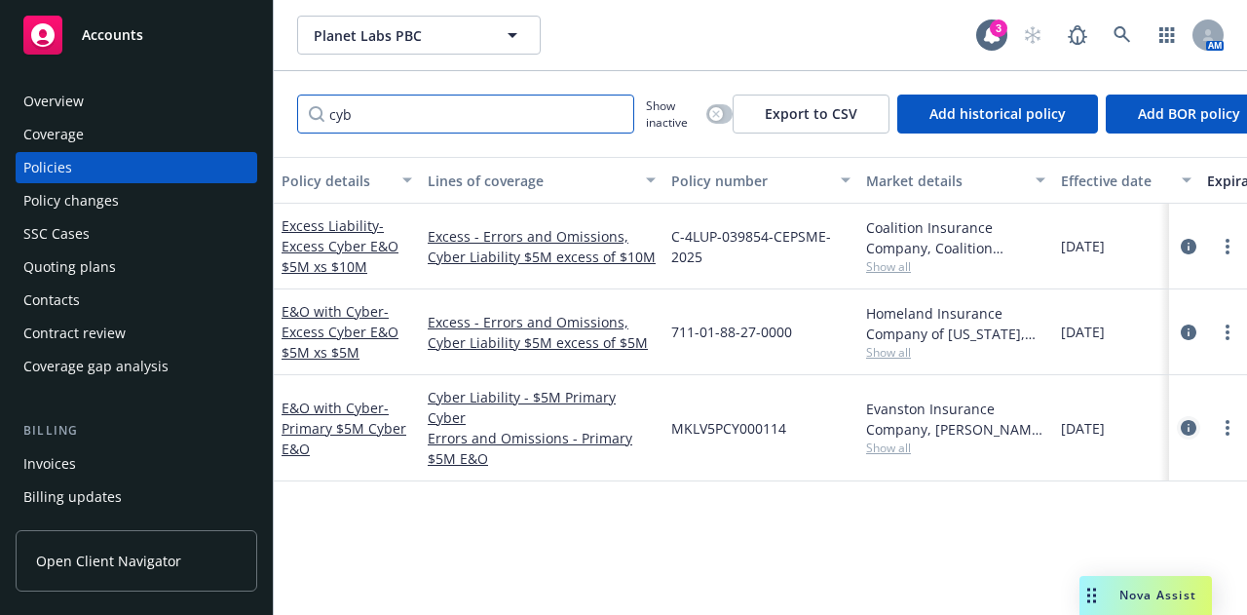
type input "cyb"
click at [1189, 420] on icon "circleInformation" at bounding box center [1189, 428] width 16 height 16
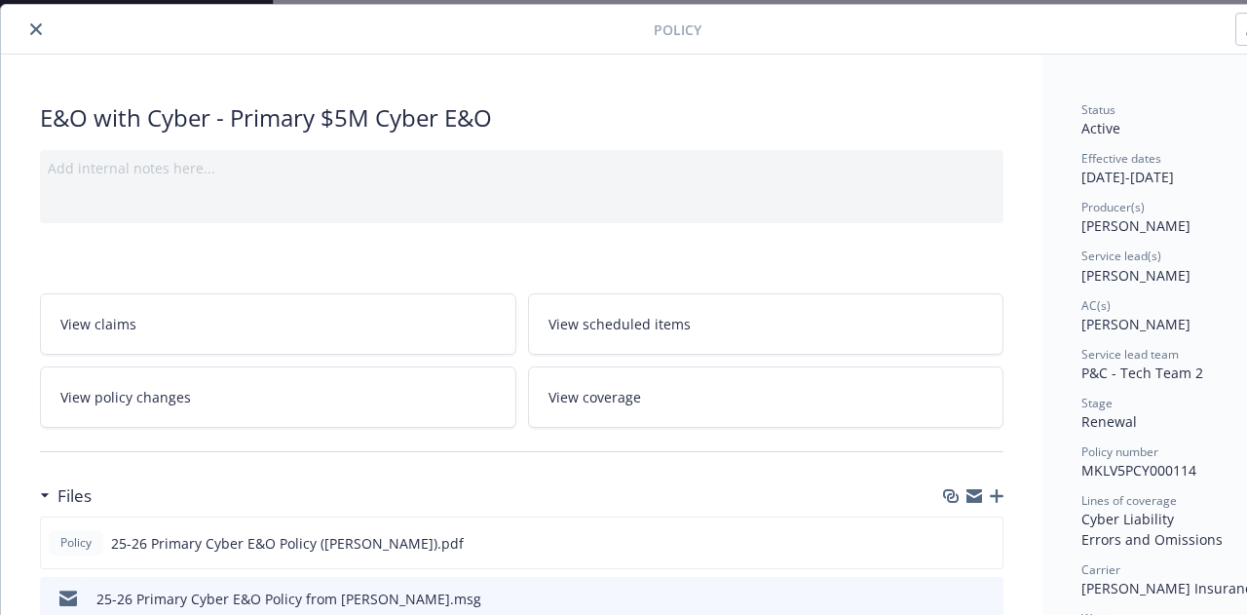
scroll to position [58, 107]
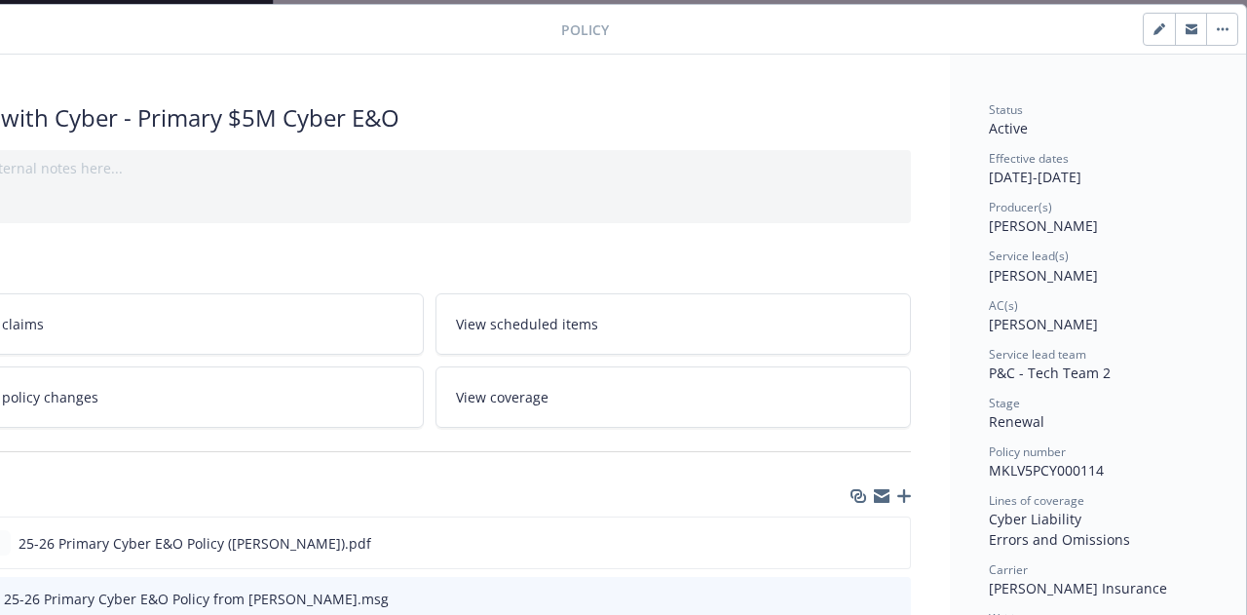
click at [1206, 38] on button "button" at bounding box center [1221, 29] width 31 height 31
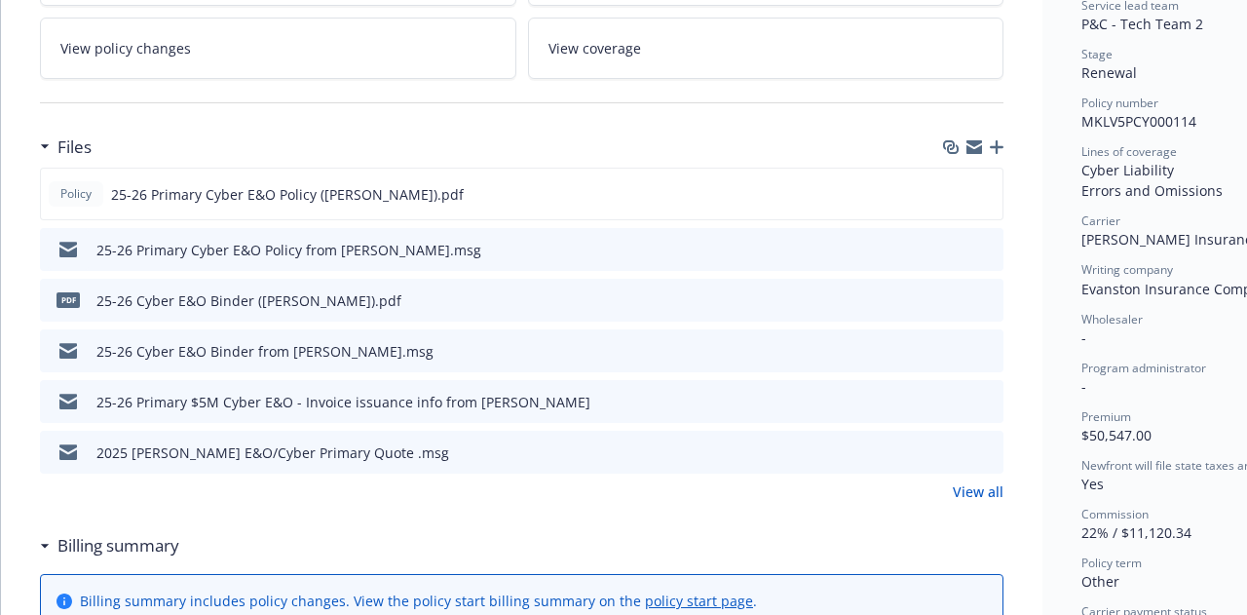
scroll to position [0, 0]
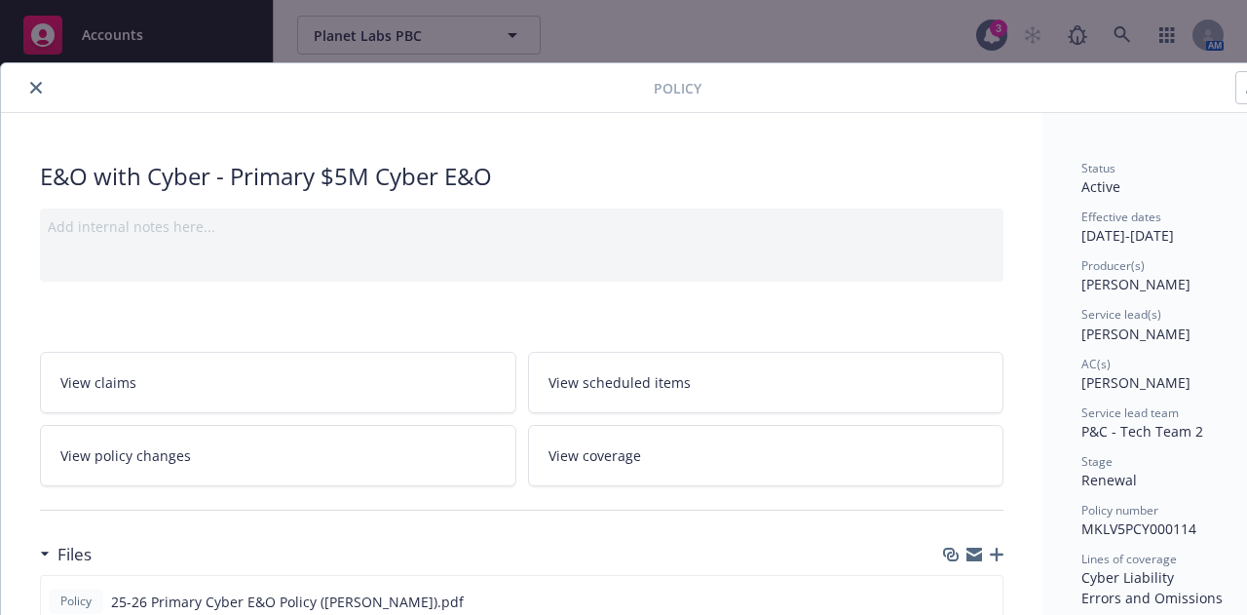
click at [37, 82] on icon "close" at bounding box center [36, 88] width 12 height 12
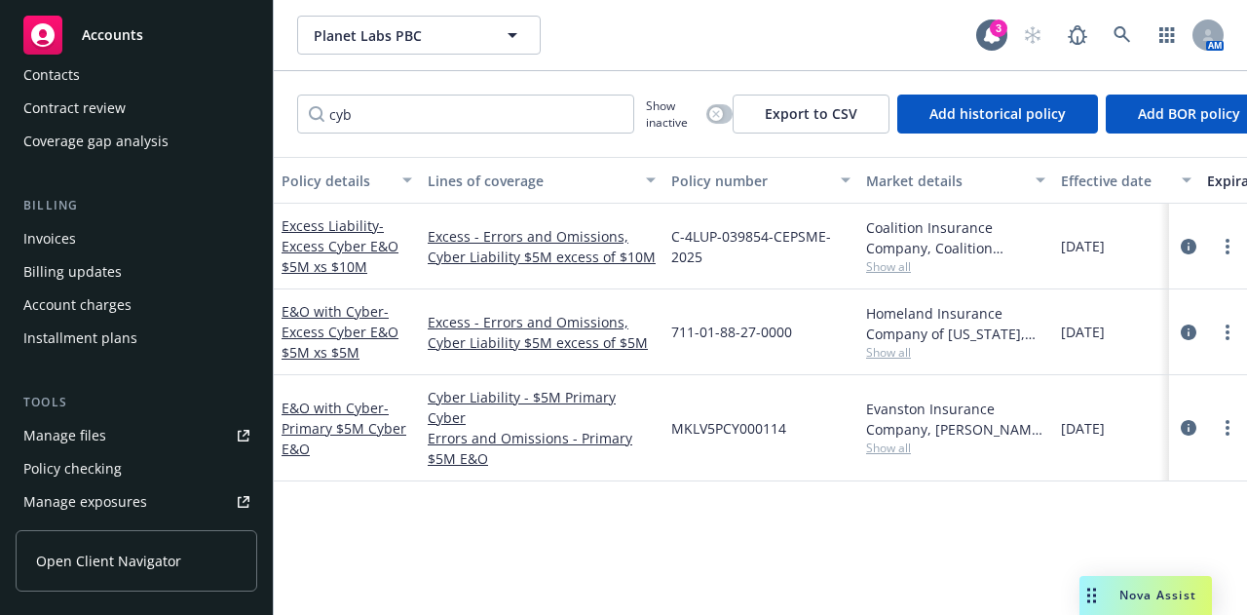
scroll to position [274, 0]
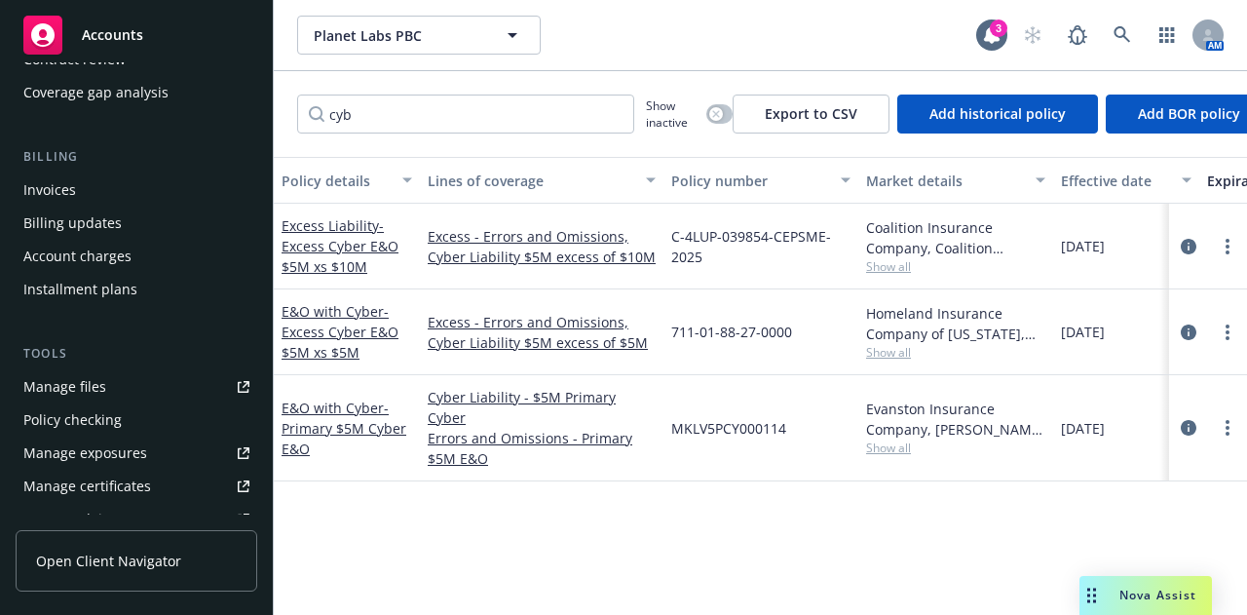
click at [127, 424] on div "Policy checking" at bounding box center [136, 419] width 226 height 31
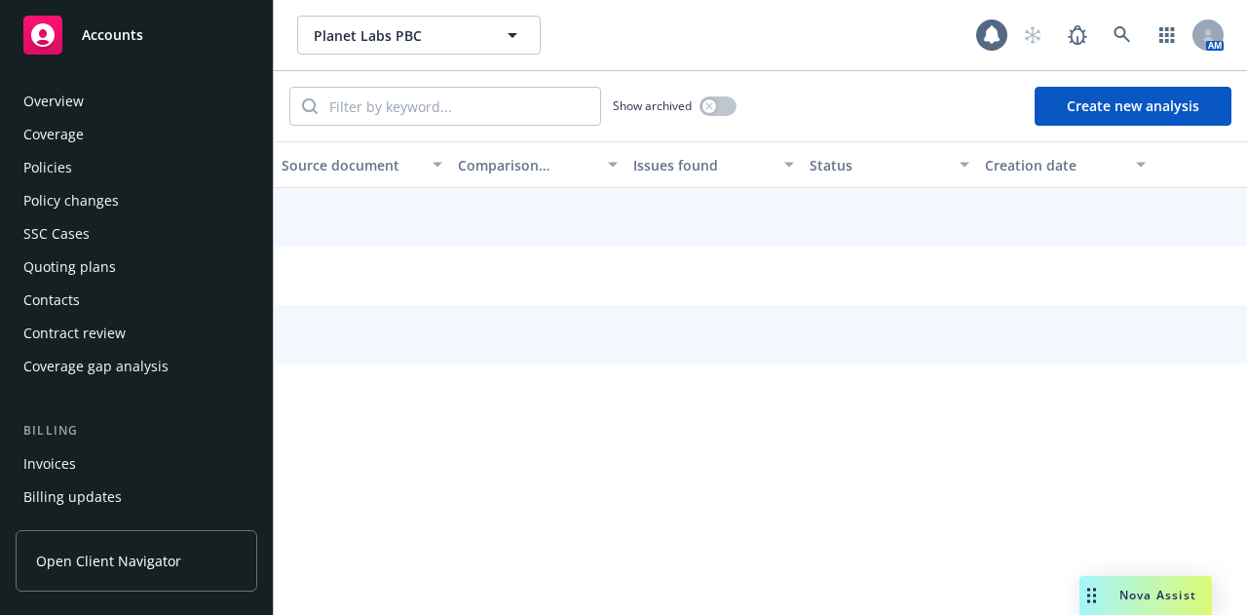
scroll to position [355, 0]
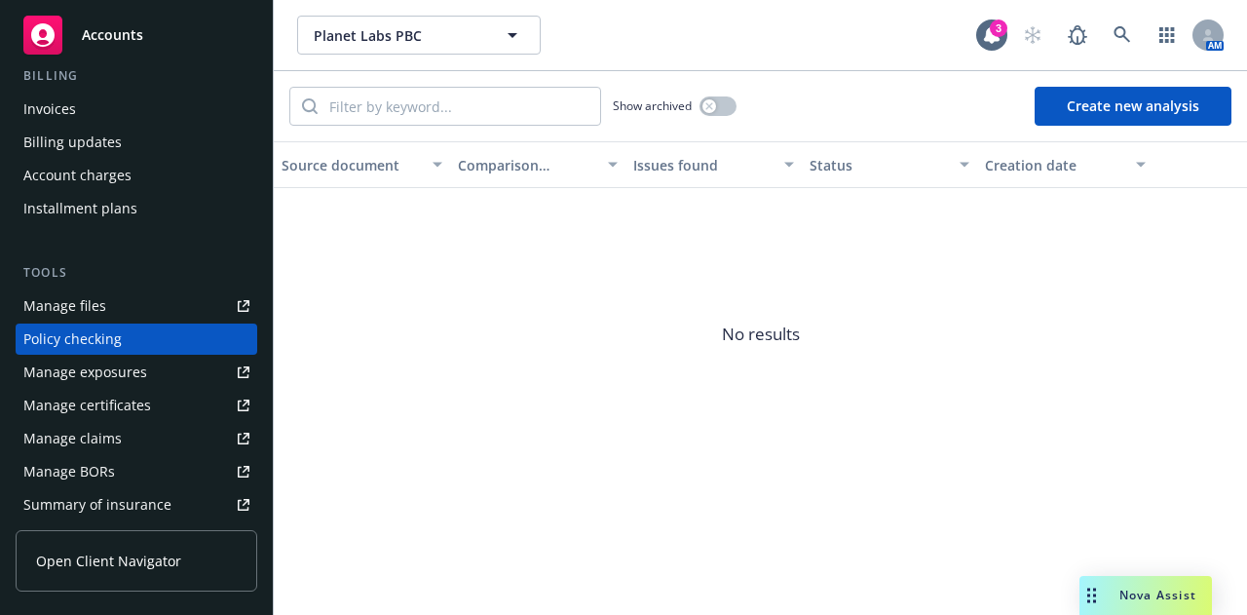
click at [1146, 97] on button "Create new analysis" at bounding box center [1133, 106] width 197 height 39
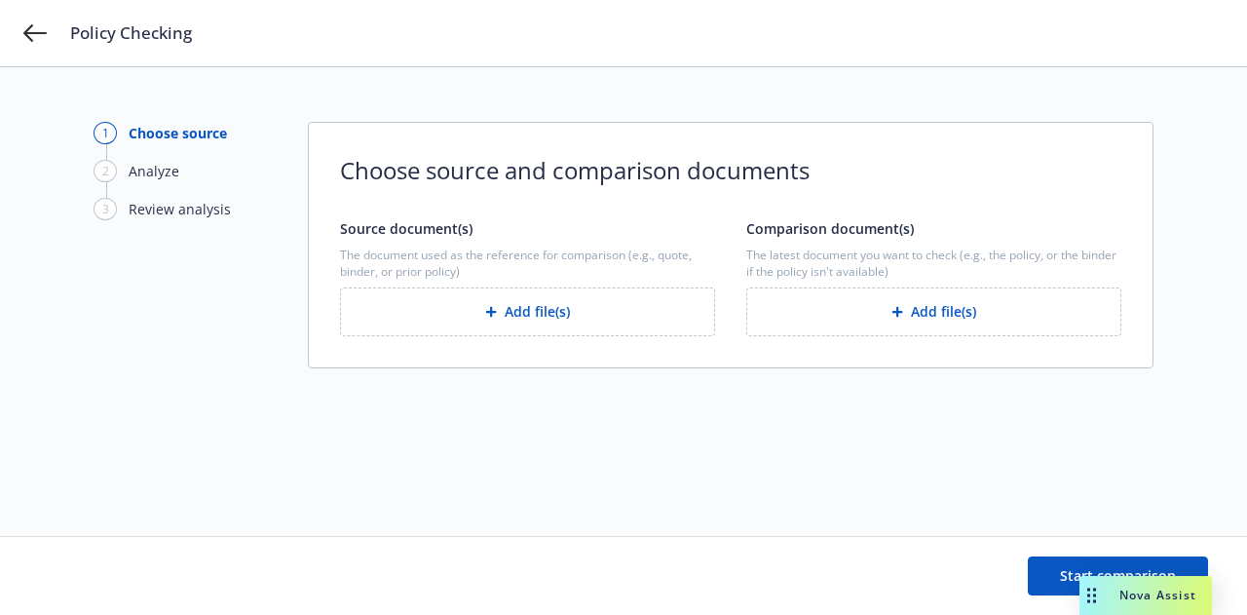
click at [559, 321] on button "Add file(s)" at bounding box center [527, 311] width 375 height 49
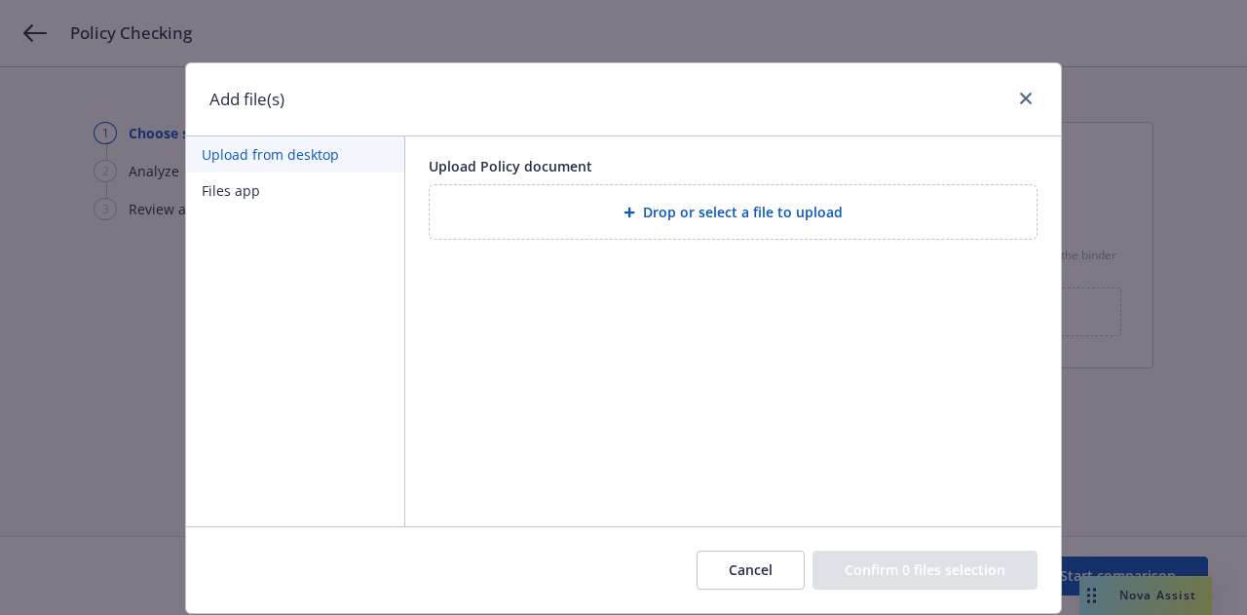
click at [269, 192] on button "Files app" at bounding box center [295, 190] width 218 height 36
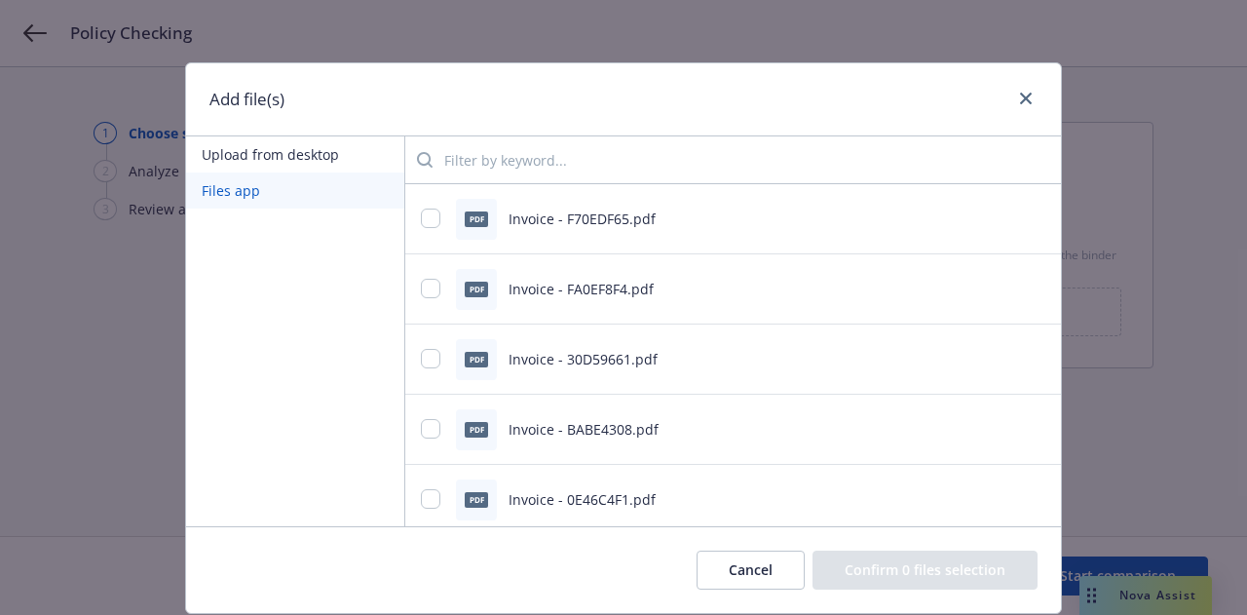
click at [509, 165] on input "search" at bounding box center [739, 159] width 613 height 39
type input "p"
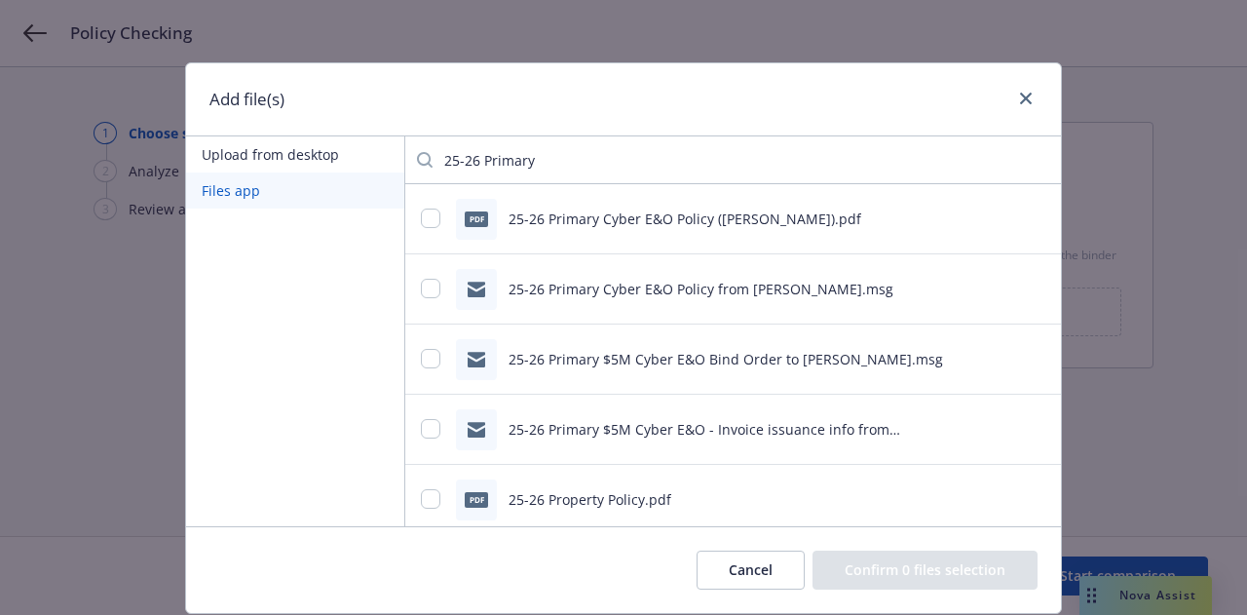
type input "25-26 Primary"
click at [421, 223] on input "checkbox" at bounding box center [430, 217] width 19 height 19
checkbox input "true"
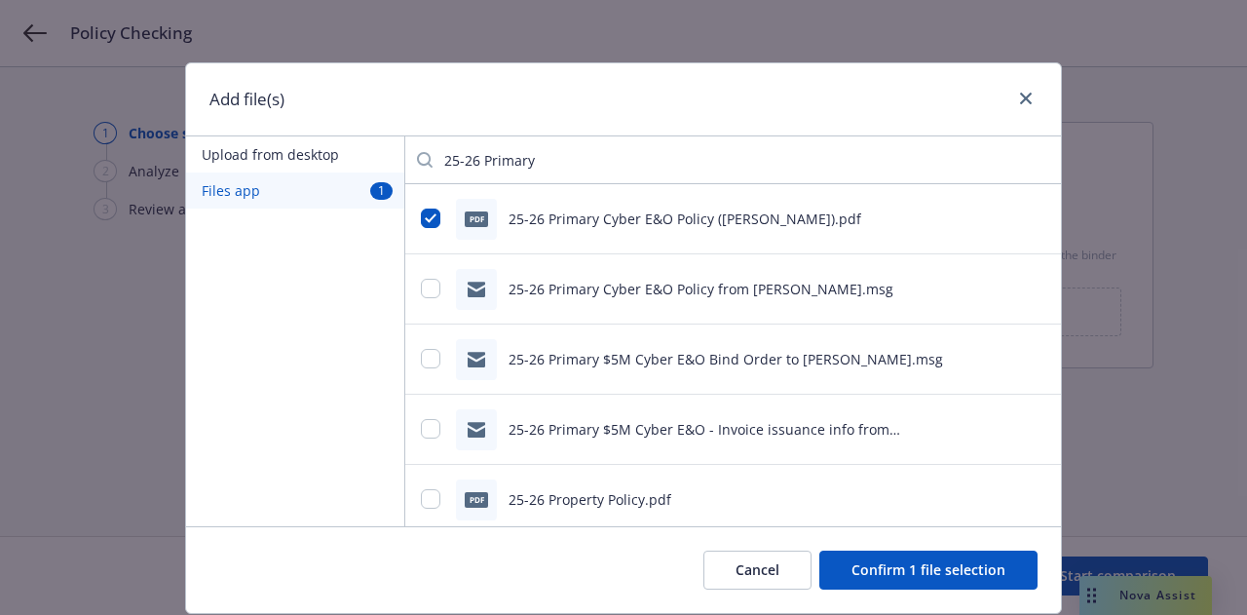
click at [994, 563] on button "Confirm 1 file selection" at bounding box center [928, 569] width 218 height 39
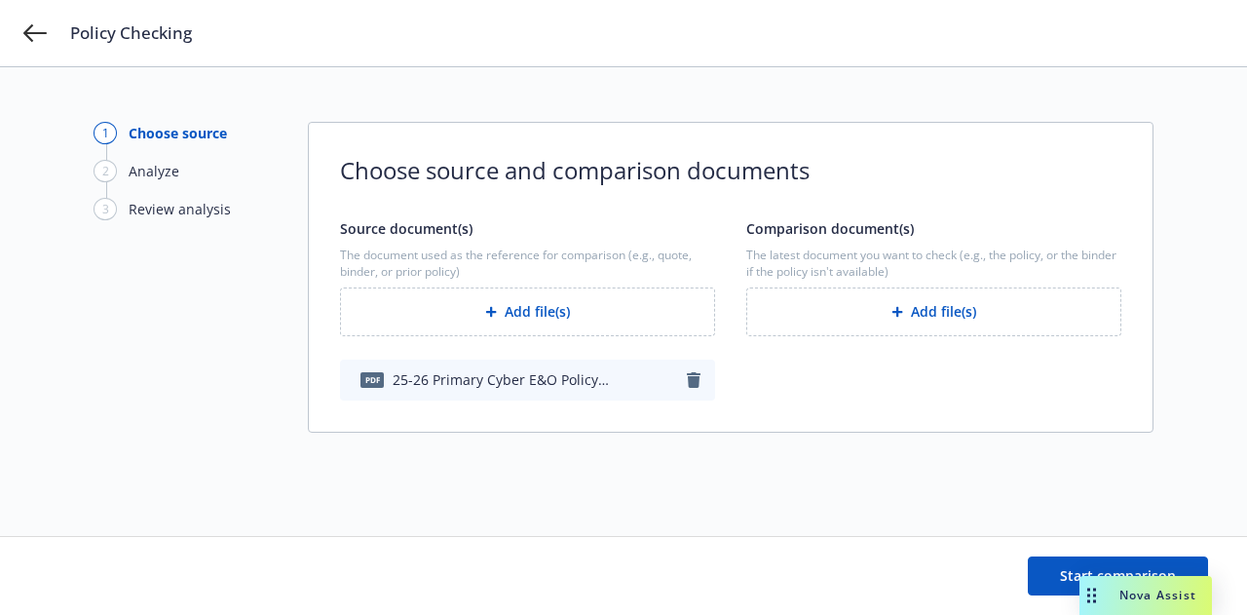
click at [985, 308] on button "Add file(s)" at bounding box center [933, 311] width 375 height 49
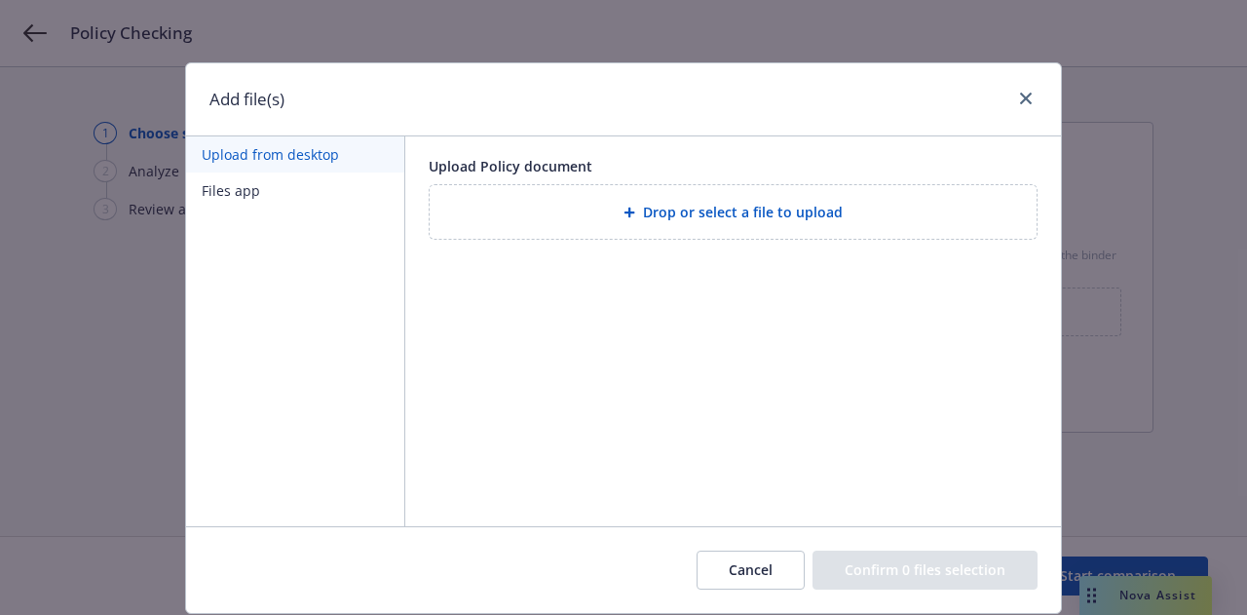
click at [699, 211] on span "Drop or select a file to upload" at bounding box center [743, 212] width 200 height 20
click at [344, 186] on button "Files app" at bounding box center [295, 190] width 218 height 36
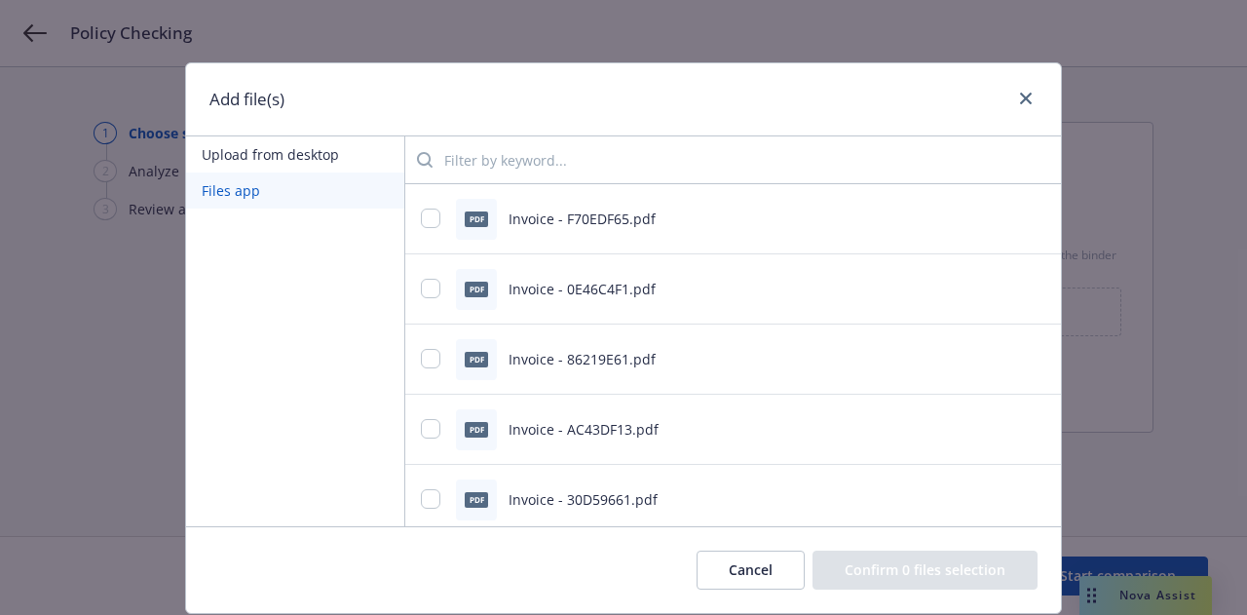
click at [502, 169] on input "search" at bounding box center [739, 159] width 613 height 39
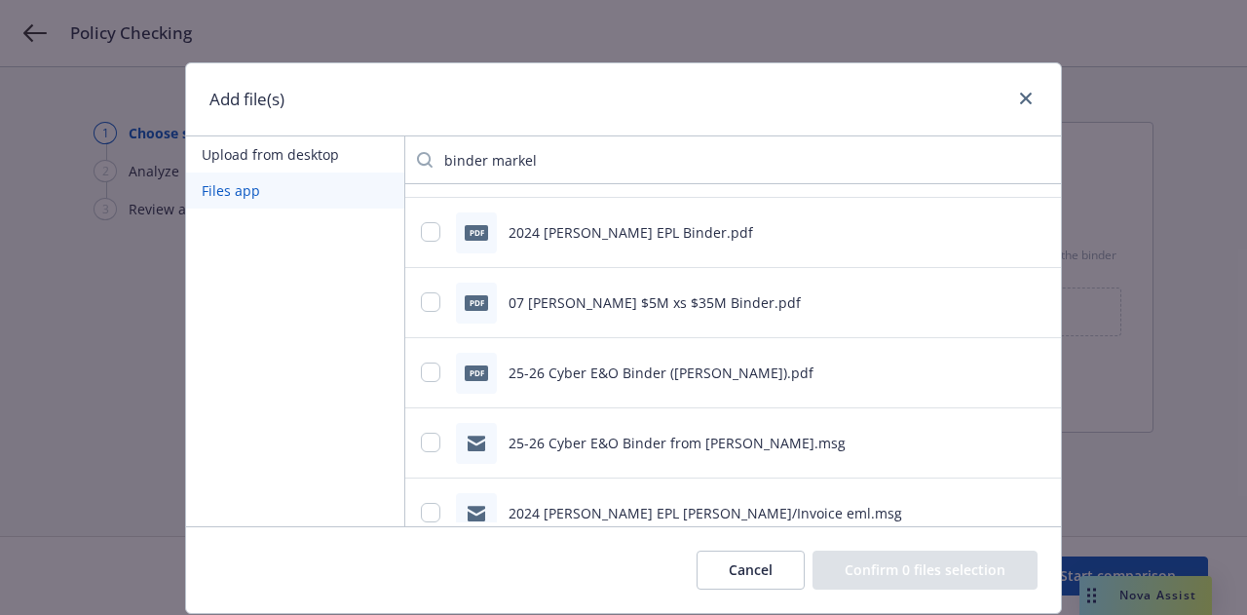
scroll to position [63, 0]
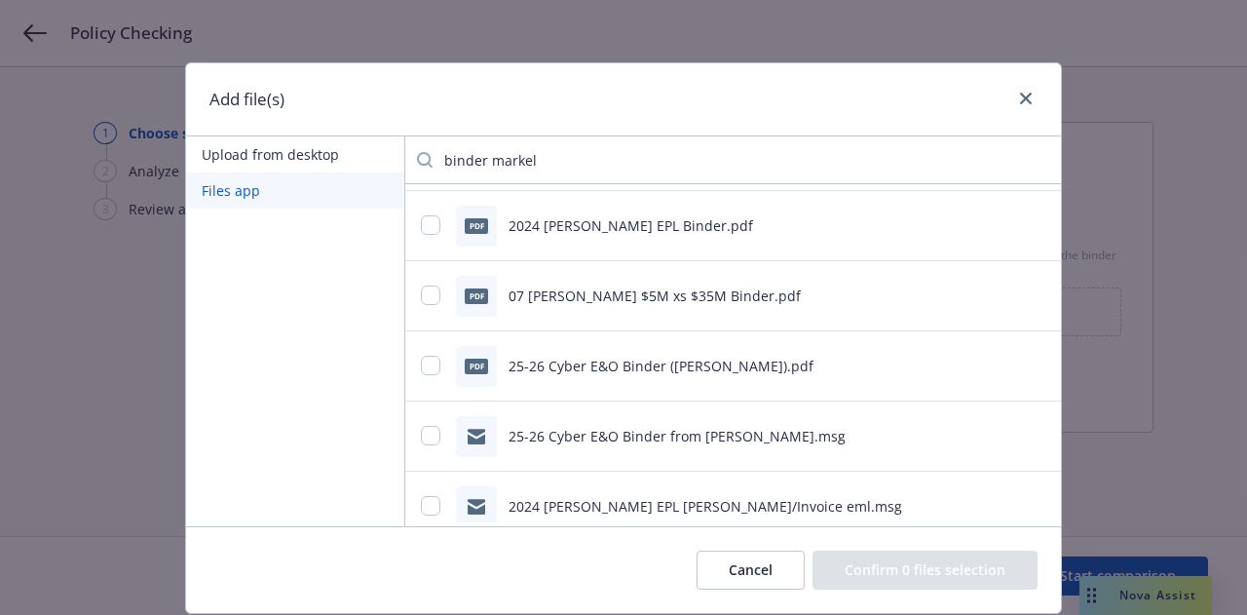
type input "binder markel"
click at [421, 369] on input "checkbox" at bounding box center [430, 365] width 19 height 19
checkbox input "true"
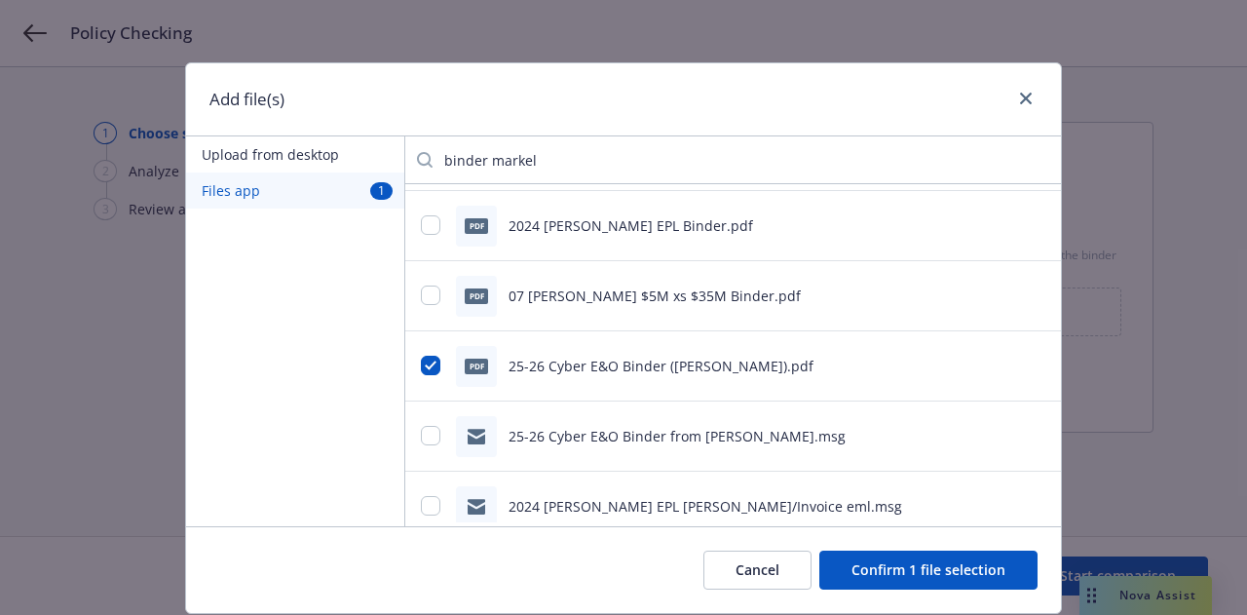
click at [918, 573] on button "Confirm 1 file selection" at bounding box center [928, 569] width 218 height 39
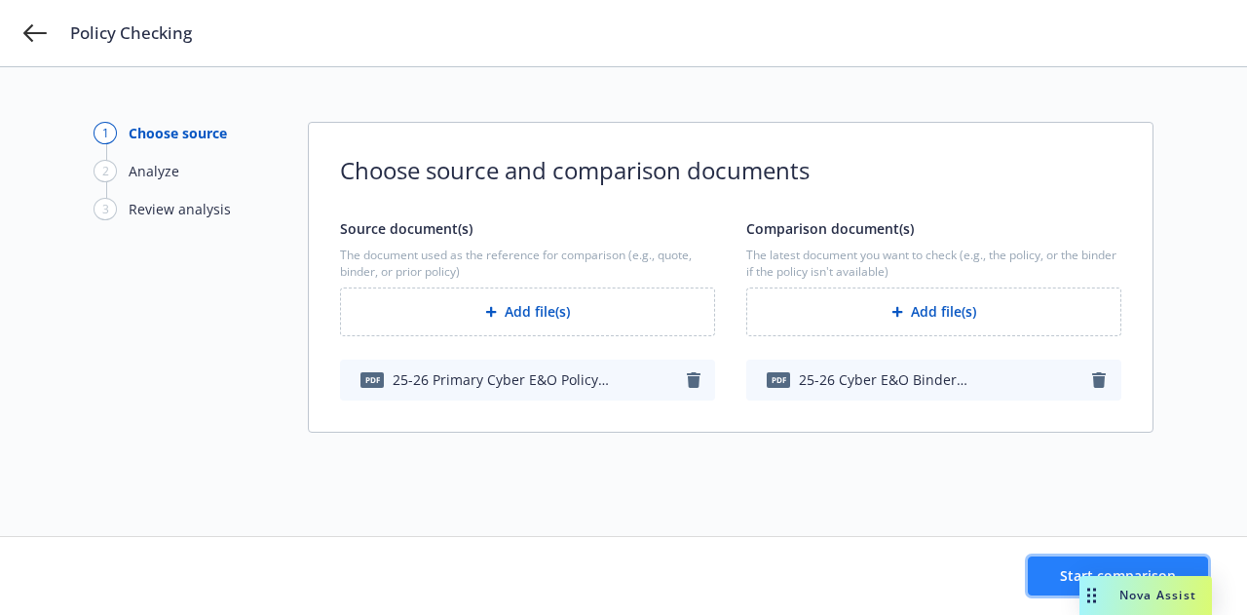
click at [1064, 579] on span "Start comparison" at bounding box center [1118, 575] width 116 height 19
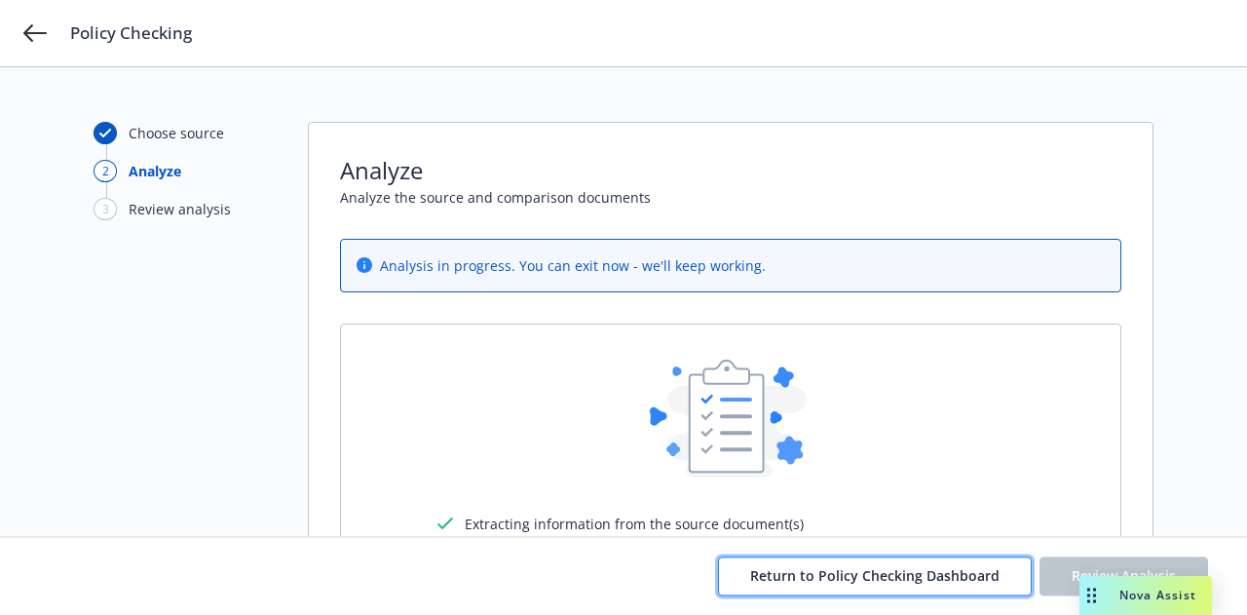
click at [880, 564] on button "Return to Policy Checking Dashboard" at bounding box center [875, 575] width 314 height 39
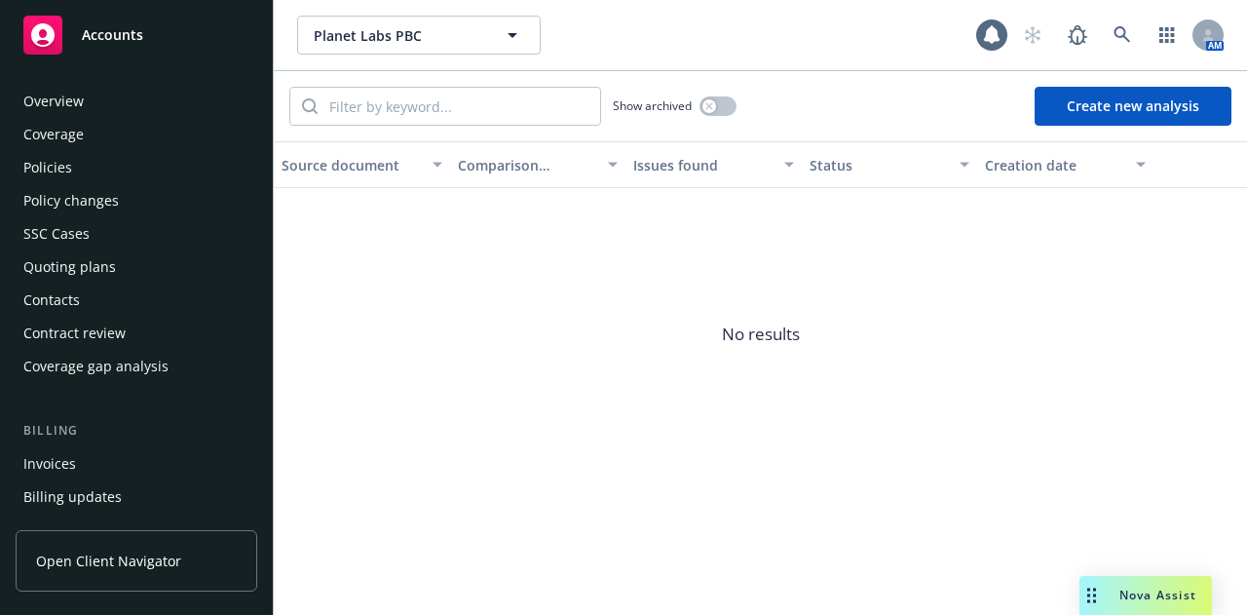
scroll to position [355, 0]
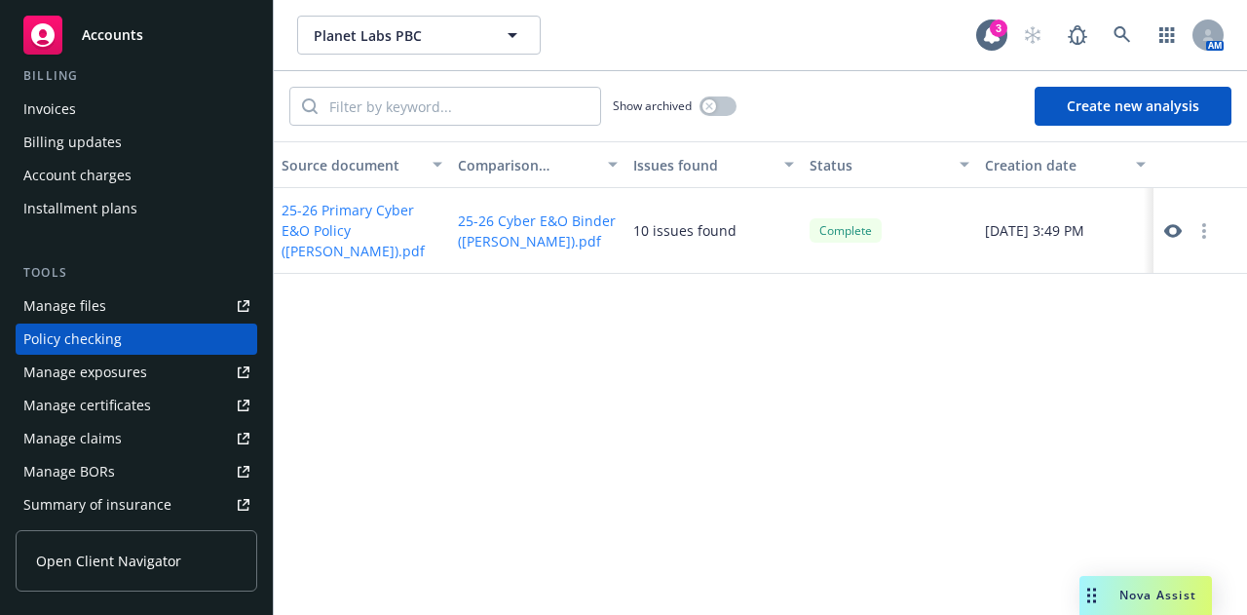
click at [1167, 233] on icon at bounding box center [1173, 231] width 18 height 18
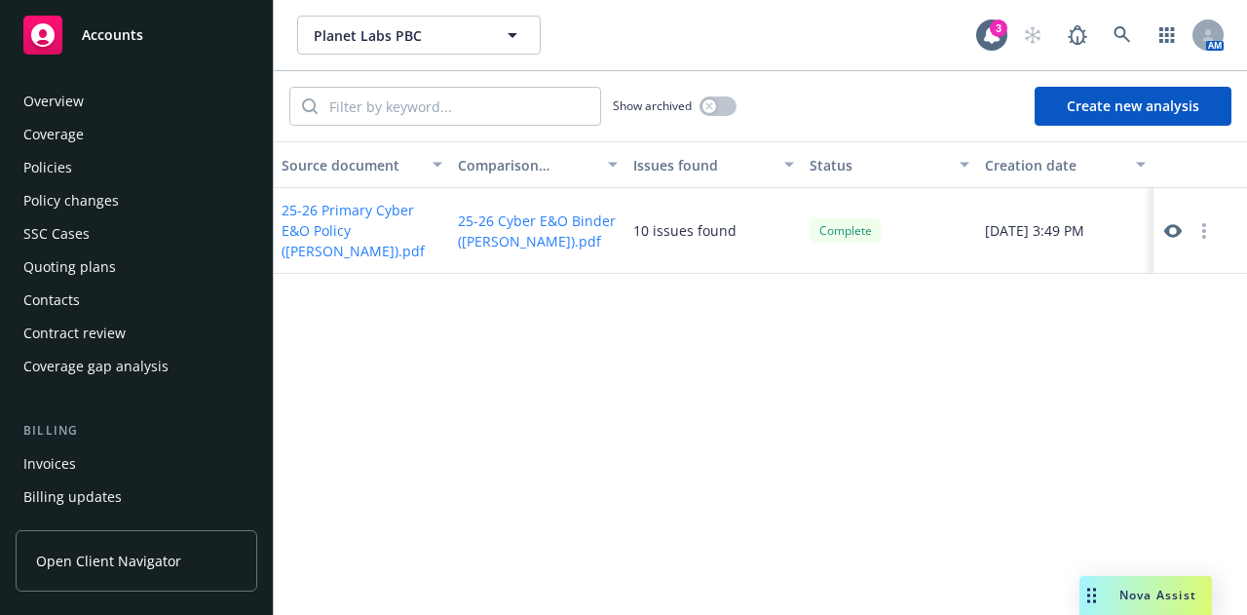
click at [176, 175] on div "Policies" at bounding box center [136, 167] width 226 height 31
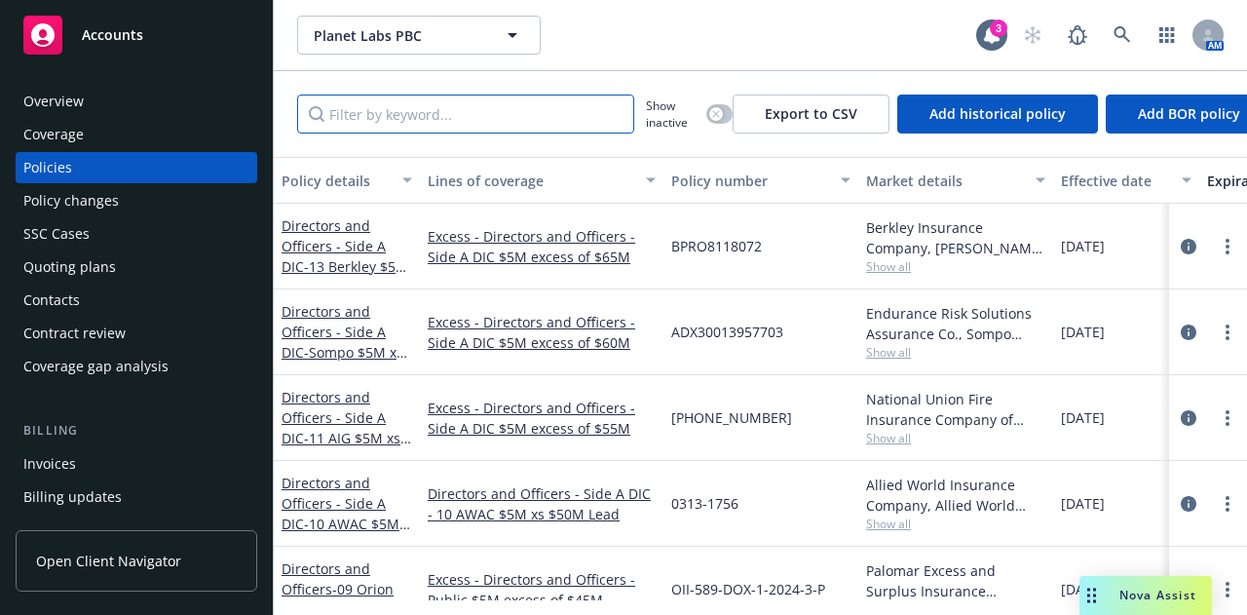
click at [390, 120] on input "Filter by keyword..." at bounding box center [465, 113] width 337 height 39
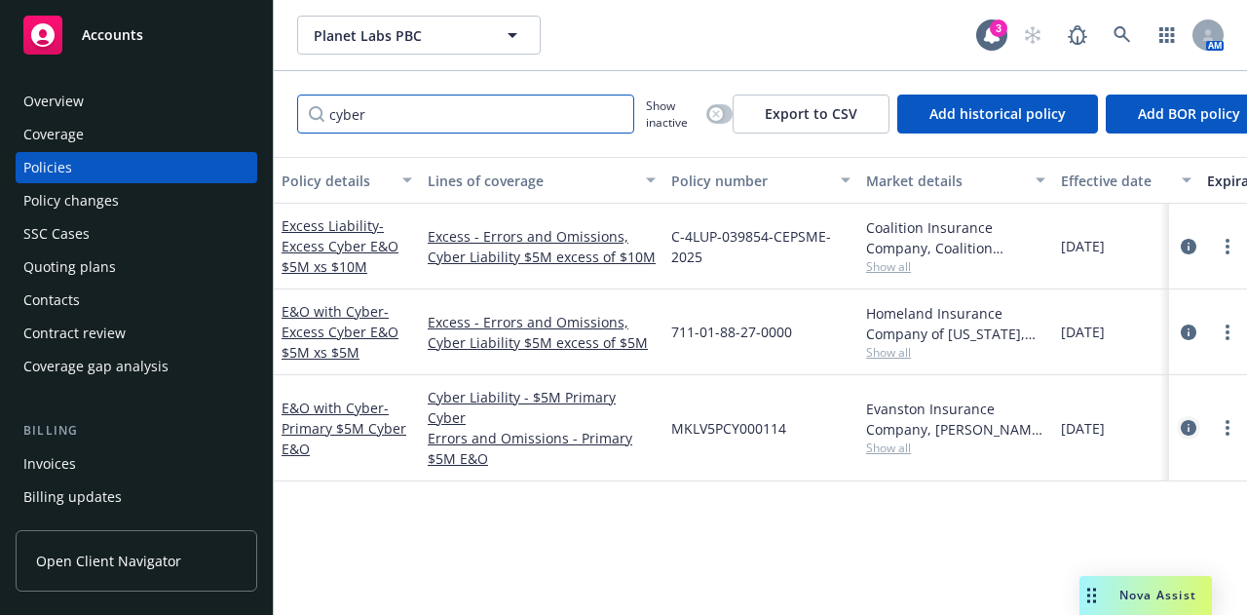
type input "cyber"
click at [1181, 420] on icon "circleInformation" at bounding box center [1189, 428] width 16 height 16
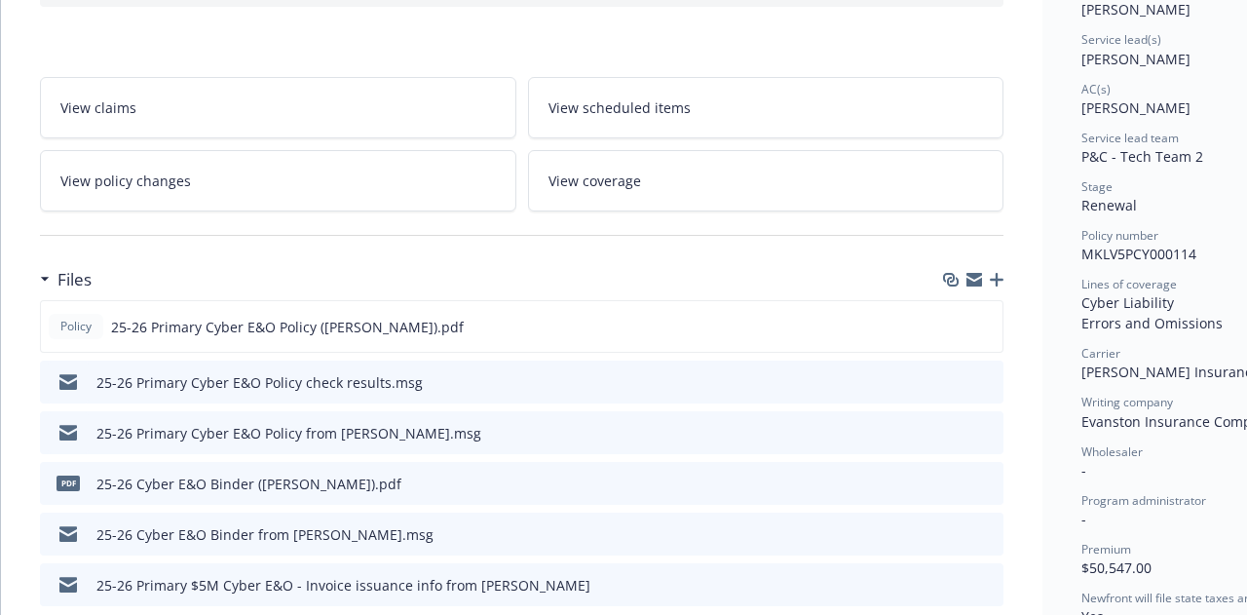
scroll to position [276, 0]
click at [986, 321] on icon "preview file" at bounding box center [984, 325] width 18 height 14
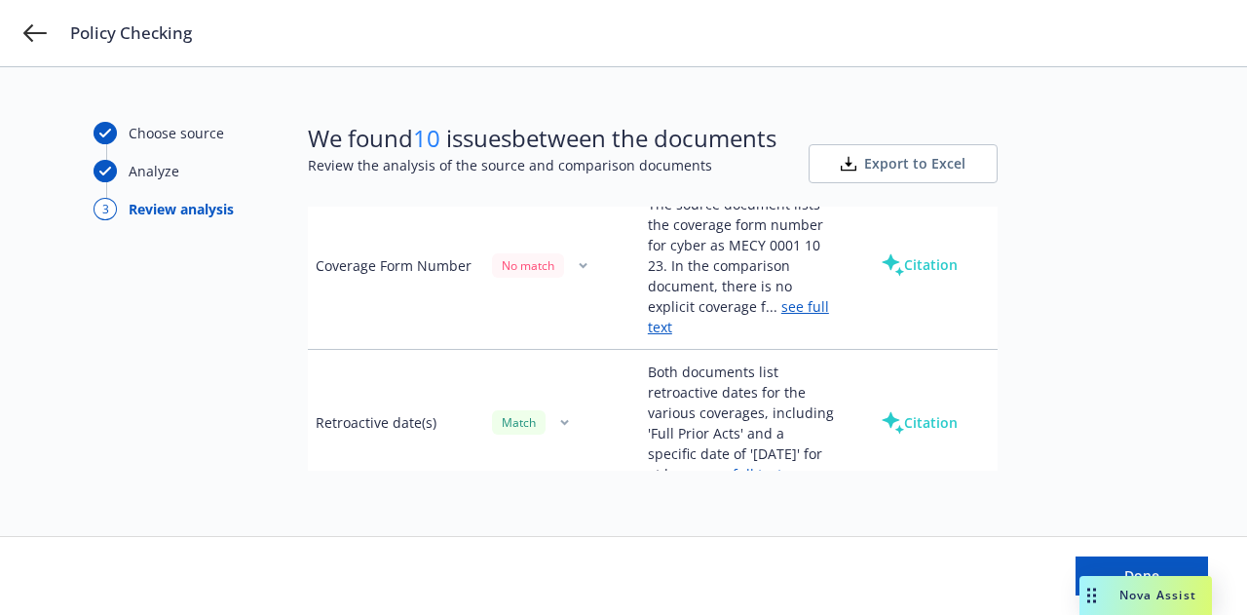
scroll to position [7698, 0]
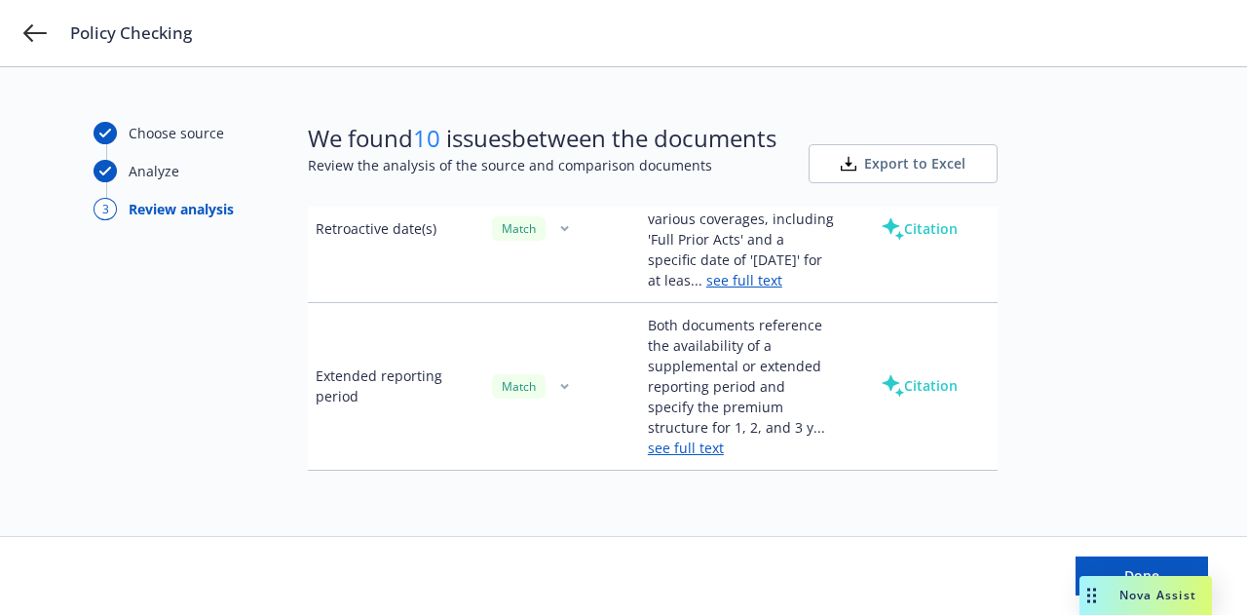
click at [867, 157] on button "Export to Excel" at bounding box center [903, 163] width 189 height 39
click at [1106, 562] on button "Done" at bounding box center [1142, 575] width 132 height 39
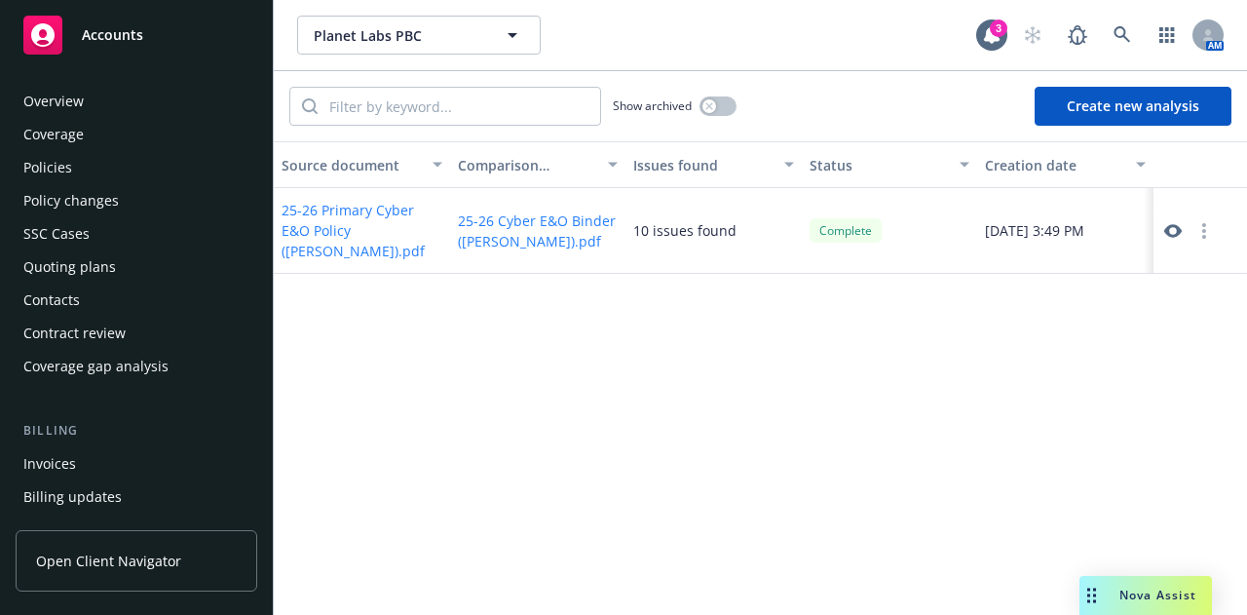
click at [144, 155] on div "Policies" at bounding box center [136, 167] width 226 height 31
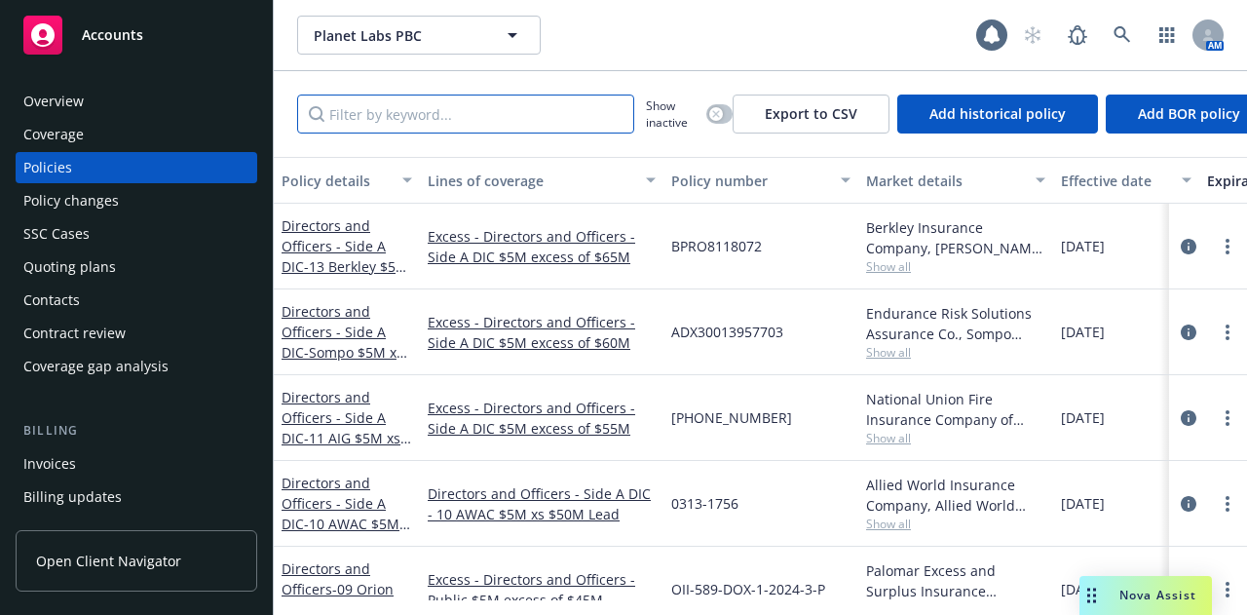
click at [426, 114] on input "Filter by keyword..." at bounding box center [465, 113] width 337 height 39
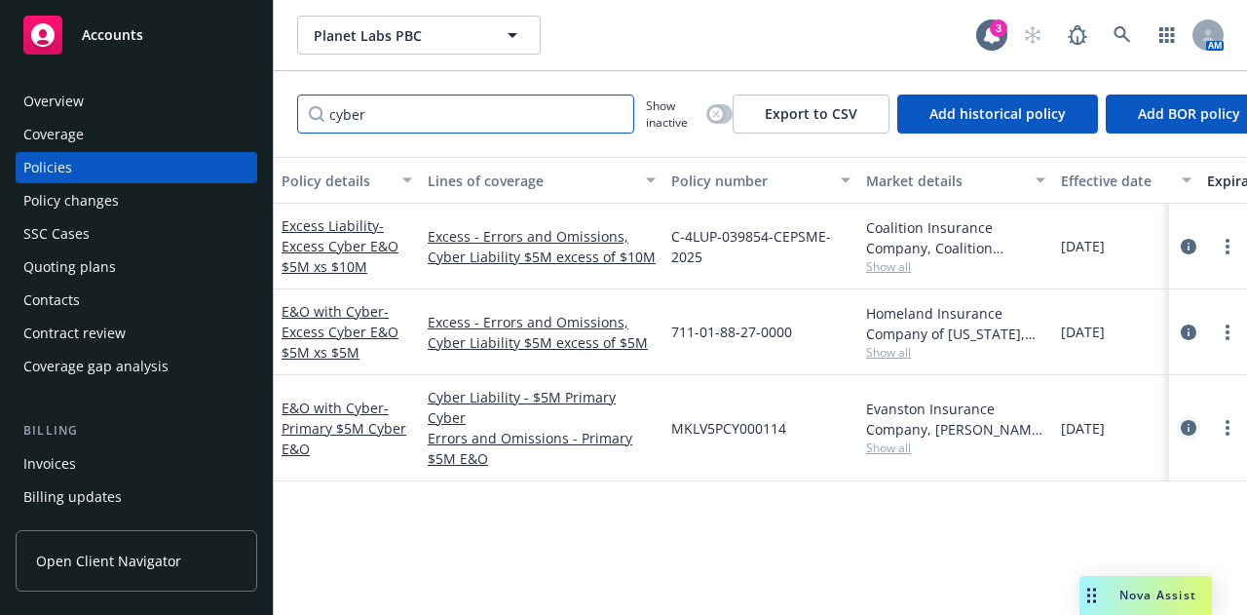
type input "cyber"
click at [1189, 420] on icon "circleInformation" at bounding box center [1189, 428] width 16 height 16
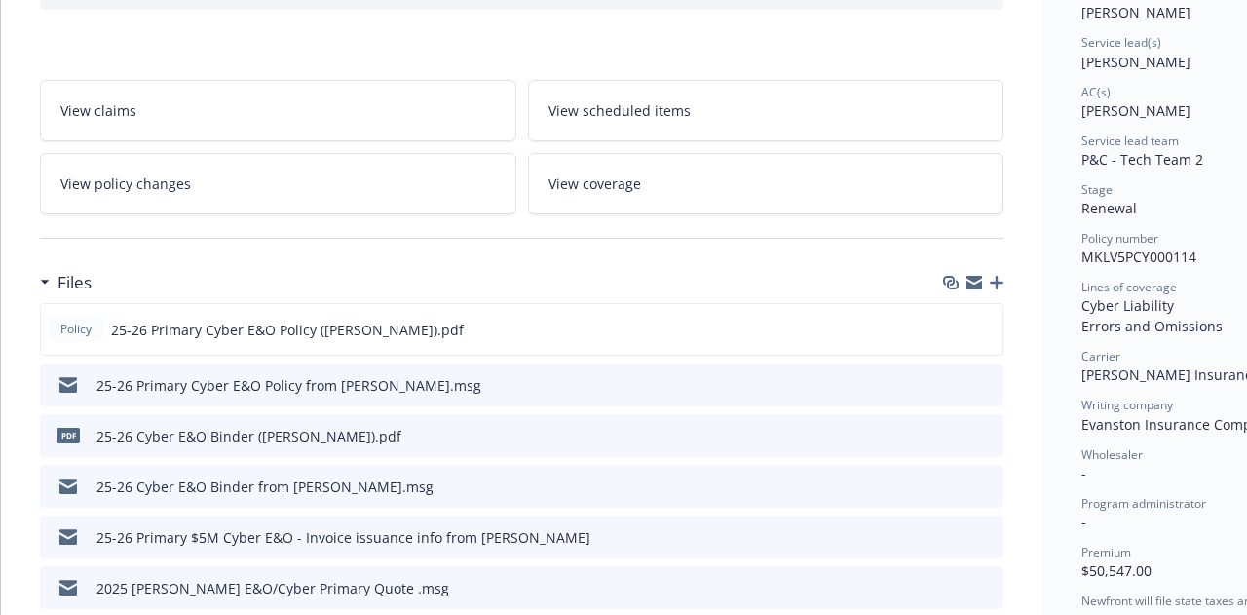
scroll to position [273, 0]
click at [984, 435] on icon "preview file" at bounding box center [985, 434] width 18 height 14
click at [988, 322] on icon "preview file" at bounding box center [984, 328] width 18 height 14
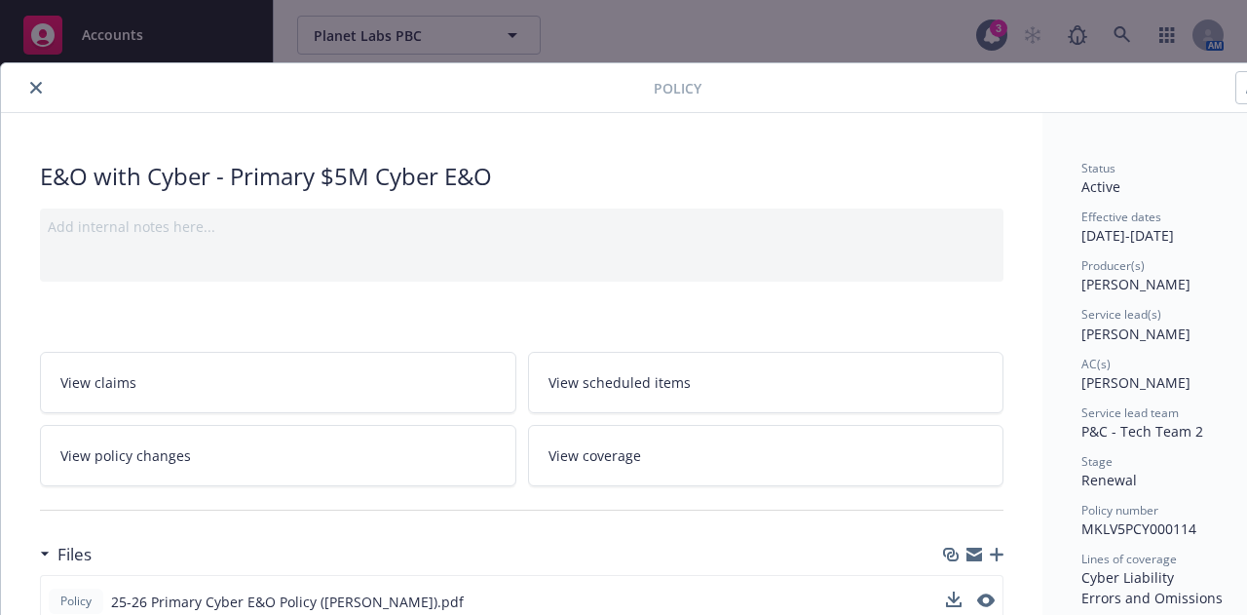
click at [35, 86] on icon "close" at bounding box center [36, 88] width 12 height 12
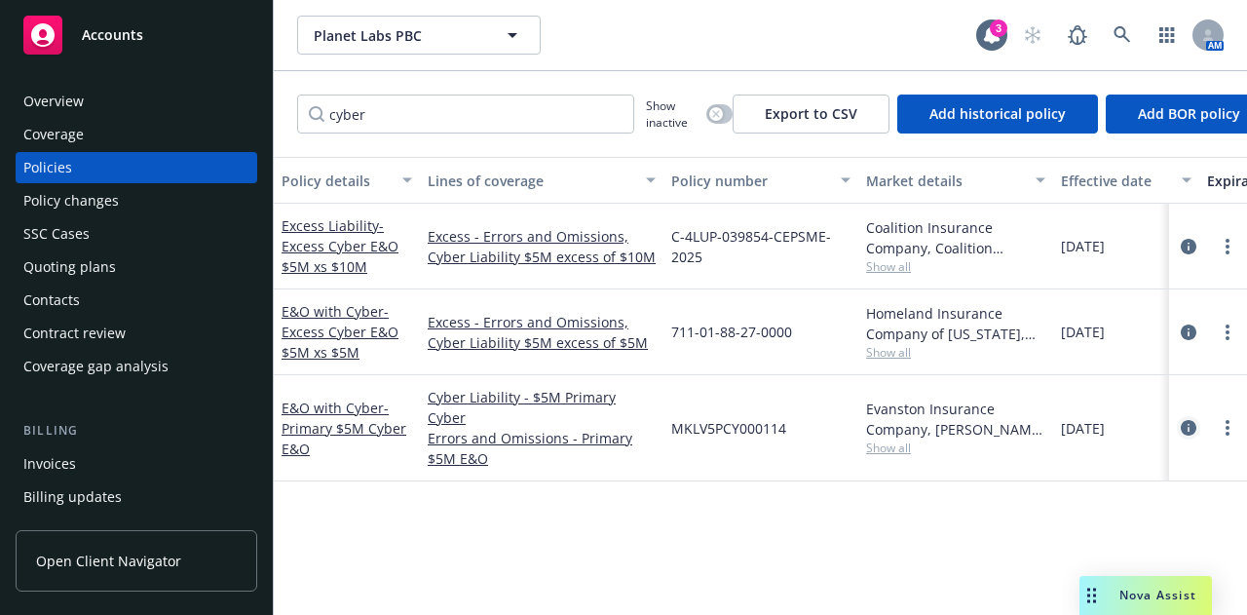
click at [1193, 420] on icon "circleInformation" at bounding box center [1189, 428] width 16 height 16
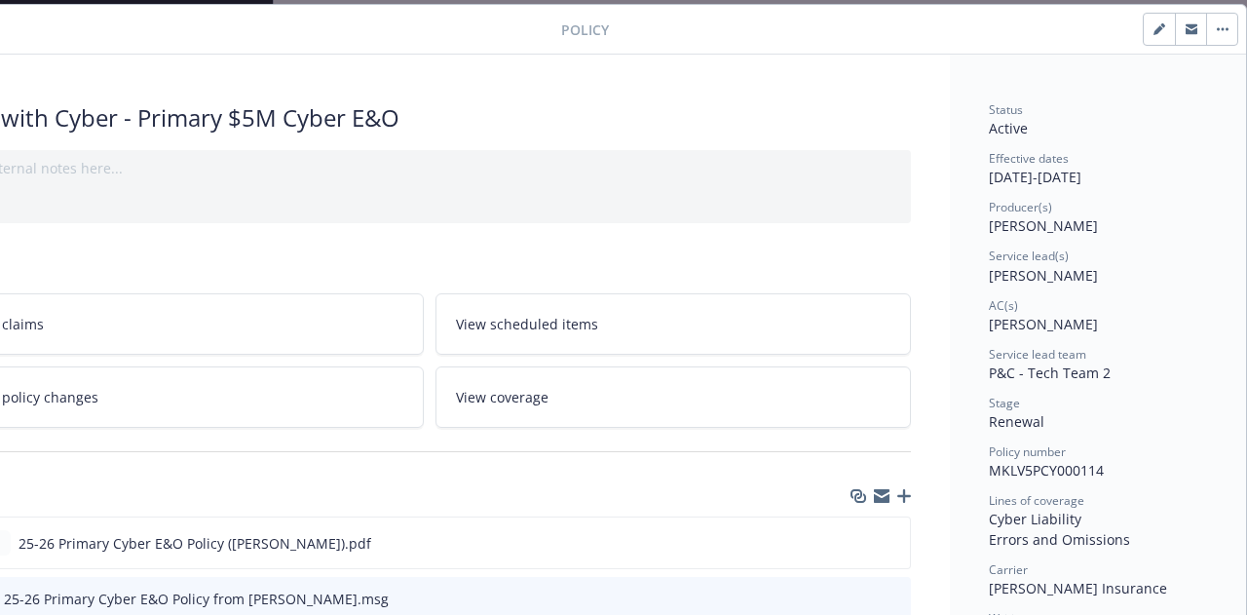
scroll to position [58, 0]
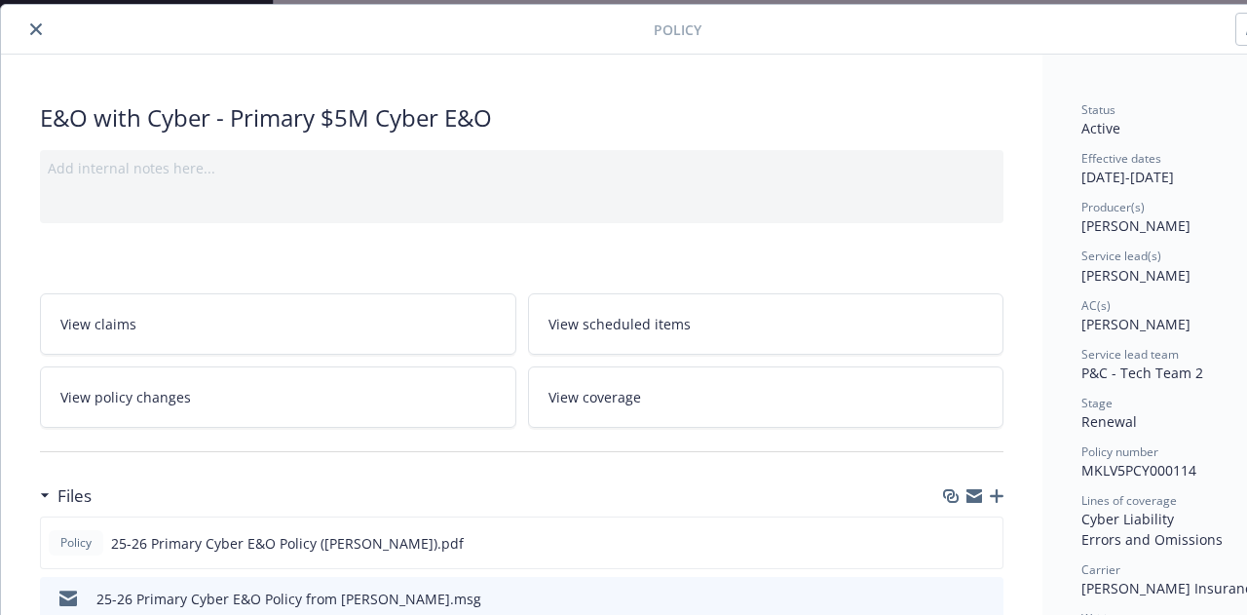
click at [1002, 496] on icon "button" at bounding box center [997, 496] width 14 height 14
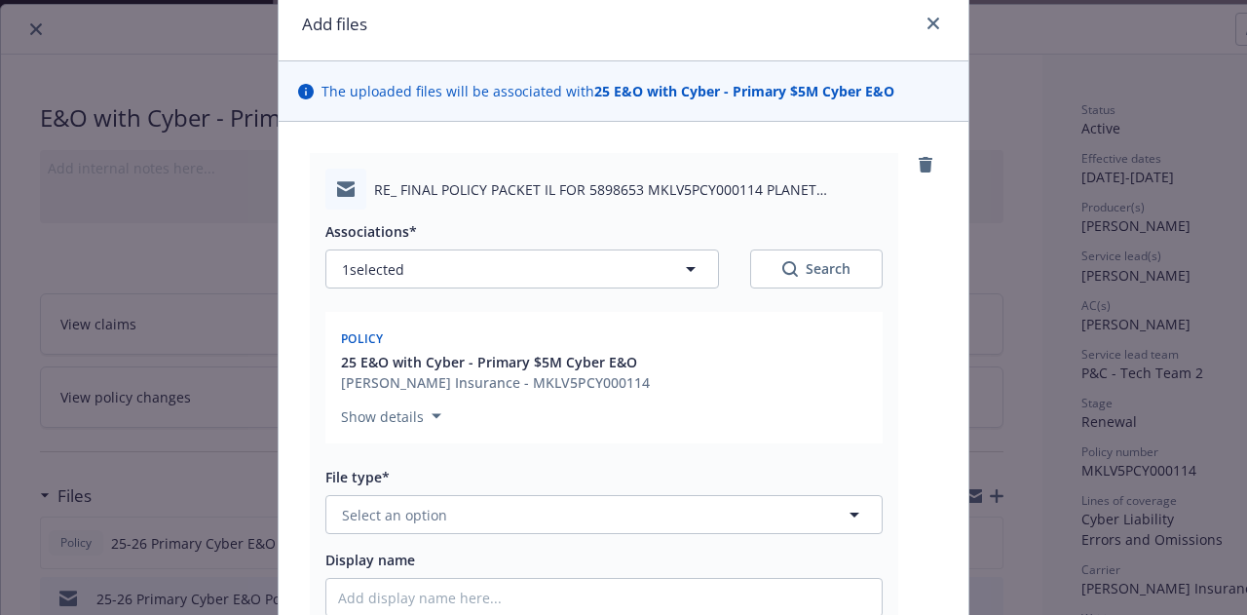
scroll to position [84, 0]
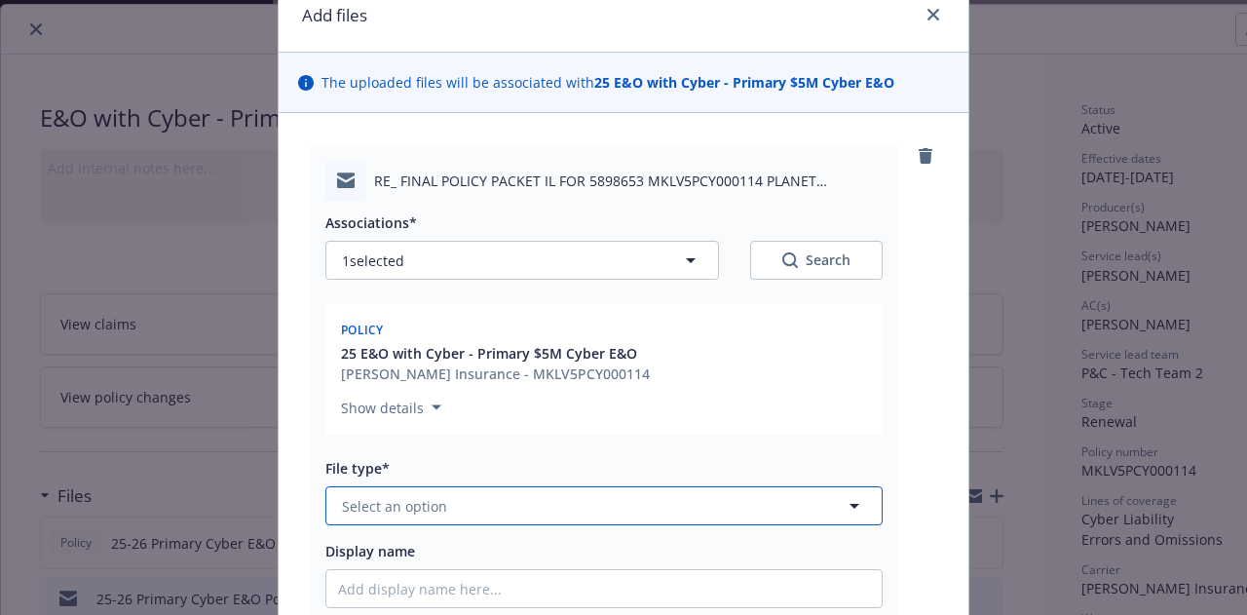
click at [709, 513] on button "Select an option" at bounding box center [603, 505] width 557 height 39
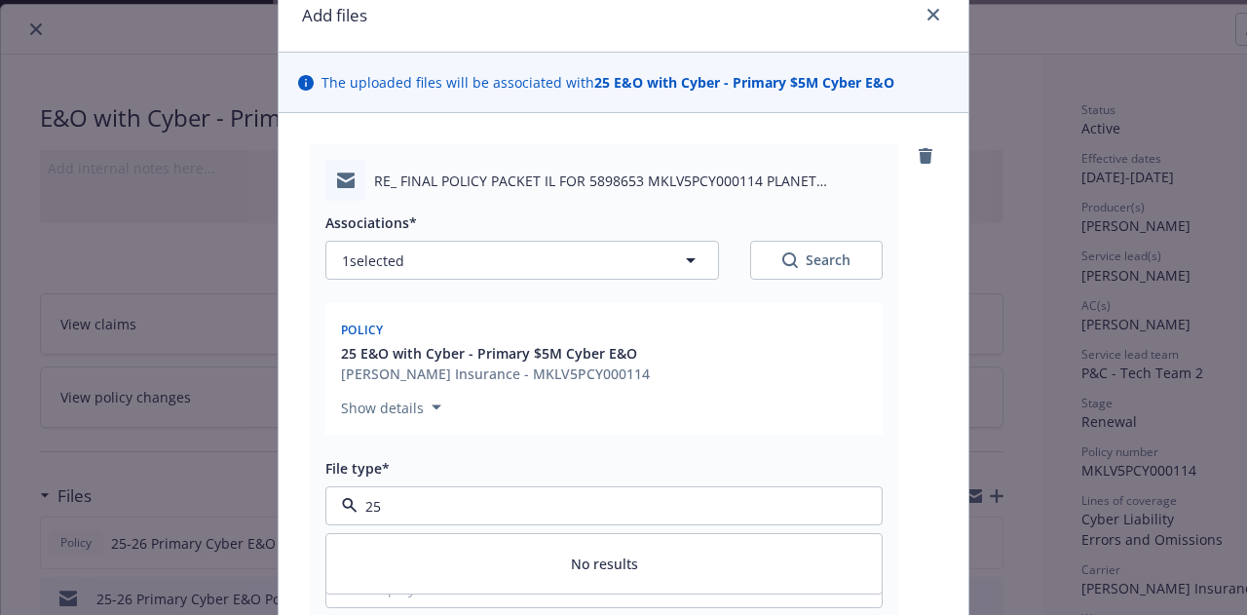
type input "2"
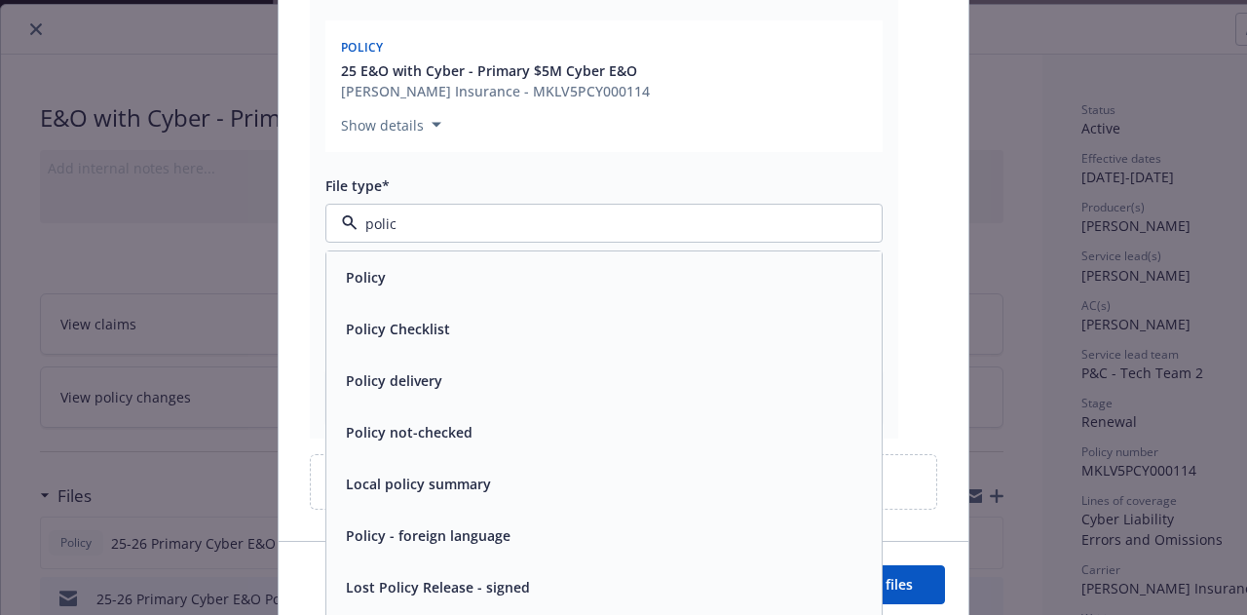
scroll to position [439, 0]
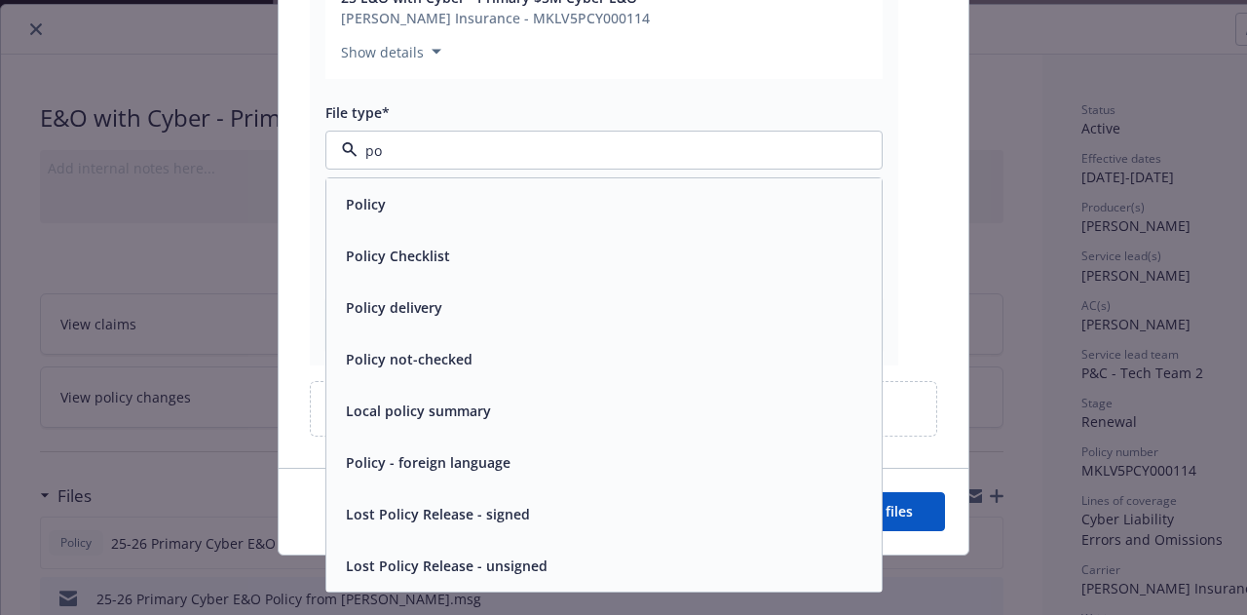
type input "p"
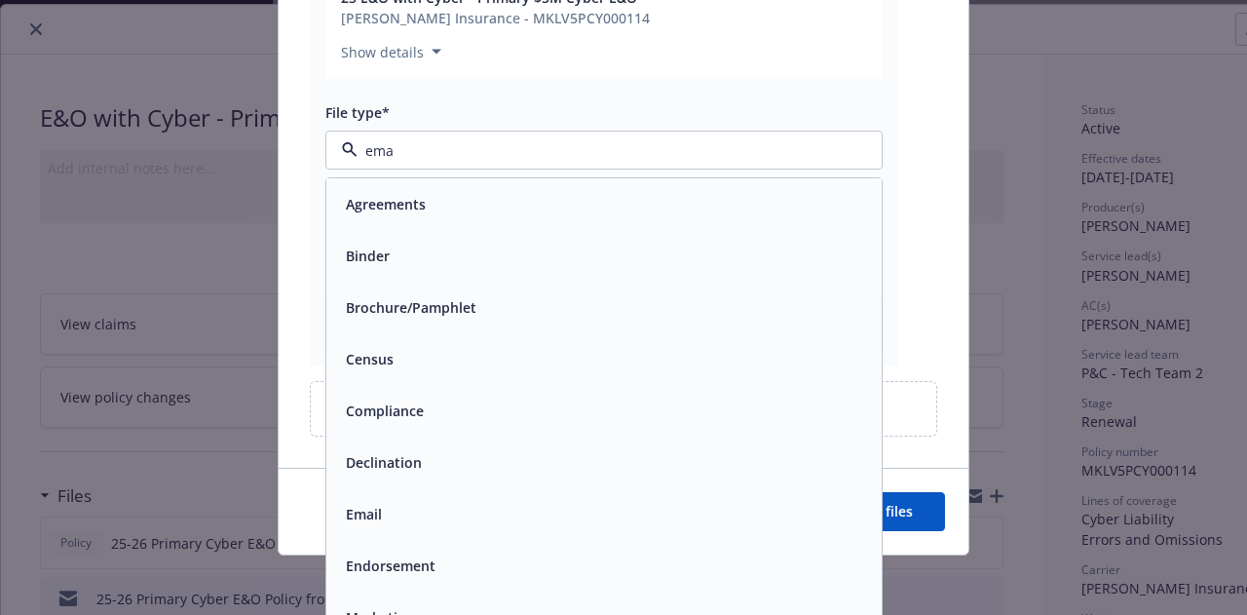
type input "emai"
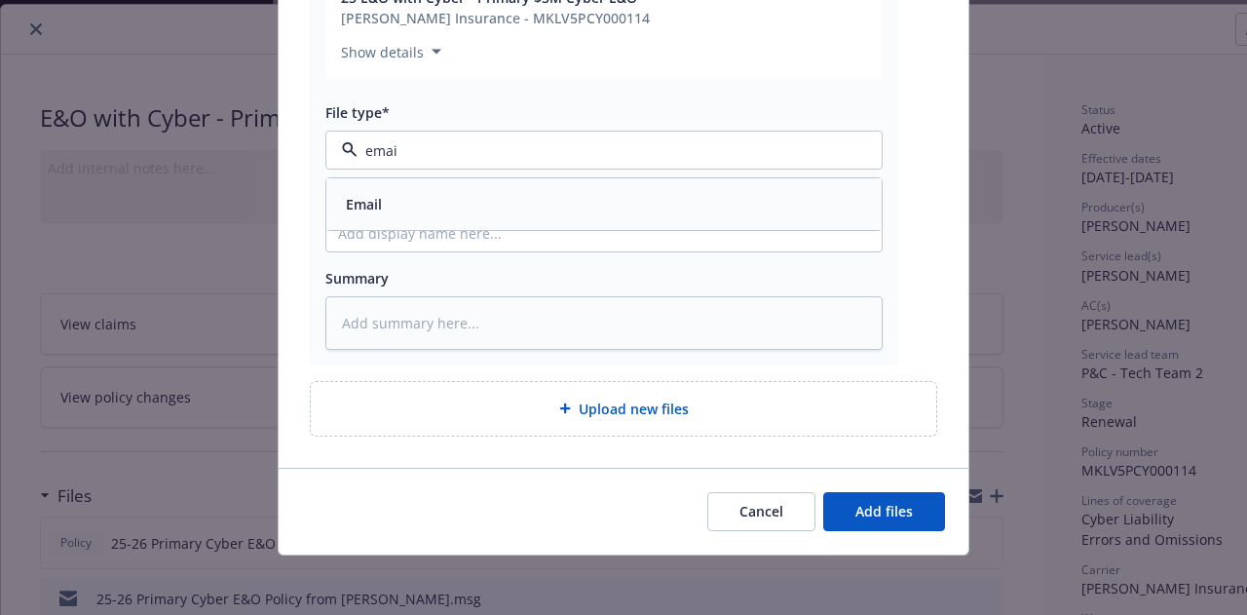
click at [559, 208] on div "Email" at bounding box center [604, 204] width 532 height 28
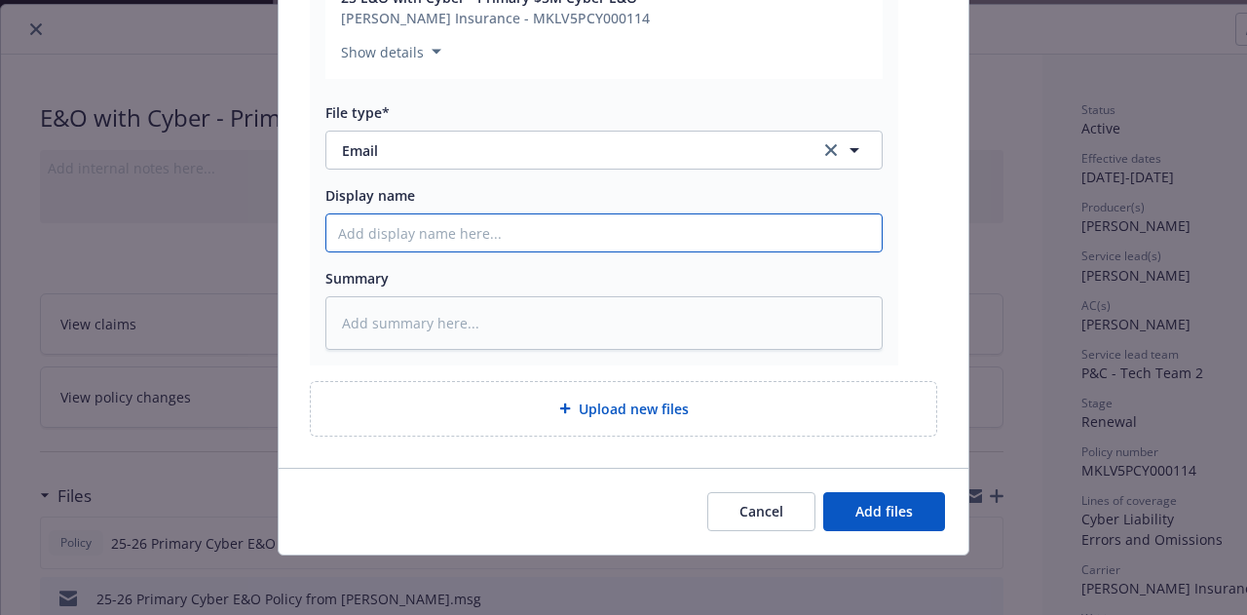
click at [571, 233] on input "Display name" at bounding box center [603, 232] width 555 height 37
type textarea "x"
type input "2"
type textarea "x"
type input "2-"
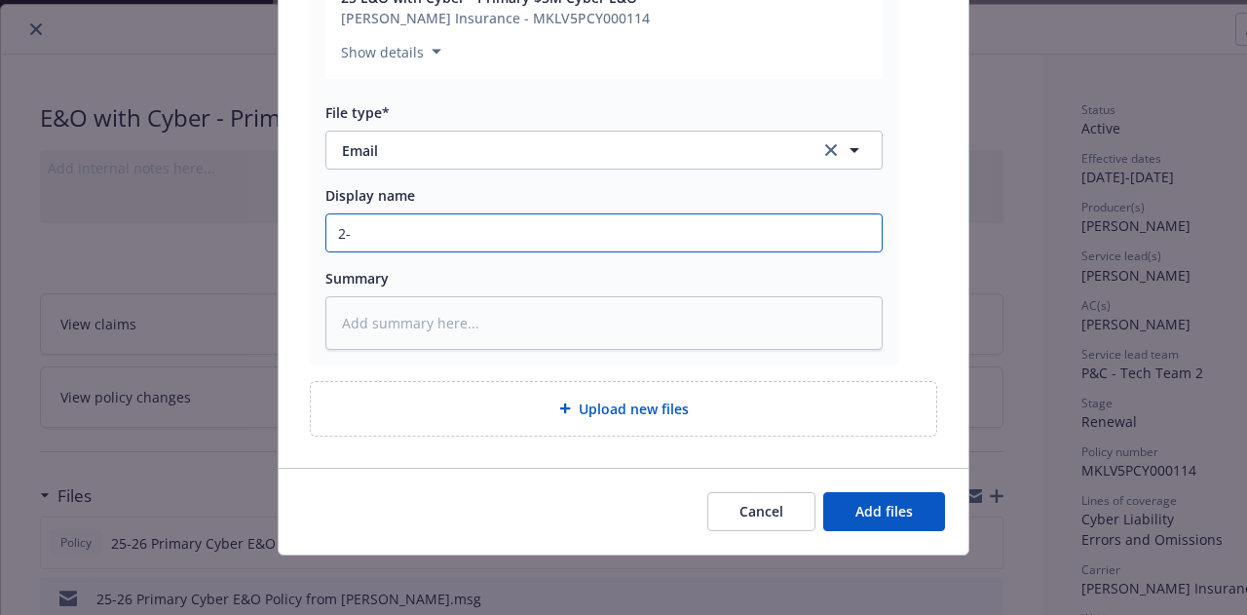
type textarea "x"
type input "2"
type textarea "x"
type input "2"
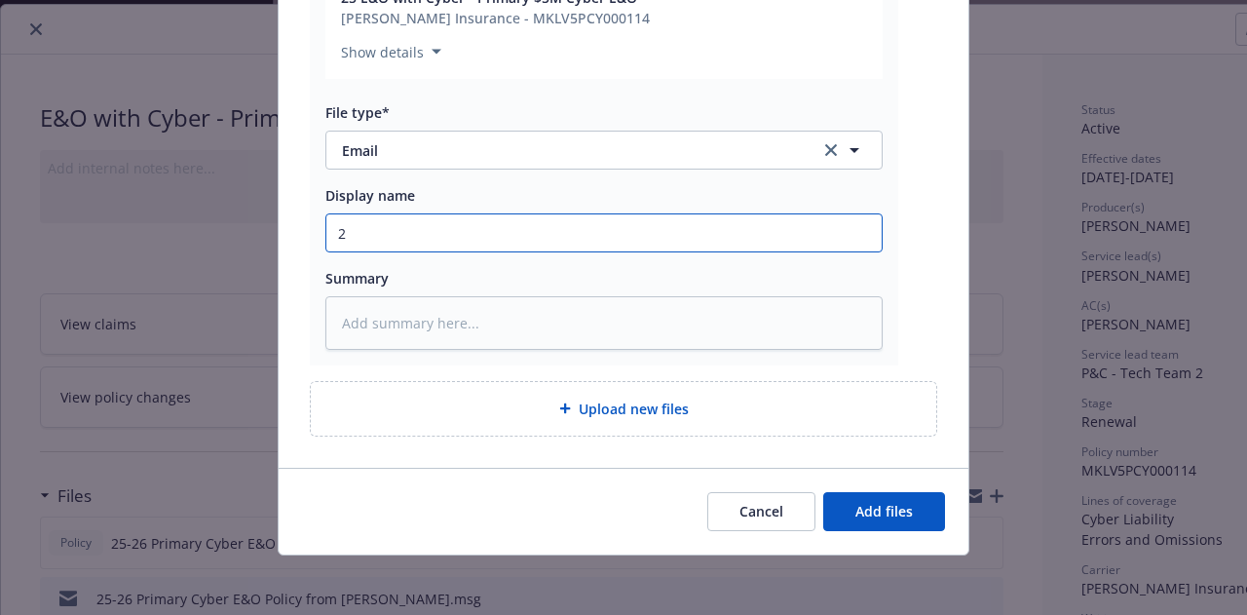
type textarea "x"
type input "25"
type textarea "x"
type input "25-"
type textarea "x"
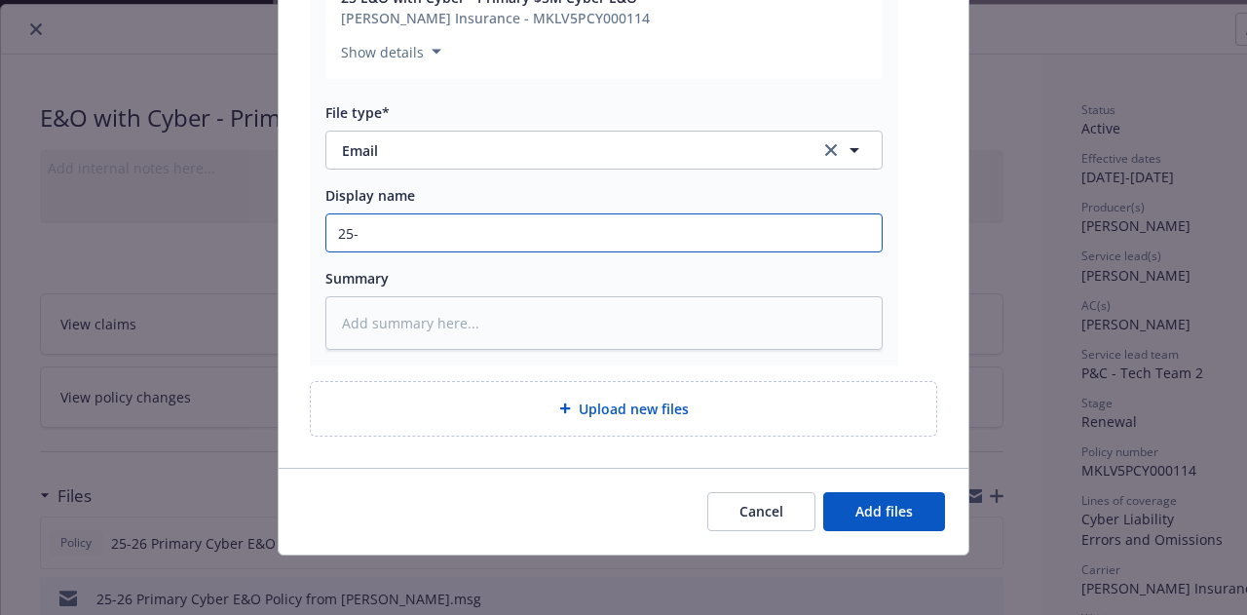
type input "25-2"
type textarea "x"
type input "25-25"
type textarea "x"
type input "25-2"
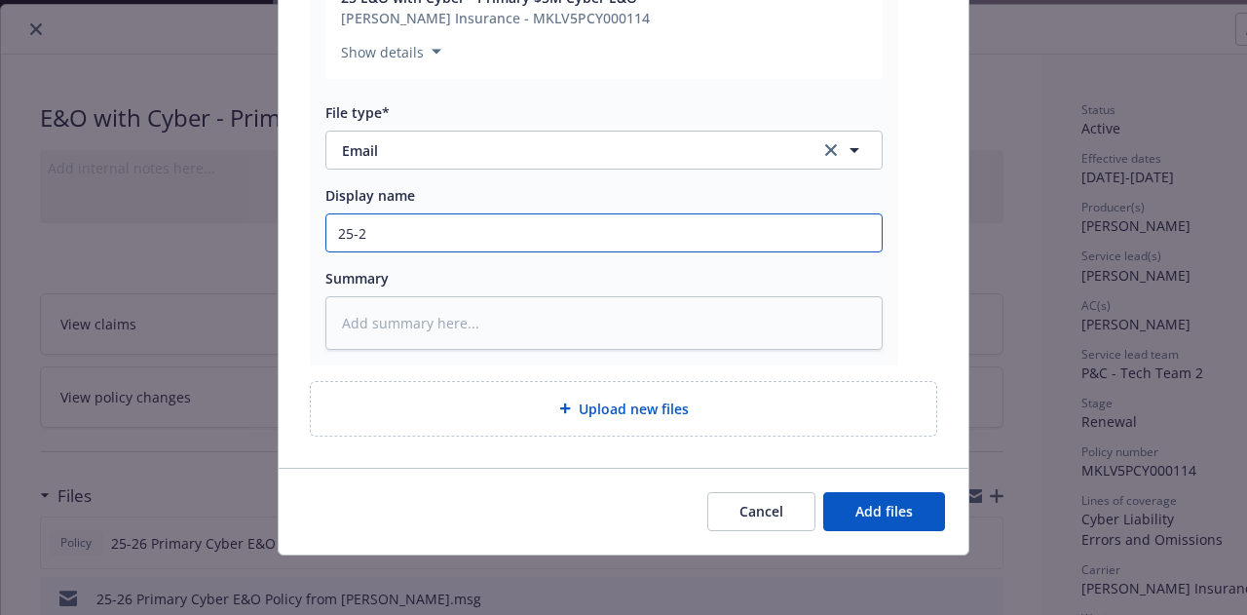
type textarea "x"
type input "25-"
type textarea "x"
type input "25"
type textarea "x"
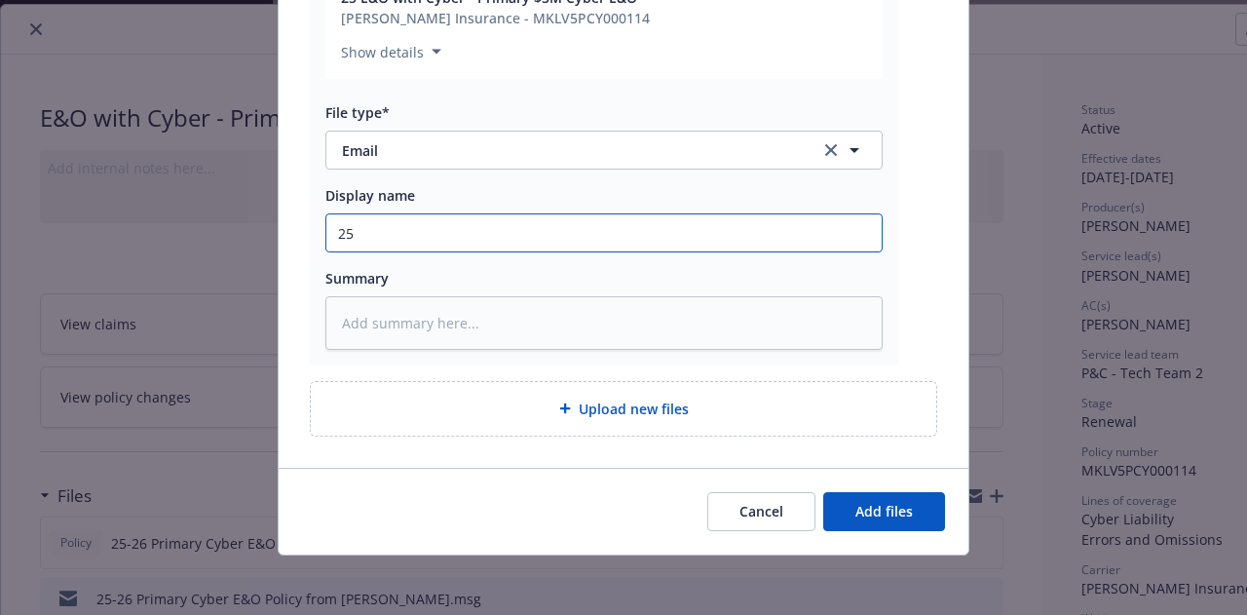
type input "2"
type textarea "x"
type input "2"
type textarea "x"
type input "22"
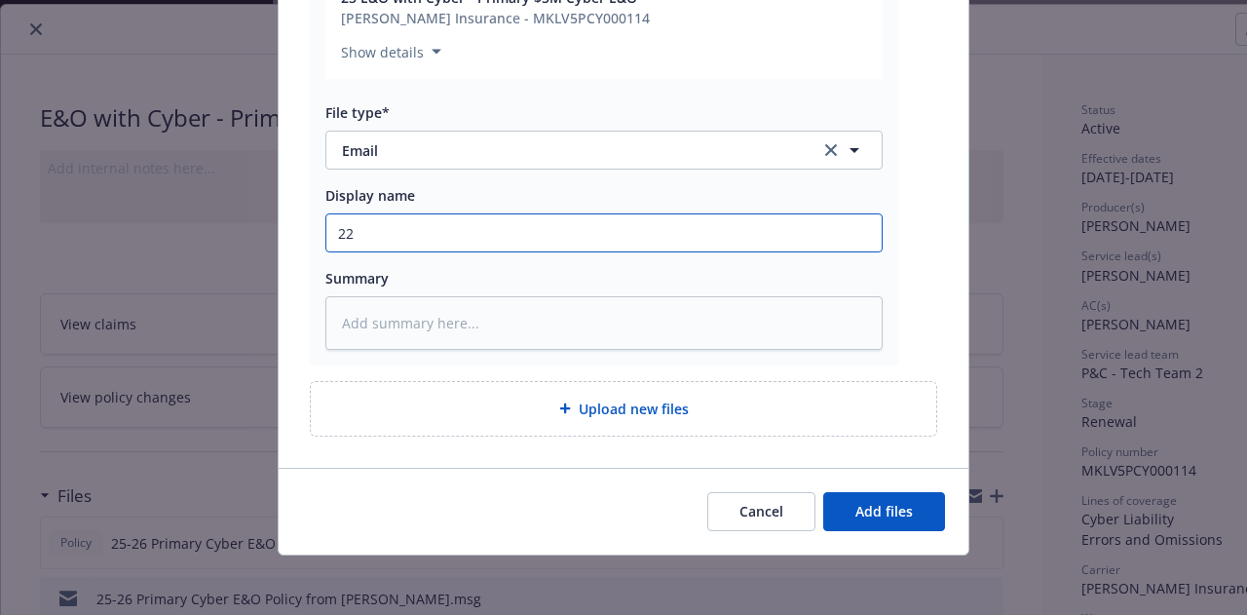
type textarea "x"
type input "225"
type textarea "x"
type input "225-"
type textarea "x"
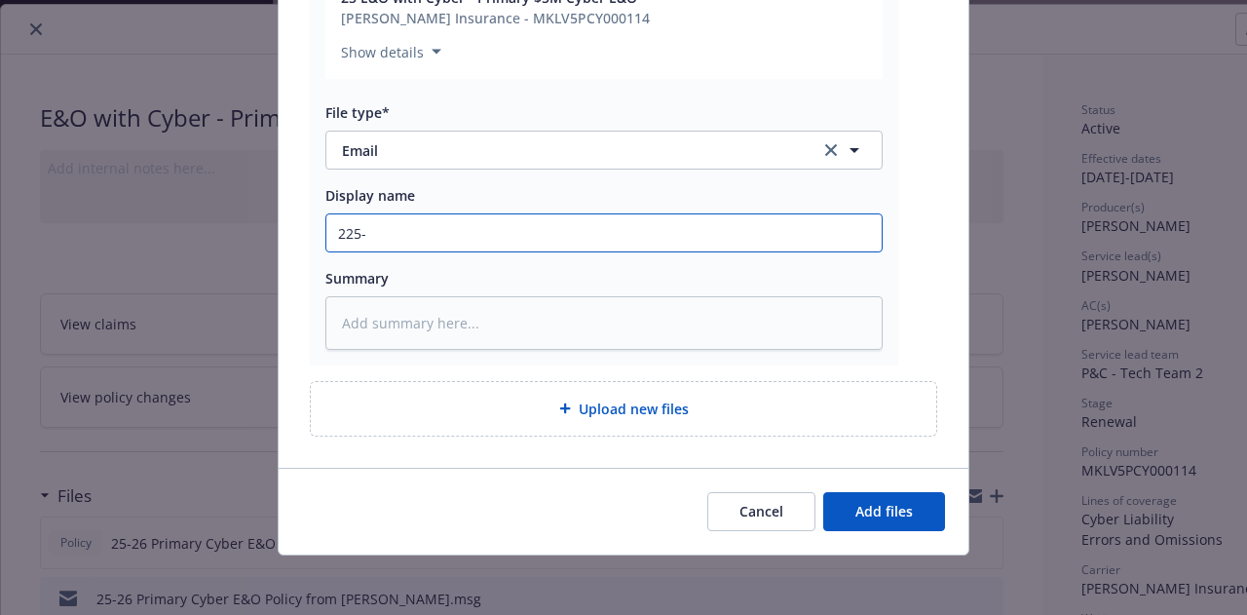
type input "225-2"
type textarea "x"
type input "225-26"
type textarea "x"
type input "2"
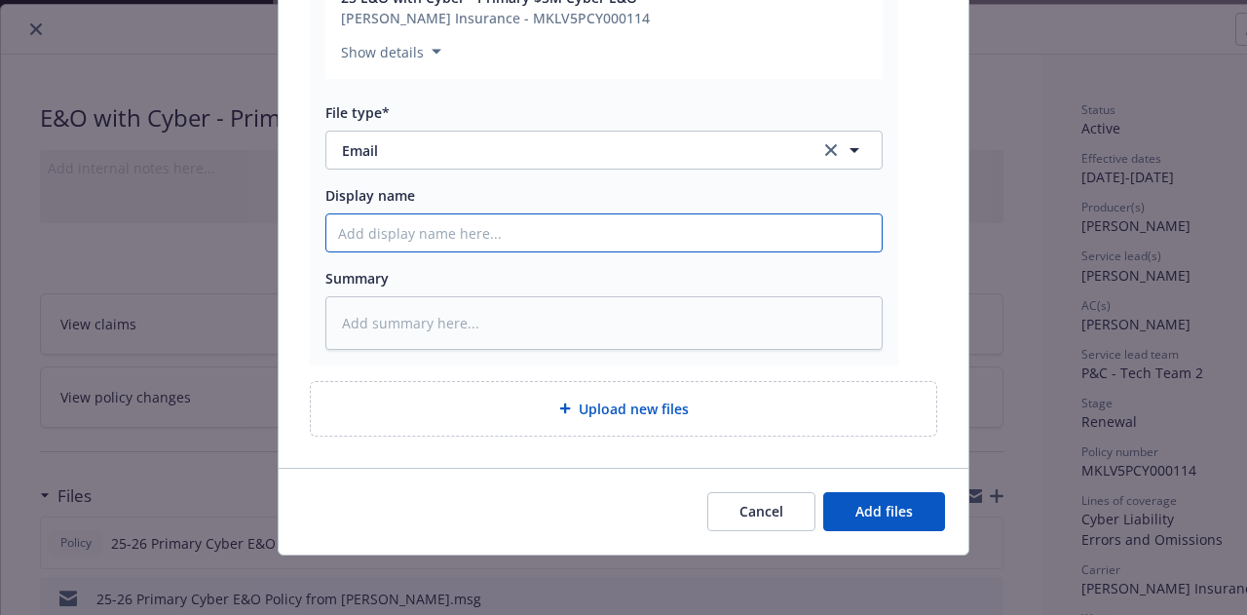
type textarea "x"
type input "2"
type textarea "x"
type input "25"
type textarea "x"
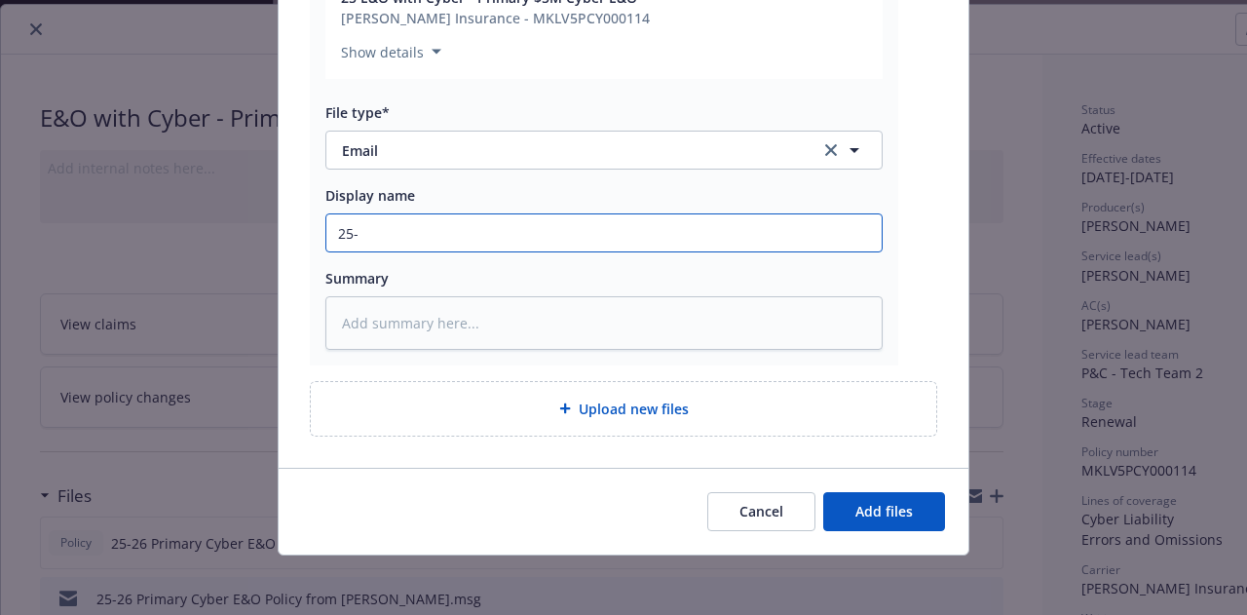
type input "25-2"
type textarea "x"
type input "25-26"
type textarea "x"
type input "25-26"
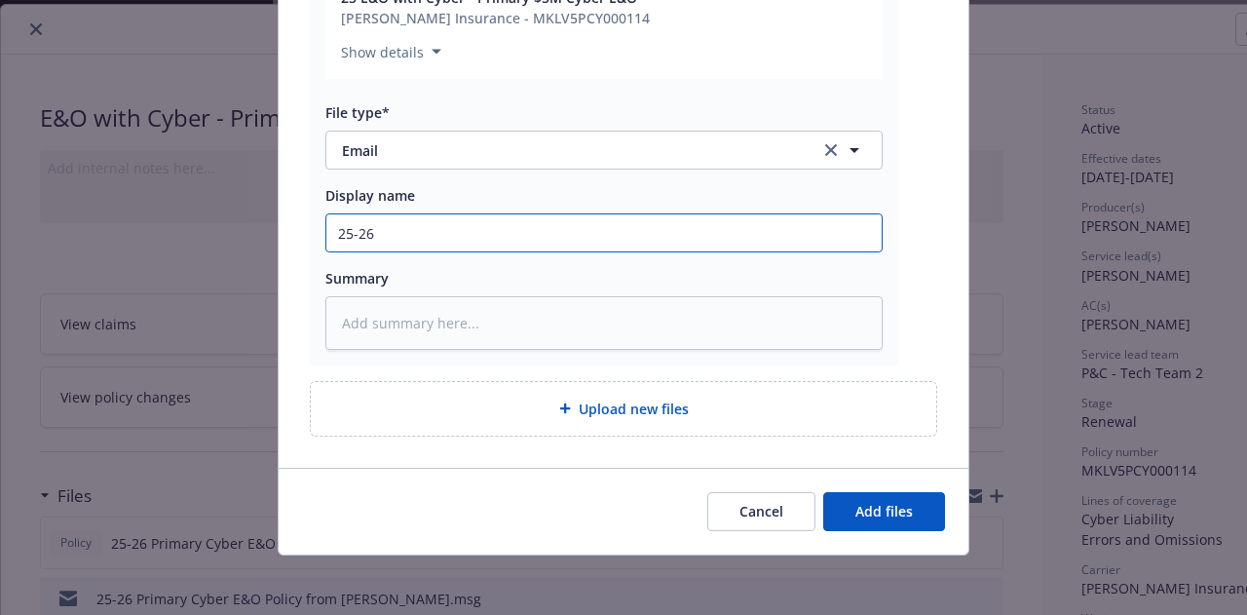
type textarea "x"
type input "25-26 P"
type textarea "x"
type input "25-26 Pri"
type textarea "x"
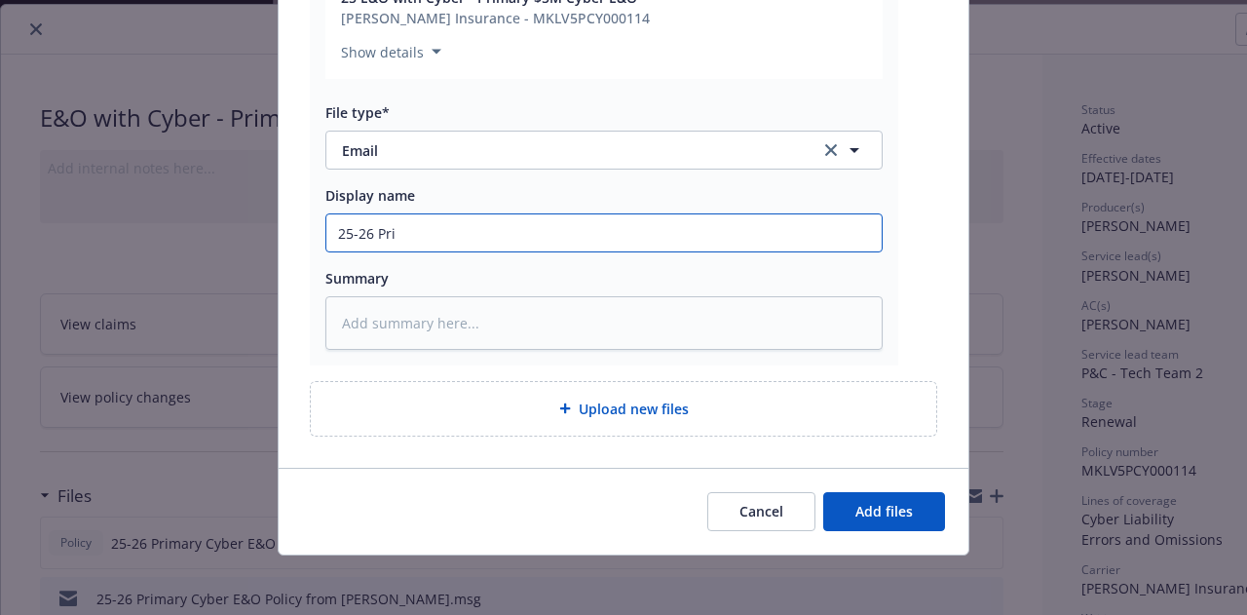
type input "25-26 Prim"
type textarea "x"
type input "25-26 Prima"
type textarea "x"
type input "25-26 Primar"
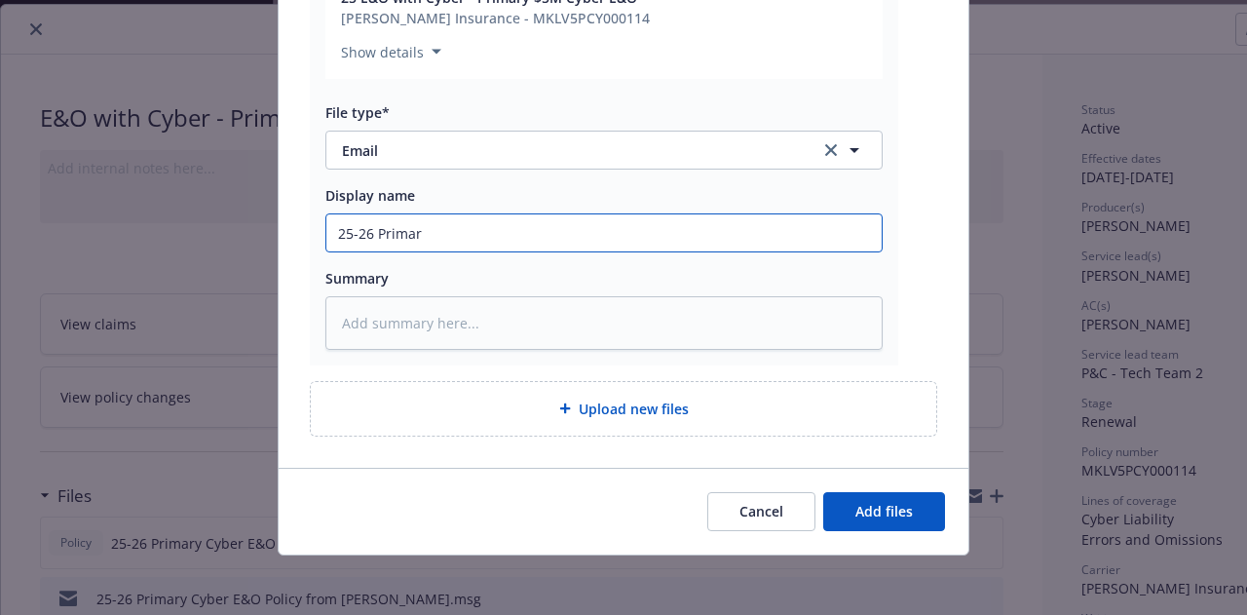
type textarea "x"
type input "25-26 Primary"
type textarea "x"
type input "25-26 Primary"
type textarea "x"
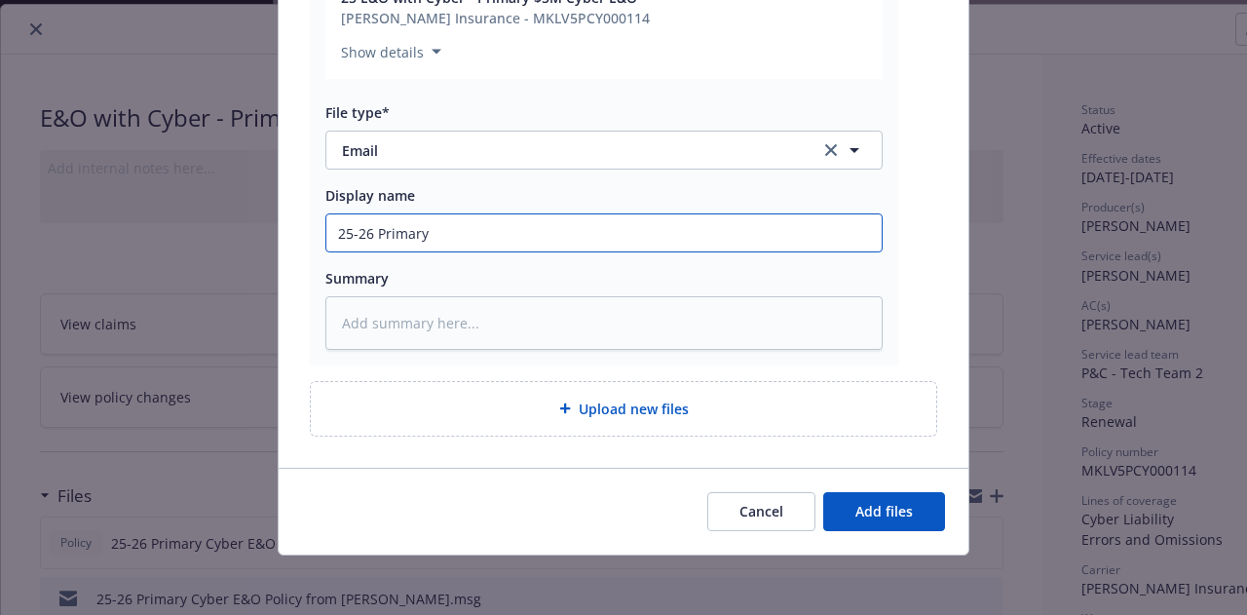
type input "25-26 Primary C"
type textarea "x"
type input "25-26 Primary Cy"
type textarea "x"
type input "25-26 Primary Cybe"
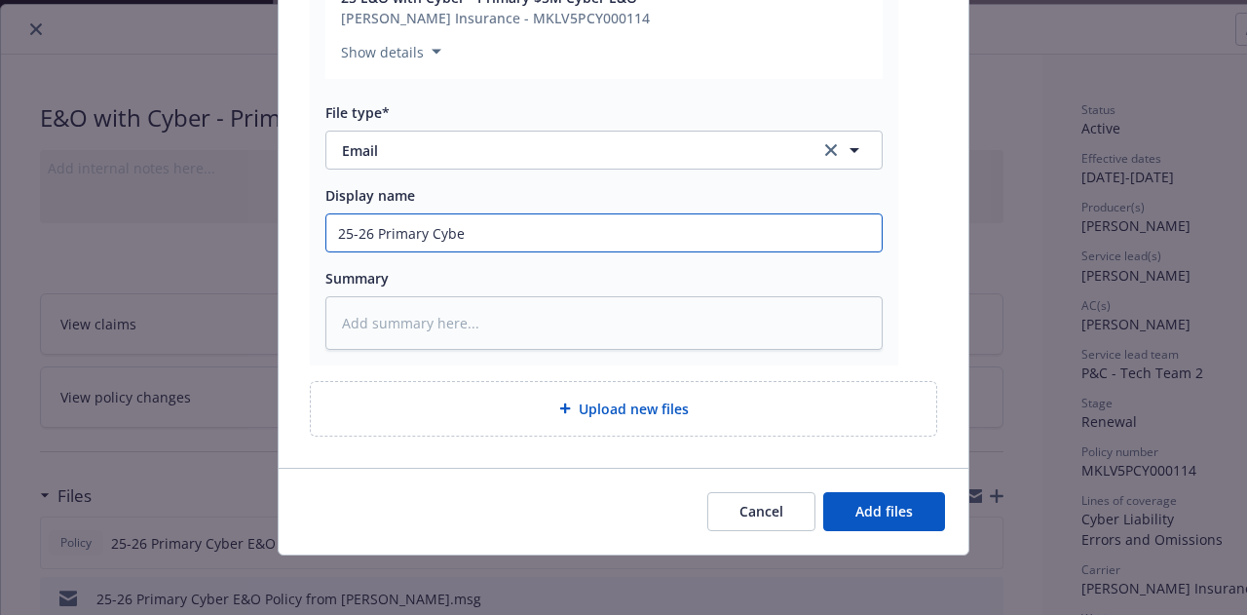
type textarea "x"
type input "25-26 Primary Cyber"
type textarea "x"
type input "25-26 Primary Cyber"
type textarea "x"
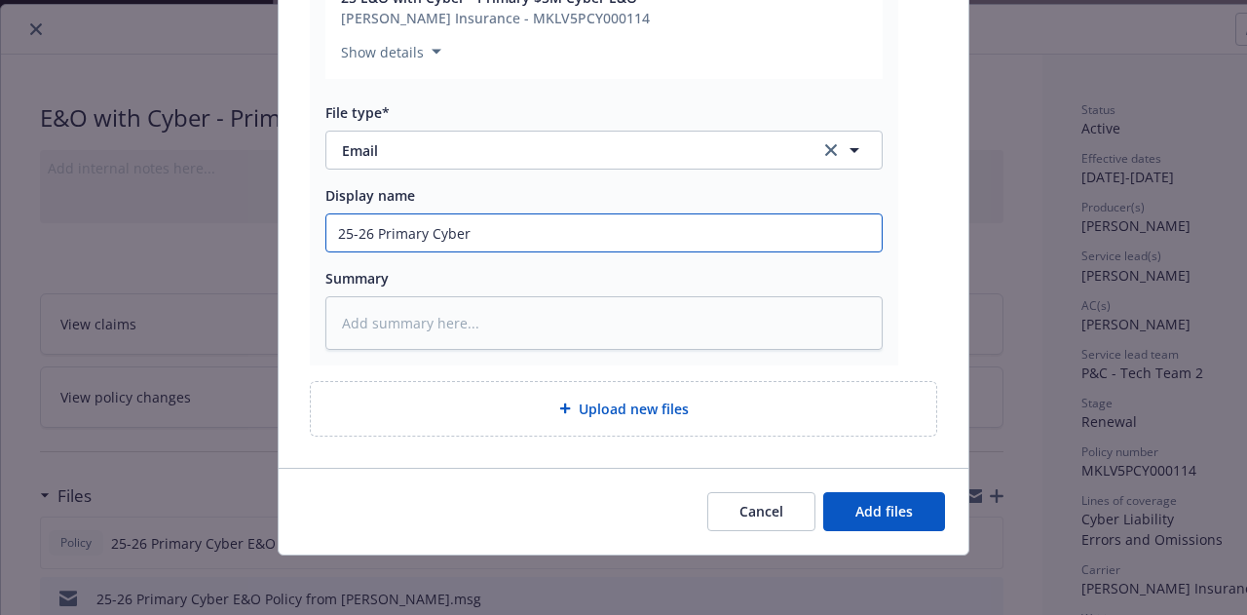
type input "25-26 Primary Cyber E"
type textarea "x"
type input "25-26 Primary Cyber E&"
type textarea "x"
type input "25-26 Primary Cyber E&P"
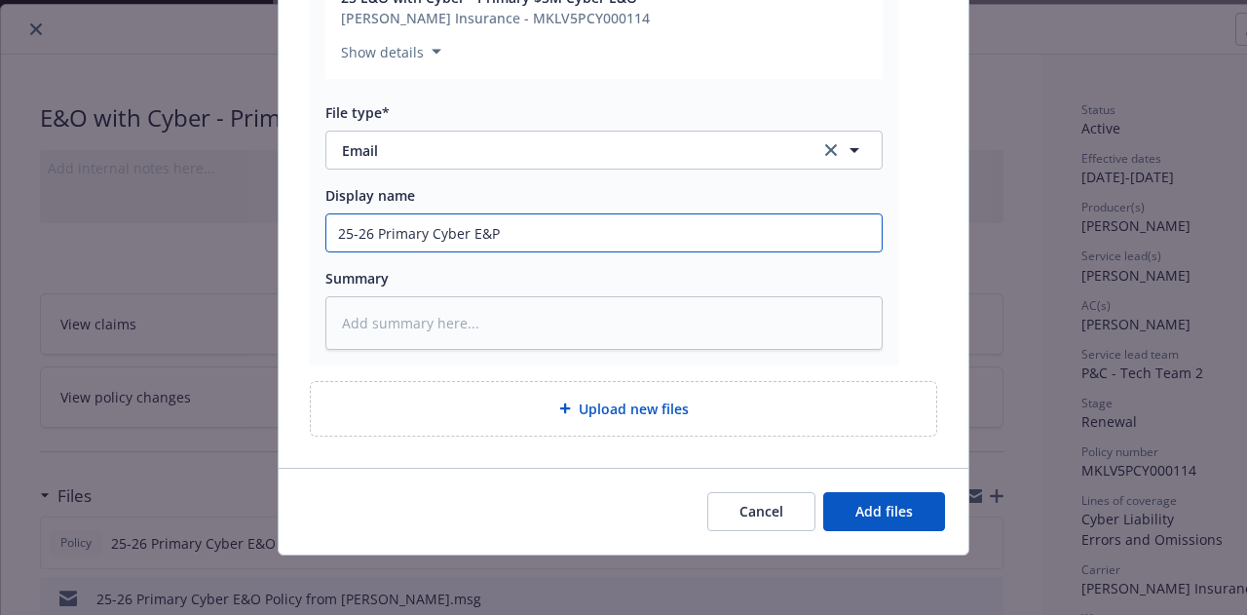
type textarea "x"
type input "25-26 Primary Cyber E&P"
type textarea "x"
type input "25-26 Primary Cyber E&P"
type textarea "x"
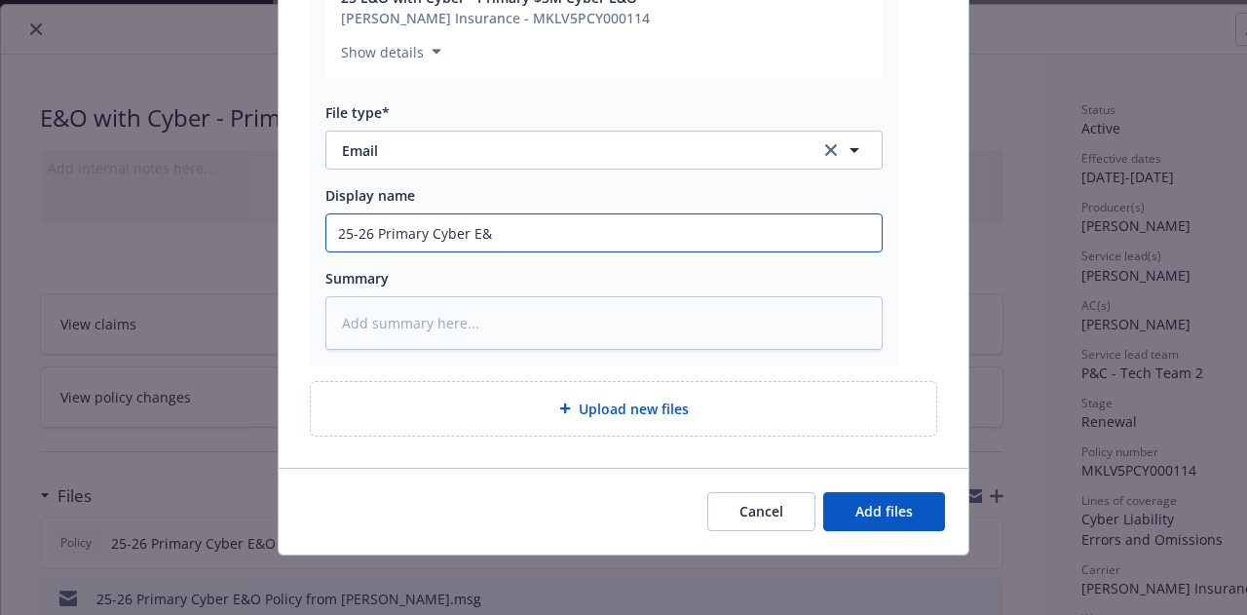
type input "25-26 Primary Cyber E&O"
type textarea "x"
type input "25-26 Primary Cyber E&O"
type textarea "x"
type input "25-26 Primary Cyber E&O P"
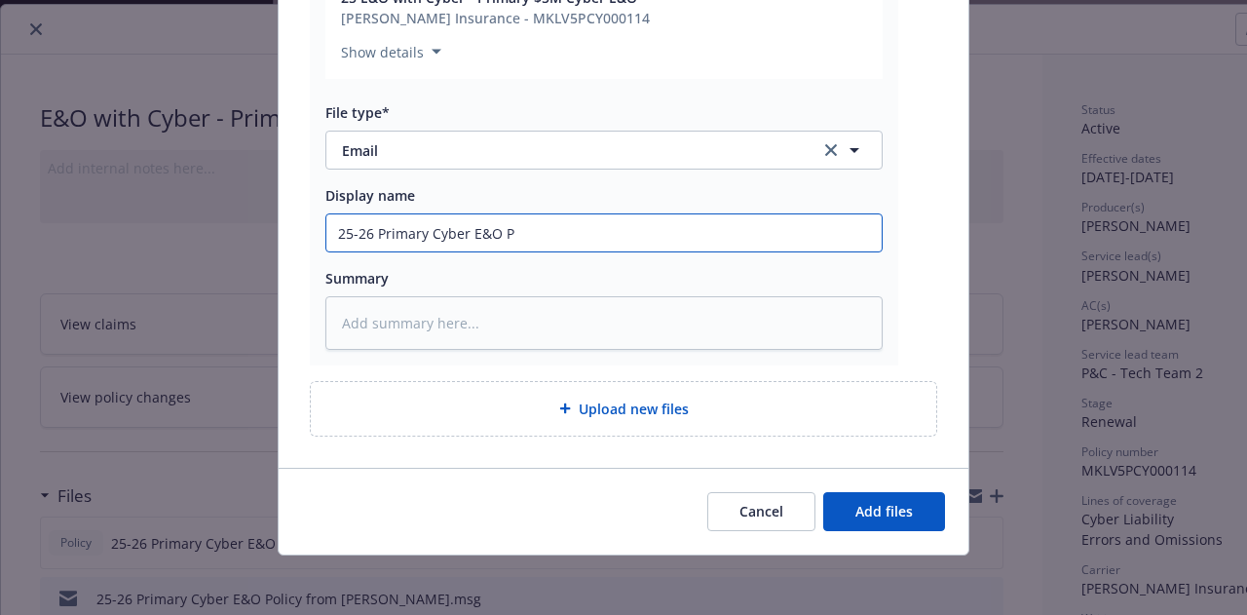
type textarea "x"
type input "25-26 Primary Cyber E&O Po"
type textarea "x"
type input "25-26 Primary Cyber E&O Pol"
type textarea "x"
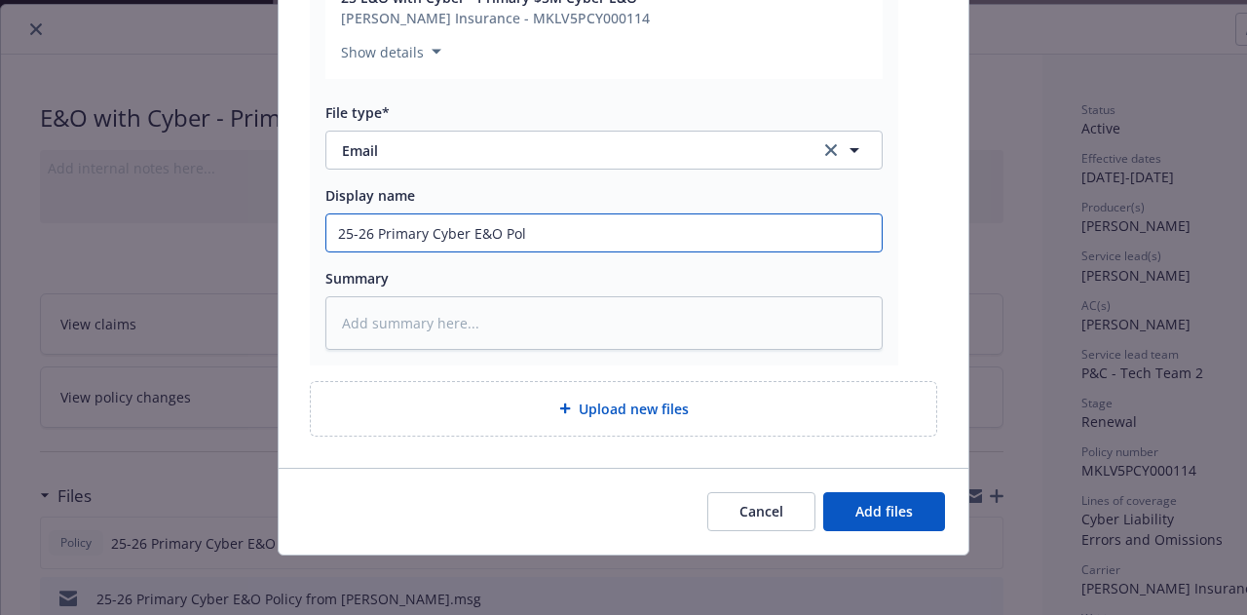
type input "25-26 Primary Cyber E&O Poli"
type textarea "x"
type input "25-26 Primary Cyber E&O Policy"
type textarea "x"
type input "25-26 Primary Cyber E&O Policy"
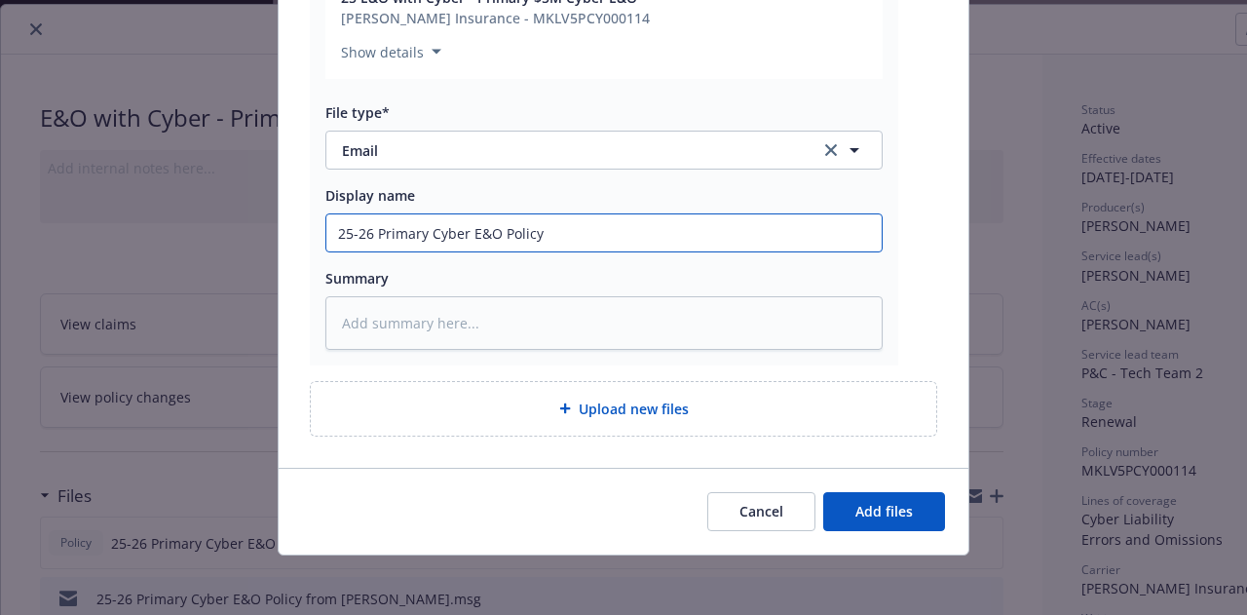
type textarea "x"
type input "25-26 Primary Cyber E&O Policy c"
type textarea "x"
type input "25-26 Primary Cyber E&O Policy ch"
type textarea "x"
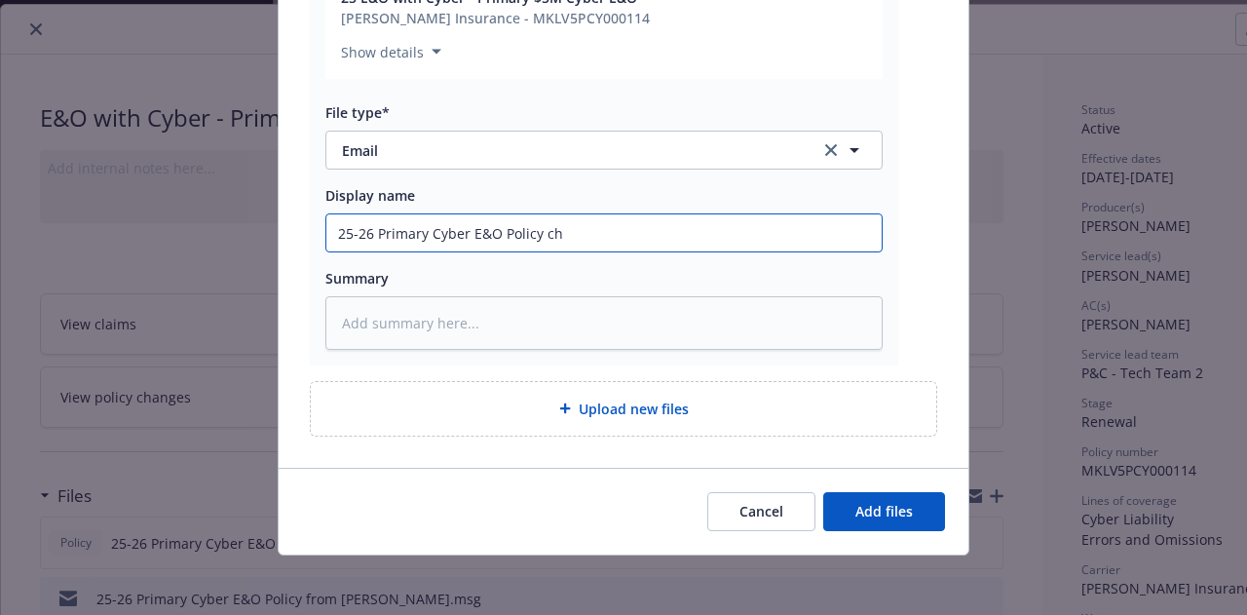
type input "25-26 Primary Cyber E&O Policy che"
type textarea "x"
type input "25-26 Primary Cyber E&O Policy check"
type textarea "x"
type input "25-26 Primary Cyber E&O Policy check"
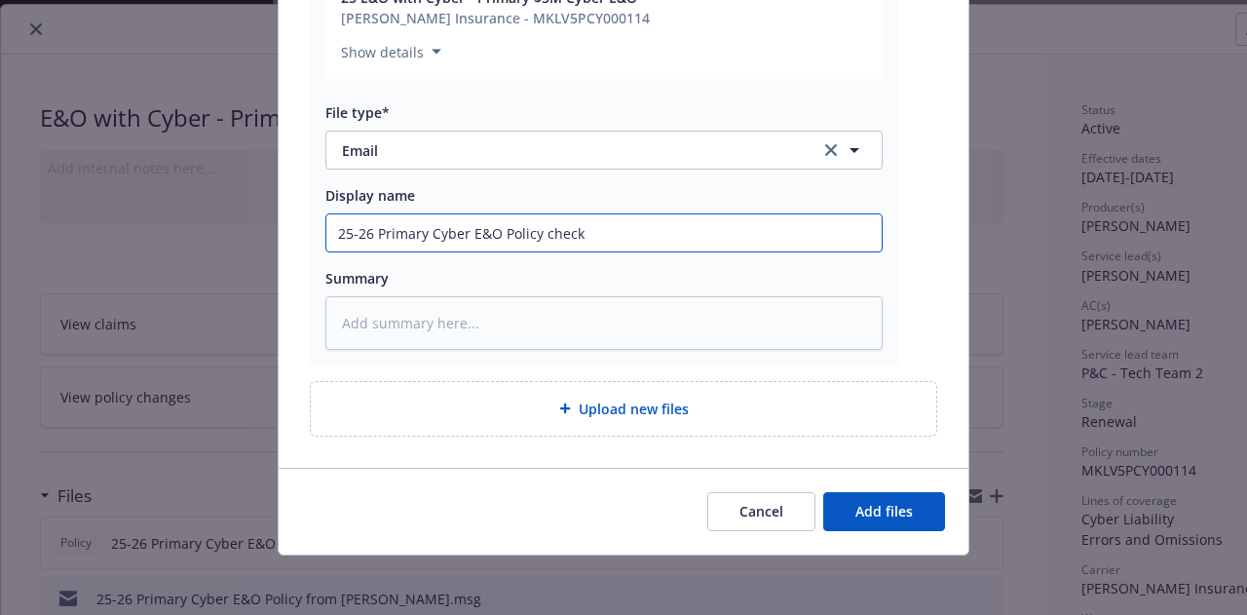
type textarea "x"
type input "25-26 Primary Cyber E&O Policy check r"
type textarea "x"
type input "25-26 Primary Cyber E&O Policy check re"
type textarea "x"
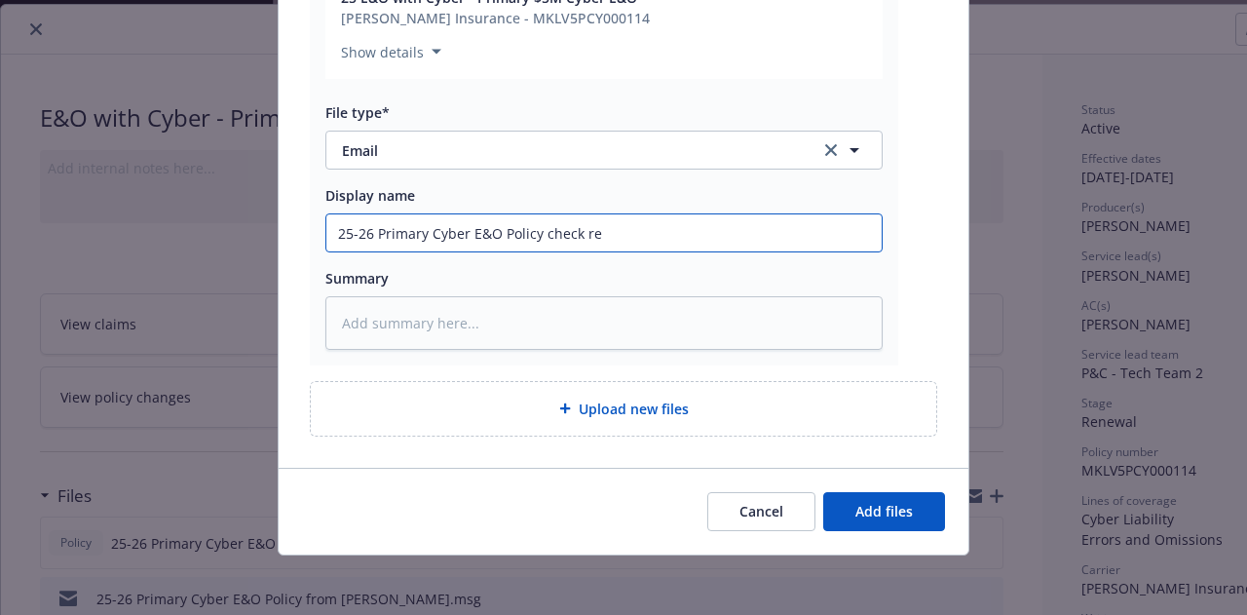
type input "25-26 Primary Cyber E&O Policy check res"
type textarea "x"
type input "25-26 Primary Cyber E&O Policy check resu"
type textarea "x"
type input "25-26 Primary Cyber E&O Policy check resul"
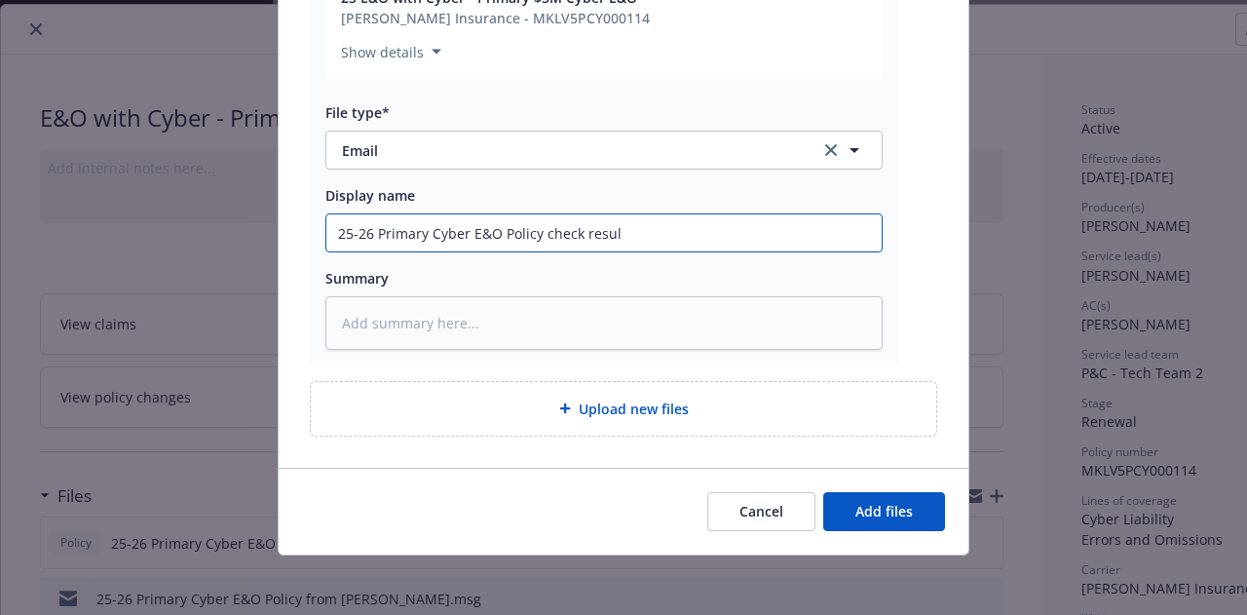
type textarea "x"
type input "25-26 Primary Cyber E&O Policy check result"
type textarea "x"
type input "25-26 Primary Cyber E&O Policy check results"
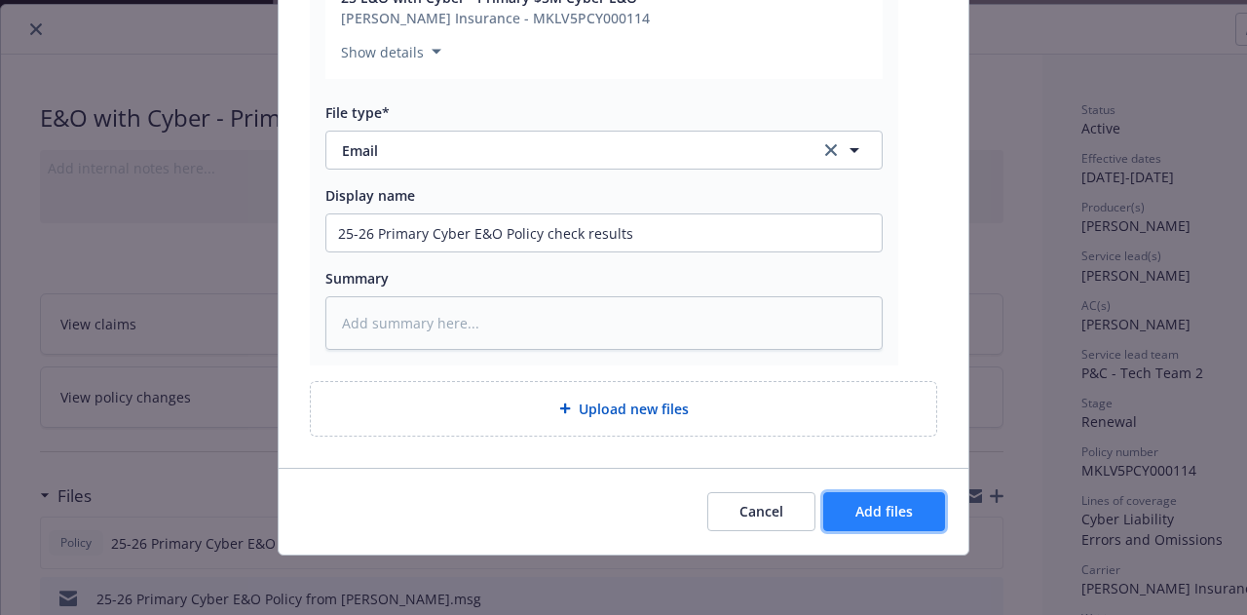
click at [855, 515] on span "Add files" at bounding box center [883, 511] width 57 height 19
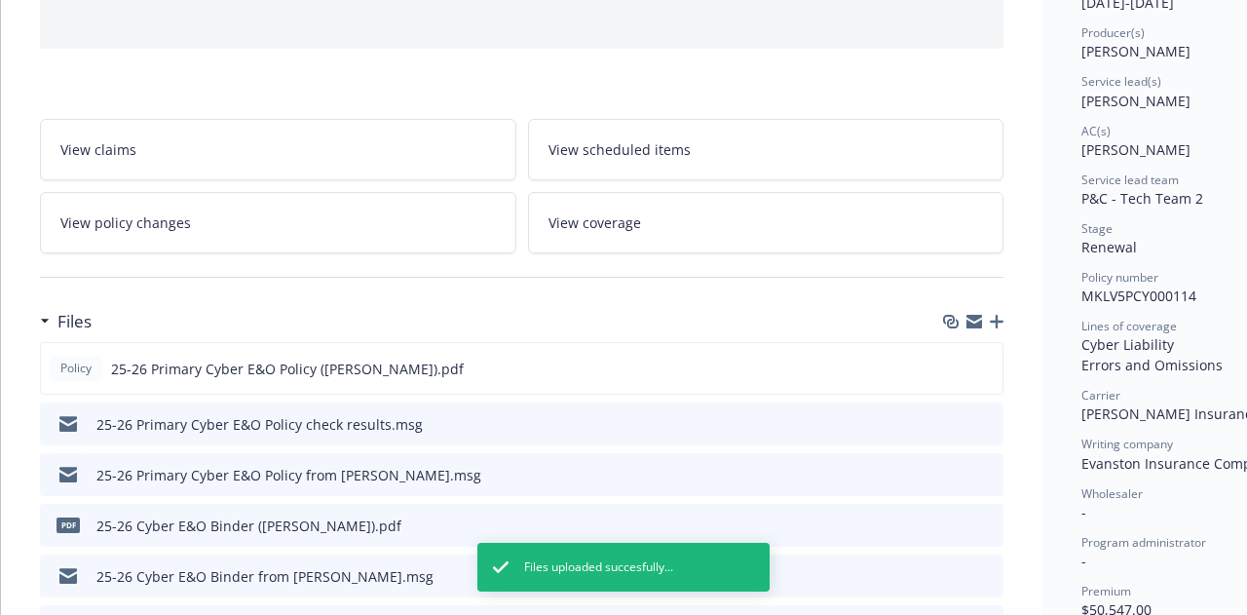
scroll to position [0, 0]
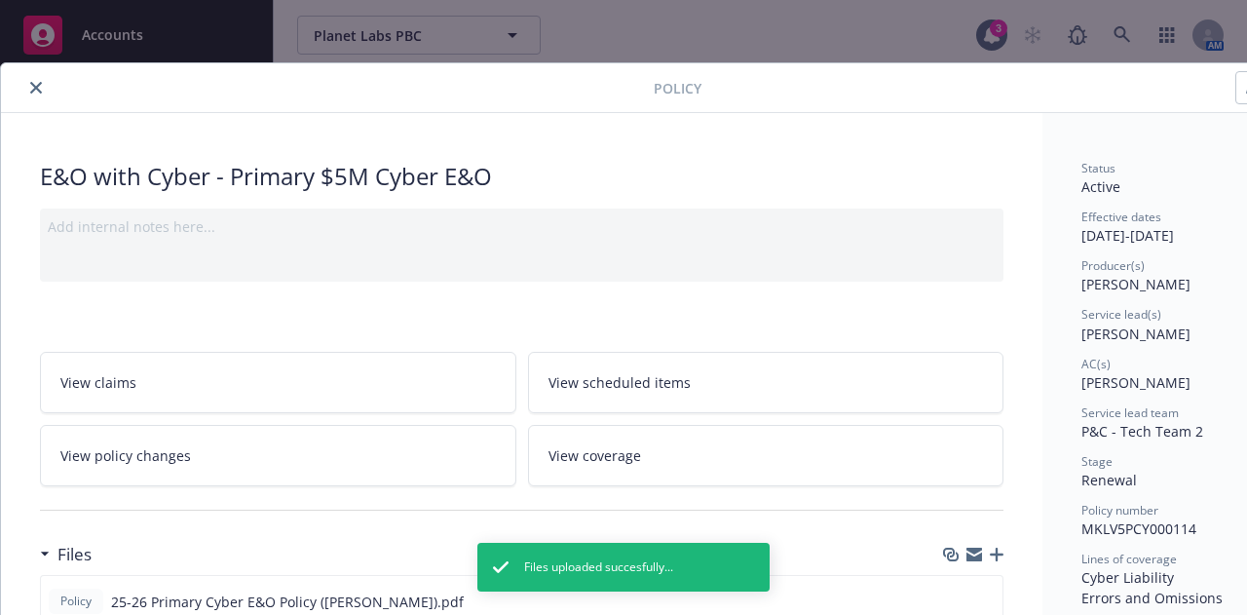
click at [472, 237] on div "Add internal notes here..." at bounding box center [522, 244] width 964 height 73
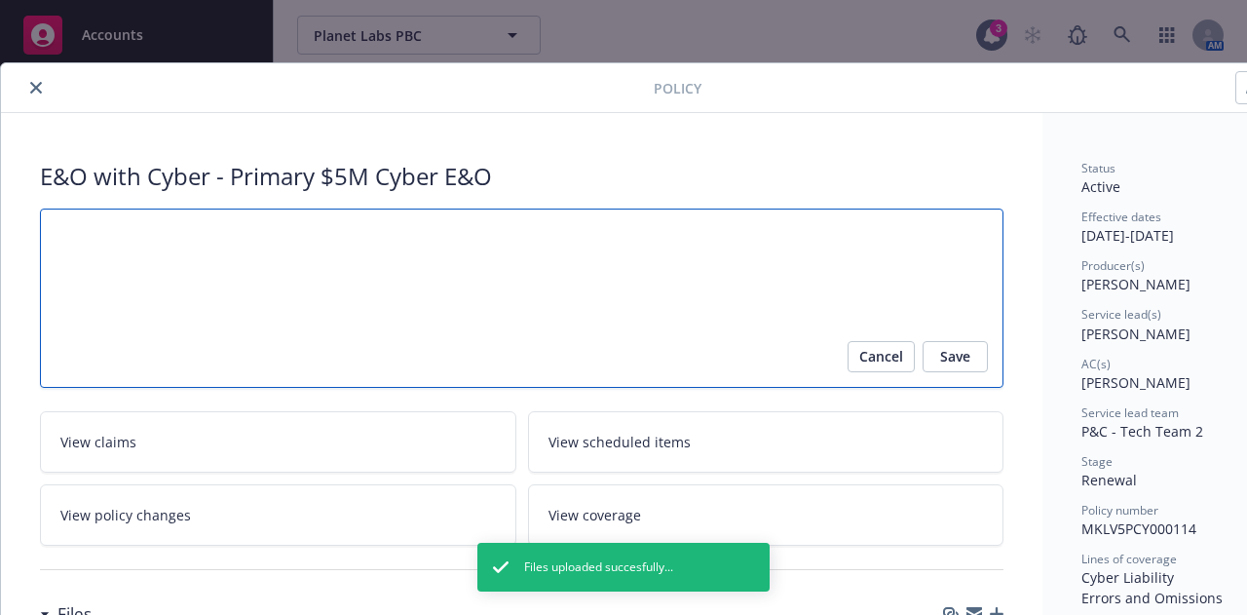
click at [472, 237] on textarea at bounding box center [522, 297] width 964 height 179
type textarea "x"
type textarea "P"
type textarea "x"
type textarea "Po"
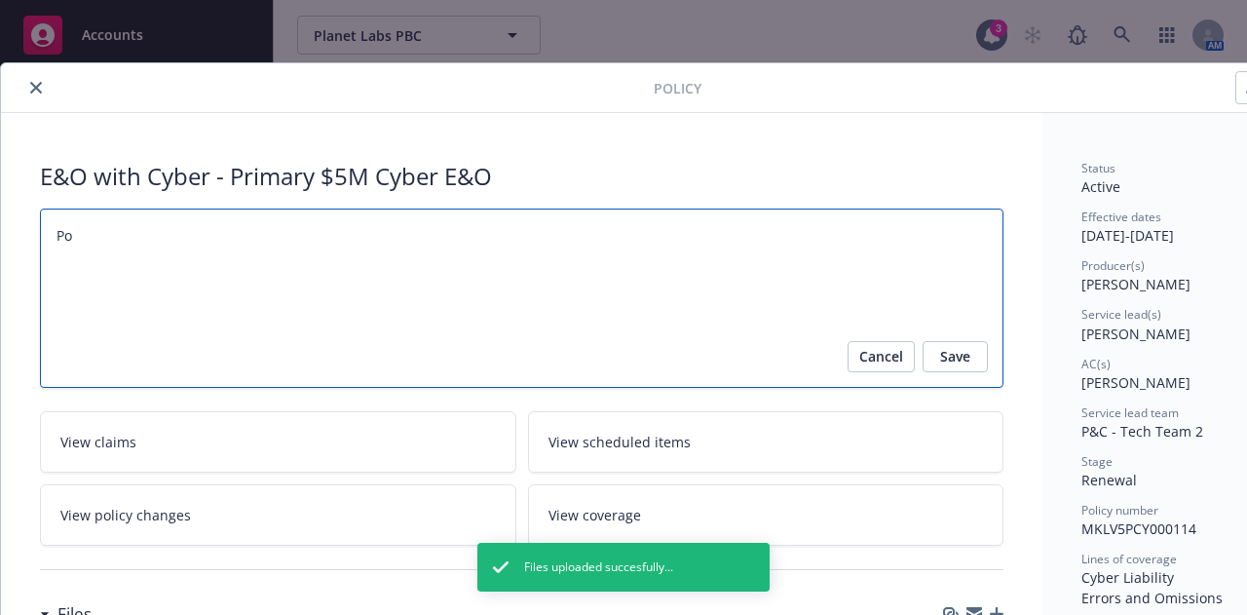
type textarea "x"
type textarea "Pol"
type textarea "x"
type textarea "Poli"
type textarea "x"
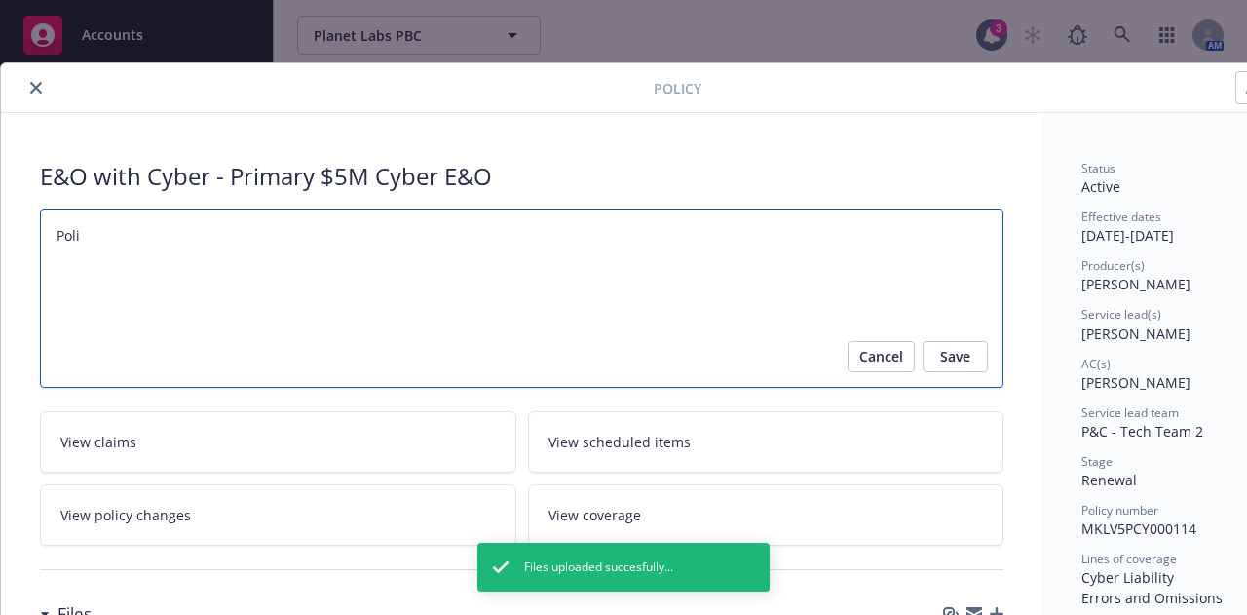
type textarea "Polic"
type textarea "x"
type textarea "Policy"
type textarea "x"
type textarea "Policy"
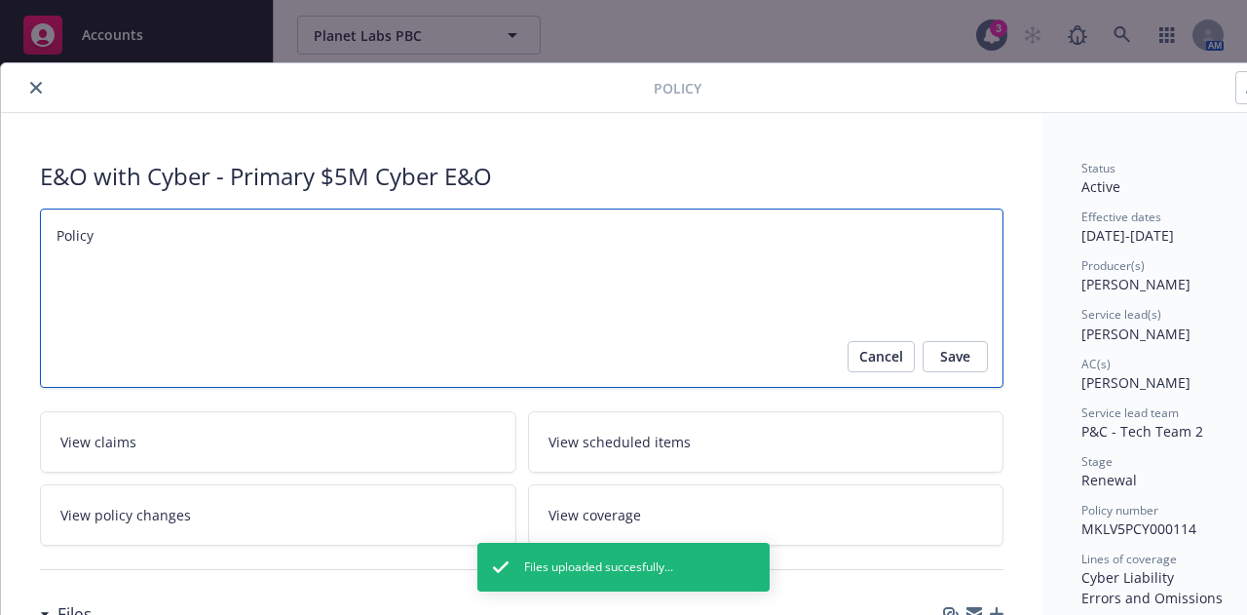
type textarea "x"
type textarea "Policy c"
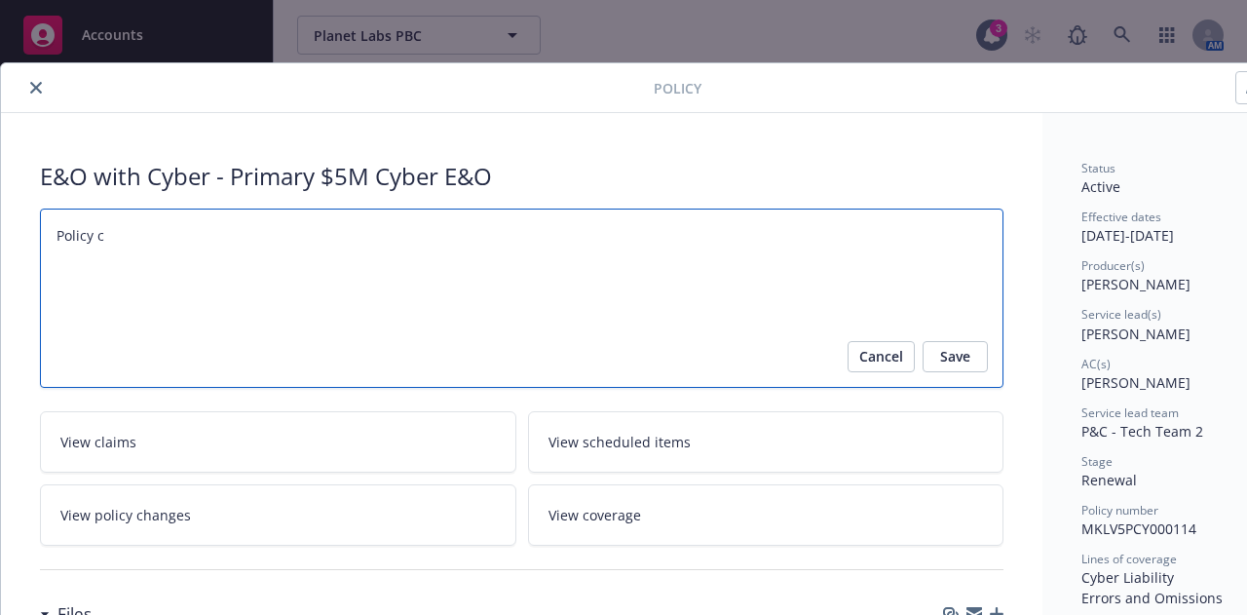
type textarea "x"
type textarea "Policy ch"
type textarea "x"
type textarea "Policy che"
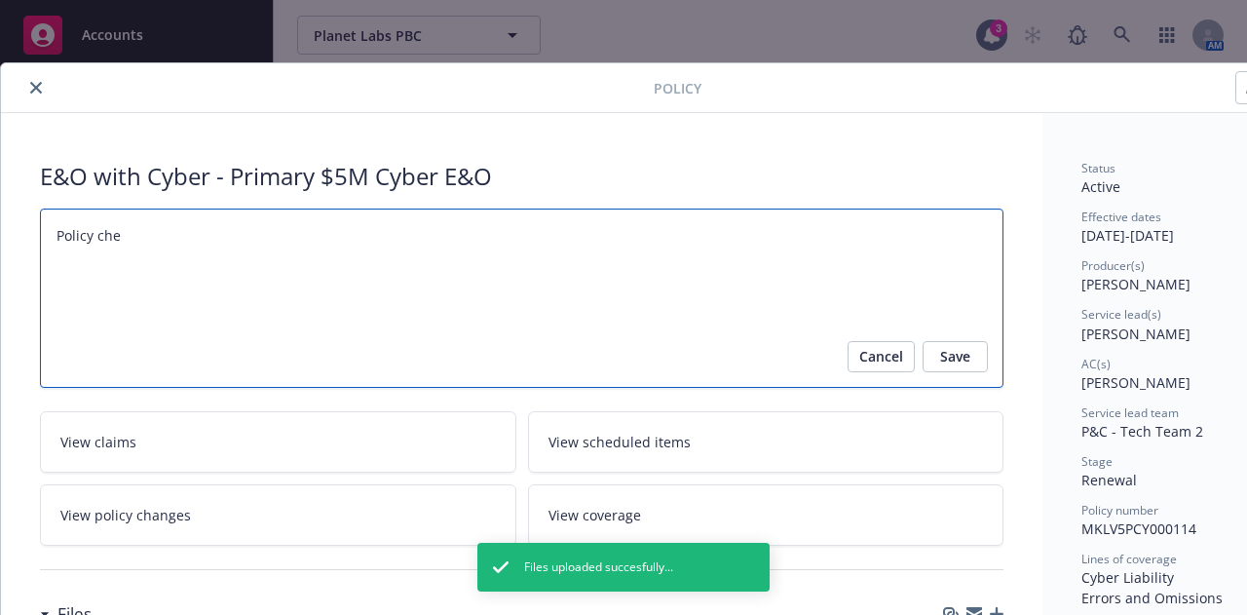
type textarea "x"
type textarea "Policy chec"
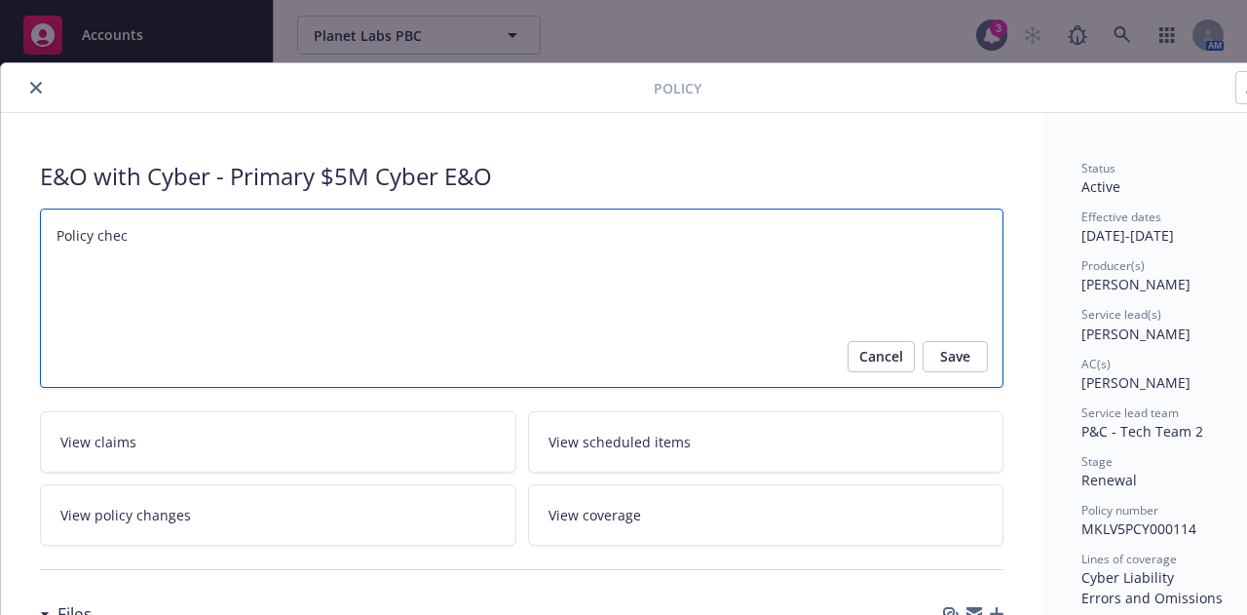
type textarea "x"
type textarea "Policy check"
type textarea "x"
type textarea "Policy check"
type textarea "x"
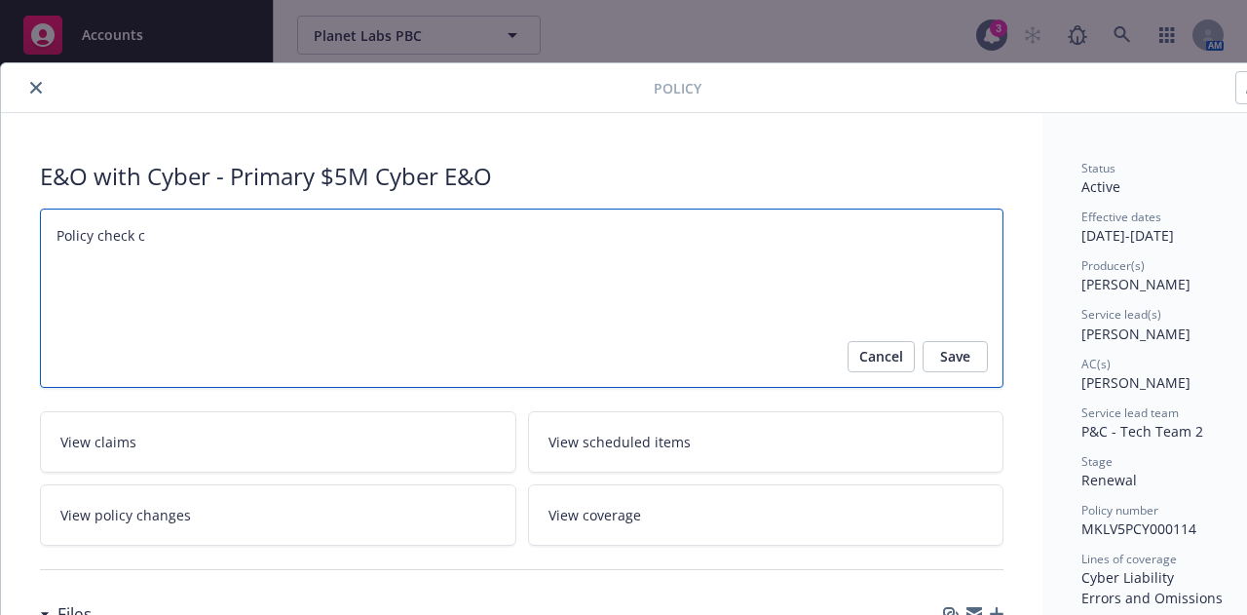
type textarea "Policy check co"
type textarea "x"
type textarea "Policy check com"
type textarea "x"
type textarea "Policy check comp"
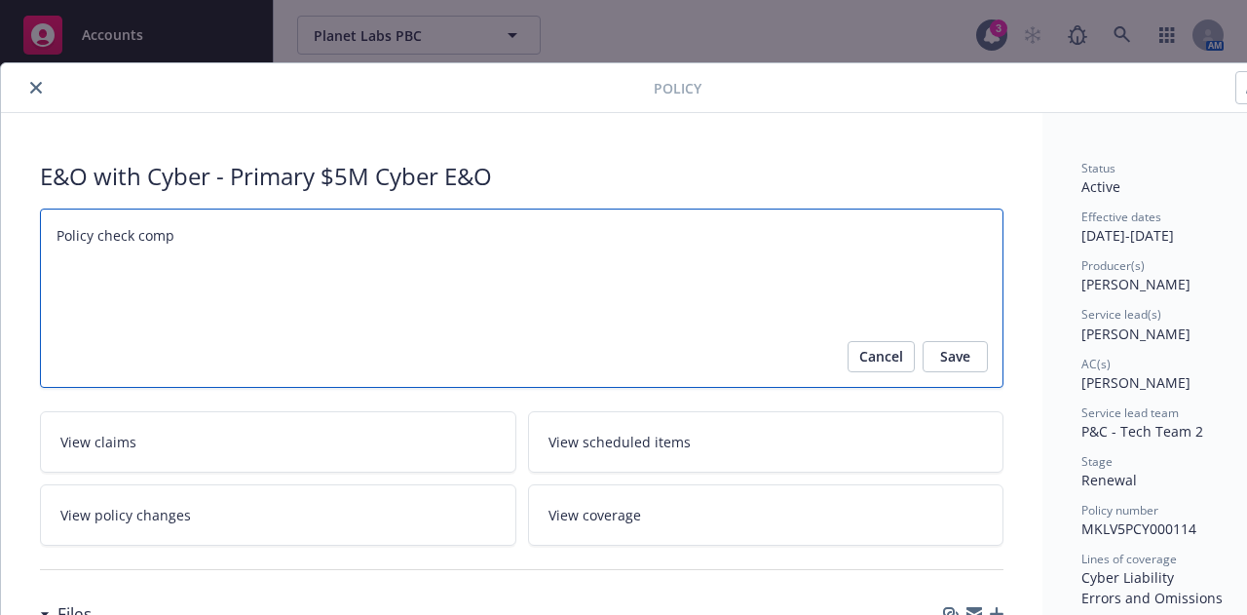
type textarea "x"
type textarea "Policy check compl"
type textarea "x"
type textarea "Policy check comple"
type textarea "x"
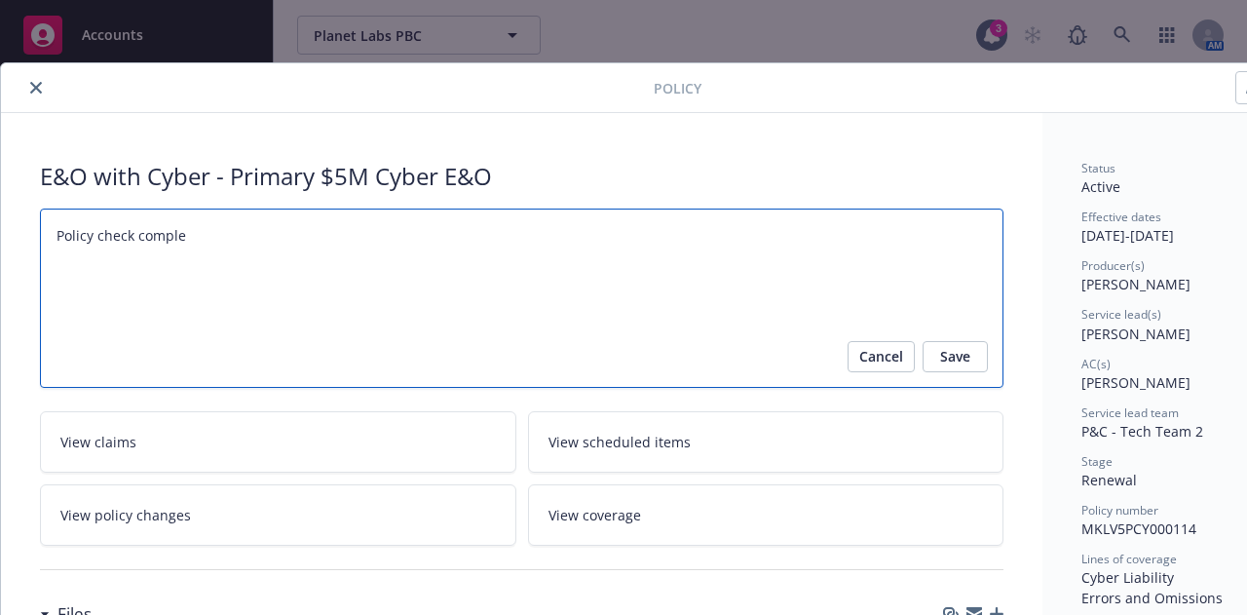
type textarea "Policy check complet"
type textarea "x"
type textarea "Policy check complete"
type textarea "x"
type textarea "Policy check complete 9"
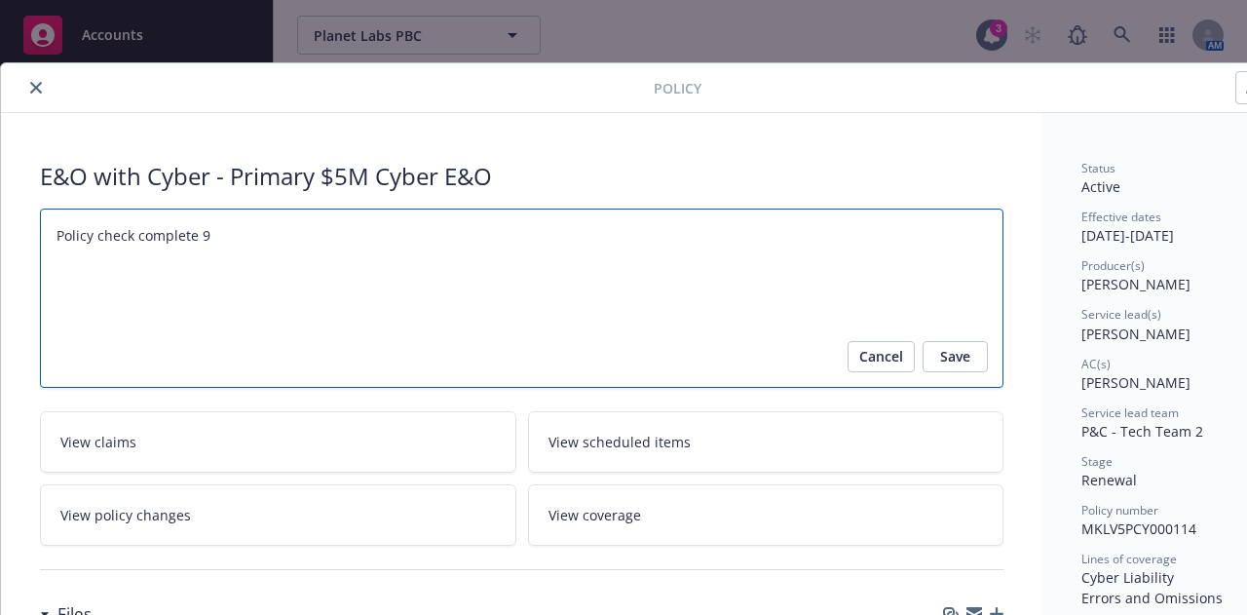
type textarea "x"
type textarea "Policy check complete 9/"
type textarea "x"
type textarea "Policy check complete 9/2"
type textarea "x"
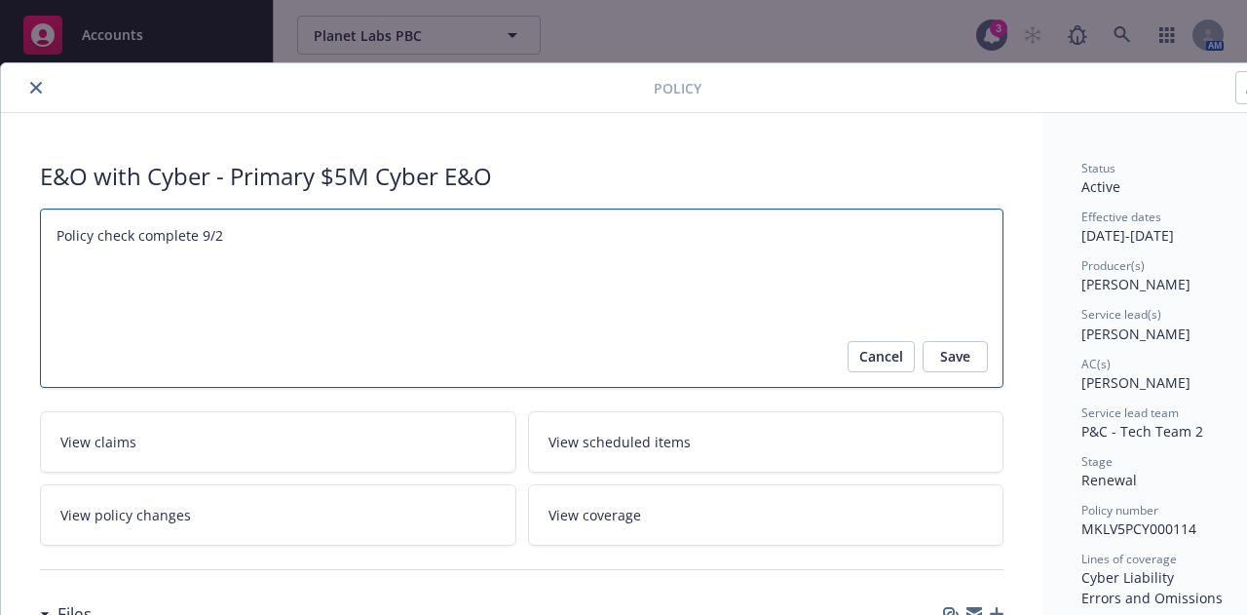
type textarea "Policy check complete 9/29"
type textarea "x"
type textarea "Policy check complete 9/29/"
type textarea "x"
type textarea "Policy check complete 9/29/2"
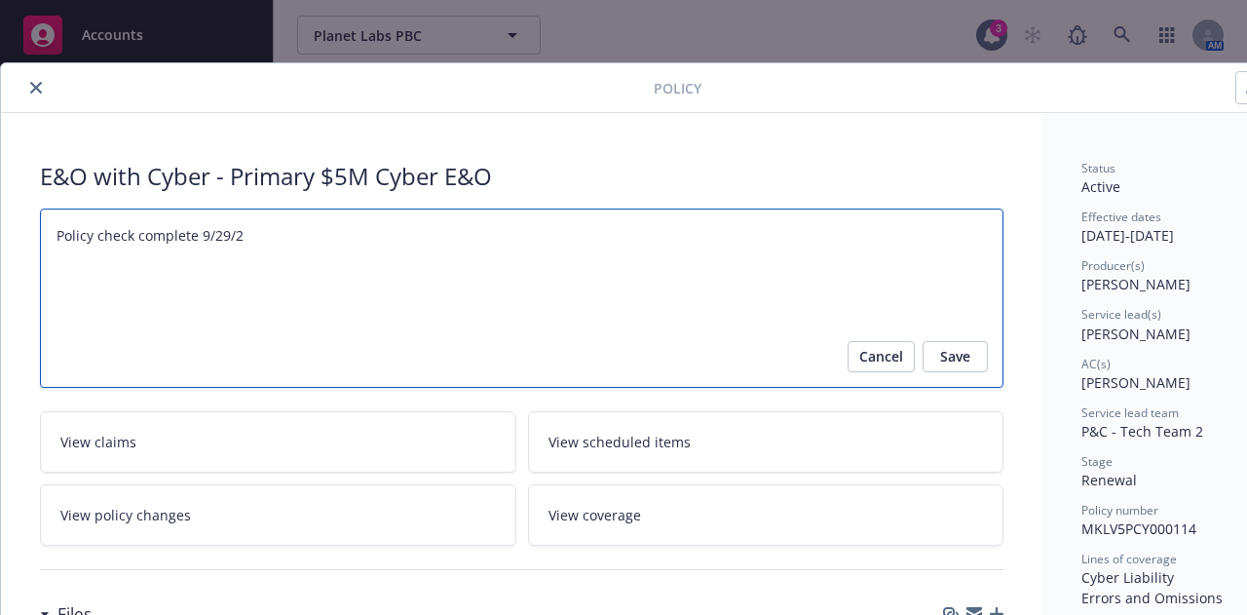
type textarea "x"
type textarea "Policy check complete 9/29/25"
type textarea "x"
type textarea "Policy check complete 9/29/25."
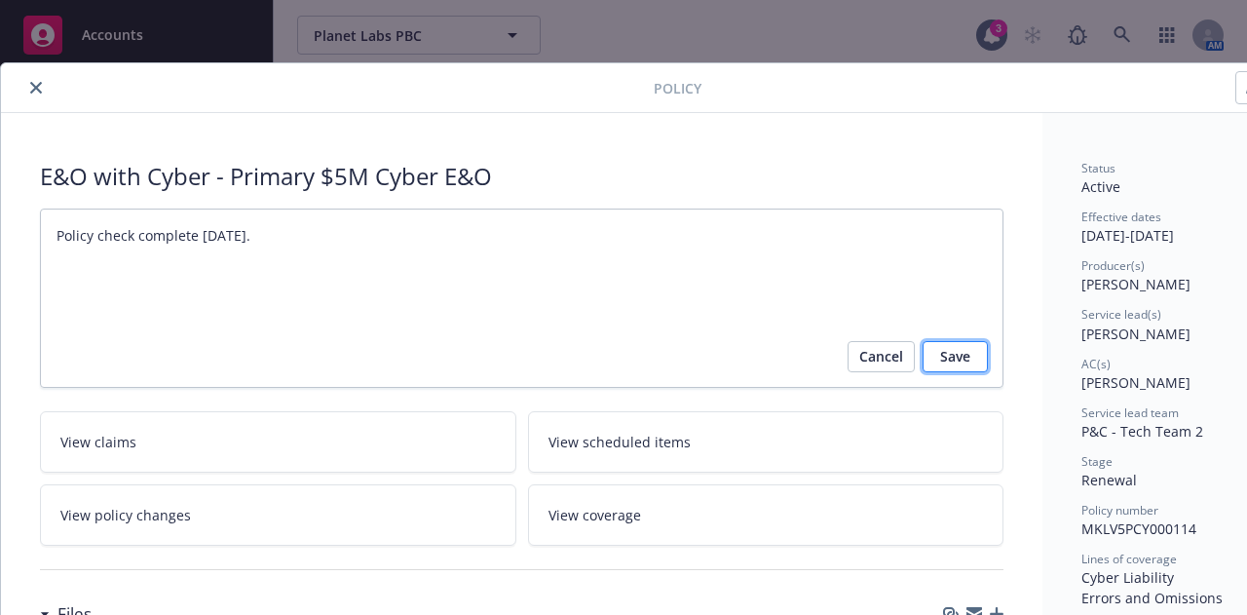
click at [982, 363] on button "Save" at bounding box center [955, 356] width 65 height 31
type textarea "x"
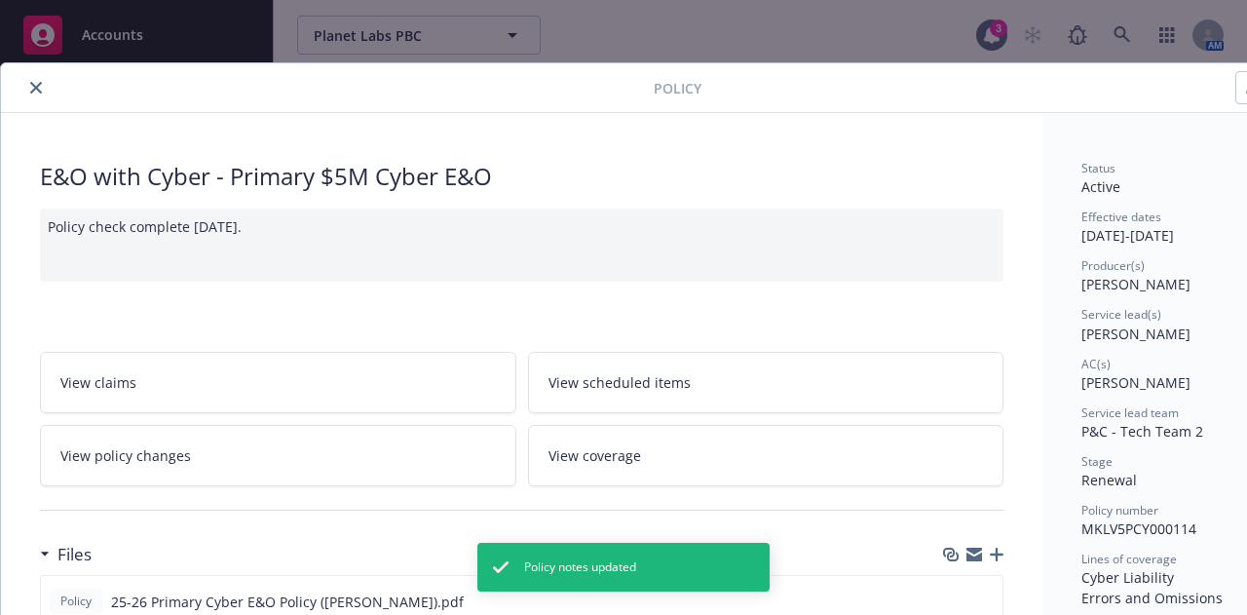
click at [30, 82] on icon "close" at bounding box center [36, 88] width 12 height 12
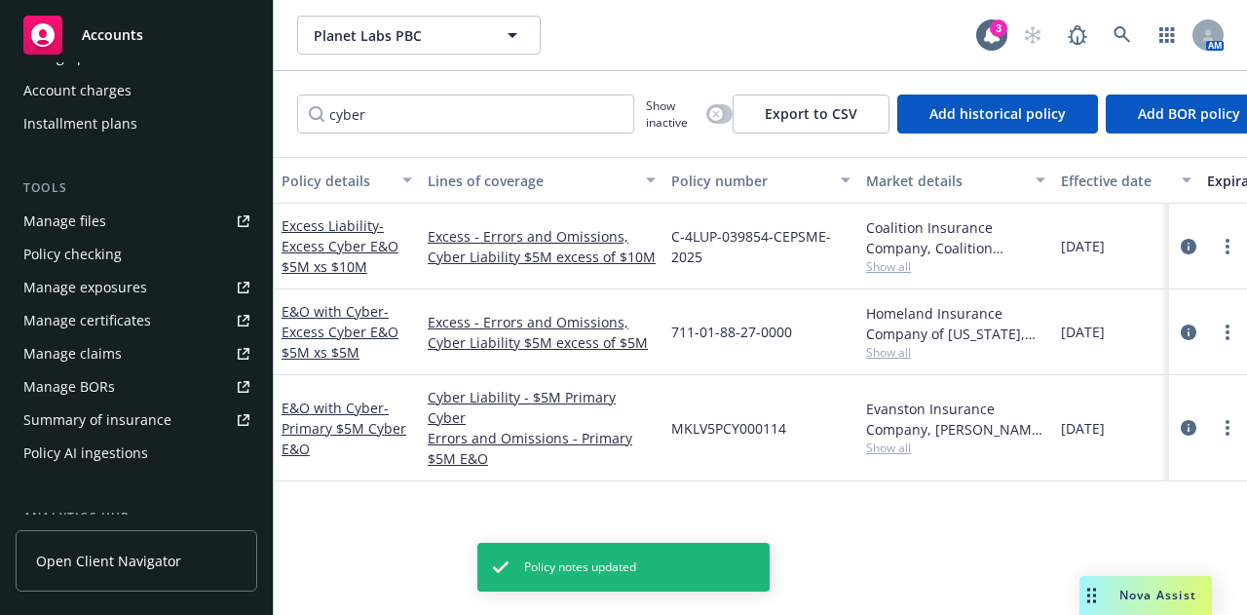
scroll to position [440, 0]
click at [114, 451] on div "Policy AI ingestions" at bounding box center [85, 451] width 125 height 31
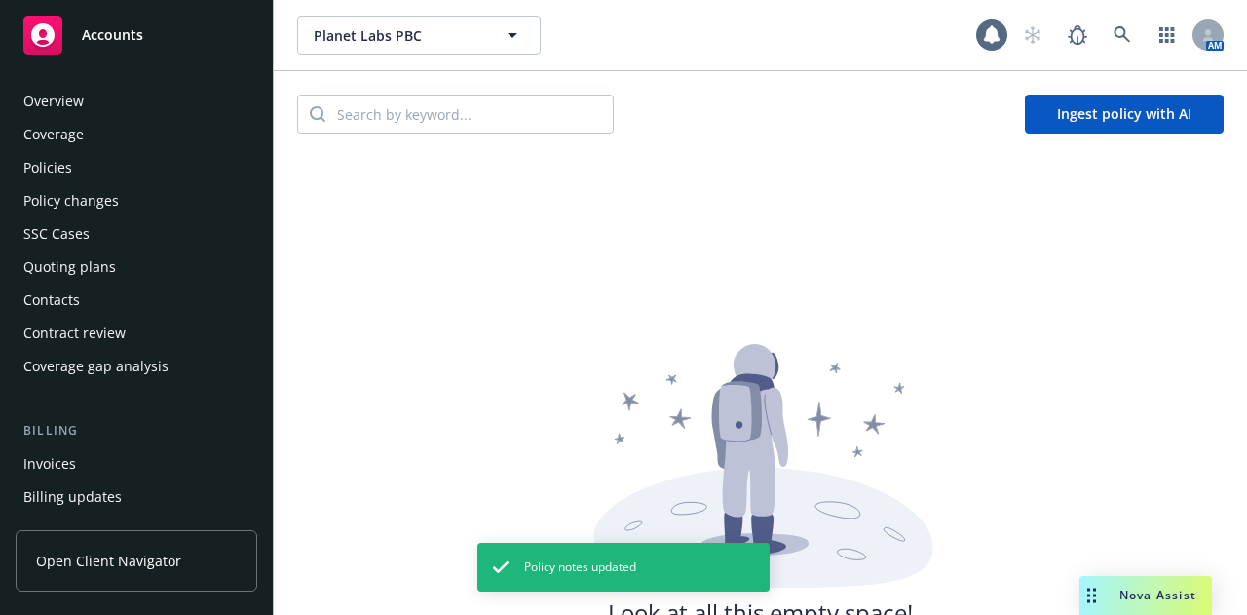
scroll to position [553, 0]
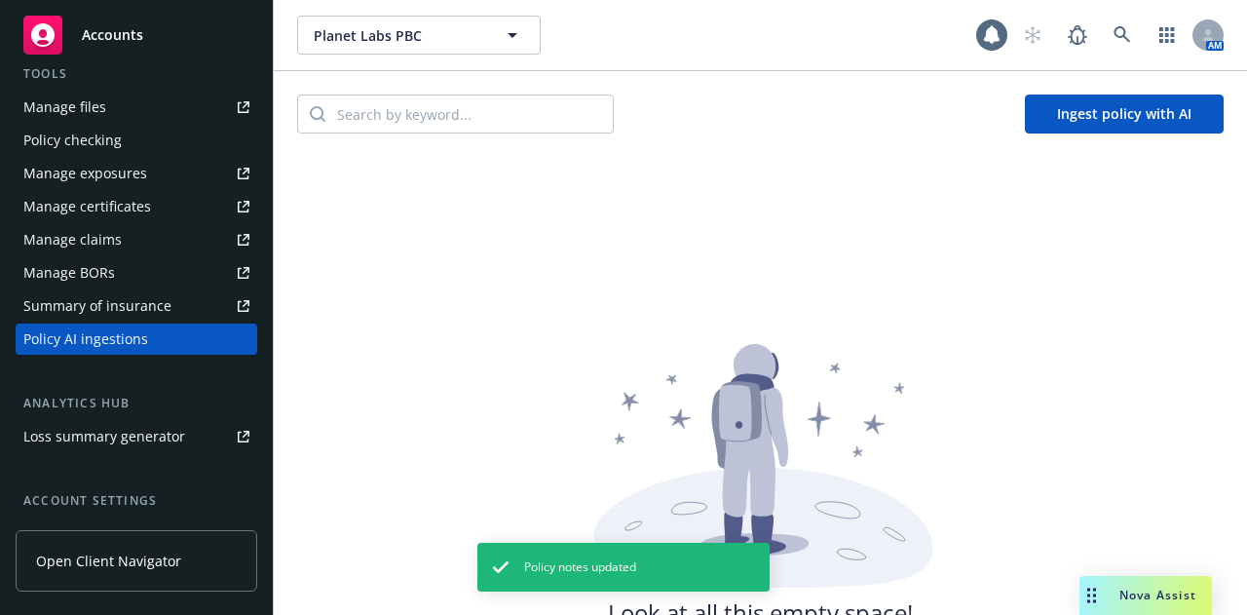
click at [1154, 116] on button "Ingest policy with AI" at bounding box center [1124, 113] width 199 height 39
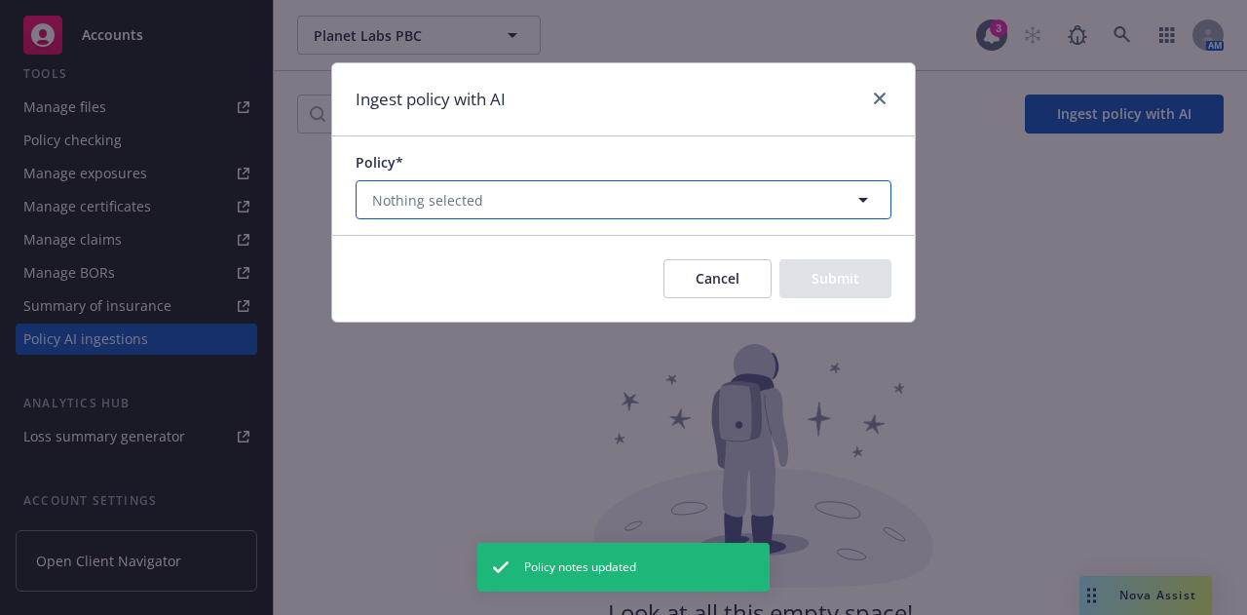
click at [663, 200] on button "Nothing selected" at bounding box center [624, 199] width 536 height 39
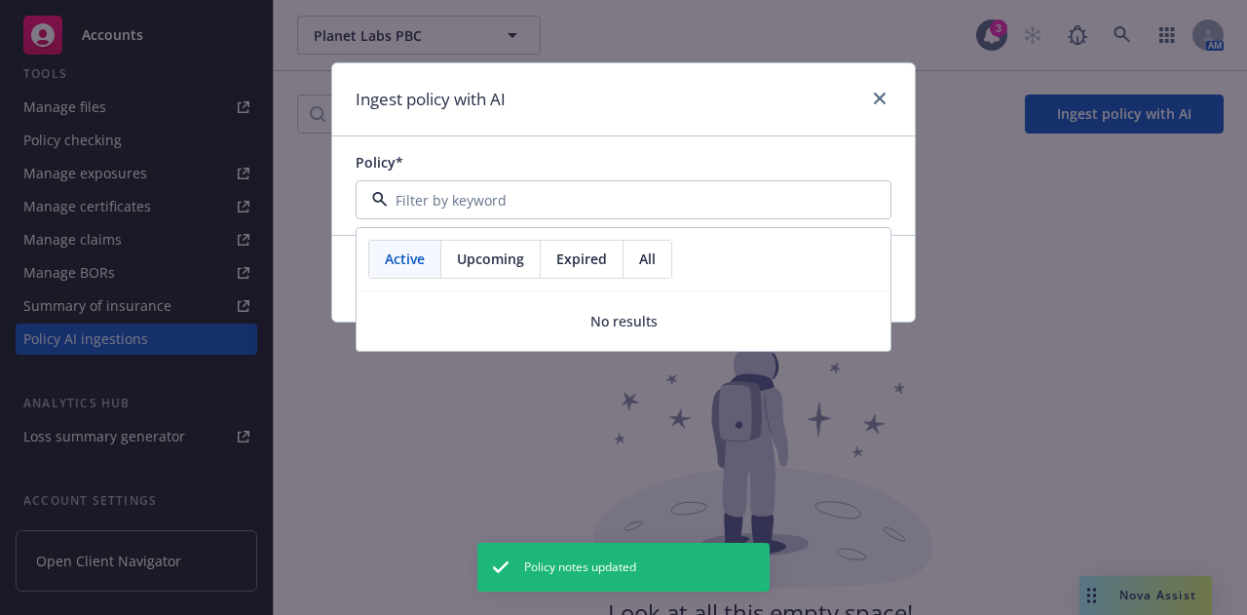
click at [473, 259] on span "Upcoming" at bounding box center [490, 258] width 67 height 20
click at [572, 263] on span "Expired" at bounding box center [581, 258] width 51 height 20
click at [631, 245] on div "All" at bounding box center [648, 259] width 48 height 37
click at [876, 100] on icon "close" at bounding box center [880, 99] width 12 height 12
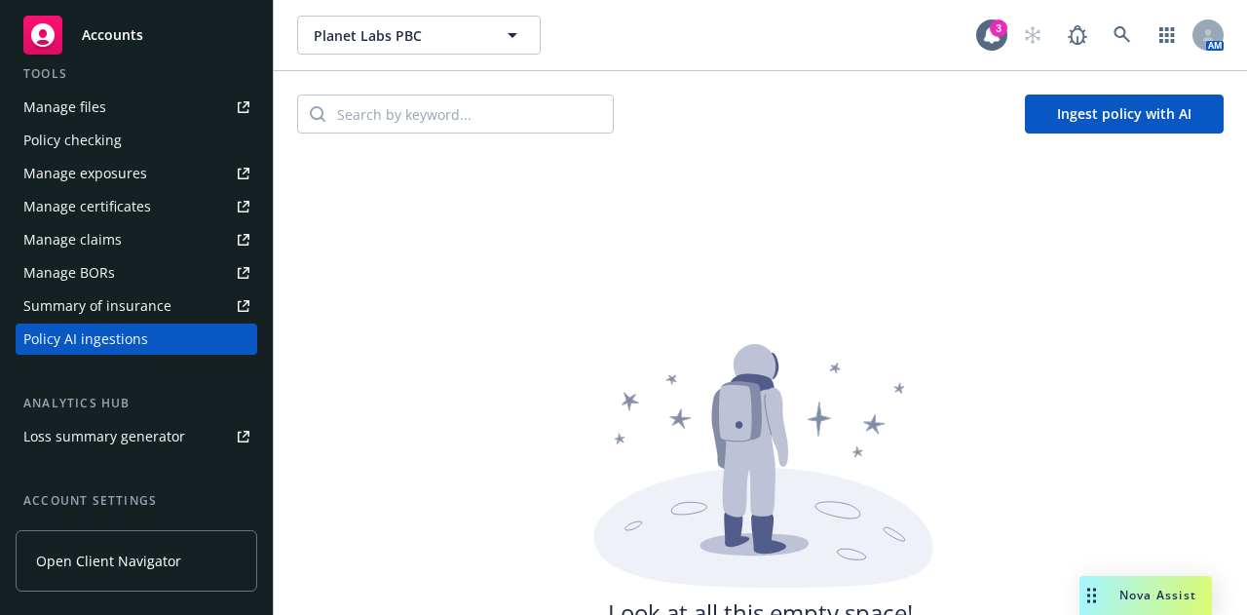
scroll to position [0, 0]
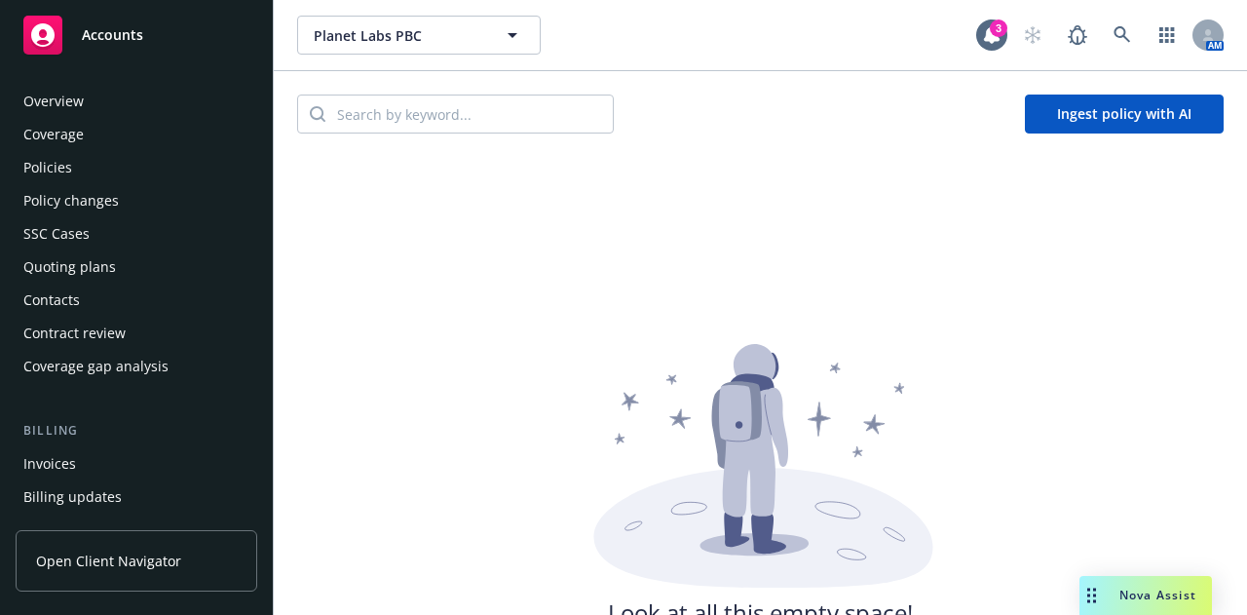
click at [119, 169] on div "Policies" at bounding box center [136, 167] width 226 height 31
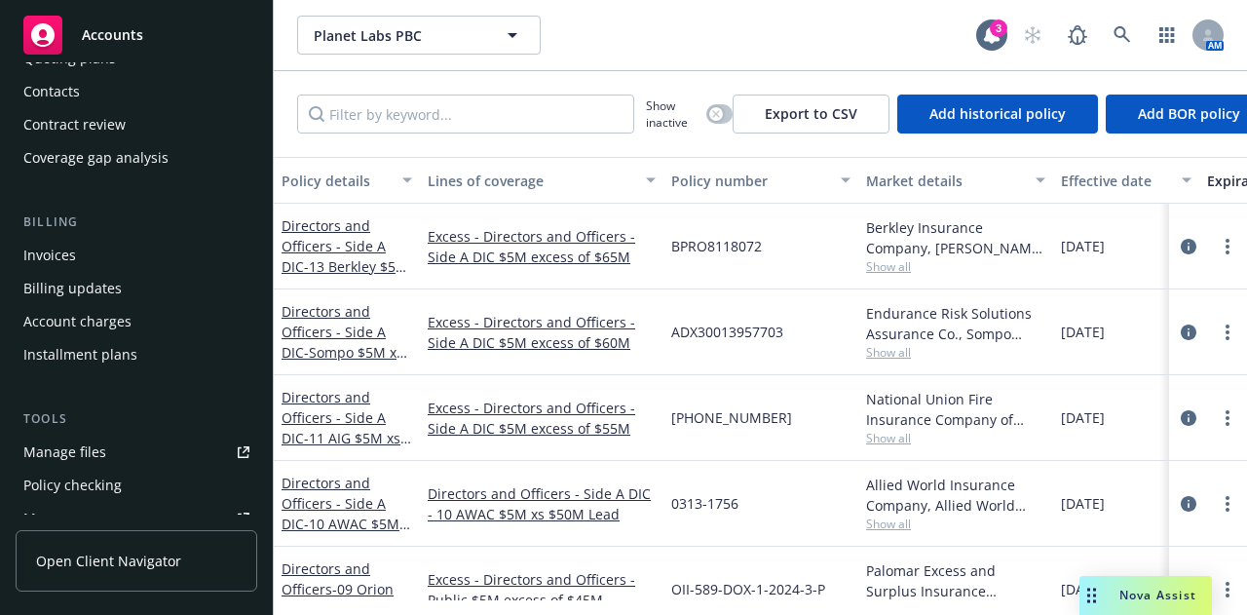
scroll to position [209, 0]
click at [137, 476] on div "Policy checking" at bounding box center [136, 484] width 226 height 31
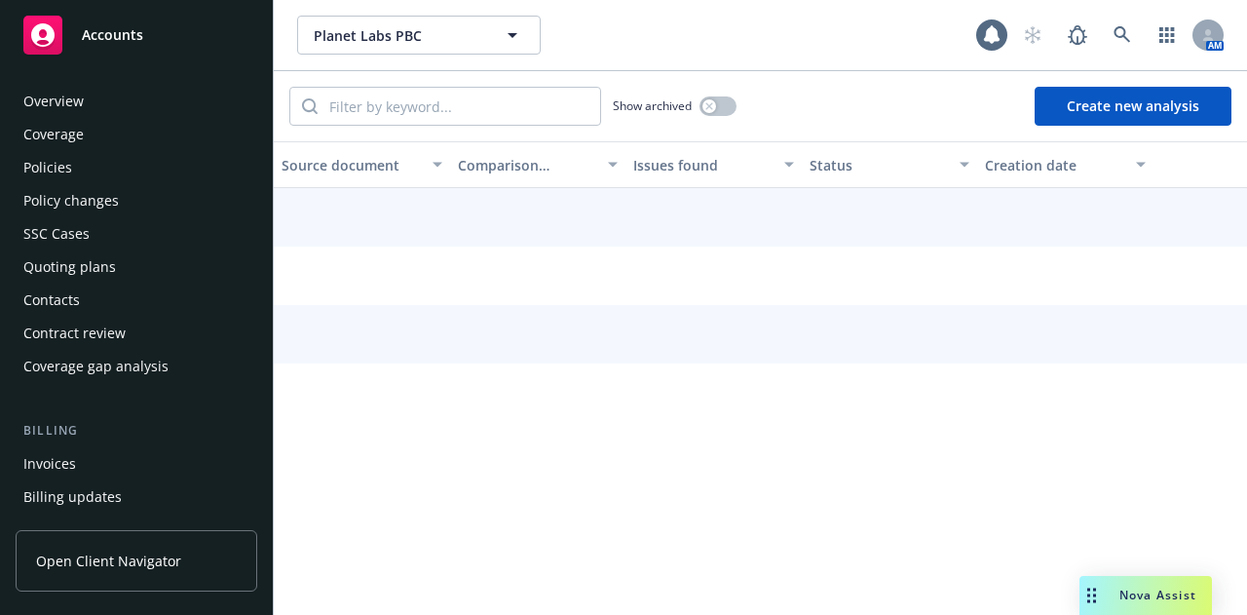
scroll to position [355, 0]
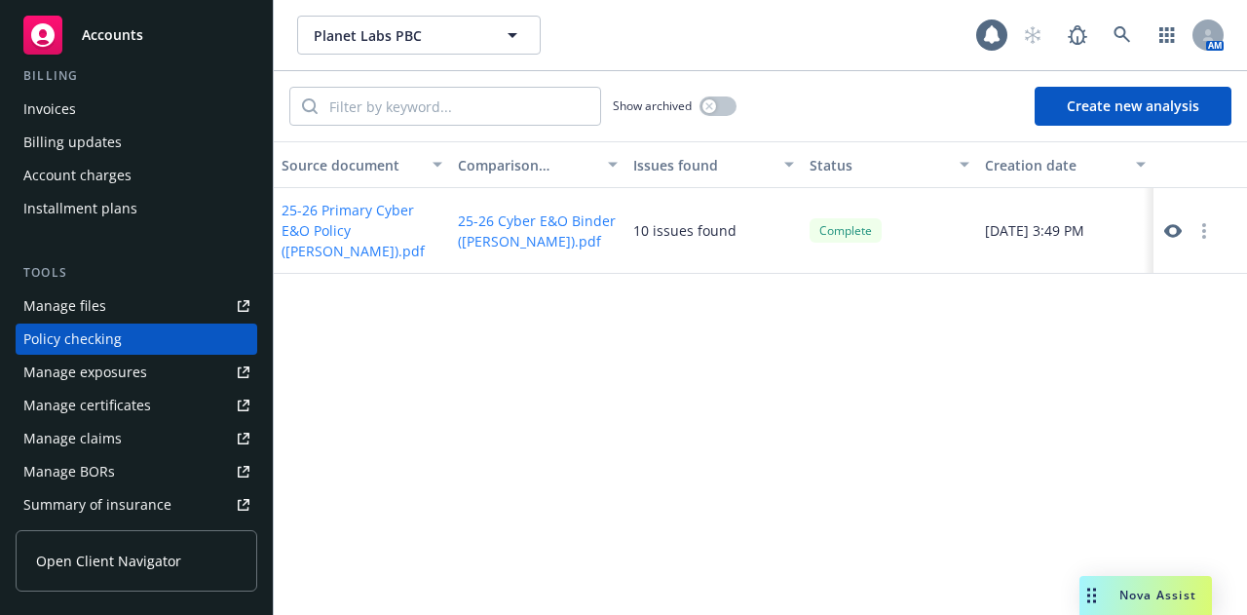
click at [1173, 227] on icon at bounding box center [1173, 231] width 18 height 18
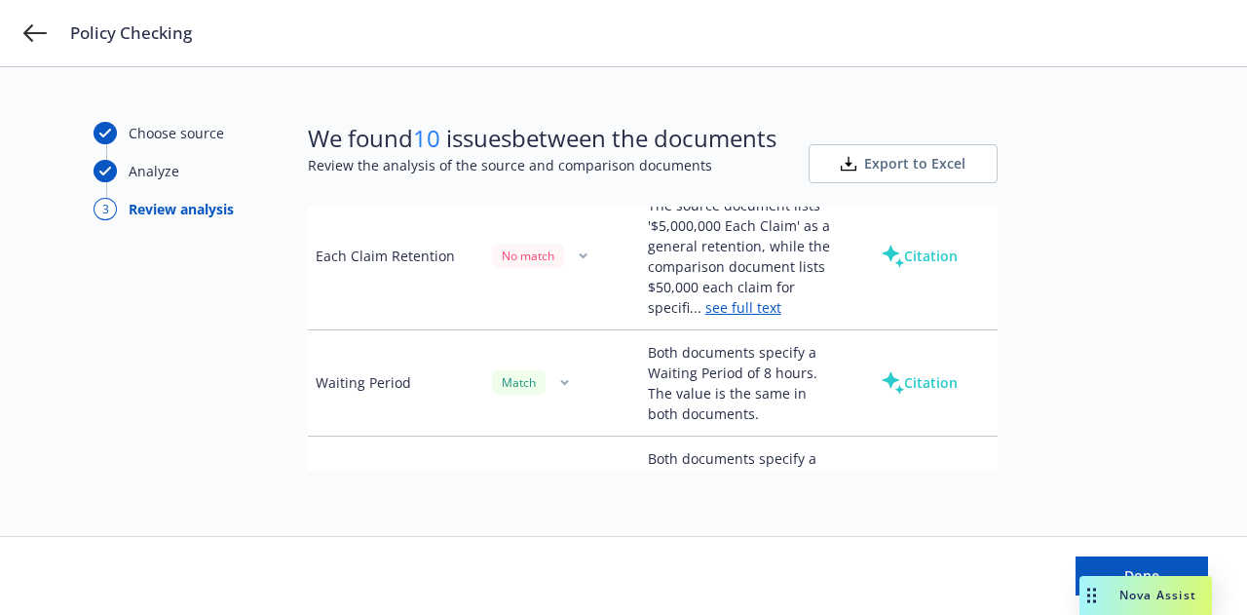
scroll to position [5754, 0]
click at [890, 275] on button "Citation" at bounding box center [919, 255] width 139 height 39
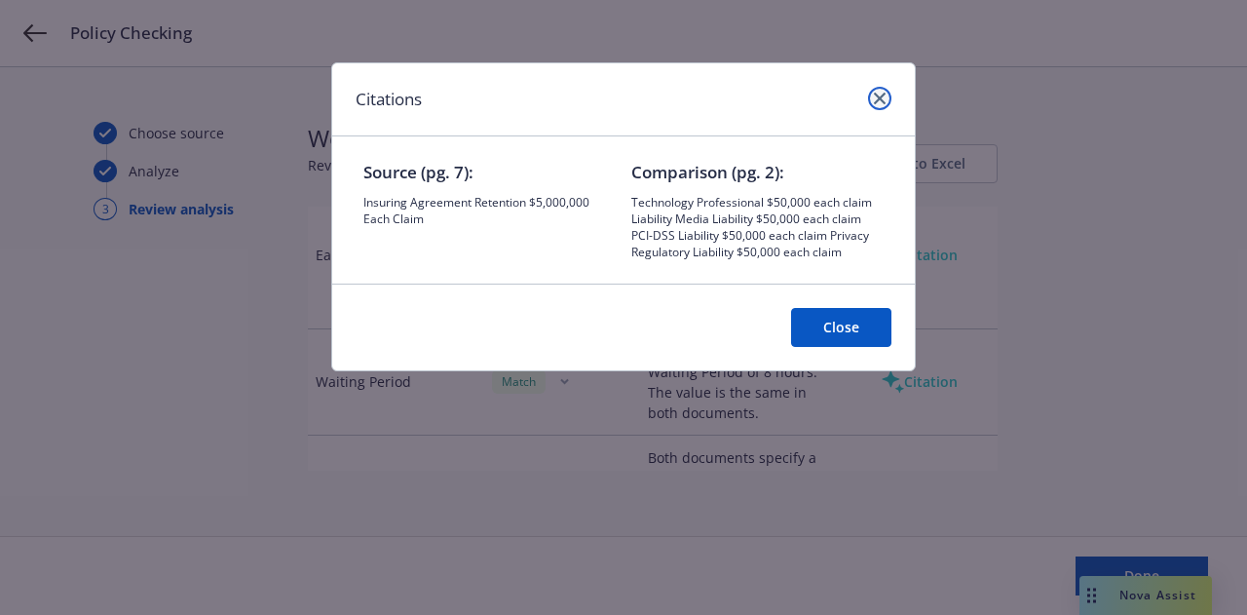
click at [877, 102] on icon "close" at bounding box center [880, 99] width 12 height 12
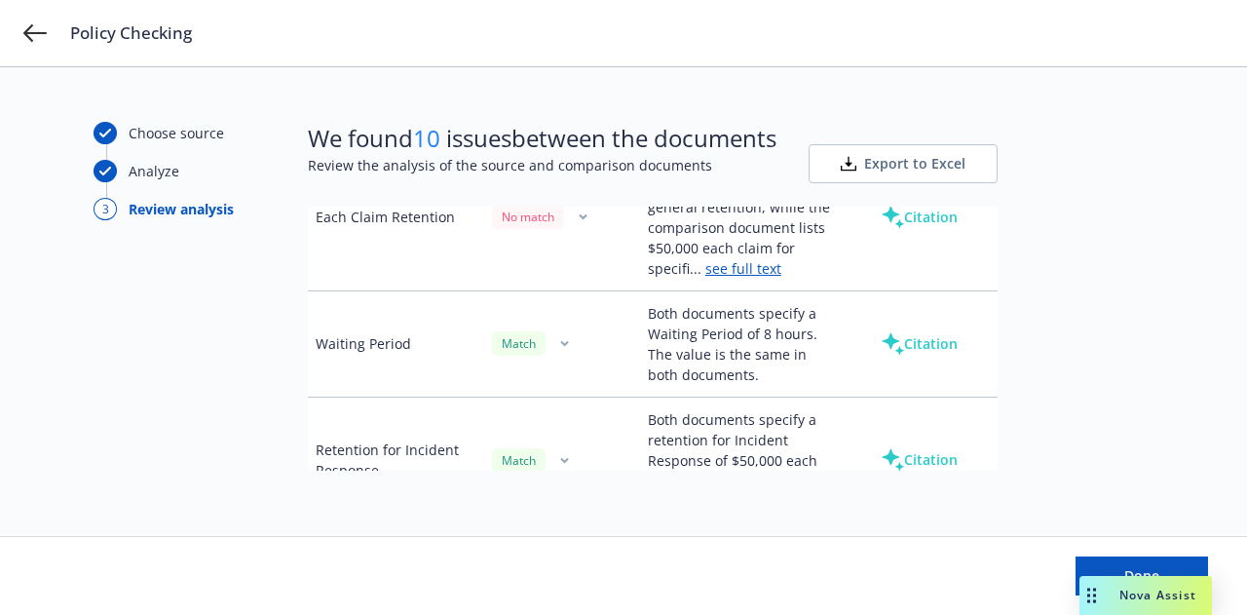
scroll to position [5793, 0]
click at [584, 219] on icon "button" at bounding box center [583, 215] width 9 height 7
click at [608, 371] on link "Mark as wrong" at bounding box center [581, 368] width 159 height 39
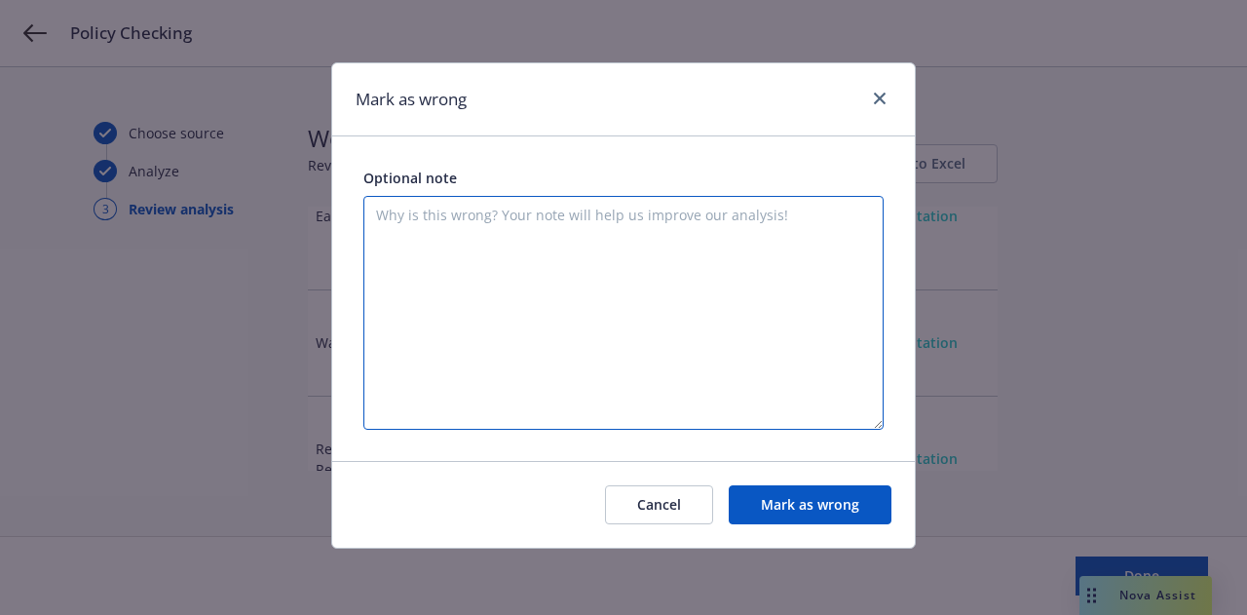
click at [660, 310] on textarea at bounding box center [623, 313] width 520 height 234
paste textarea "T"
click at [604, 229] on textarea at bounding box center [623, 313] width 520 height 234
type textarea "T"
type textarea "t"
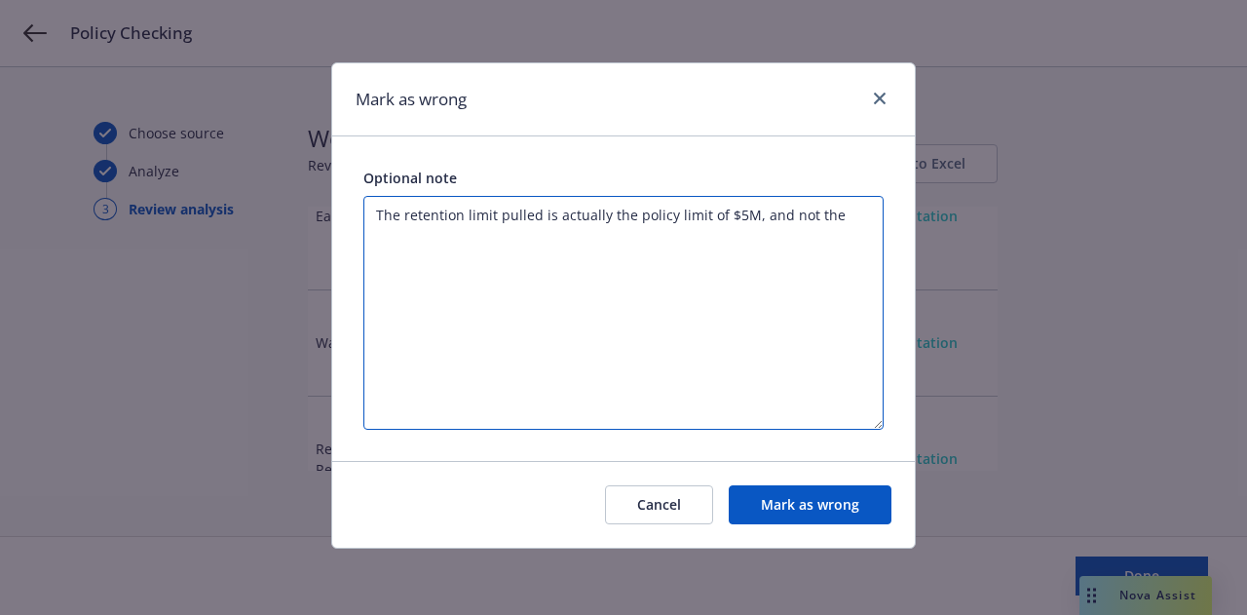
click at [493, 219] on textarea "The retention limit pulled is actually the policy limit of $5M, and not the" at bounding box center [623, 313] width 520 height 234
click at [816, 220] on textarea "The retention pulled is actually the policy limit of $5M, and not the" at bounding box center [623, 313] width 520 height 234
click at [374, 236] on textarea "The retention pulled is actually the policy limit of $5M, and not the correct a…" at bounding box center [623, 313] width 520 height 234
click at [764, 231] on textarea "The retention pulled is actually the policy limit of $5M, and not the correct r…" at bounding box center [623, 313] width 520 height 234
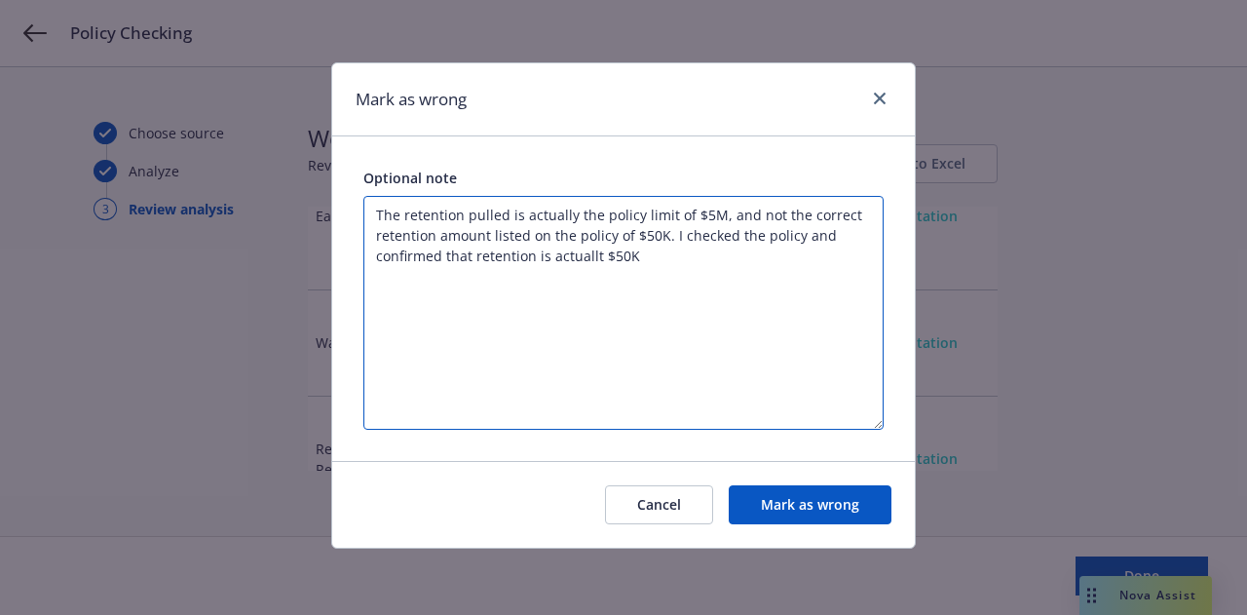
click at [595, 258] on textarea "The retention pulled is actually the policy limit of $5M, and not the correct r…" at bounding box center [623, 313] width 520 height 234
click at [711, 246] on textarea "The retention pulled is actually the policy limit of $5M, and not the correct r…" at bounding box center [623, 313] width 520 height 234
click at [508, 213] on textarea "The retention pulled is actually the policy limit of $5M, and not the correct r…" at bounding box center [623, 313] width 520 height 234
type textarea "The retention pulled here is actually the policy limit of $5M, and not the corr…"
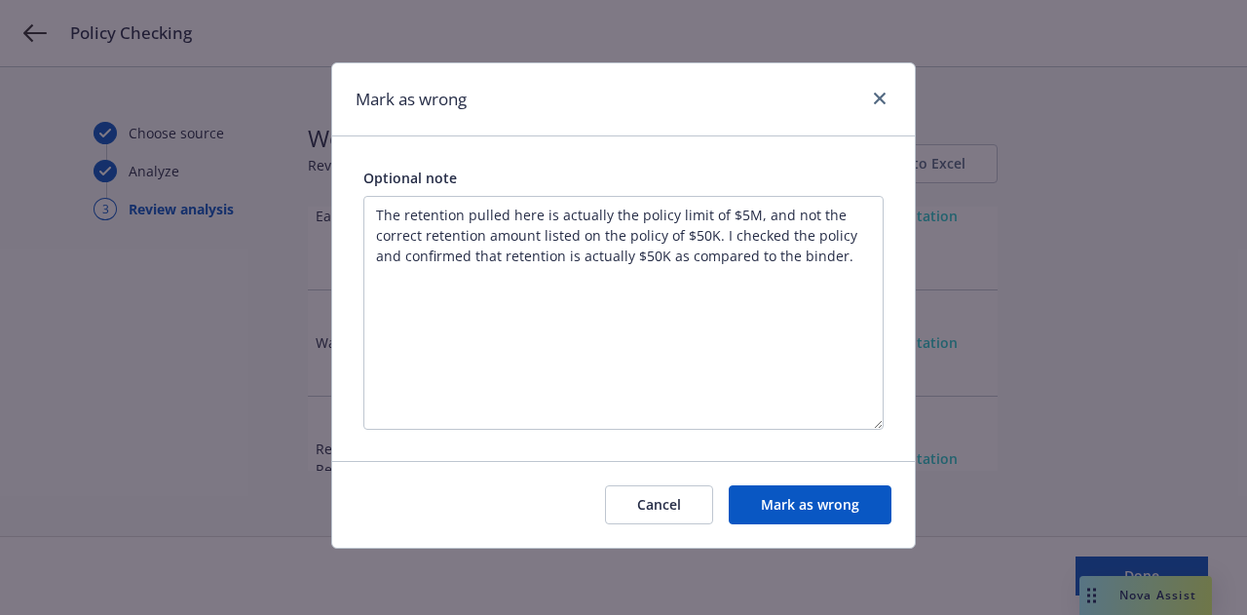
click at [851, 503] on button "Mark as wrong" at bounding box center [810, 504] width 163 height 39
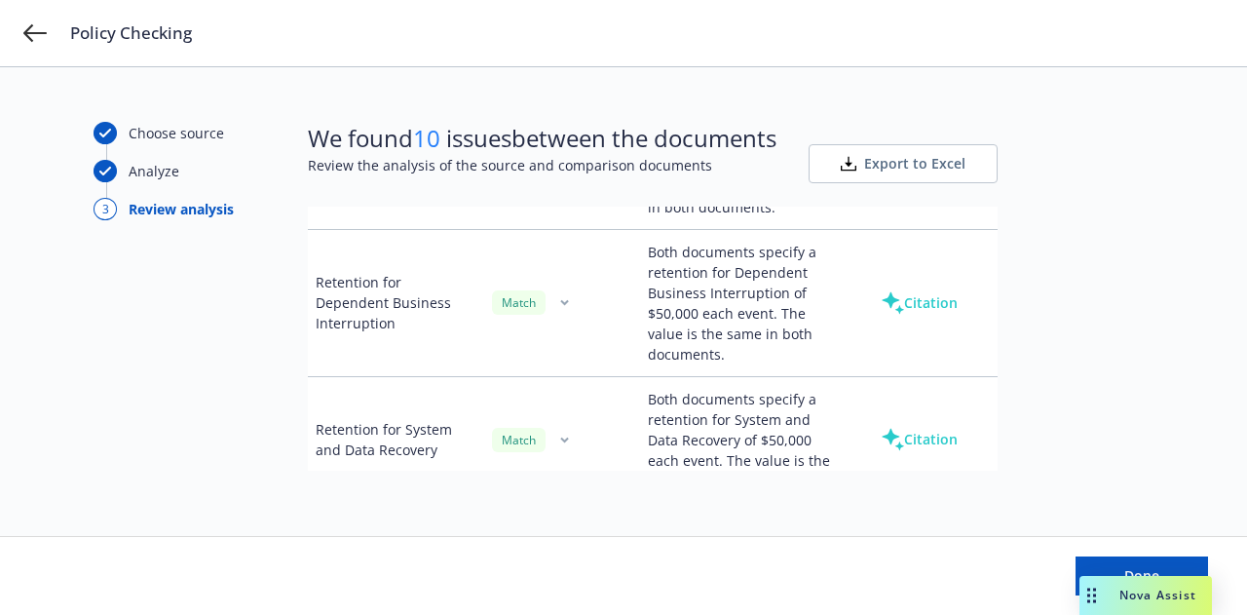
scroll to position [6368, 0]
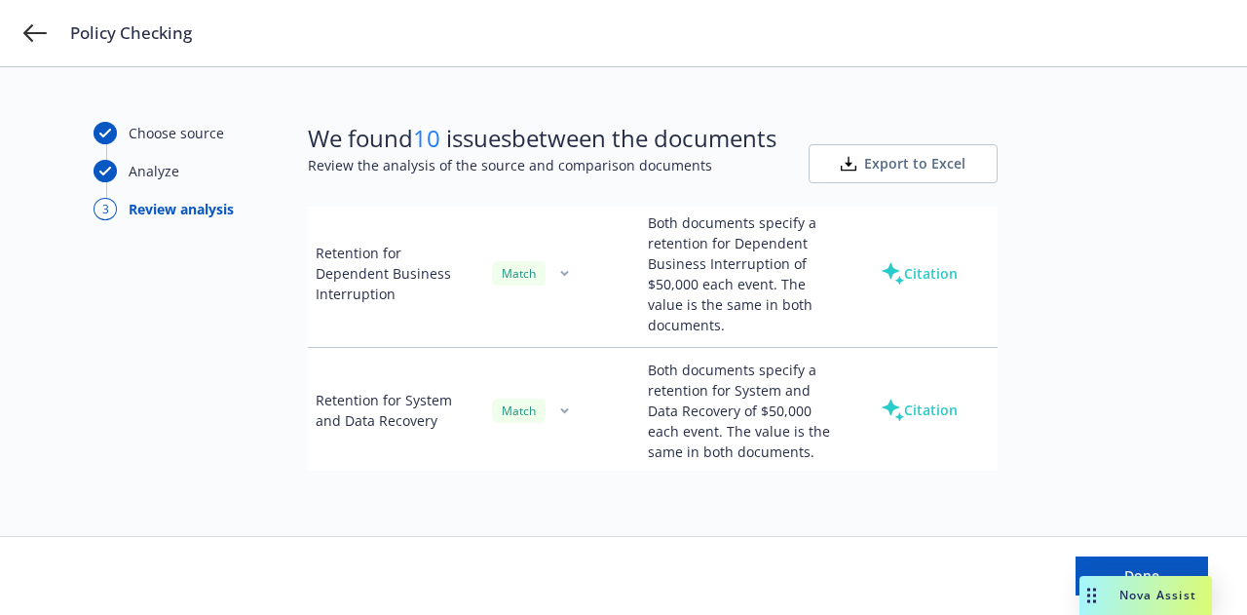
click at [560, 140] on icon "button" at bounding box center [564, 136] width 9 height 7
